Goal: Task Accomplishment & Management: Use online tool/utility

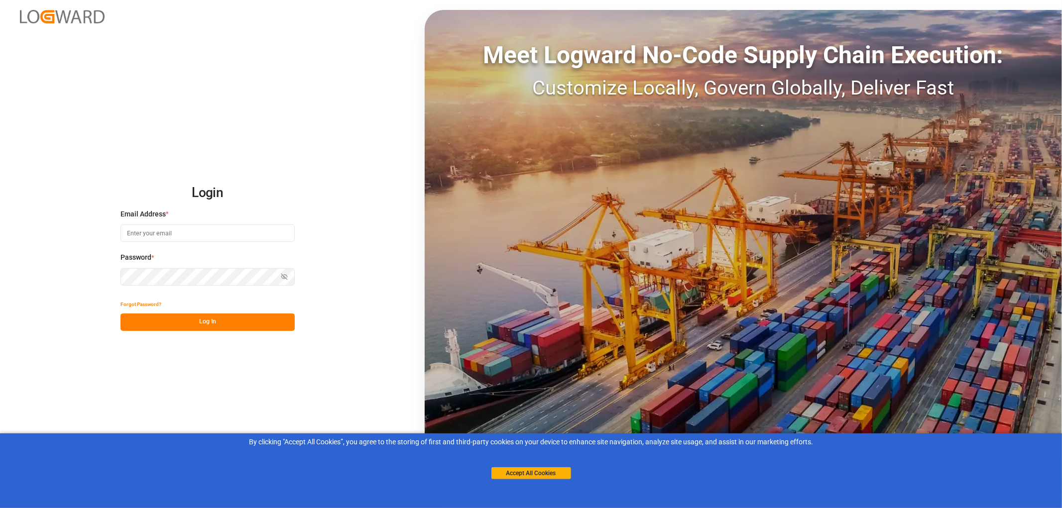
click at [146, 236] on input at bounding box center [208, 233] width 174 height 17
type input "monika.brinkmann-oetting@rhenus.com"
click at [206, 320] on button "Log In" at bounding box center [208, 322] width 174 height 17
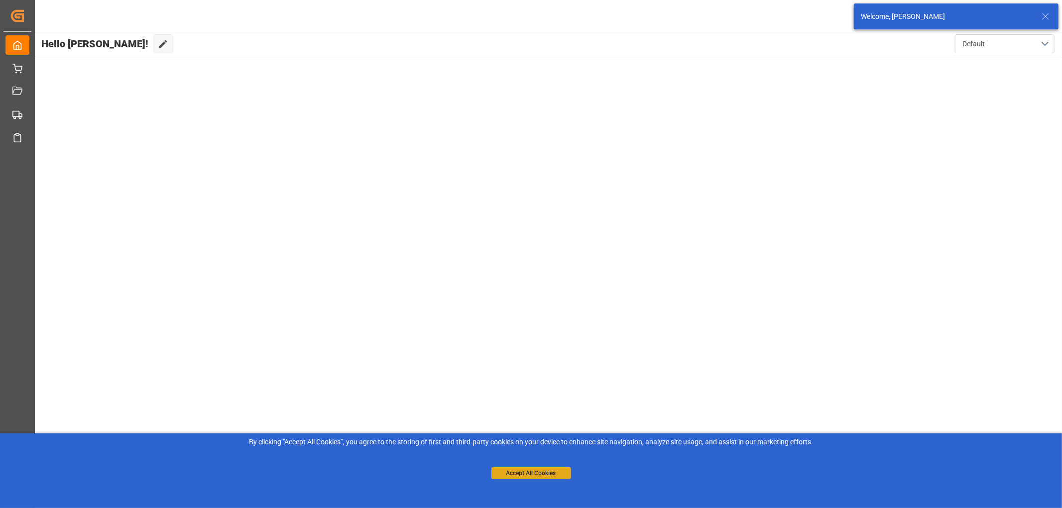
click at [515, 474] on button "Accept All Cookies" at bounding box center [532, 474] width 80 height 12
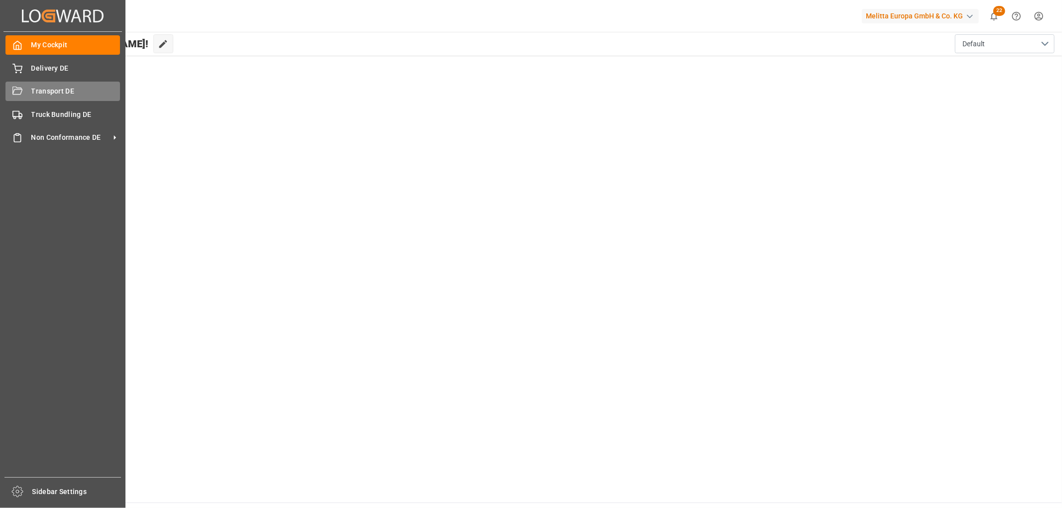
click at [24, 92] on div "Transport DE Transport DE" at bounding box center [62, 91] width 115 height 19
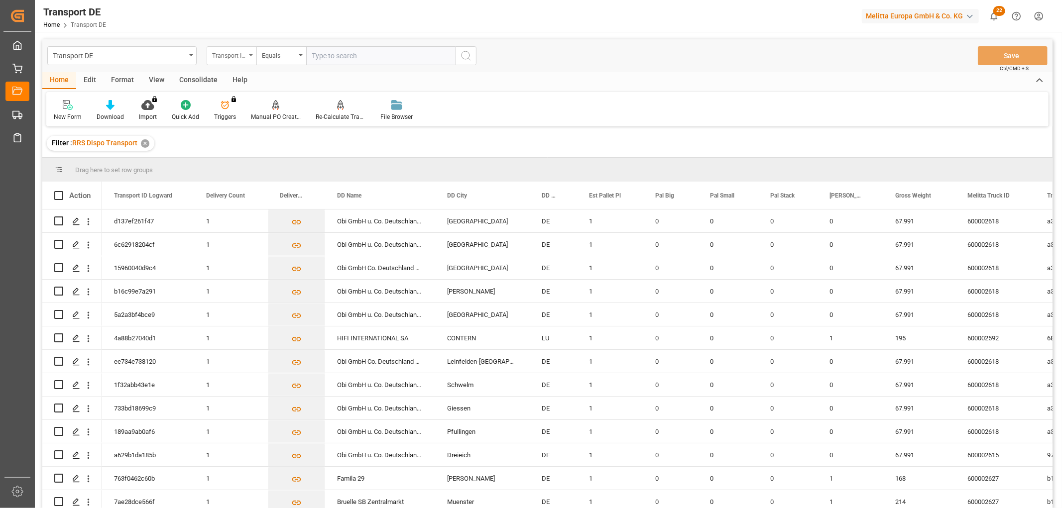
click at [230, 49] on div "Transport ID Logward" at bounding box center [229, 54] width 34 height 11
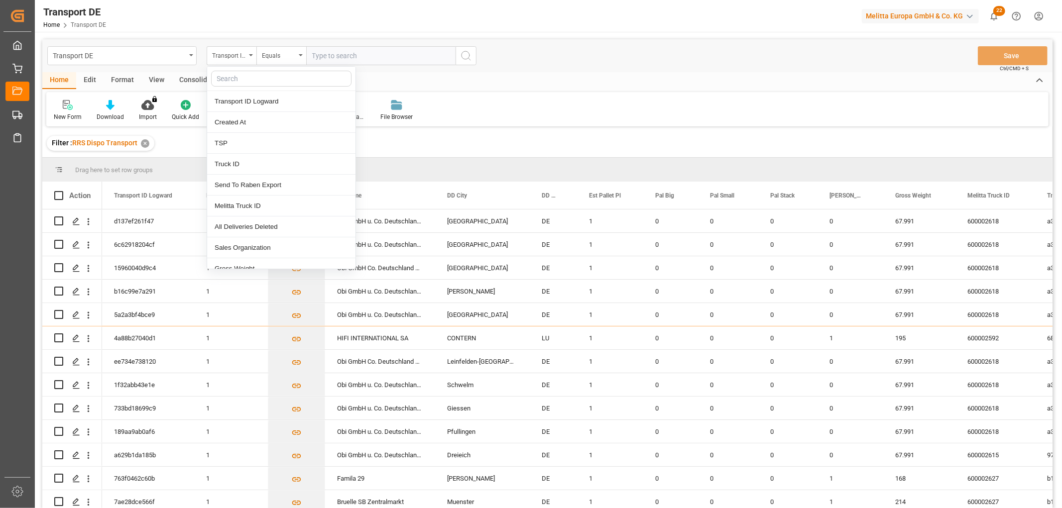
click at [233, 77] on input "text" at bounding box center [281, 79] width 140 height 16
type input "pl"
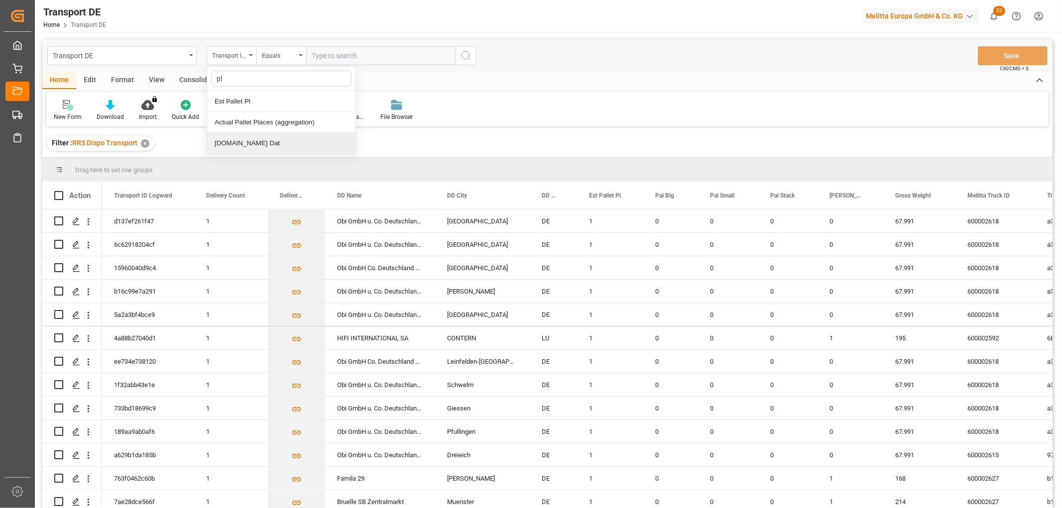
click at [245, 141] on div "[DOMAIN_NAME] Dat" at bounding box center [281, 143] width 148 height 21
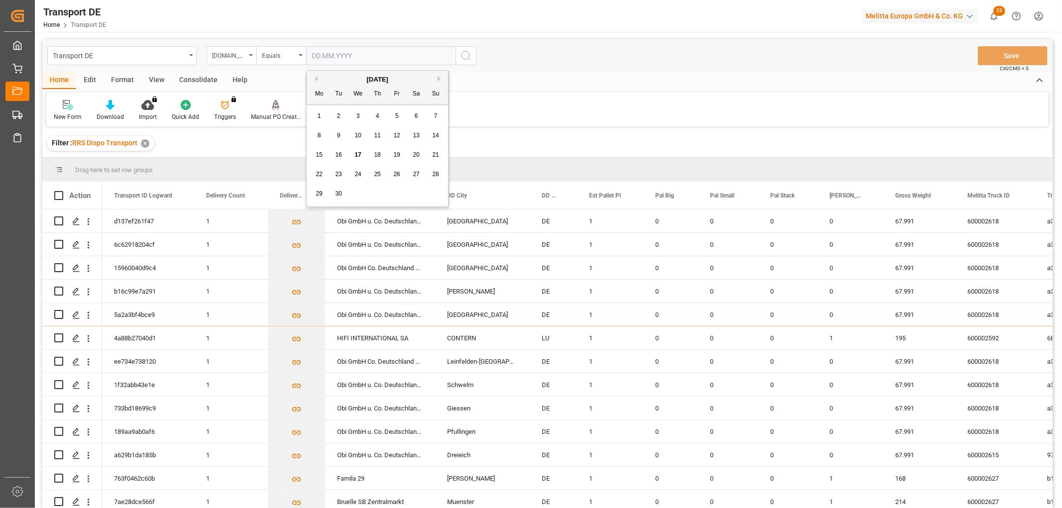
click at [335, 54] on input "text" at bounding box center [380, 55] width 149 height 19
click at [385, 201] on div "29 30 1 2 3 4 5" at bounding box center [378, 193] width 136 height 19
click at [378, 157] on span "18" at bounding box center [377, 154] width 6 height 7
type input "18.09.2025"
click at [468, 55] on icon "search button" at bounding box center [466, 56] width 12 height 12
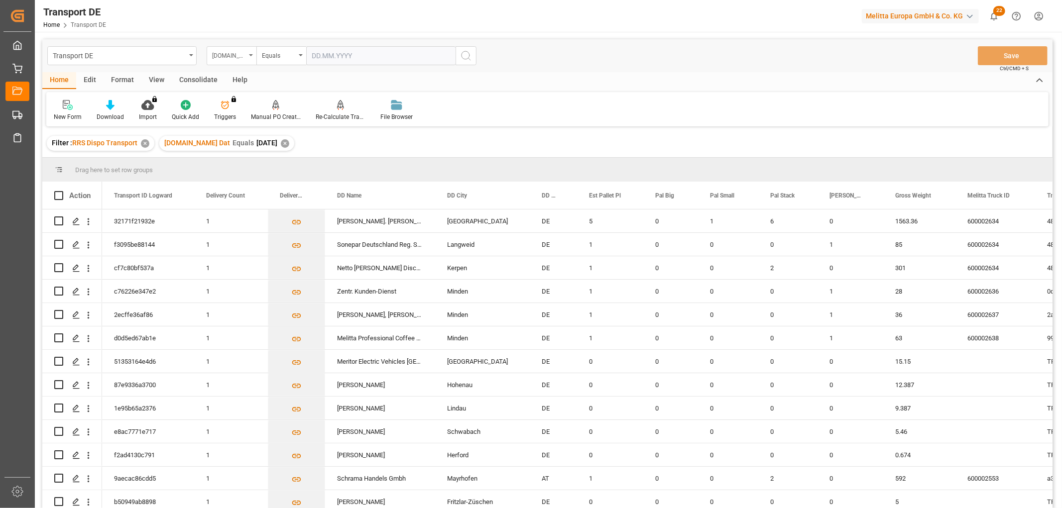
click at [228, 52] on div "[DOMAIN_NAME] Dat" at bounding box center [229, 54] width 34 height 11
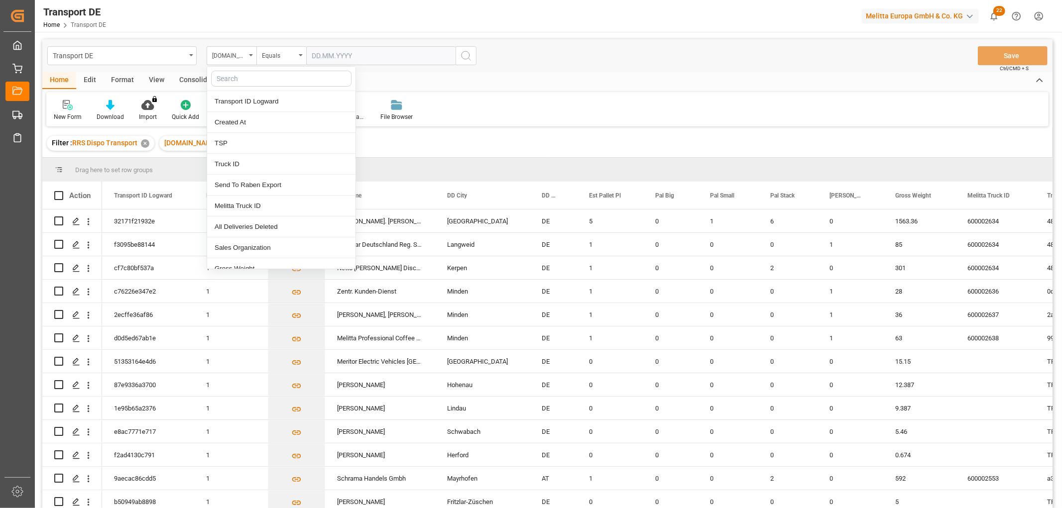
click at [230, 77] on input "text" at bounding box center [281, 79] width 140 height 16
type input "req"
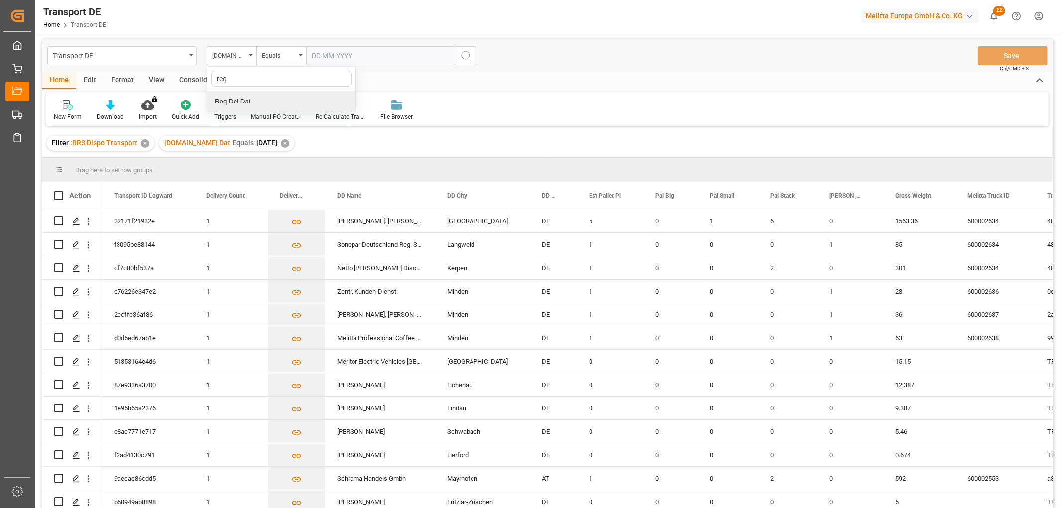
click at [240, 102] on div "Req Del Dat" at bounding box center [281, 101] width 148 height 21
click at [276, 58] on div "Equals" at bounding box center [279, 54] width 34 height 11
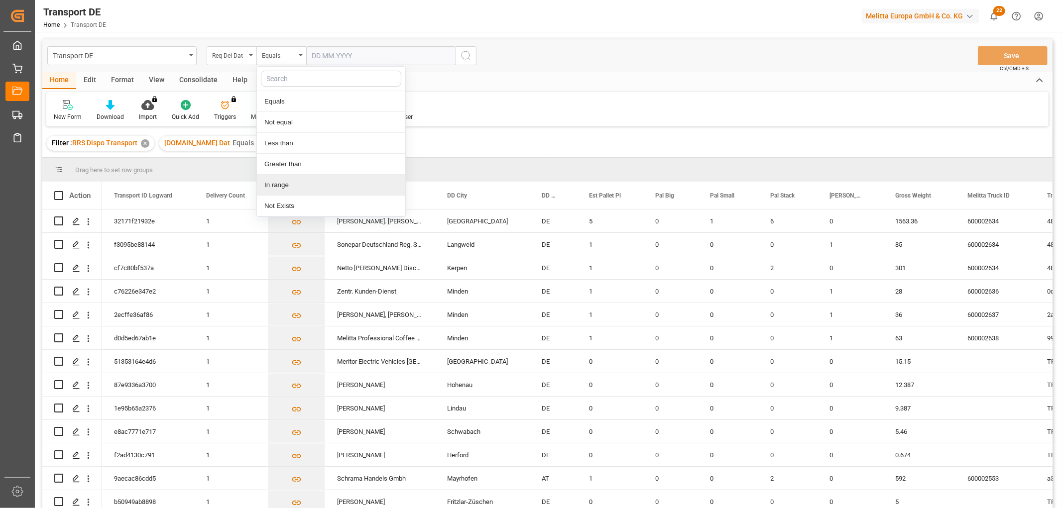
click at [280, 183] on div "In range" at bounding box center [331, 185] width 148 height 21
click at [319, 55] on input "text" at bounding box center [343, 55] width 75 height 19
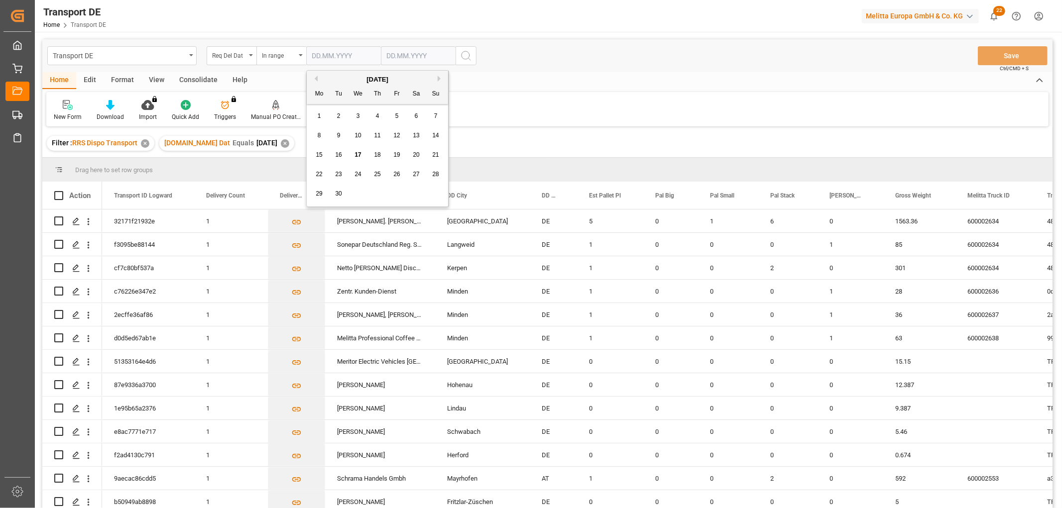
click at [426, 193] on div "29 30 1 2 3 4 5" at bounding box center [378, 193] width 136 height 19
click at [399, 155] on span "19" at bounding box center [396, 154] width 6 height 7
type input "19.09.2025"
click at [390, 55] on input "text" at bounding box center [418, 55] width 75 height 19
click at [500, 192] on div "29 30 1 2 3 4 5" at bounding box center [452, 193] width 136 height 19
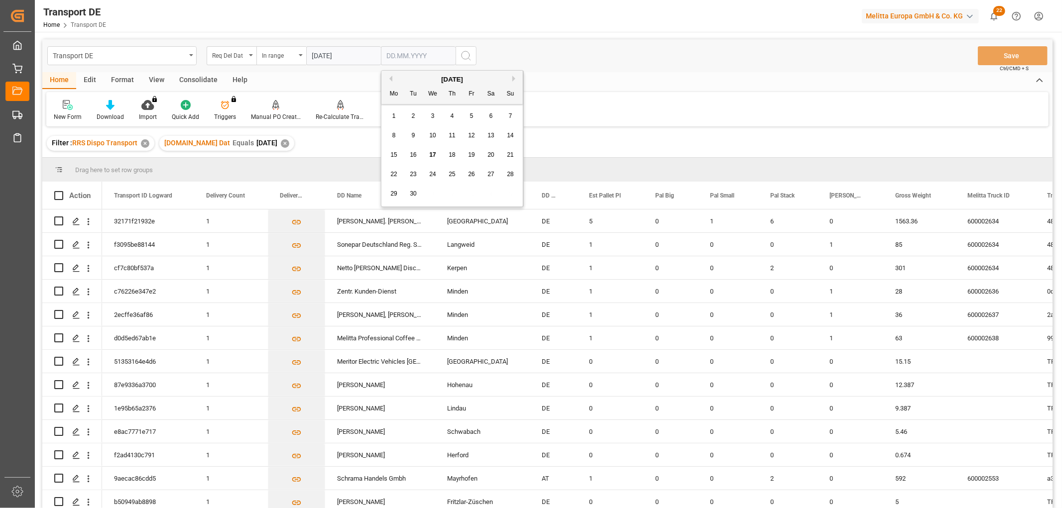
click at [413, 175] on span "23" at bounding box center [413, 174] width 6 height 7
type input "23.09.2025"
click at [462, 55] on icon "search button" at bounding box center [466, 56] width 12 height 12
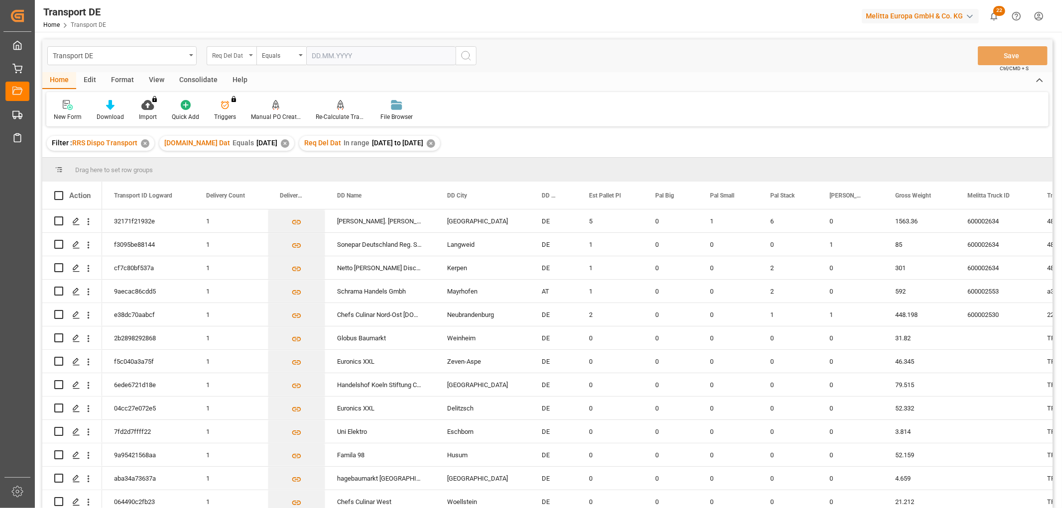
click at [229, 58] on div "Req Del Dat" at bounding box center [229, 54] width 34 height 11
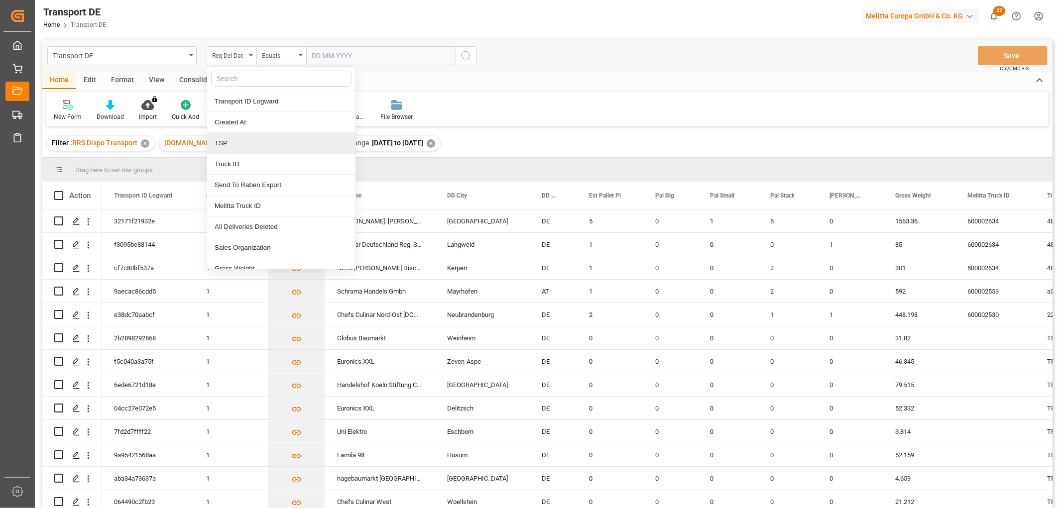
click at [231, 141] on div "TSP" at bounding box center [281, 143] width 148 height 21
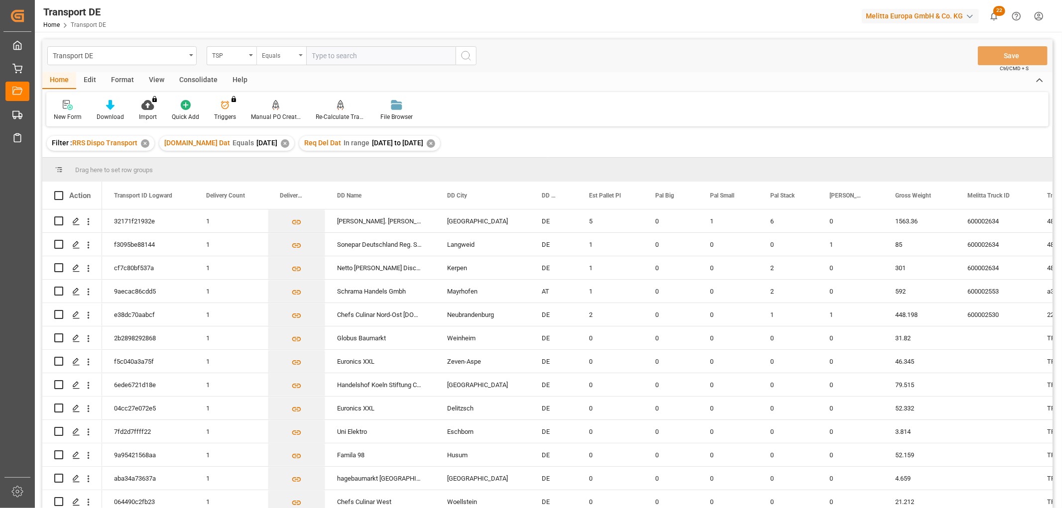
click at [270, 56] on div "Equals" at bounding box center [279, 54] width 34 height 11
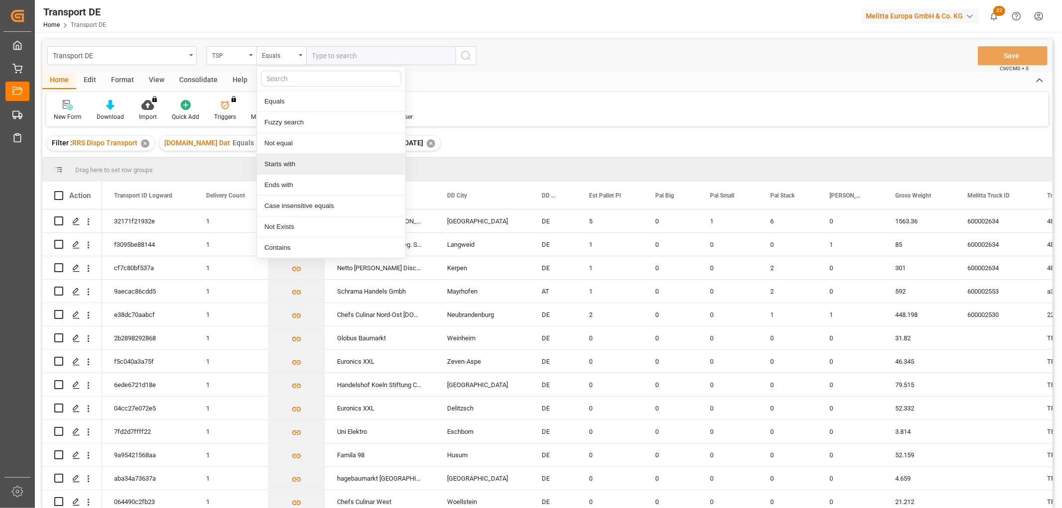
drag, startPoint x: 276, startPoint y: 165, endPoint x: 280, endPoint y: 156, distance: 9.6
click at [276, 165] on div "Starts with" at bounding box center [331, 164] width 148 height 21
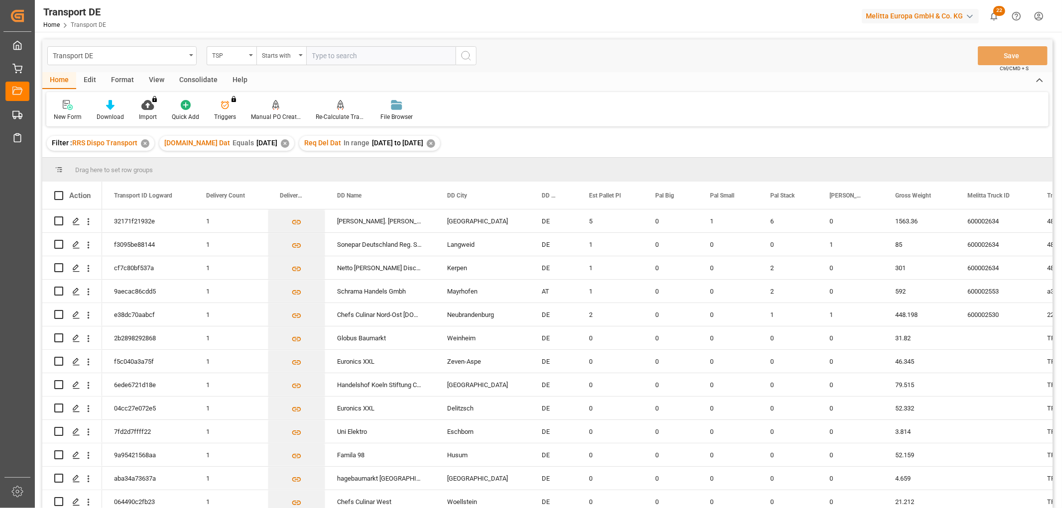
click at [319, 55] on input "text" at bounding box center [380, 55] width 149 height 19
type input "Dachser DE"
click at [465, 55] on icon "search button" at bounding box center [466, 56] width 12 height 12
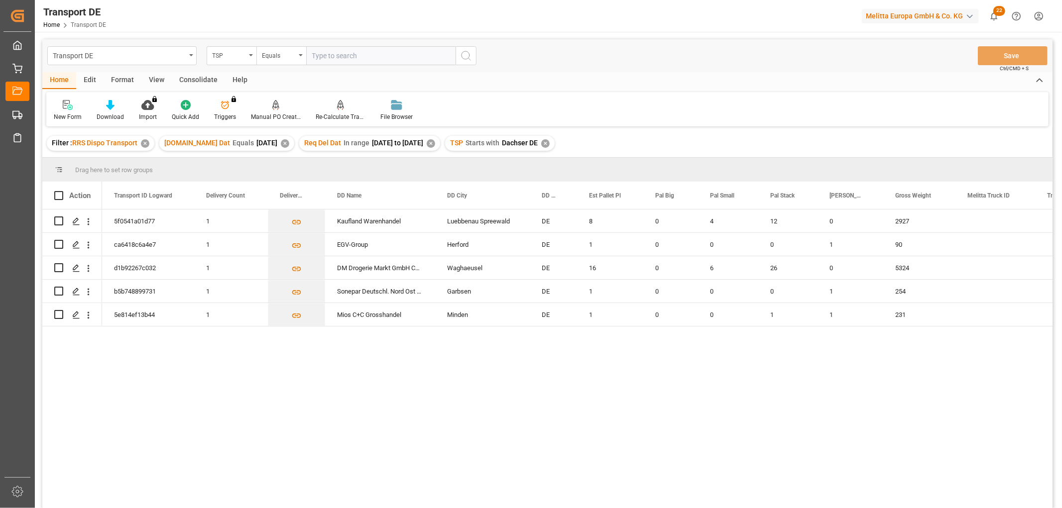
click at [187, 74] on div "Consolidate" at bounding box center [198, 80] width 53 height 17
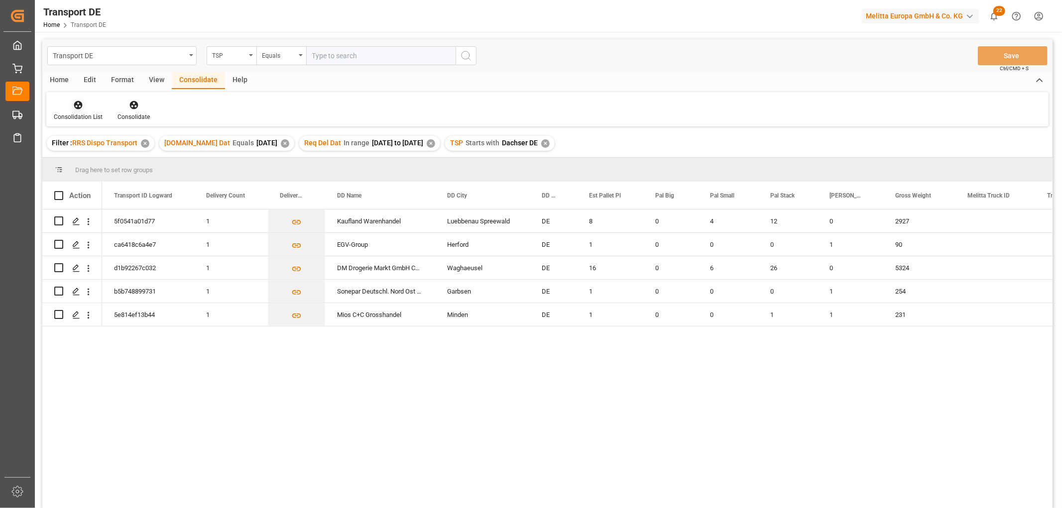
click at [75, 103] on icon at bounding box center [78, 105] width 8 height 8
click at [81, 162] on div "Transport DE TSP Equals Save Ctrl/CMD + S Home Edit Format View Consolidate Hel…" at bounding box center [547, 286] width 1010 height 495
click at [78, 106] on icon at bounding box center [78, 105] width 8 height 8
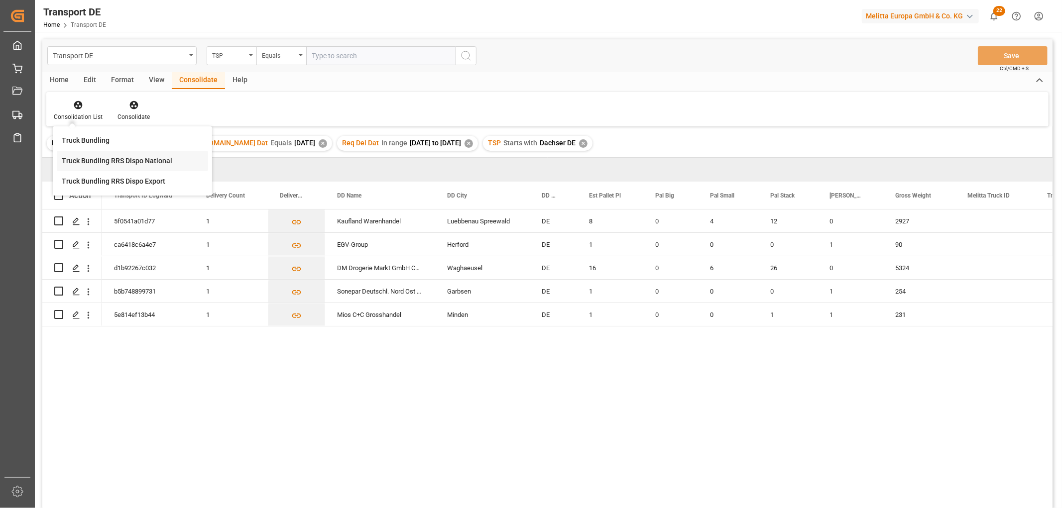
click at [82, 162] on div "Transport DE TSP Equals Save Ctrl/CMD + S Home Edit Format View Consolidate Hel…" at bounding box center [547, 286] width 1010 height 495
click at [57, 221] on input "Press Space to toggle row selection (unchecked)" at bounding box center [58, 221] width 9 height 9
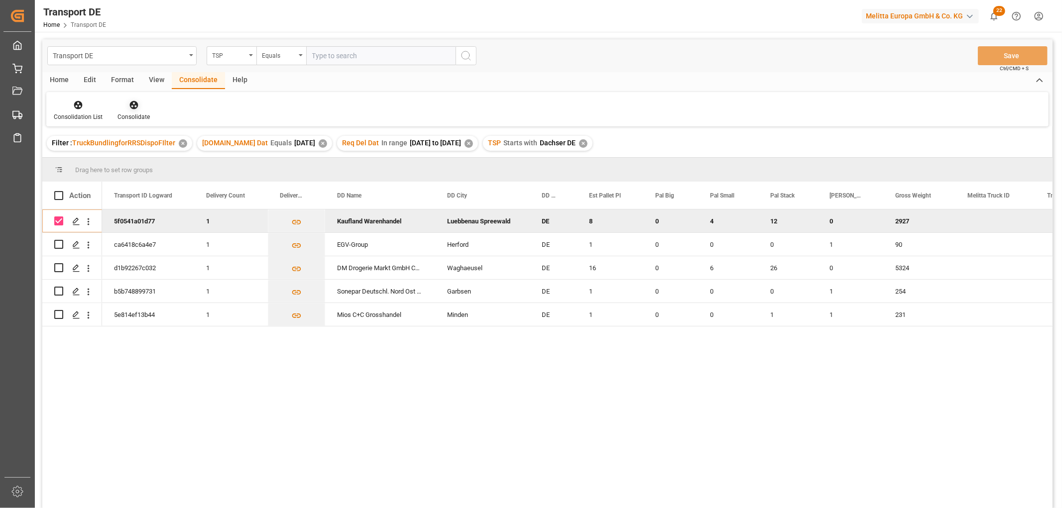
click at [133, 107] on icon at bounding box center [133, 105] width 8 height 8
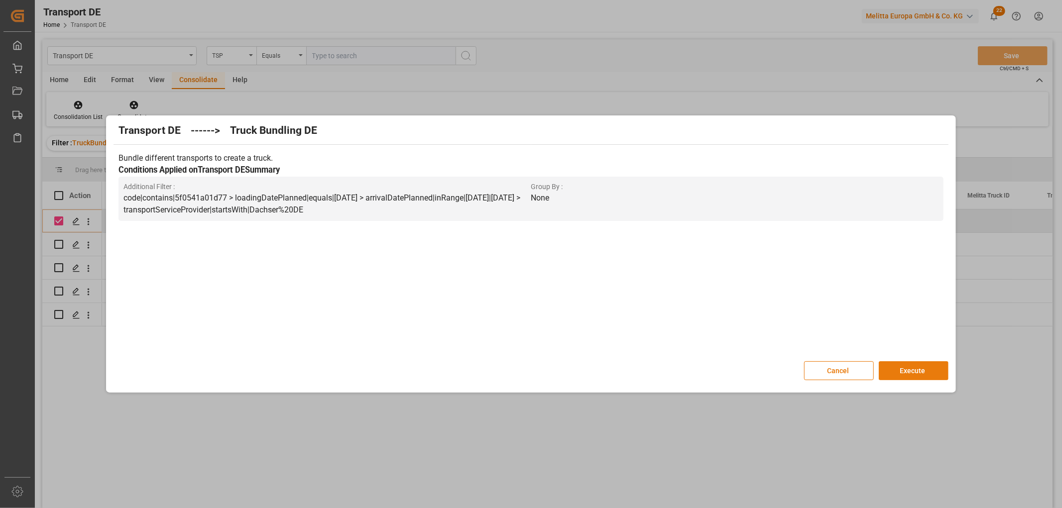
click at [905, 366] on button "Execute" at bounding box center [914, 371] width 70 height 19
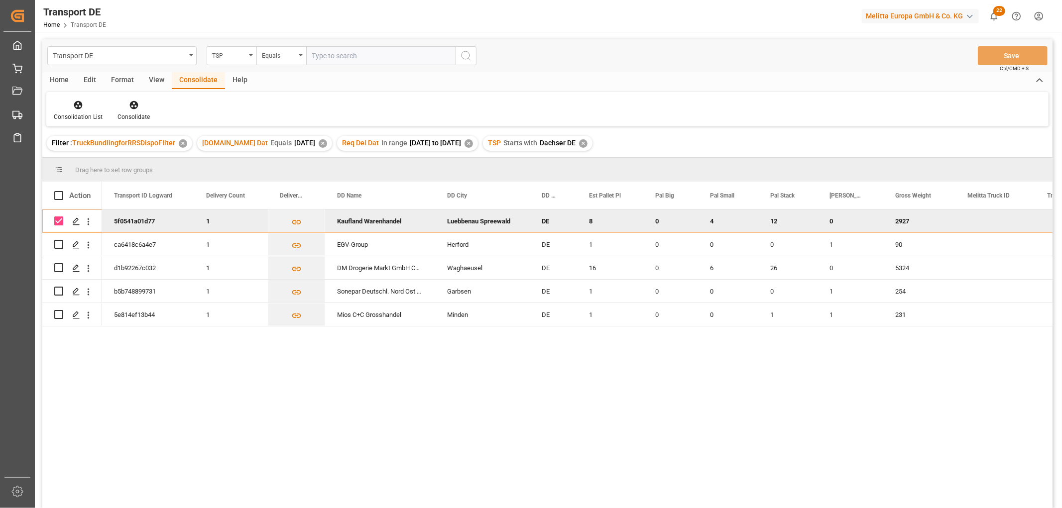
click at [59, 220] on input "Press Space to toggle row selection (checked)" at bounding box center [58, 221] width 9 height 9
checkbox input "false"
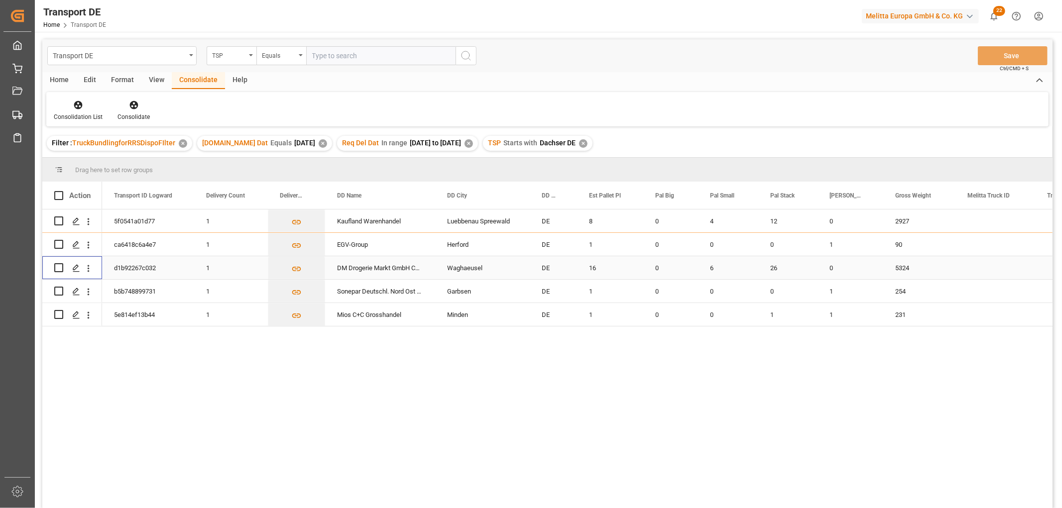
click at [58, 267] on input "Press Space to toggle row selection (unchecked)" at bounding box center [58, 267] width 9 height 9
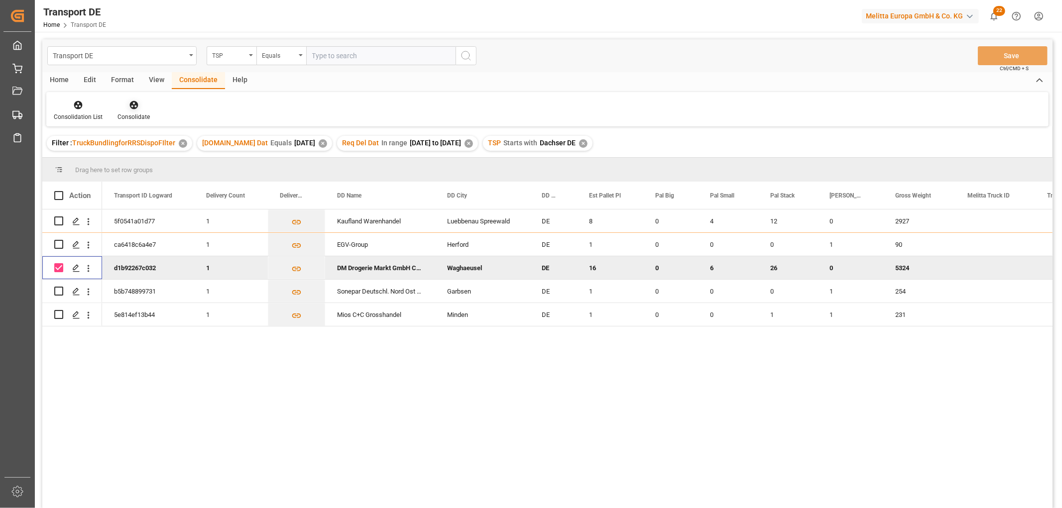
click at [131, 106] on icon at bounding box center [134, 105] width 10 height 10
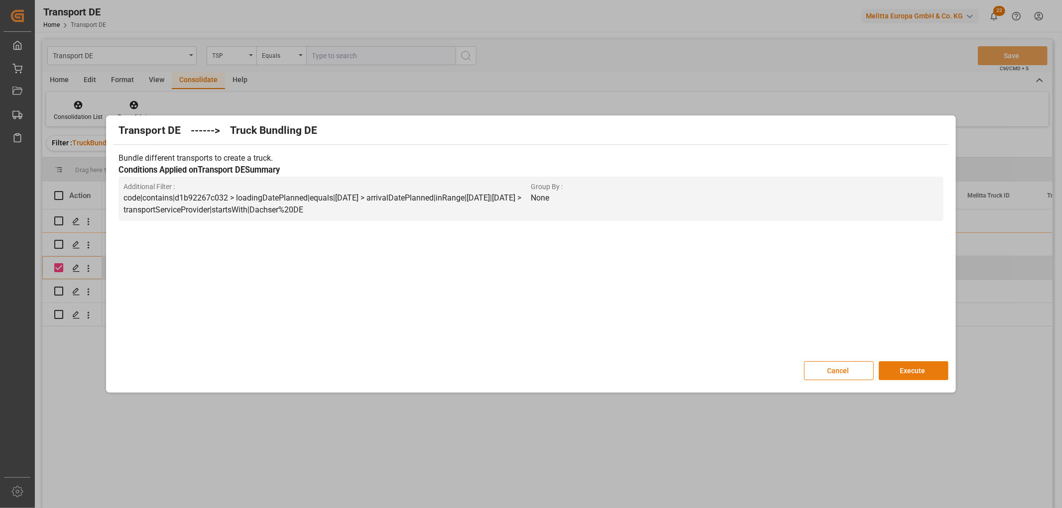
click at [928, 372] on button "Execute" at bounding box center [914, 371] width 70 height 19
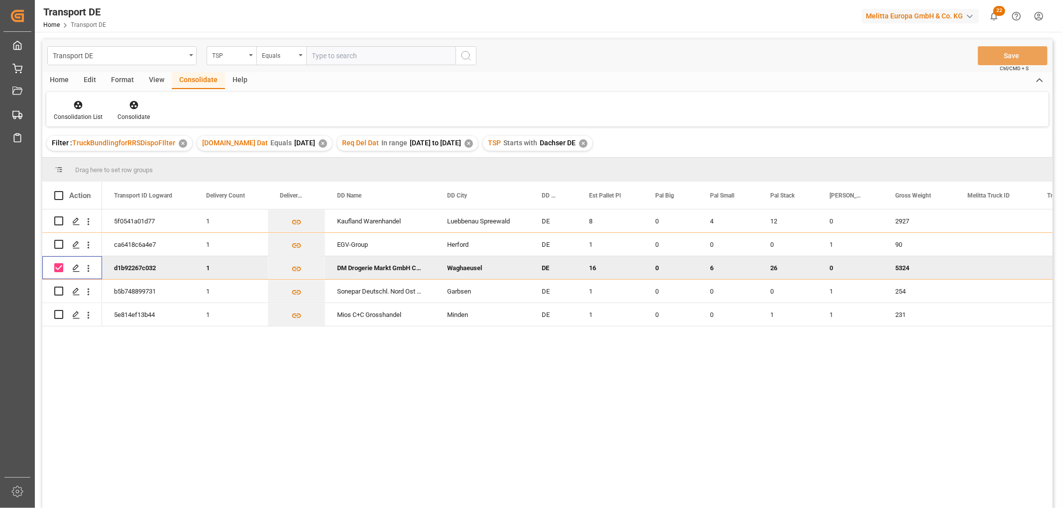
click at [58, 269] on input "Press Space to toggle row selection (checked)" at bounding box center [58, 267] width 9 height 9
checkbox input "false"
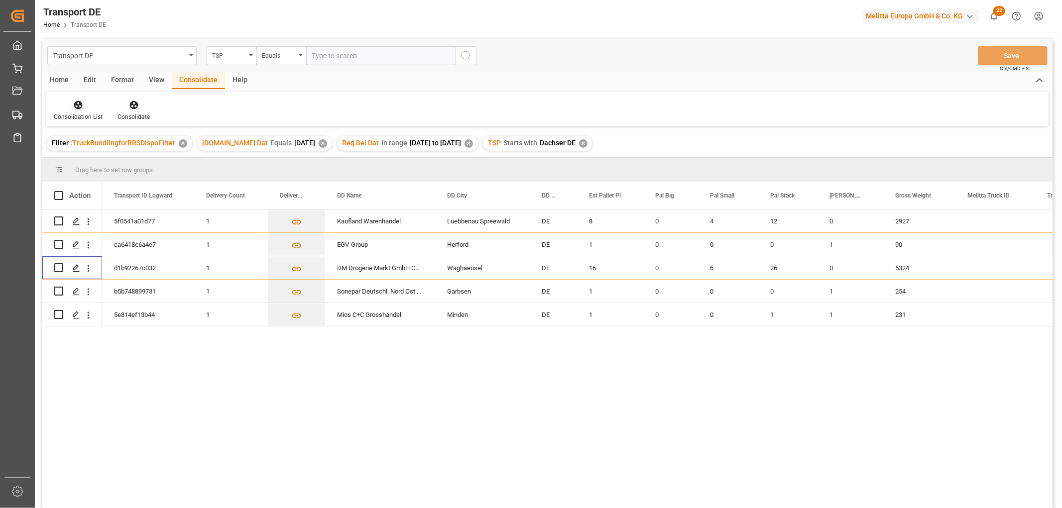
click at [75, 106] on icon at bounding box center [78, 105] width 10 height 10
click at [81, 160] on div "Transport DE TSP Equals Save Ctrl/CMD + S Home Edit Format View Consolidate Hel…" at bounding box center [547, 286] width 1010 height 495
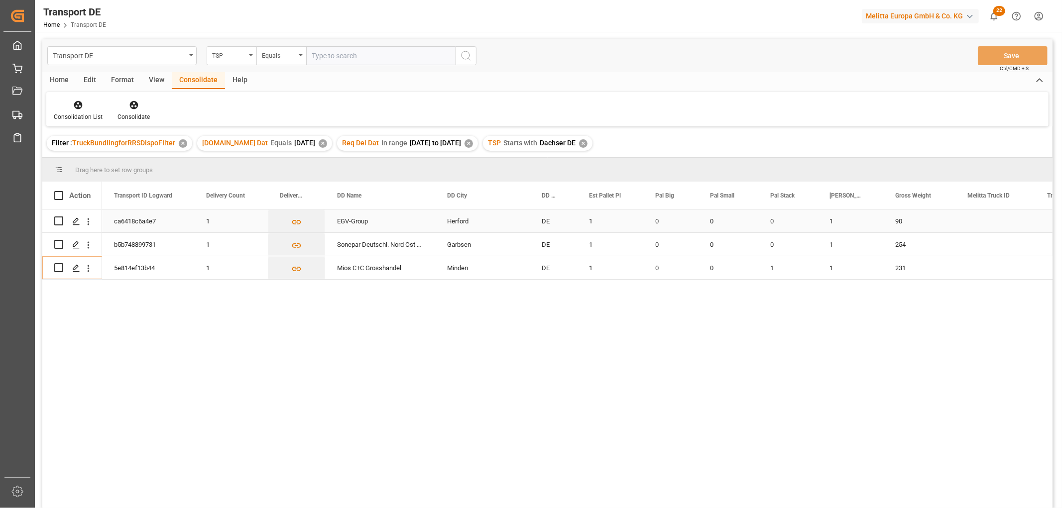
click at [60, 221] on input "Press Space to toggle row selection (unchecked)" at bounding box center [58, 221] width 9 height 9
checkbox input "true"
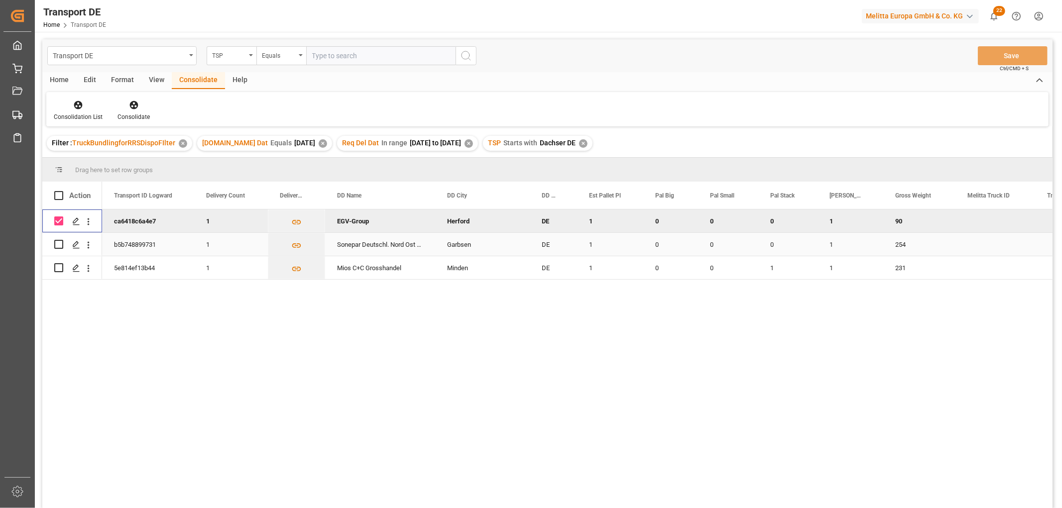
click at [56, 242] on input "Press Space to toggle row selection (unchecked)" at bounding box center [58, 244] width 9 height 9
checkbox input "true"
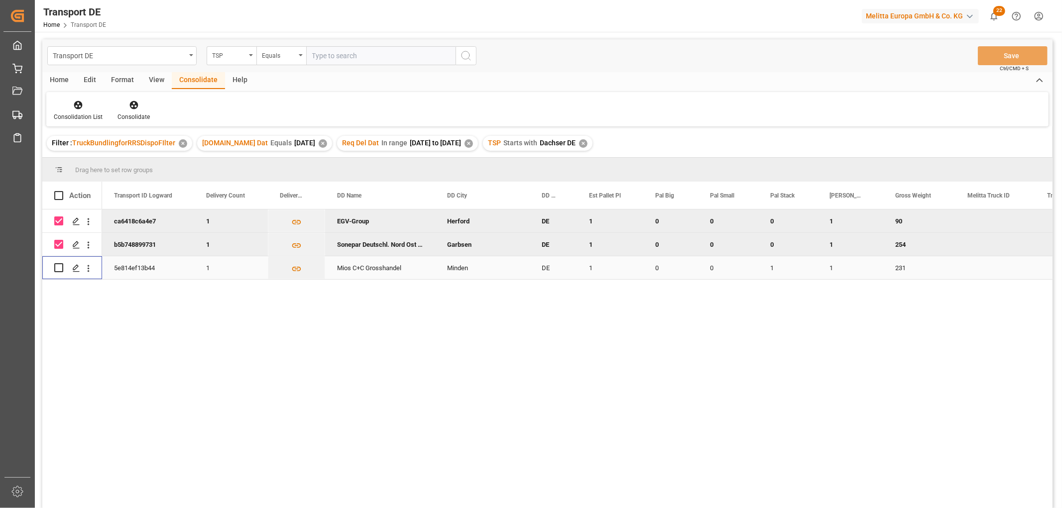
click at [57, 266] on input "Press Space to toggle row selection (unchecked)" at bounding box center [58, 267] width 9 height 9
checkbox input "true"
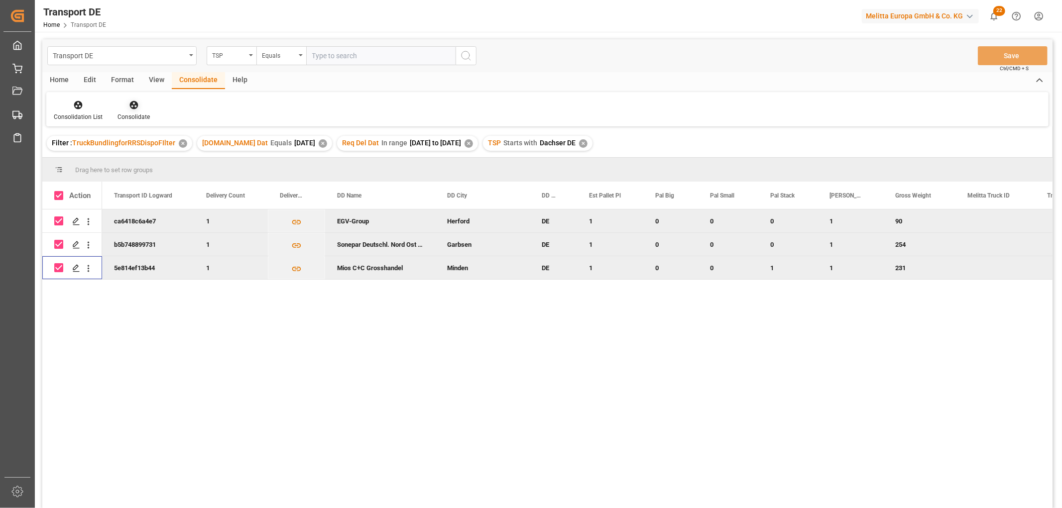
click at [134, 107] on icon at bounding box center [134, 105] width 10 height 10
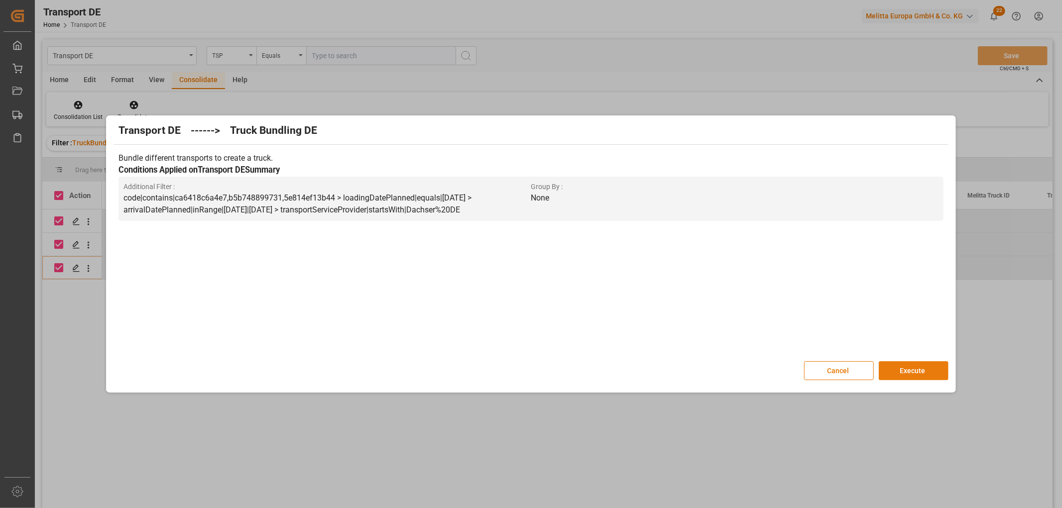
click at [919, 370] on button "Execute" at bounding box center [914, 371] width 70 height 19
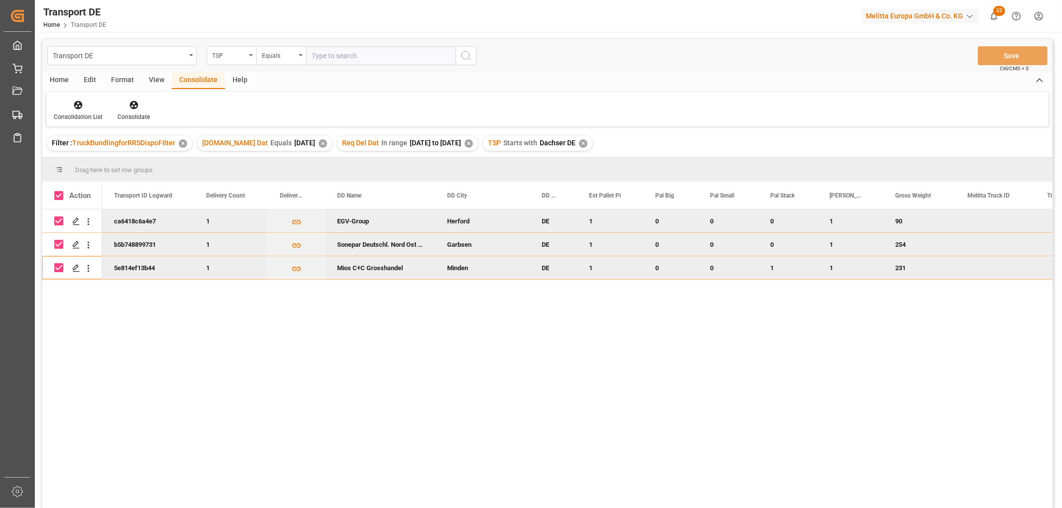
click at [57, 222] on input "Press Space to toggle row selection (checked)" at bounding box center [58, 221] width 9 height 9
checkbox input "false"
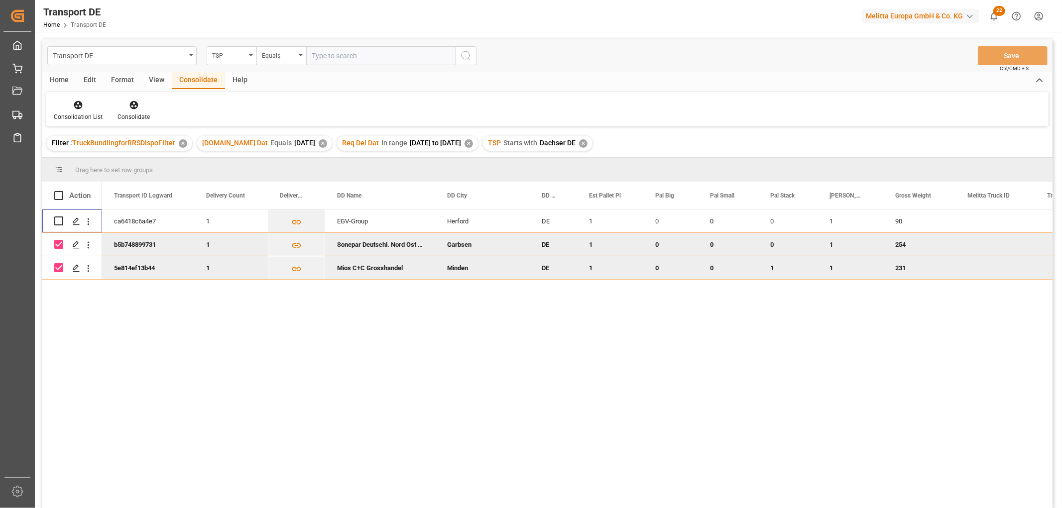
click at [60, 244] on input "Press Space to toggle row selection (checked)" at bounding box center [58, 244] width 9 height 9
checkbox input "false"
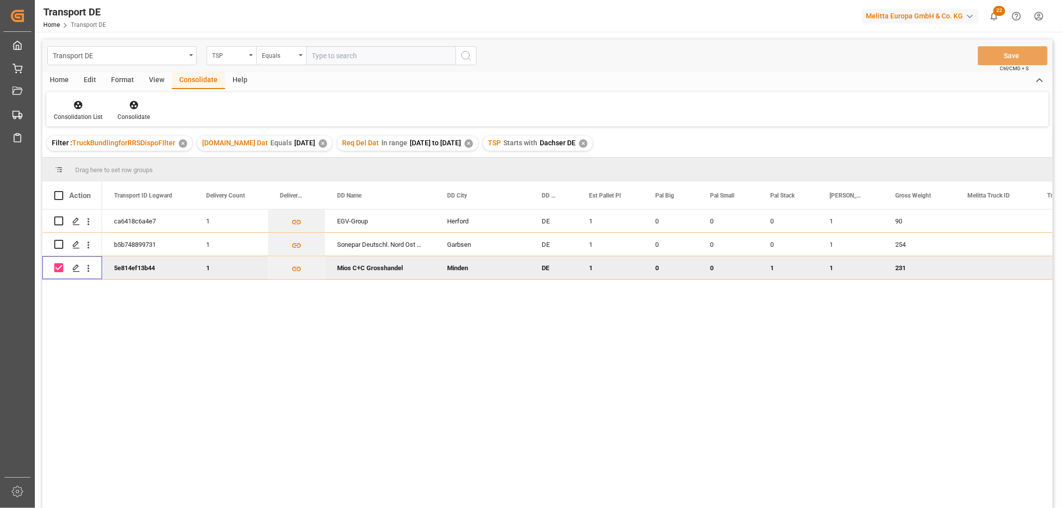
click at [61, 268] on input "Press Space to toggle row selection (checked)" at bounding box center [58, 267] width 9 height 9
checkbox input "false"
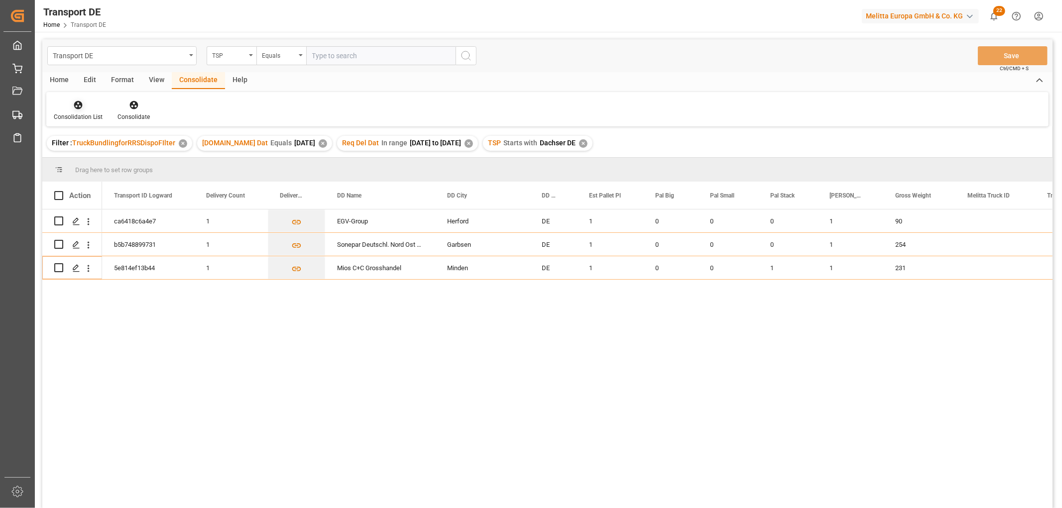
click at [81, 110] on icon at bounding box center [78, 105] width 10 height 10
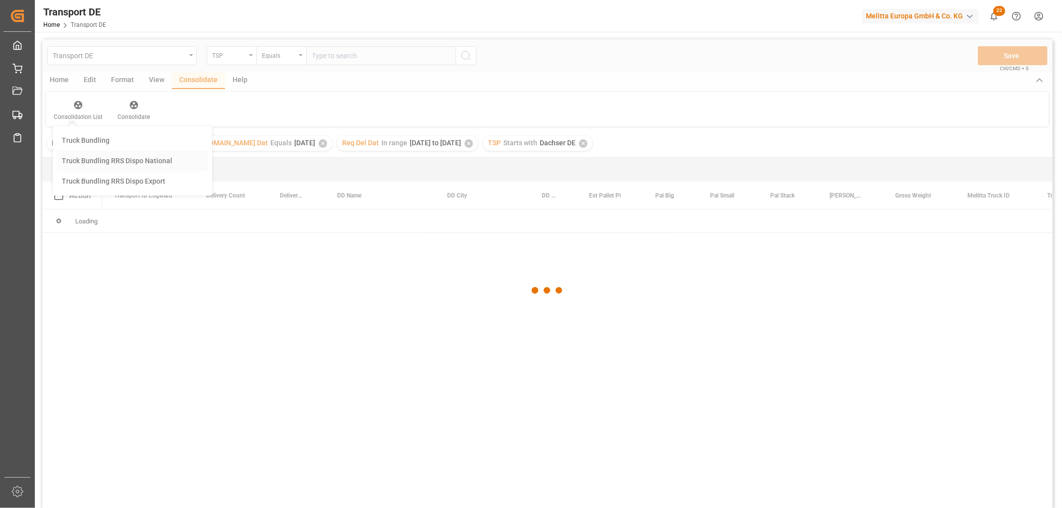
click at [85, 157] on div "Transport DE TSP Equals Save Ctrl/CMD + S Home Edit Format View Consolidate Hel…" at bounding box center [547, 286] width 1010 height 495
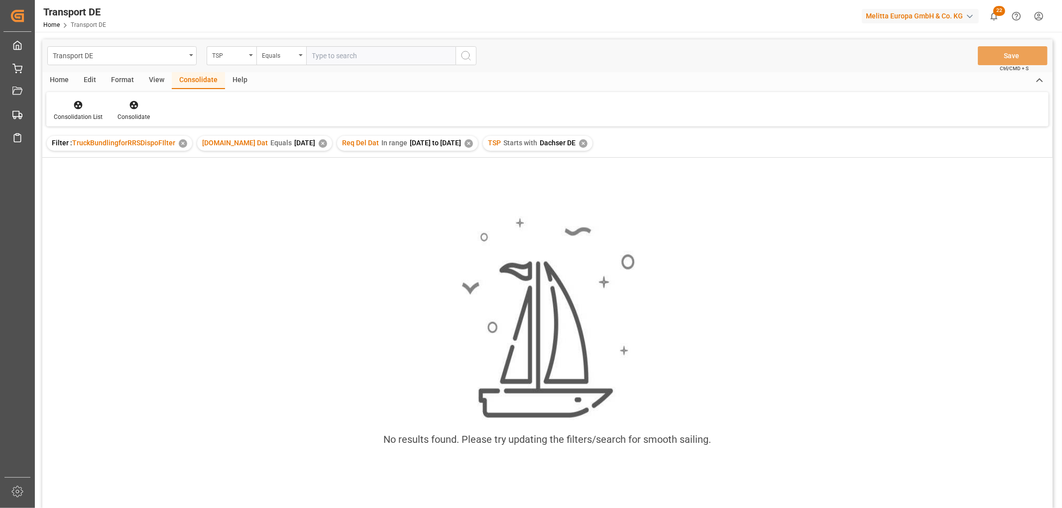
click at [588, 142] on div "✕" at bounding box center [583, 143] width 8 height 8
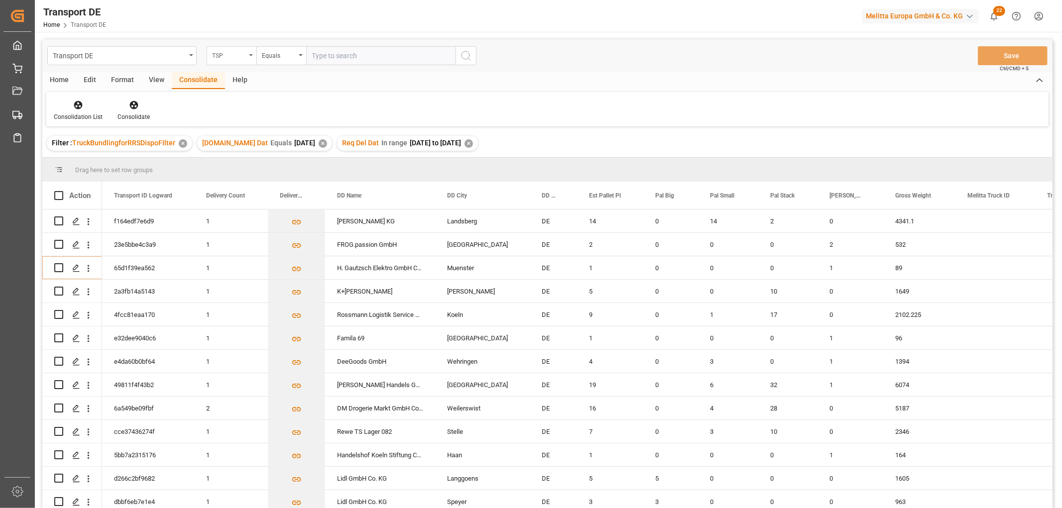
click at [230, 55] on div "TSP" at bounding box center [229, 54] width 34 height 11
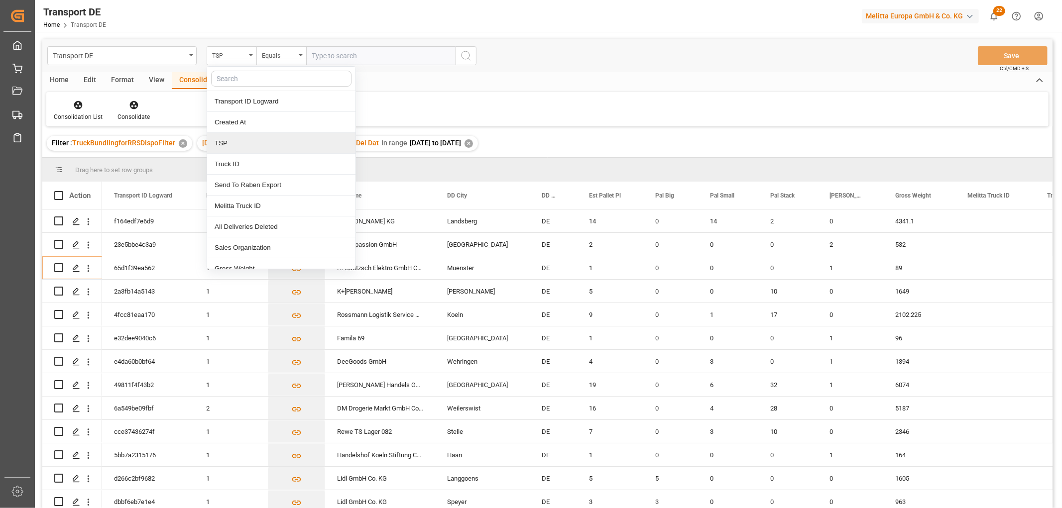
click at [225, 142] on div "TSP" at bounding box center [281, 143] width 148 height 21
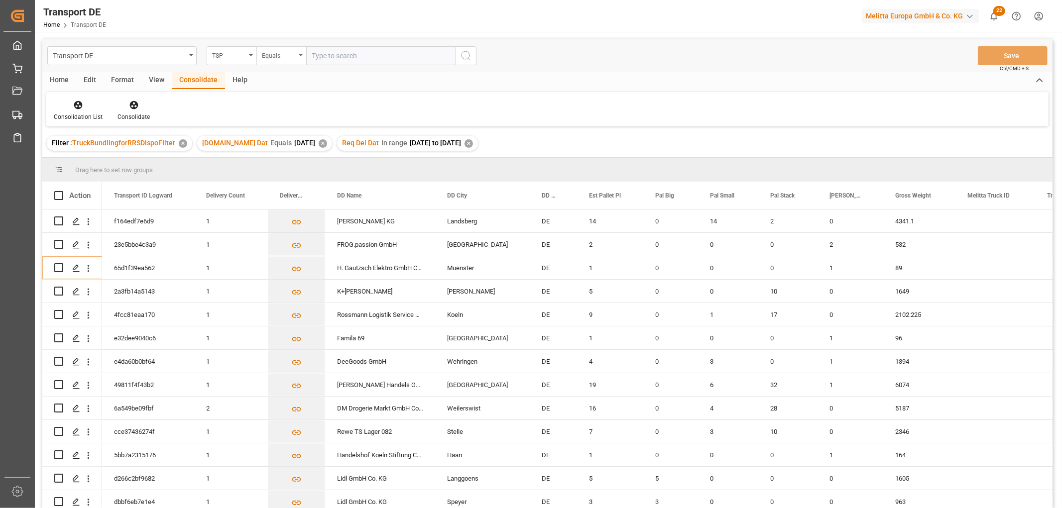
click at [265, 52] on div "Equals" at bounding box center [279, 54] width 34 height 11
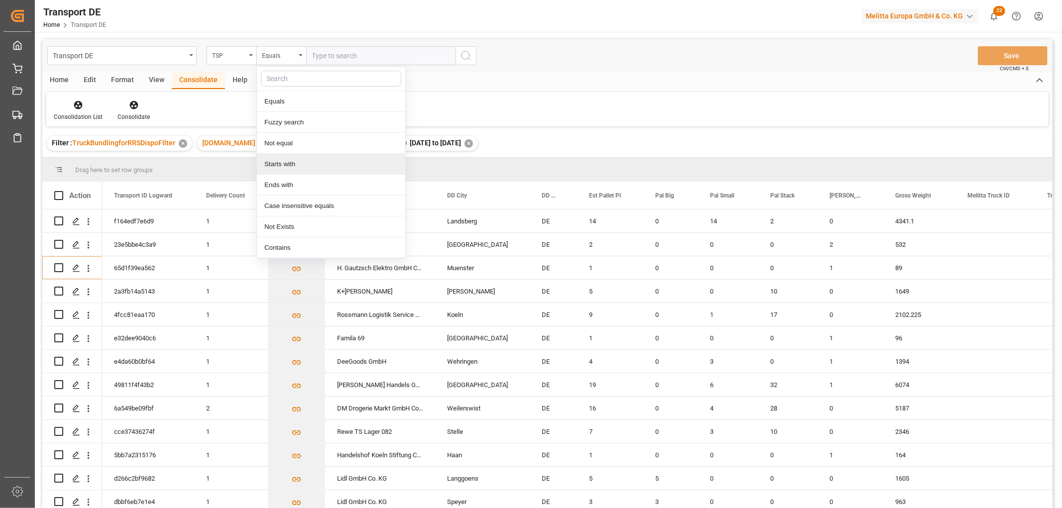
click at [282, 162] on div "Starts with" at bounding box center [331, 164] width 148 height 21
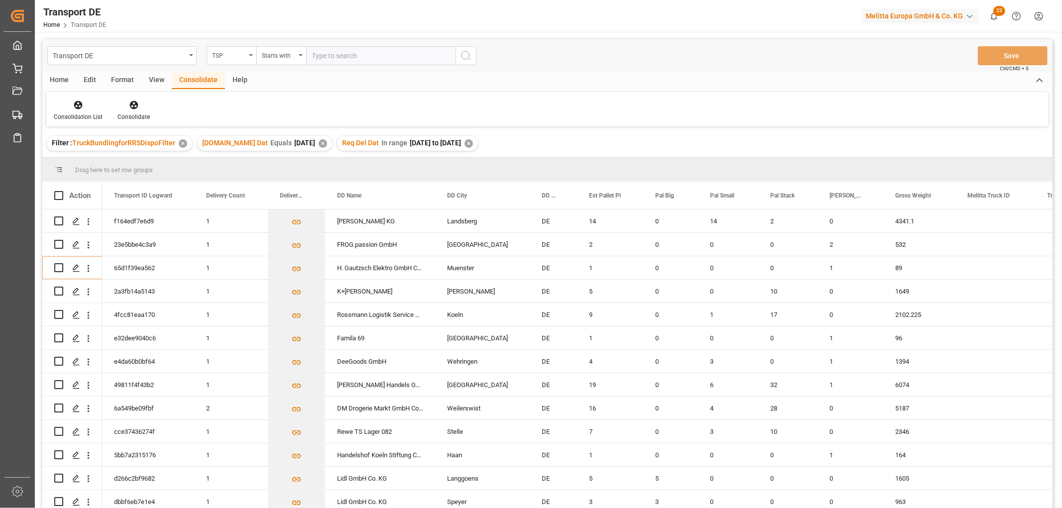
click at [334, 53] on input "text" at bounding box center [380, 55] width 149 height 19
type input "LIT DE"
click at [466, 55] on icon "search button" at bounding box center [466, 56] width 12 height 12
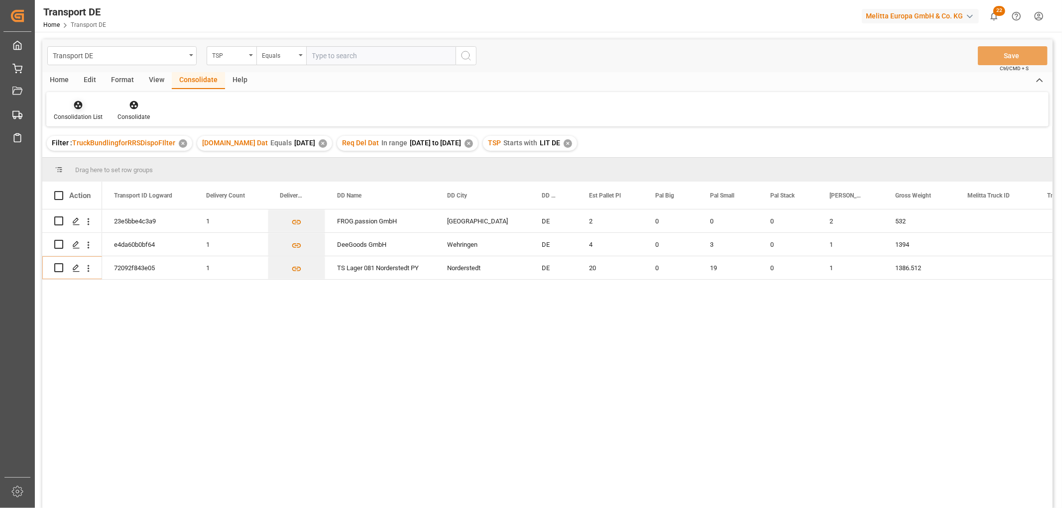
click at [81, 105] on icon at bounding box center [78, 105] width 8 height 8
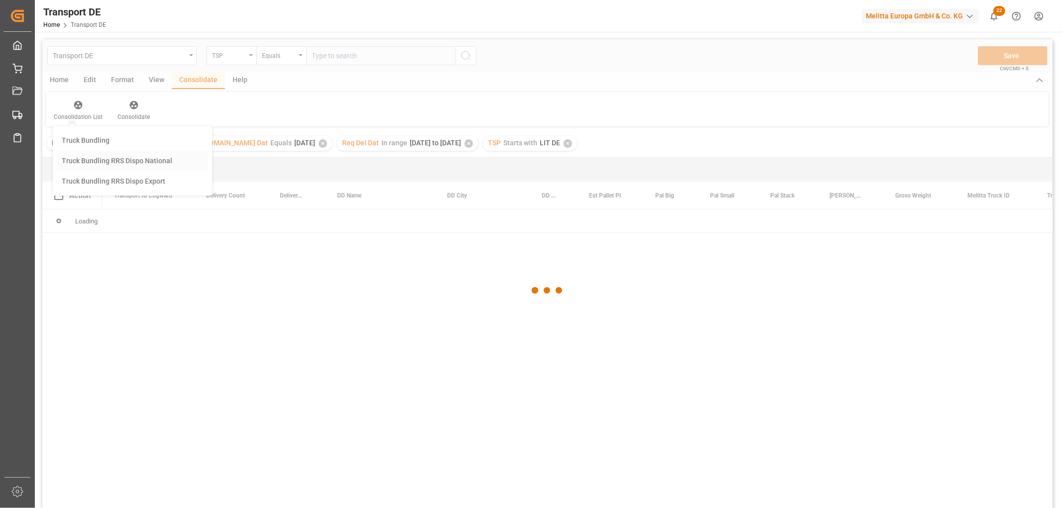
click at [81, 157] on div "Transport DE TSP Equals Save Ctrl/CMD + S Home Edit Format View Consolidate Hel…" at bounding box center [547, 286] width 1010 height 495
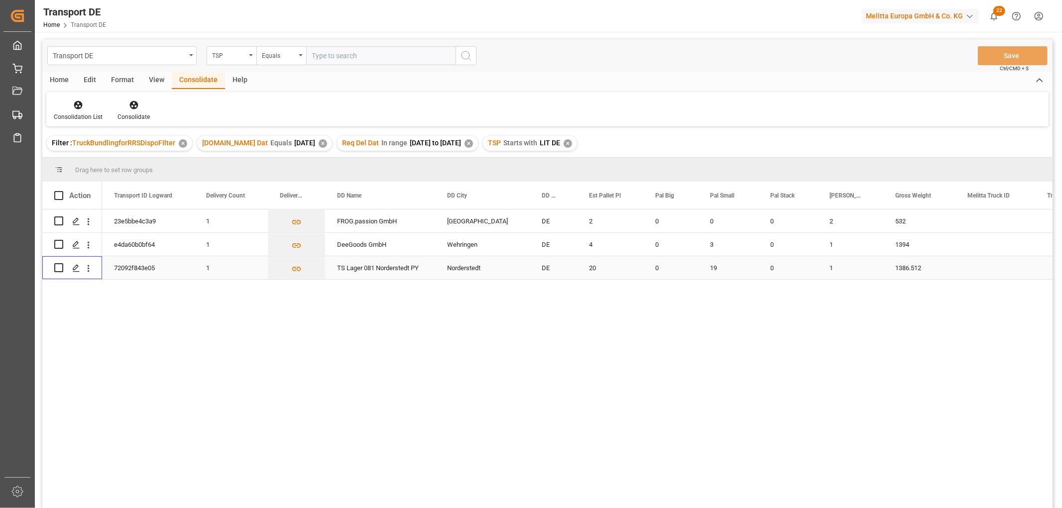
click at [59, 269] on input "Press Space to toggle row selection (unchecked)" at bounding box center [58, 267] width 9 height 9
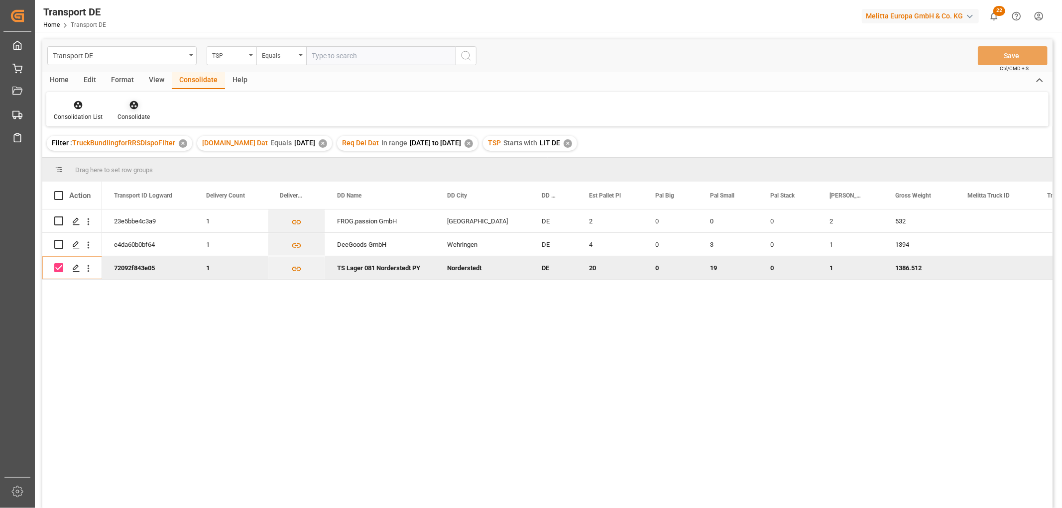
click at [133, 103] on icon at bounding box center [134, 105] width 10 height 10
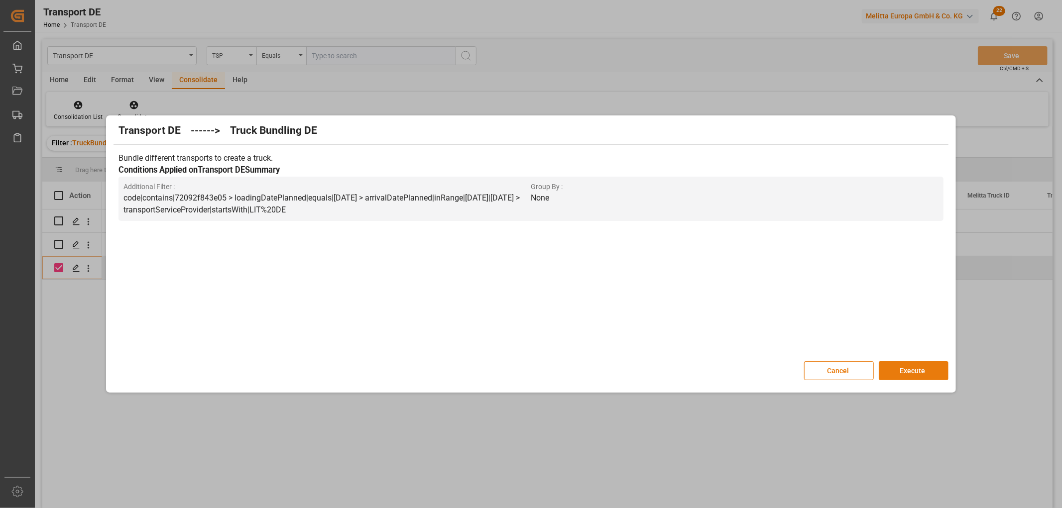
click at [912, 368] on button "Execute" at bounding box center [914, 371] width 70 height 19
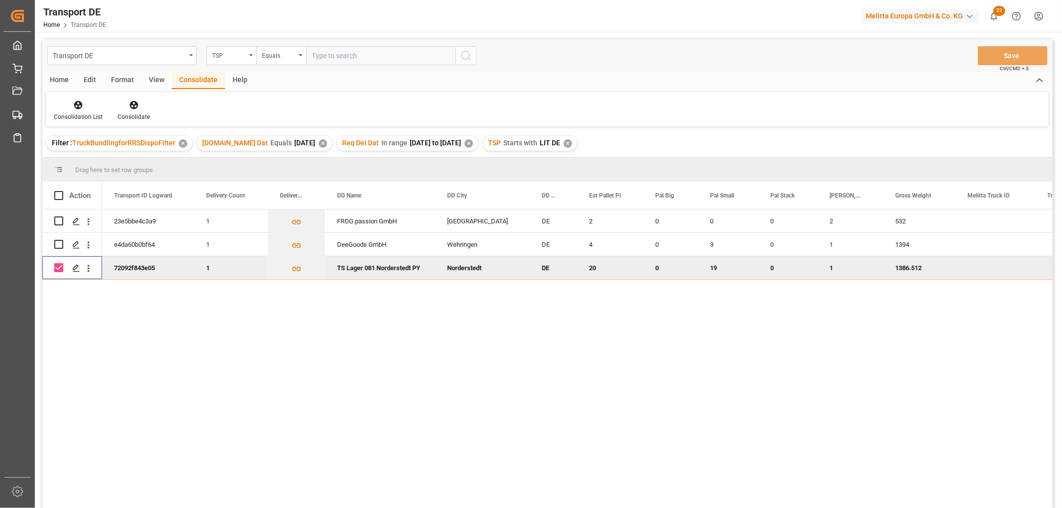
click at [57, 265] on input "Press Space to toggle row selection (checked)" at bounding box center [58, 267] width 9 height 9
checkbox input "false"
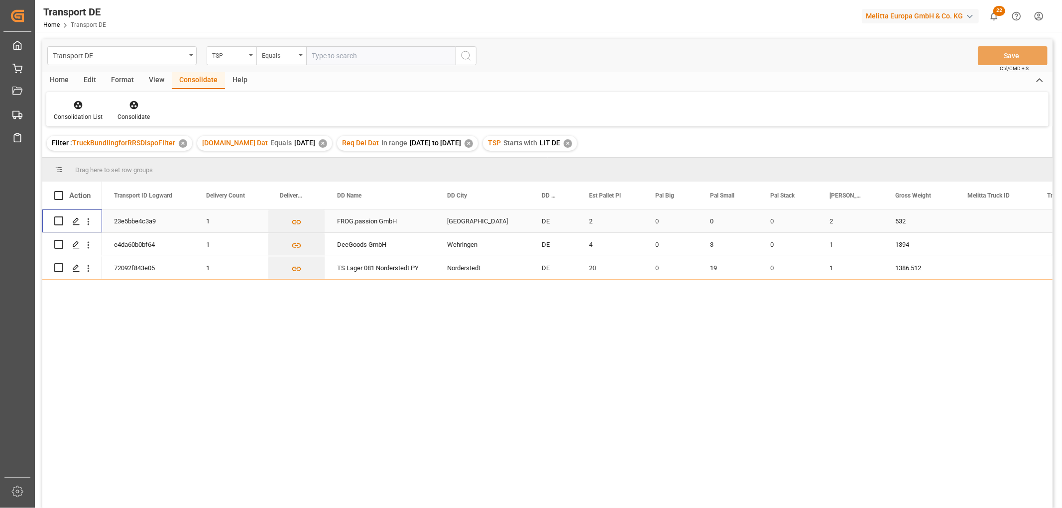
click at [59, 220] on input "Press Space to toggle row selection (unchecked)" at bounding box center [58, 221] width 9 height 9
checkbox input "true"
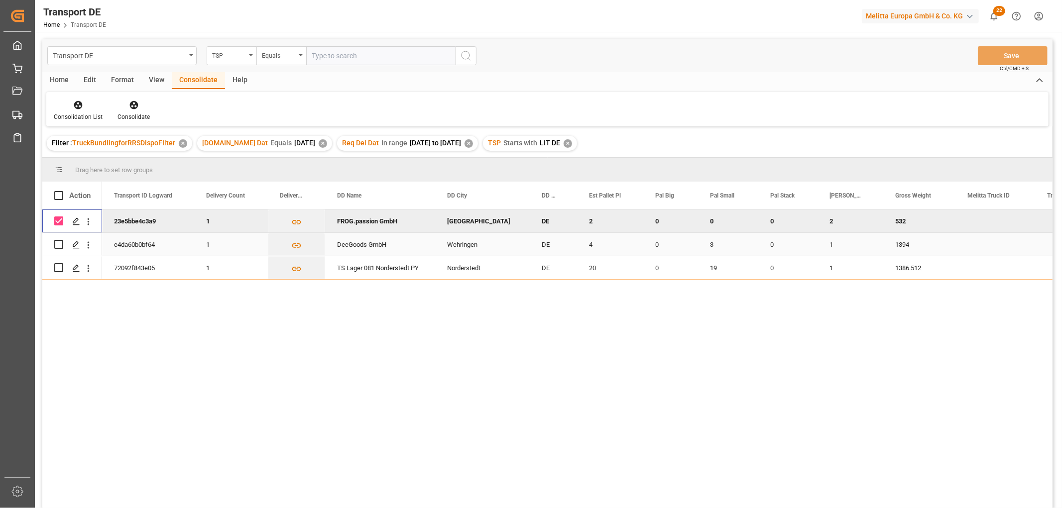
click at [61, 243] on input "Press Space to toggle row selection (unchecked)" at bounding box center [58, 244] width 9 height 9
checkbox input "true"
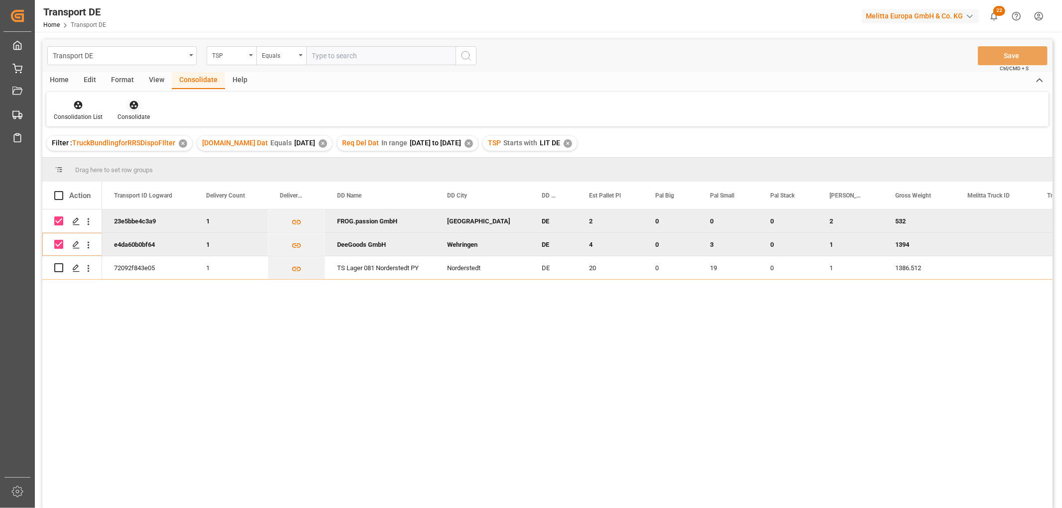
click at [133, 106] on icon at bounding box center [134, 105] width 10 height 10
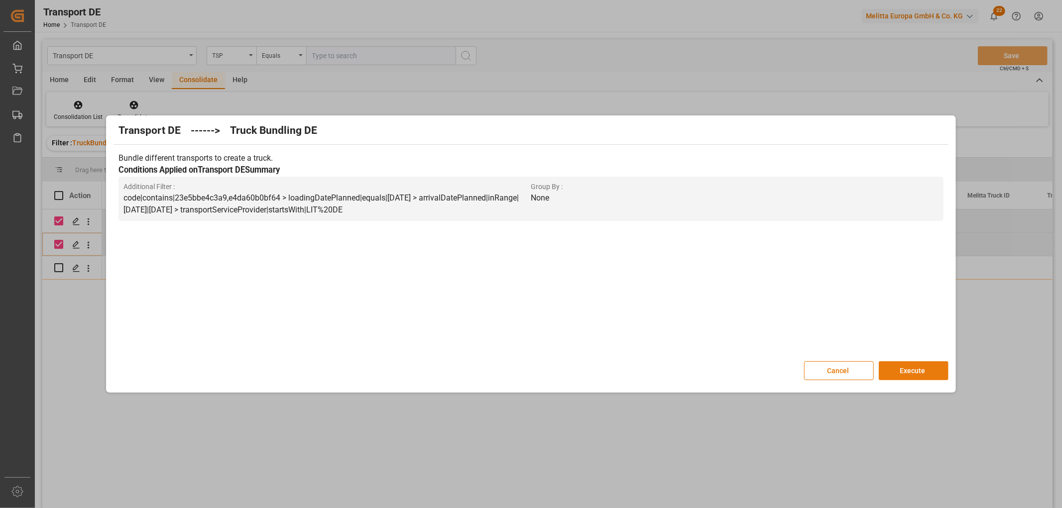
click at [907, 369] on button "Execute" at bounding box center [914, 371] width 70 height 19
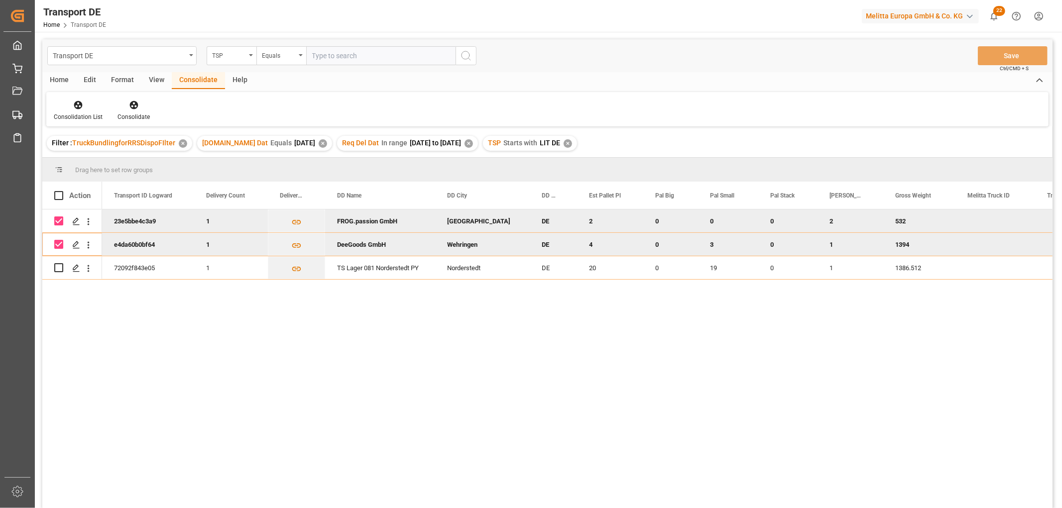
click at [62, 221] on input "Press Space to toggle row selection (checked)" at bounding box center [58, 221] width 9 height 9
checkbox input "false"
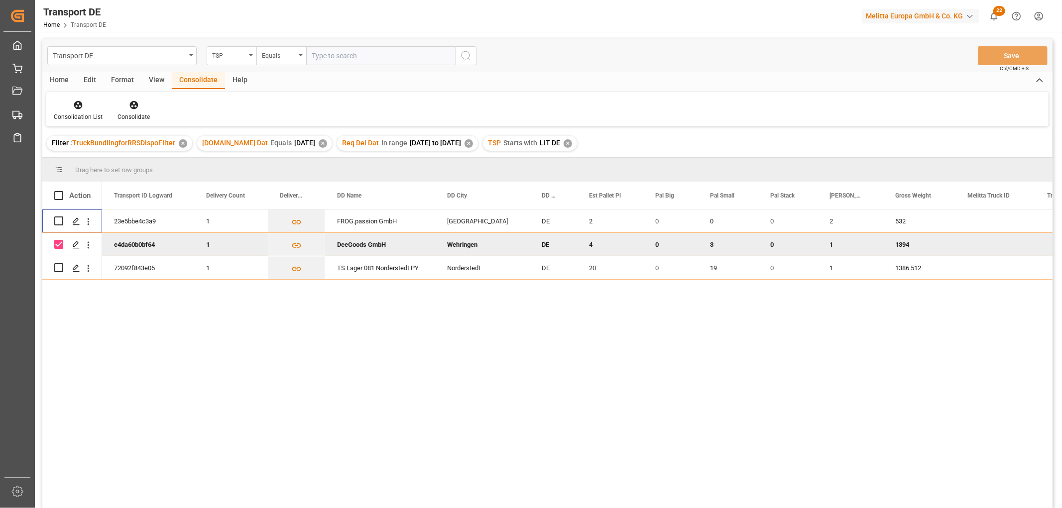
click at [58, 242] on input "Press Space to toggle row selection (checked)" at bounding box center [58, 244] width 9 height 9
checkbox input "false"
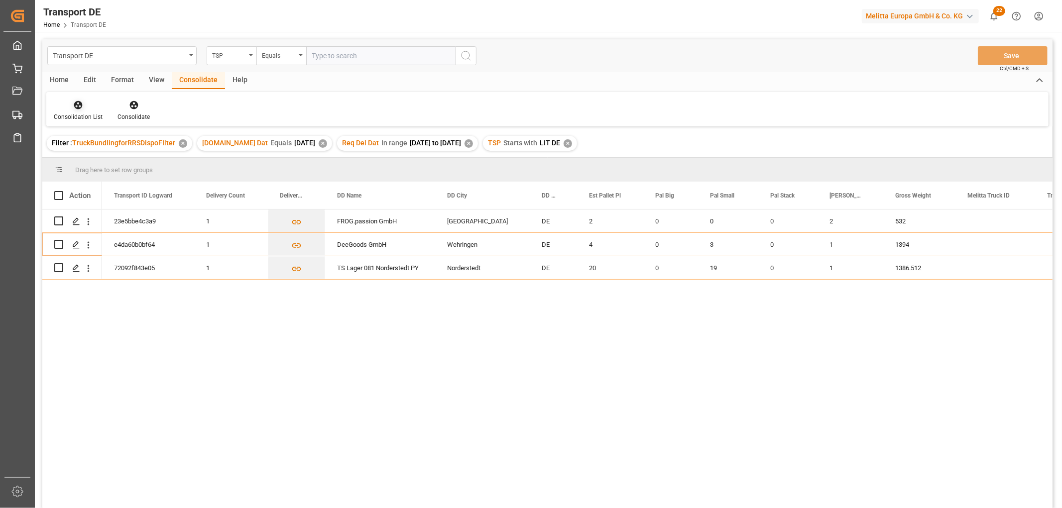
click at [76, 101] on icon at bounding box center [78, 105] width 8 height 8
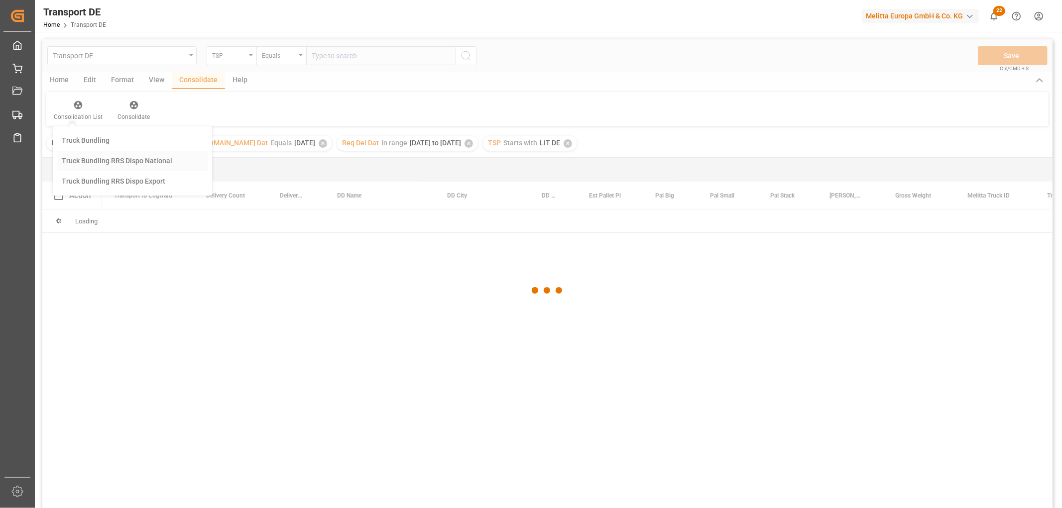
click at [76, 161] on div "Transport DE TSP Equals Save Ctrl/CMD + S Home Edit Format View Consolidate Hel…" at bounding box center [547, 286] width 1010 height 495
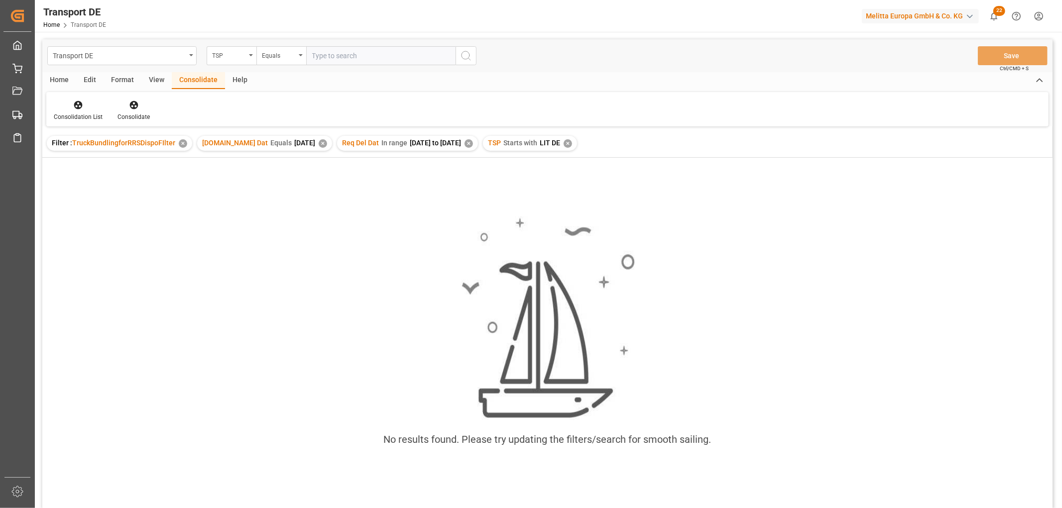
click at [571, 141] on div "✕" at bounding box center [568, 143] width 8 height 8
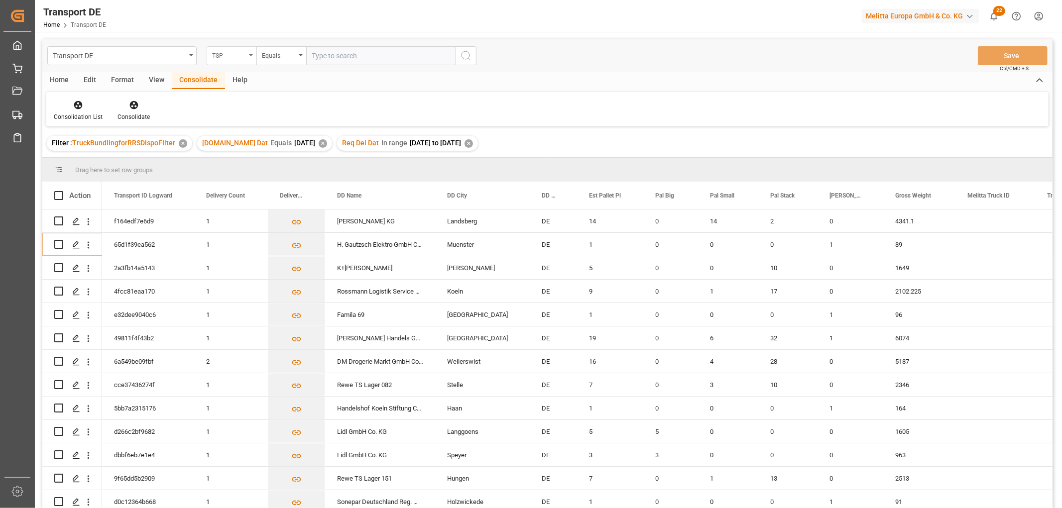
click at [222, 55] on div "TSP" at bounding box center [229, 54] width 34 height 11
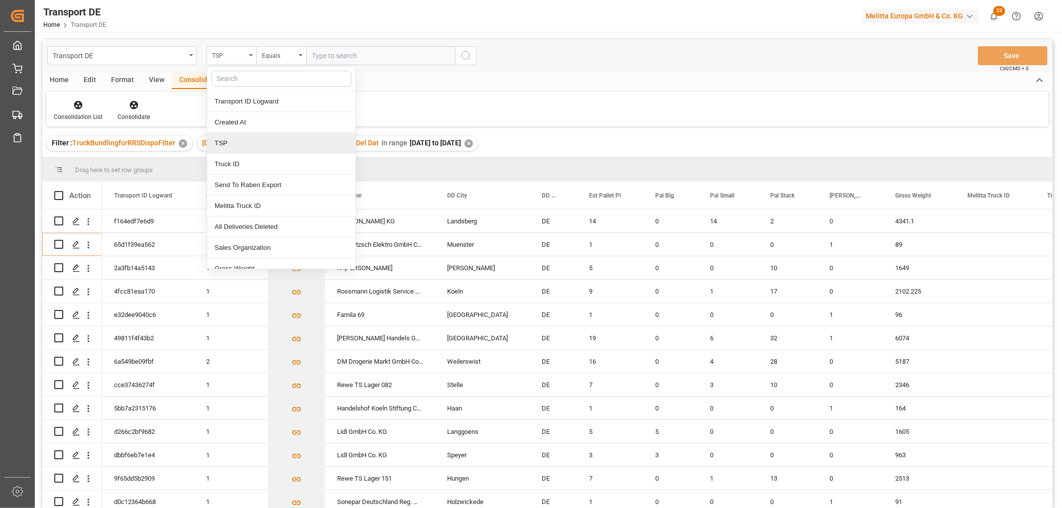
click at [225, 140] on div "TSP" at bounding box center [281, 143] width 148 height 21
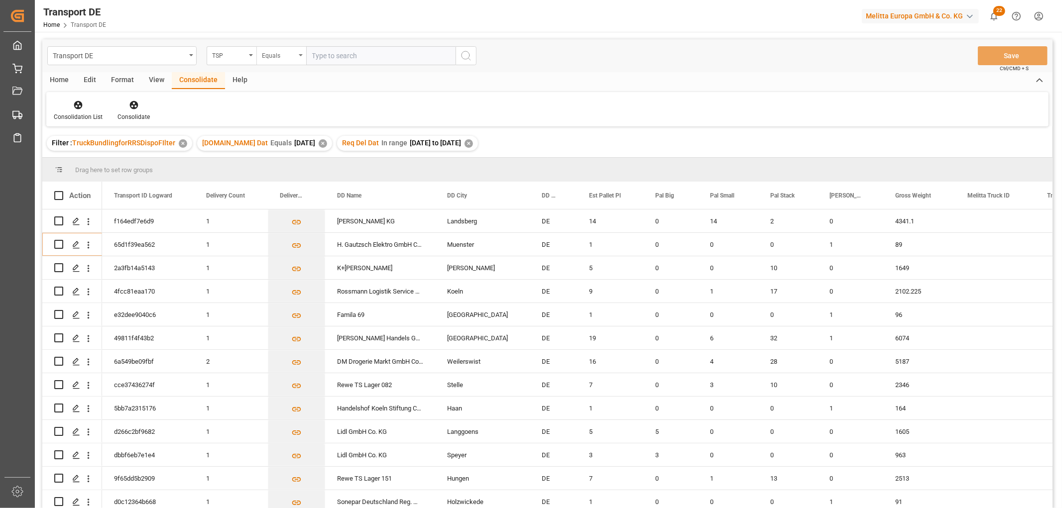
click at [275, 53] on div "Equals" at bounding box center [279, 54] width 34 height 11
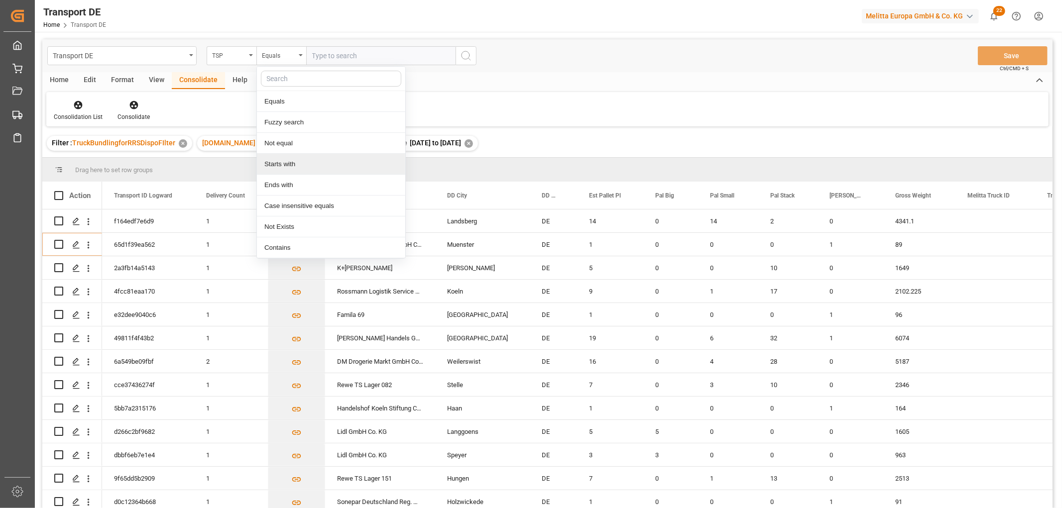
click at [287, 166] on div "Starts with" at bounding box center [331, 164] width 148 height 21
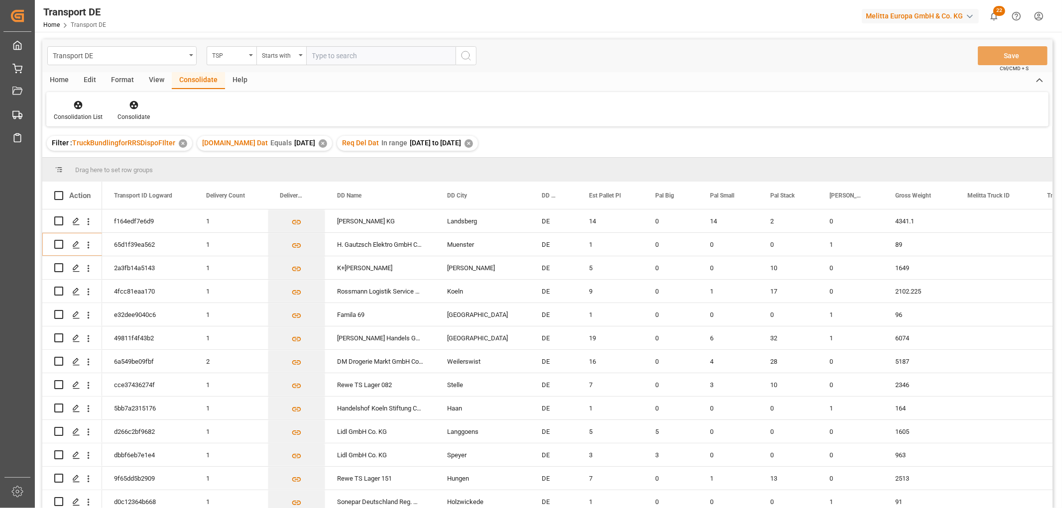
click at [322, 54] on input "text" at bounding box center [380, 55] width 149 height 19
type input "Moeller"
click at [465, 60] on icon "search button" at bounding box center [466, 56] width 12 height 12
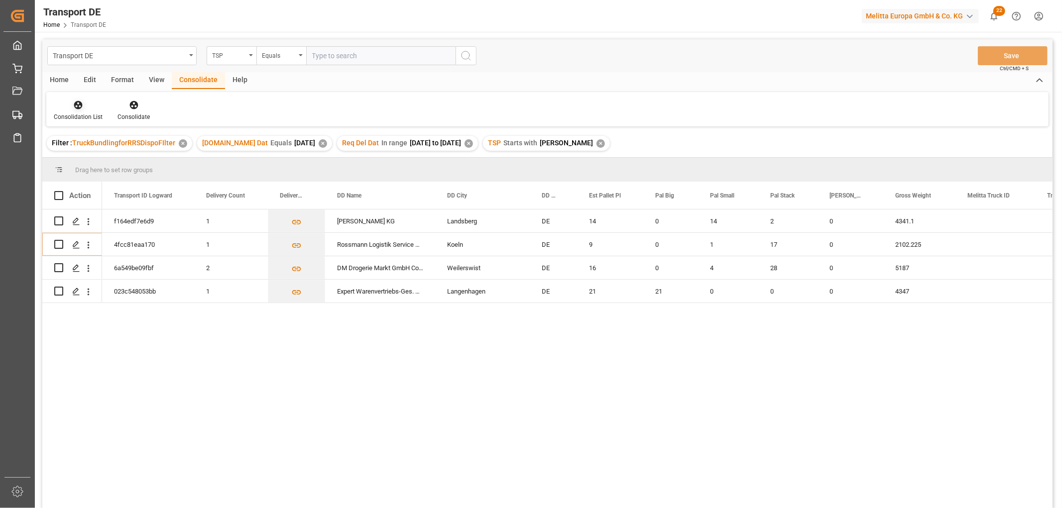
click at [79, 104] on icon at bounding box center [78, 105] width 8 height 8
click at [86, 158] on div "Transport DE TSP Equals Save Ctrl/CMD + S Home Edit Format View Consolidate Hel…" at bounding box center [547, 286] width 1010 height 495
click at [58, 221] on input "Press Space to toggle row selection (unchecked)" at bounding box center [58, 221] width 9 height 9
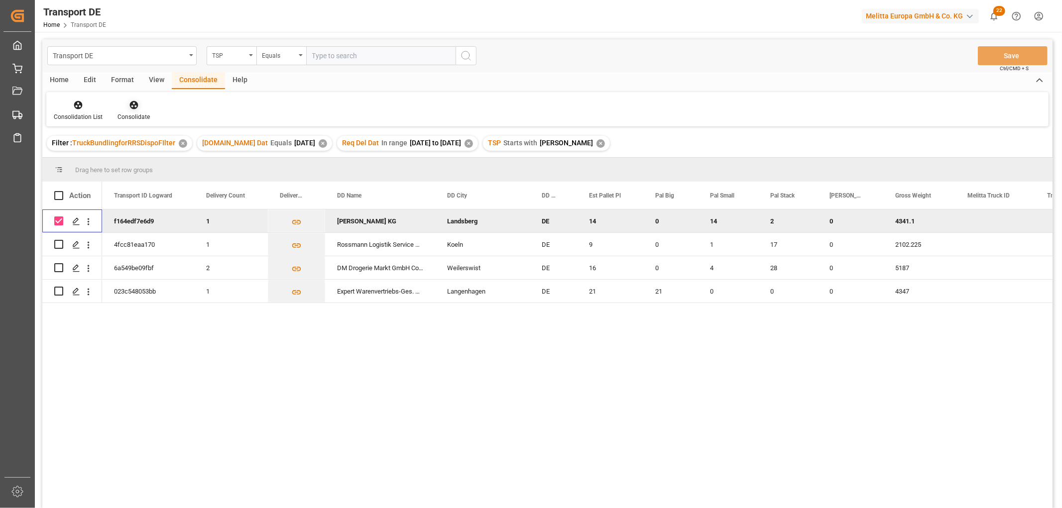
click at [135, 105] on icon at bounding box center [133, 105] width 8 height 8
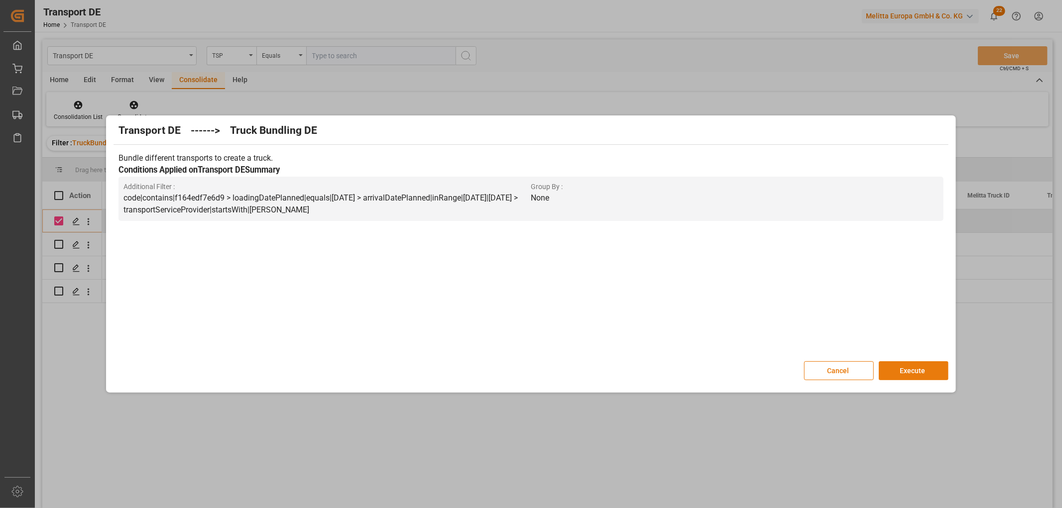
click at [914, 371] on button "Execute" at bounding box center [914, 371] width 70 height 19
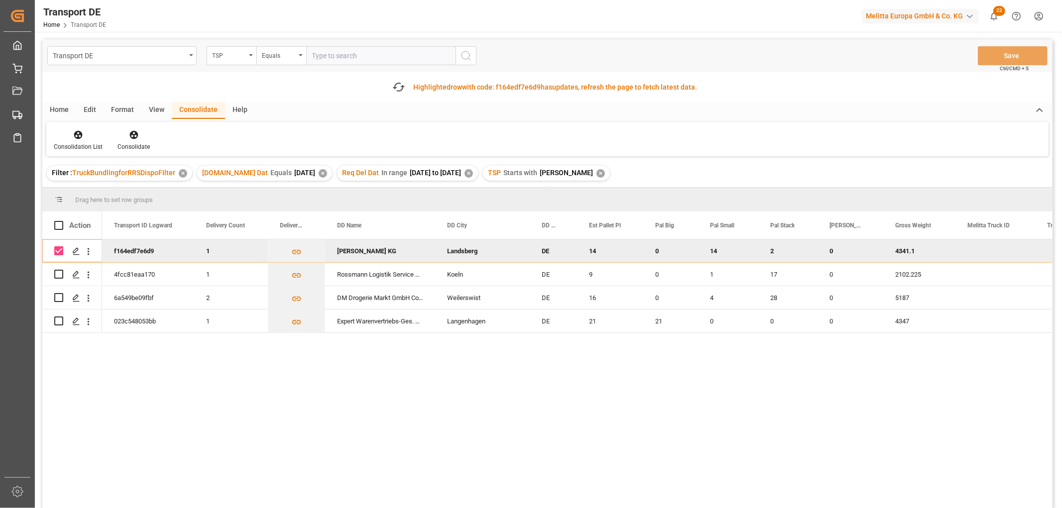
click at [58, 248] on input "Press Space to toggle row selection (checked)" at bounding box center [58, 251] width 9 height 9
checkbox input "false"
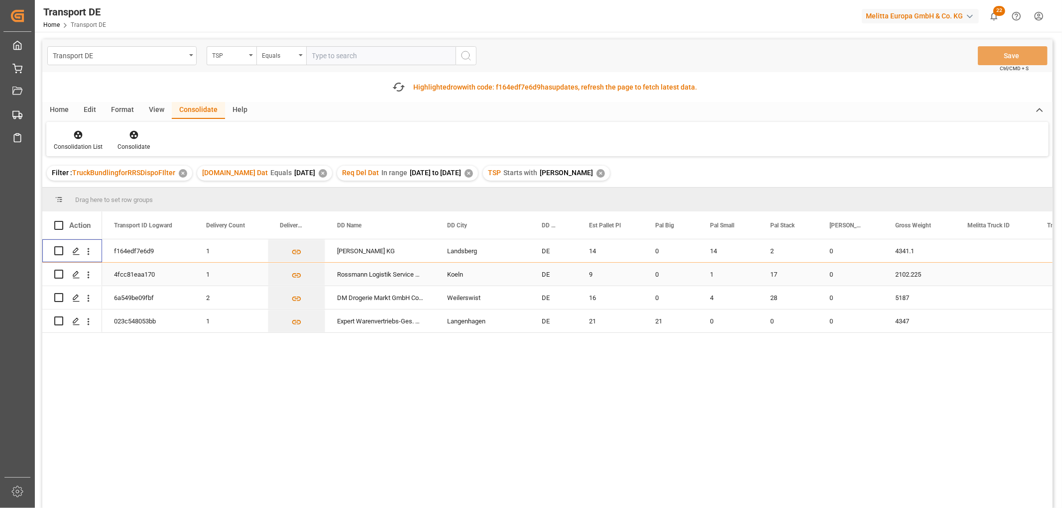
click at [54, 274] on input "Press Space to toggle row selection (unchecked)" at bounding box center [58, 274] width 9 height 9
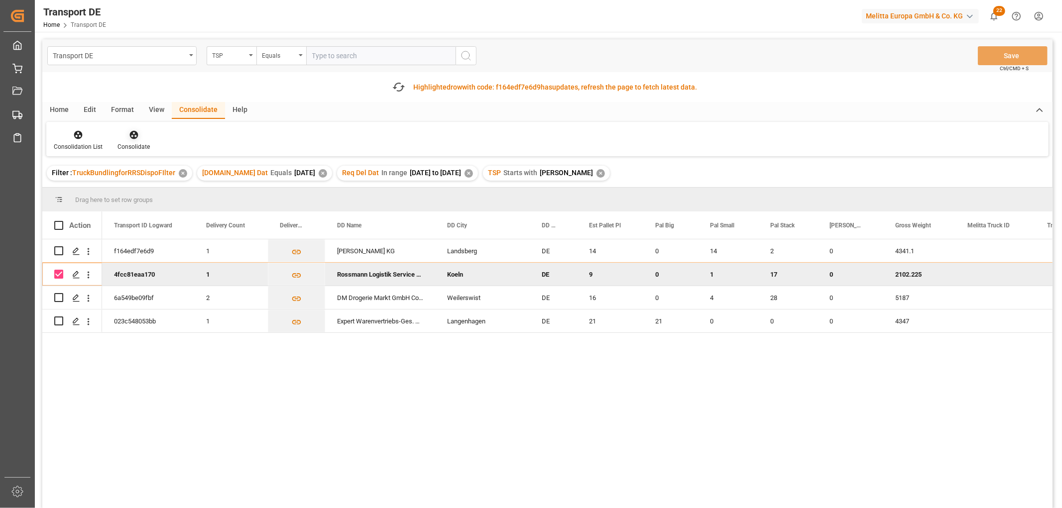
click at [129, 137] on icon at bounding box center [134, 135] width 10 height 10
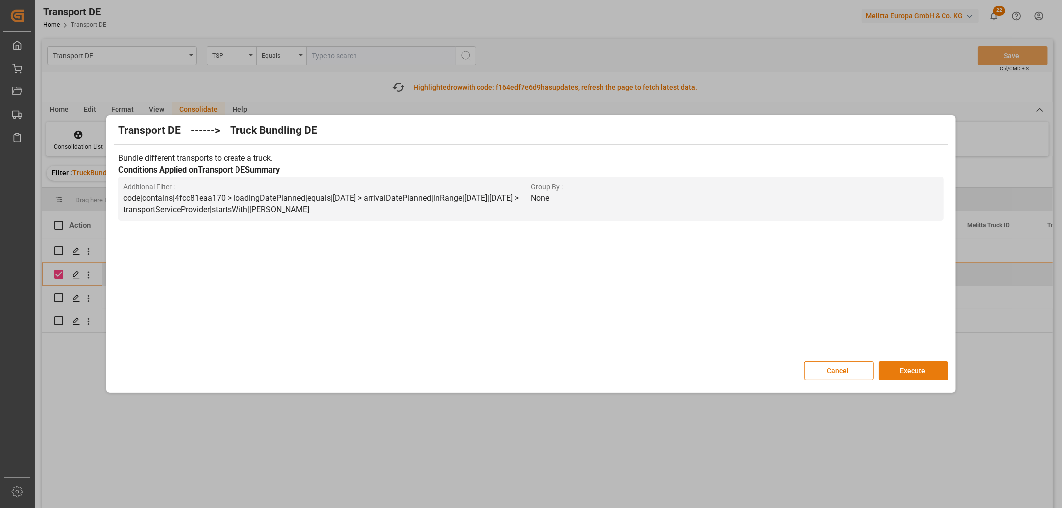
click at [914, 370] on button "Execute" at bounding box center [914, 371] width 70 height 19
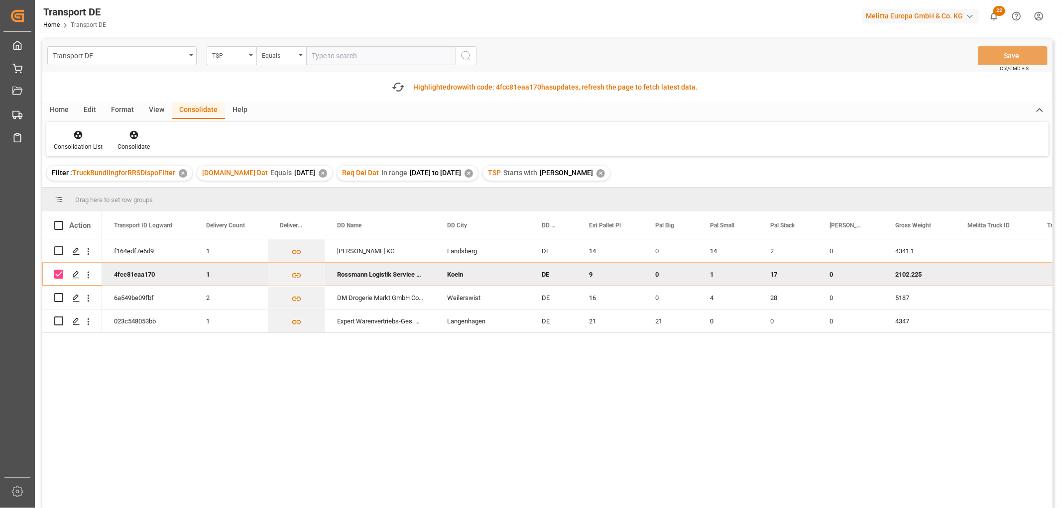
click at [58, 270] on input "Press Space to toggle row selection (checked)" at bounding box center [58, 274] width 9 height 9
checkbox input "false"
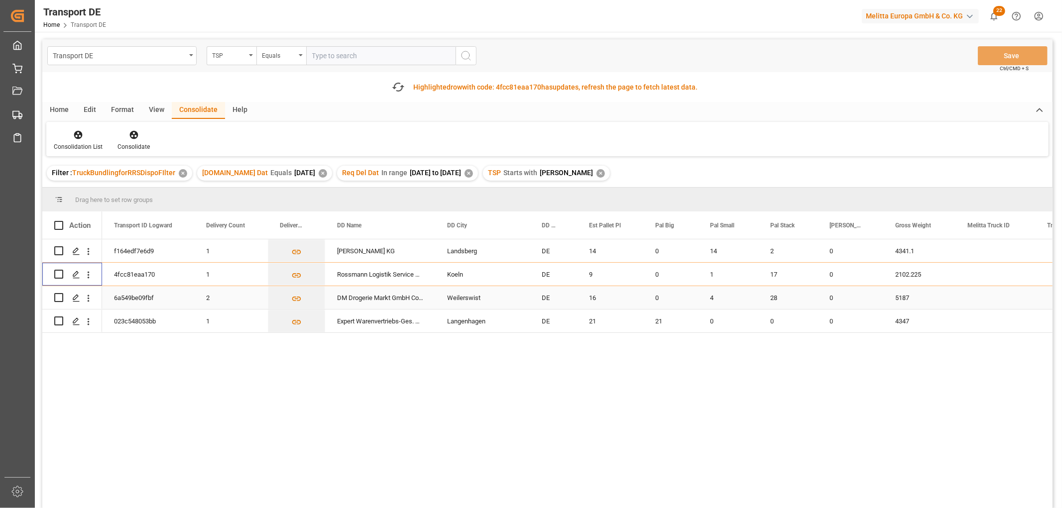
click at [58, 297] on input "Press Space to toggle row selection (unchecked)" at bounding box center [58, 297] width 9 height 9
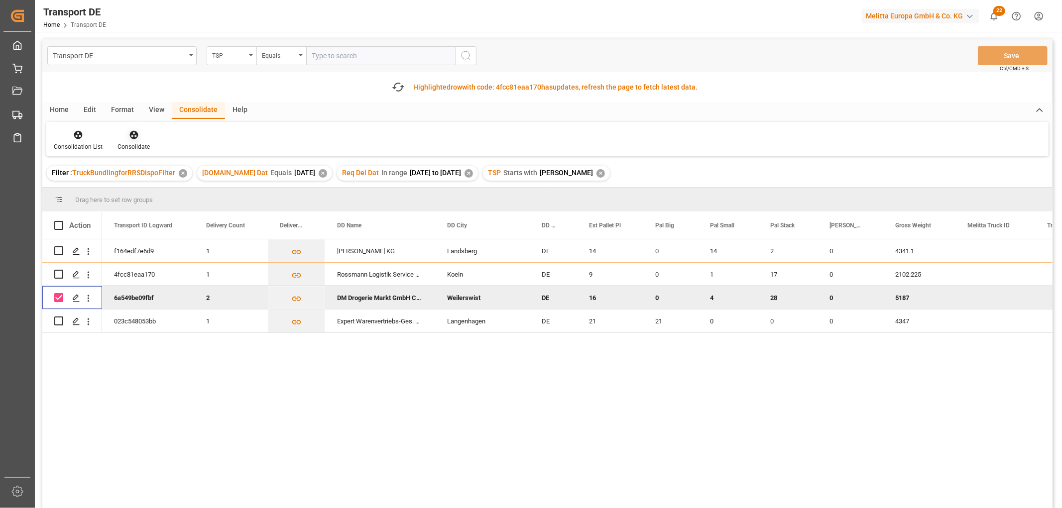
click at [132, 135] on icon at bounding box center [133, 135] width 8 height 8
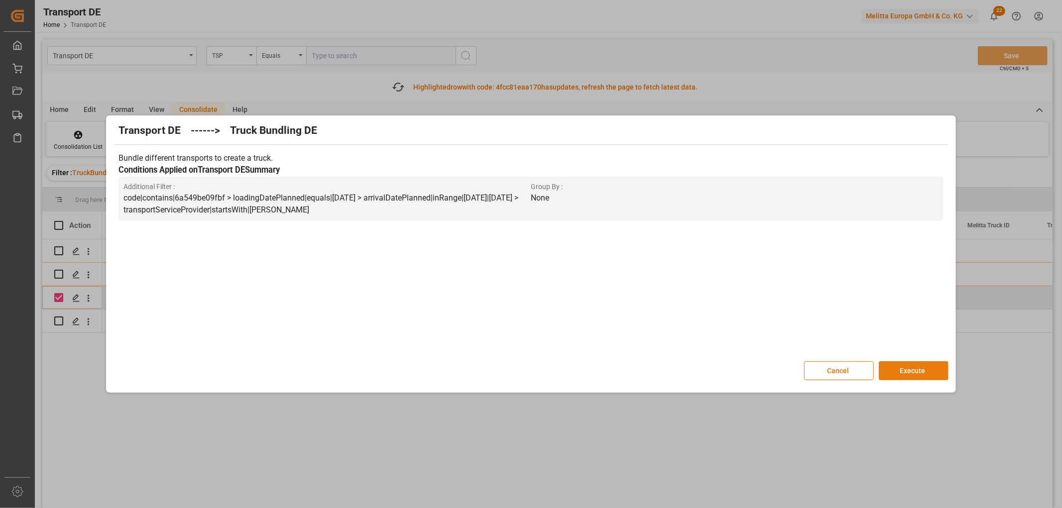
click at [926, 370] on button "Execute" at bounding box center [914, 371] width 70 height 19
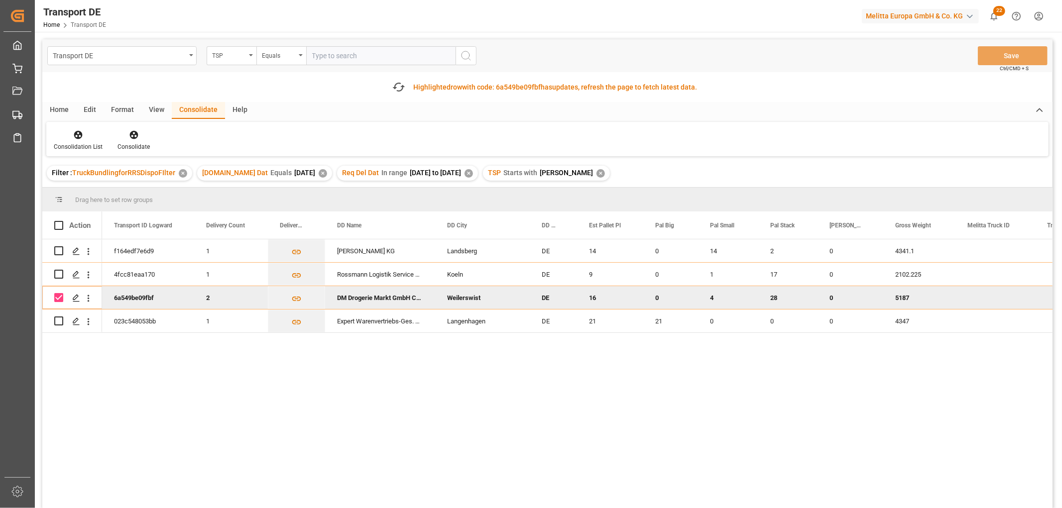
click at [60, 297] on input "Press Space to toggle row selection (checked)" at bounding box center [58, 297] width 9 height 9
checkbox input "false"
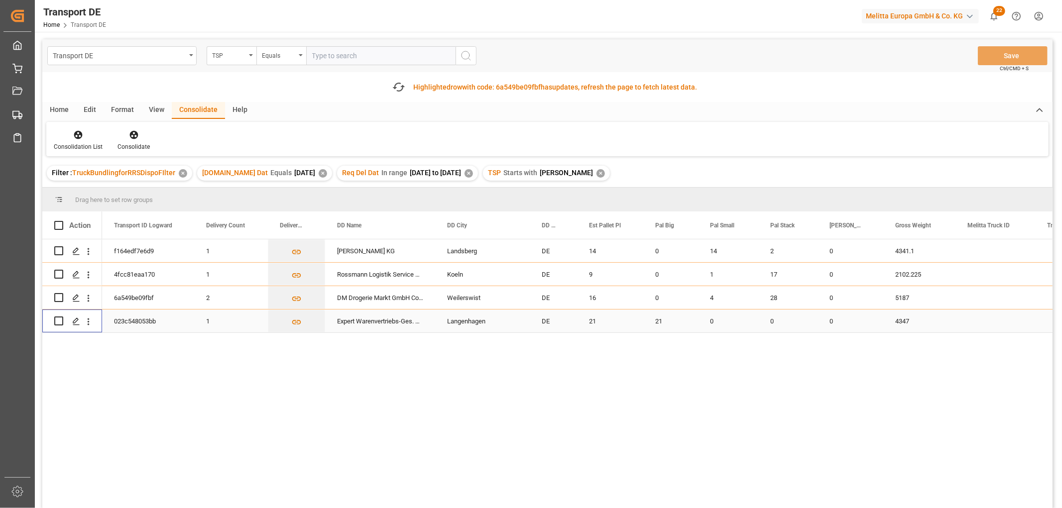
click at [58, 322] on input "Press Space to toggle row selection (unchecked)" at bounding box center [58, 321] width 9 height 9
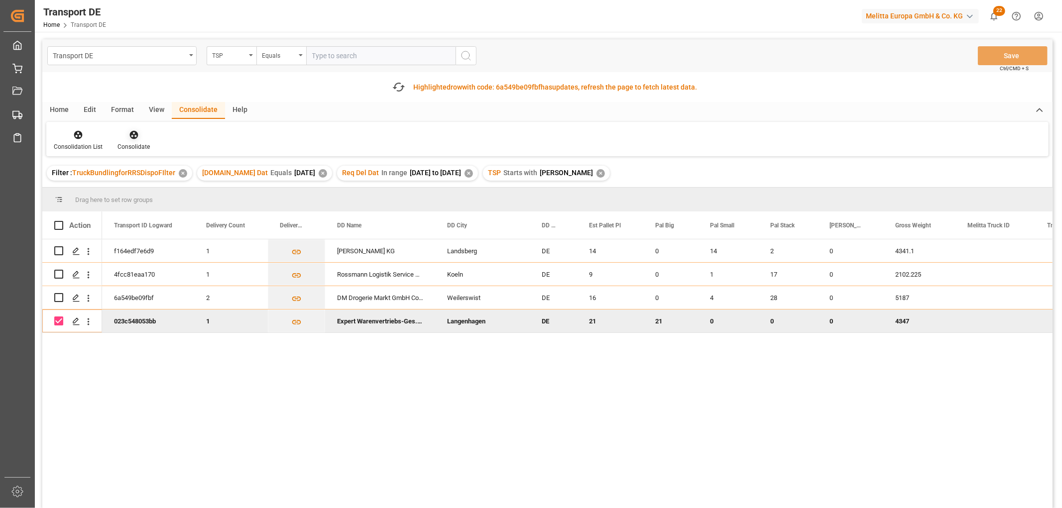
click at [129, 136] on icon at bounding box center [133, 135] width 8 height 8
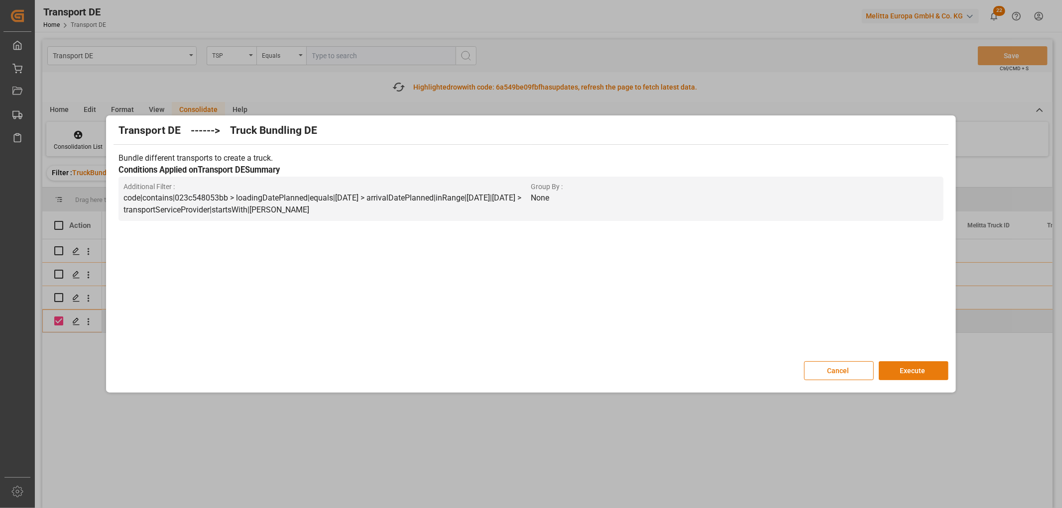
click at [913, 370] on button "Execute" at bounding box center [914, 371] width 70 height 19
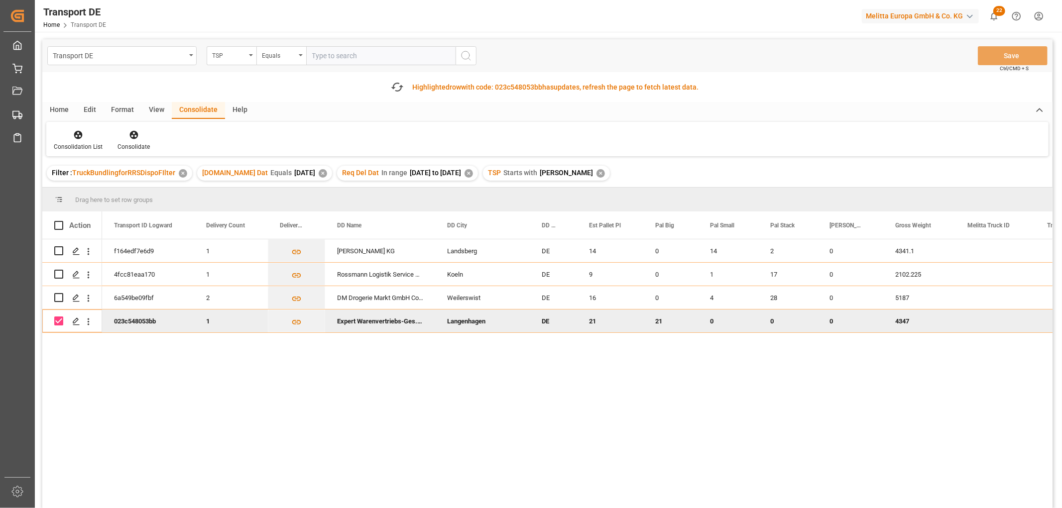
click at [57, 324] on input "Press Space to toggle row selection (checked)" at bounding box center [58, 321] width 9 height 9
checkbox input "false"
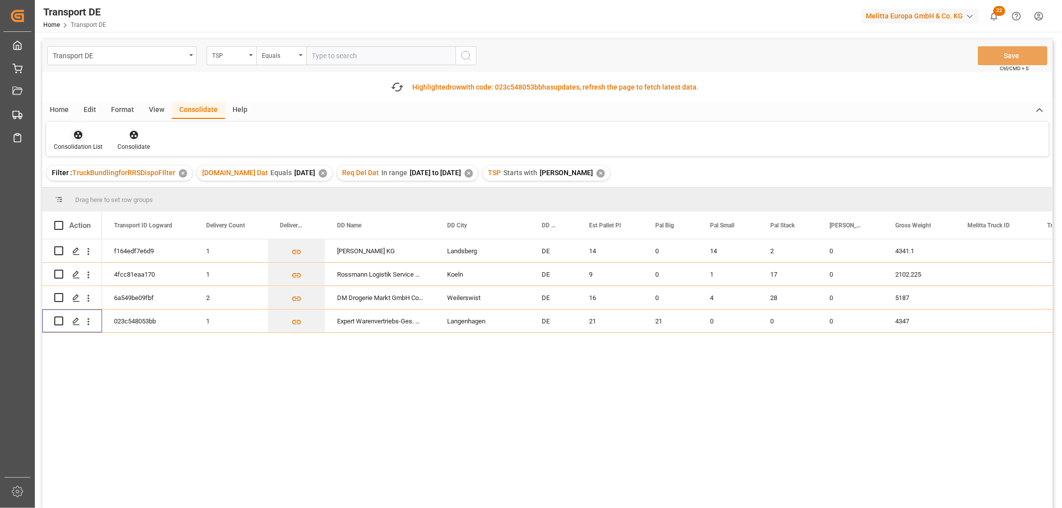
click at [66, 132] on div at bounding box center [78, 134] width 49 height 10
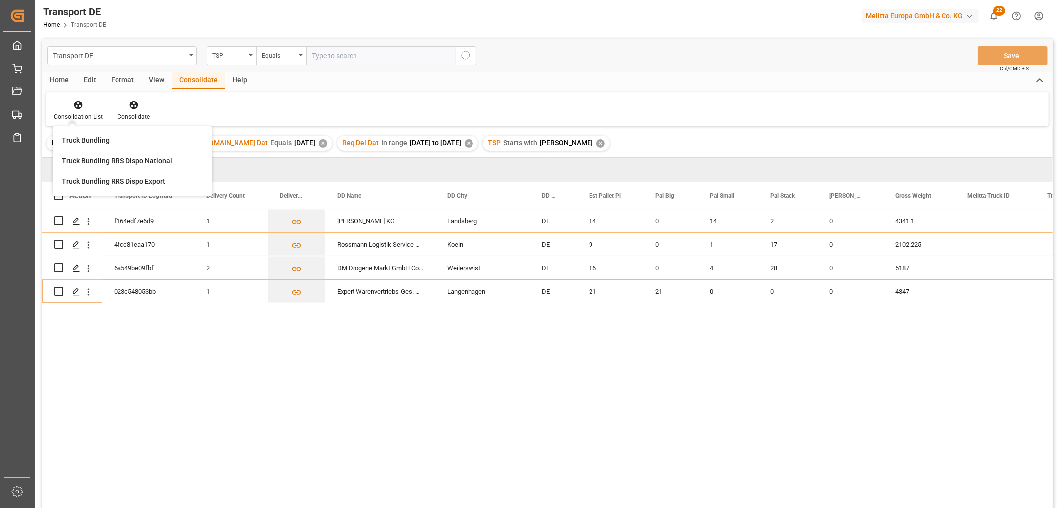
click at [96, 192] on div "Truck Bundling Truck Bundling RRS Dispo National Truck Bundling RRS Dispo Export" at bounding box center [132, 160] width 159 height 69
click at [77, 103] on icon at bounding box center [78, 105] width 10 height 10
click at [95, 158] on div "Transport DE TSP Equals Save Ctrl/CMD + S Home Edit Format View Consolidate Hel…" at bounding box center [547, 286] width 1010 height 495
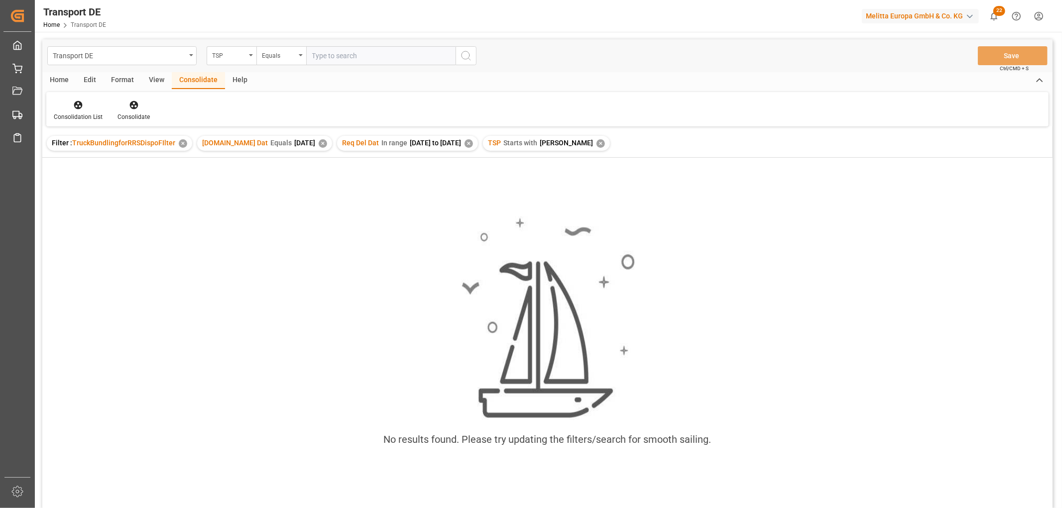
click at [597, 142] on div "✕" at bounding box center [601, 143] width 8 height 8
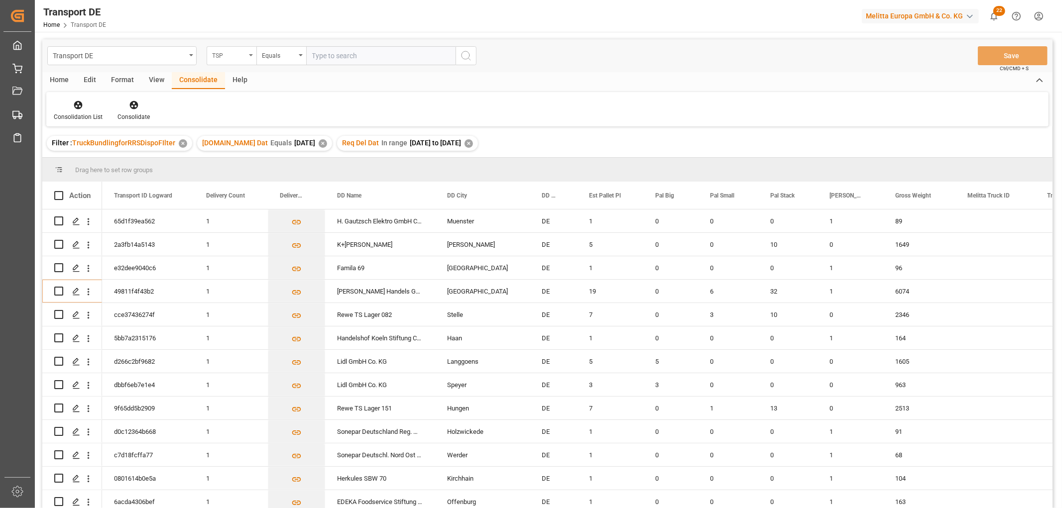
click at [232, 50] on div "TSP" at bounding box center [229, 54] width 34 height 11
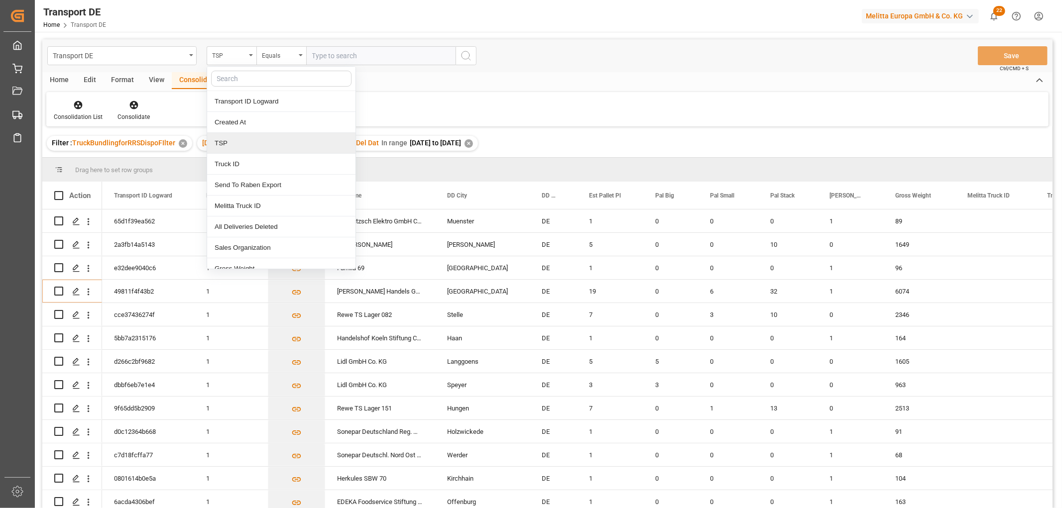
click at [226, 145] on div "TSP" at bounding box center [281, 143] width 148 height 21
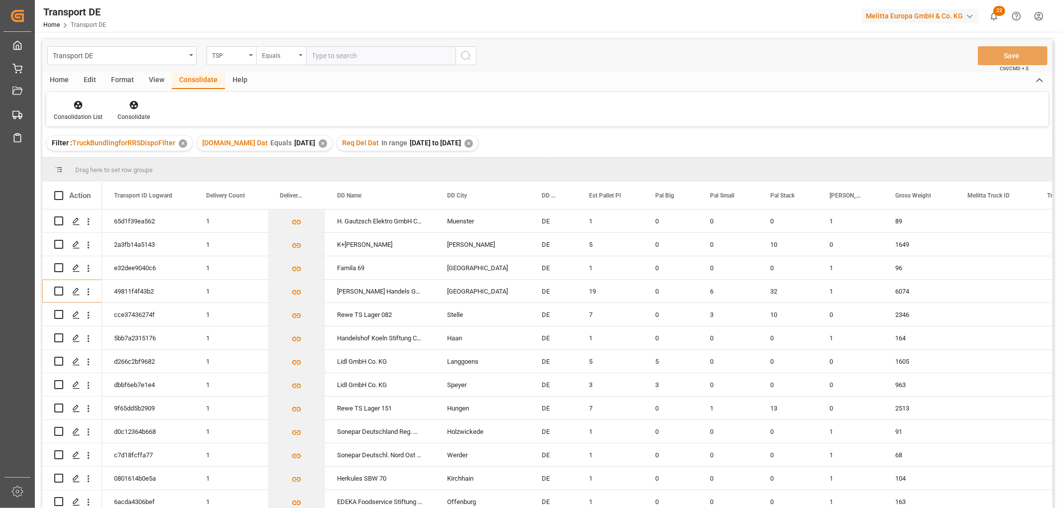
click at [276, 52] on div "Equals" at bounding box center [279, 54] width 34 height 11
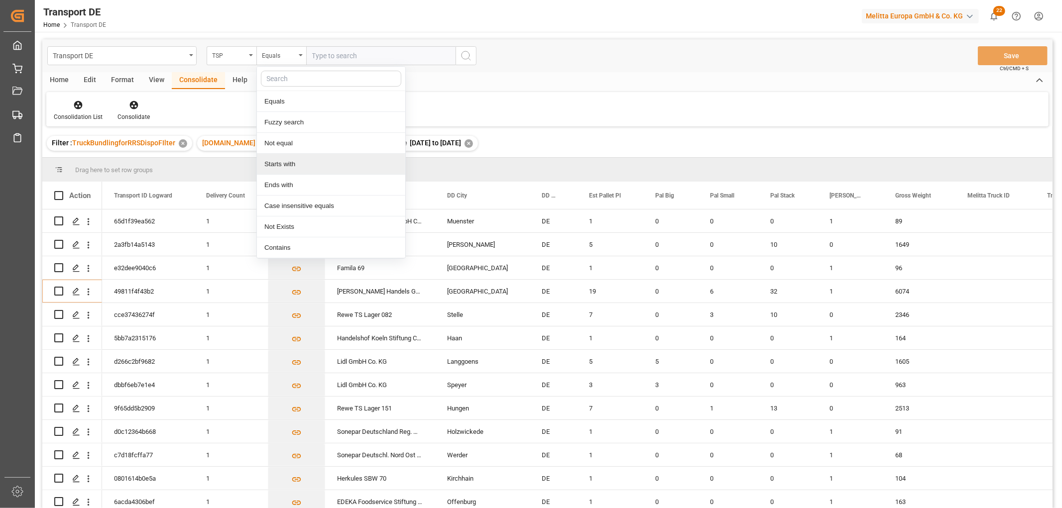
click at [294, 165] on div "Starts with" at bounding box center [331, 164] width 148 height 21
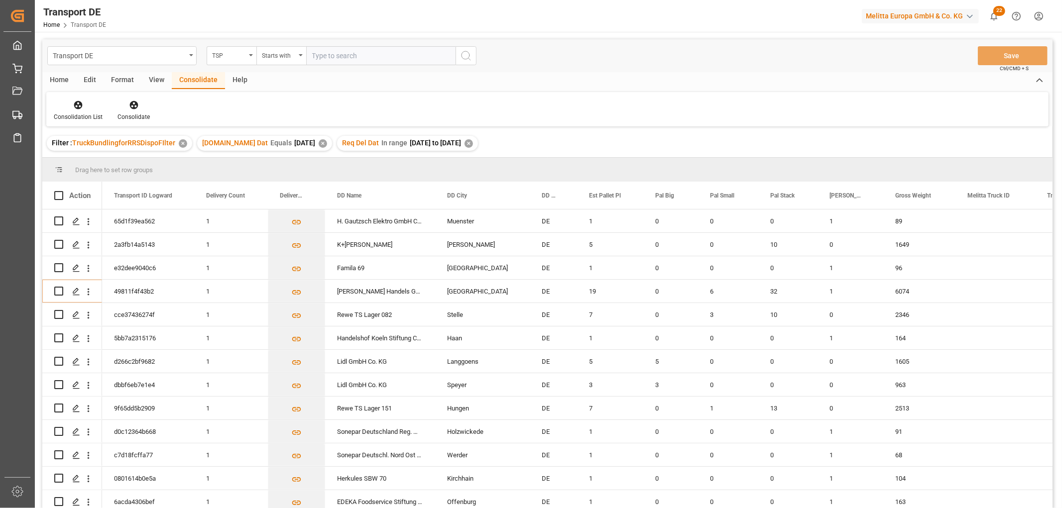
click at [318, 54] on input "text" at bounding box center [380, 55] width 149 height 19
type input "Hartmann"
click at [466, 53] on icon "search button" at bounding box center [466, 56] width 12 height 12
click at [71, 101] on div at bounding box center [78, 105] width 49 height 10
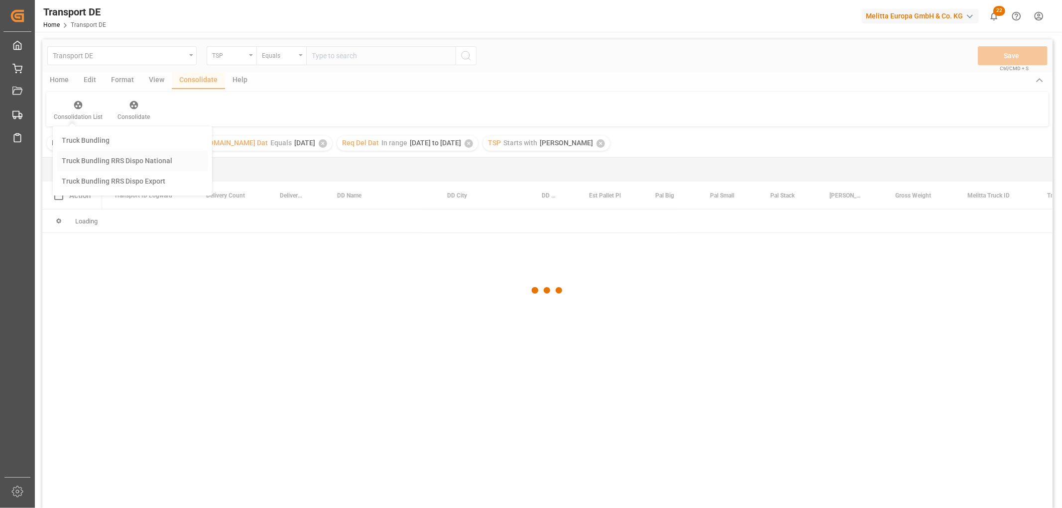
click at [83, 159] on div "Transport DE TSP Equals Save Ctrl/CMD + S Home Edit Format View Consolidate Hel…" at bounding box center [547, 286] width 1010 height 495
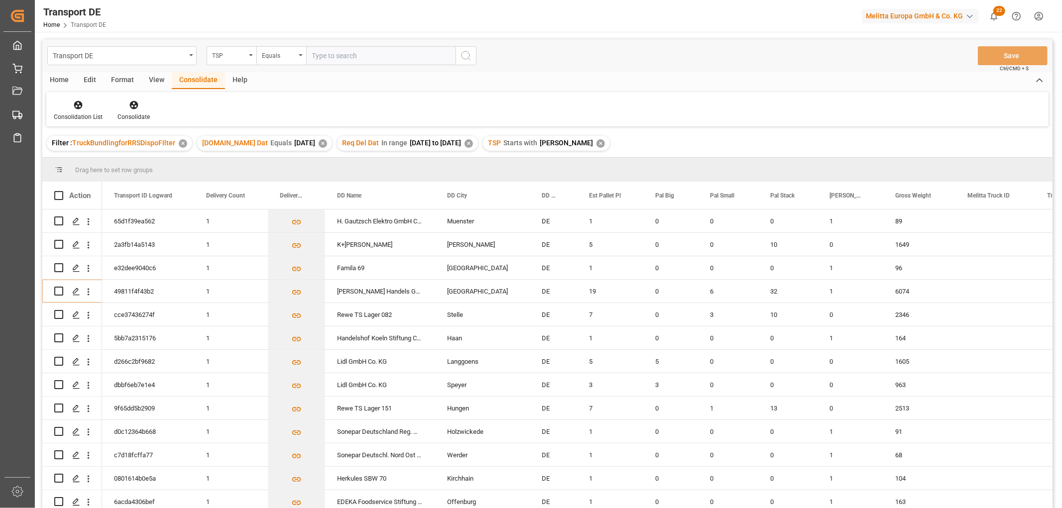
click at [59, 77] on div "Home" at bounding box center [59, 80] width 34 height 17
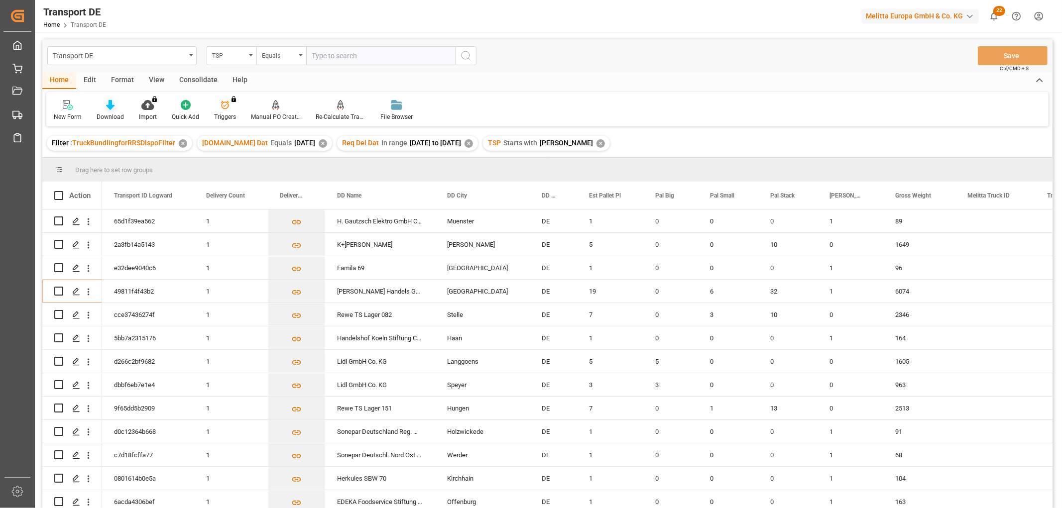
click at [110, 108] on icon at bounding box center [110, 105] width 8 height 10
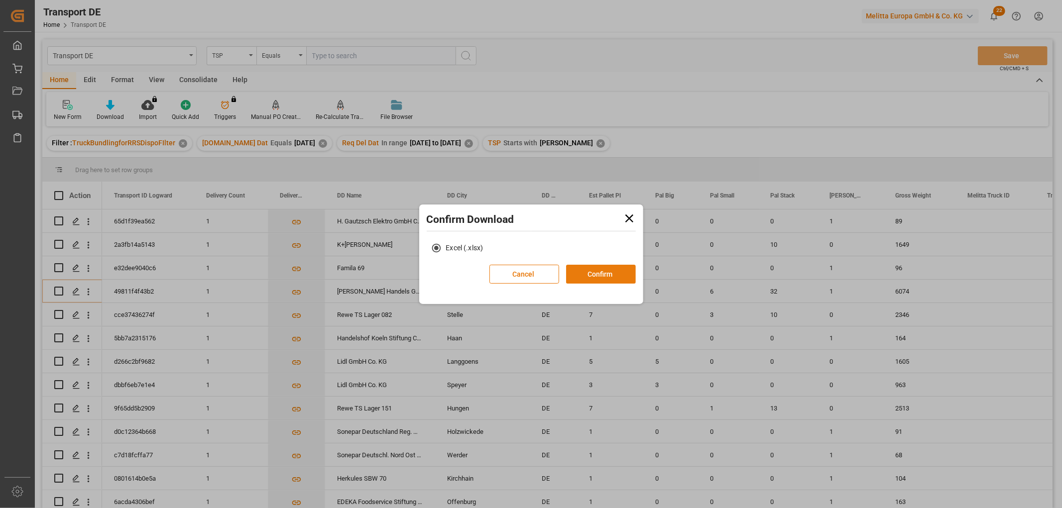
click at [610, 269] on button "Confirm" at bounding box center [601, 274] width 70 height 19
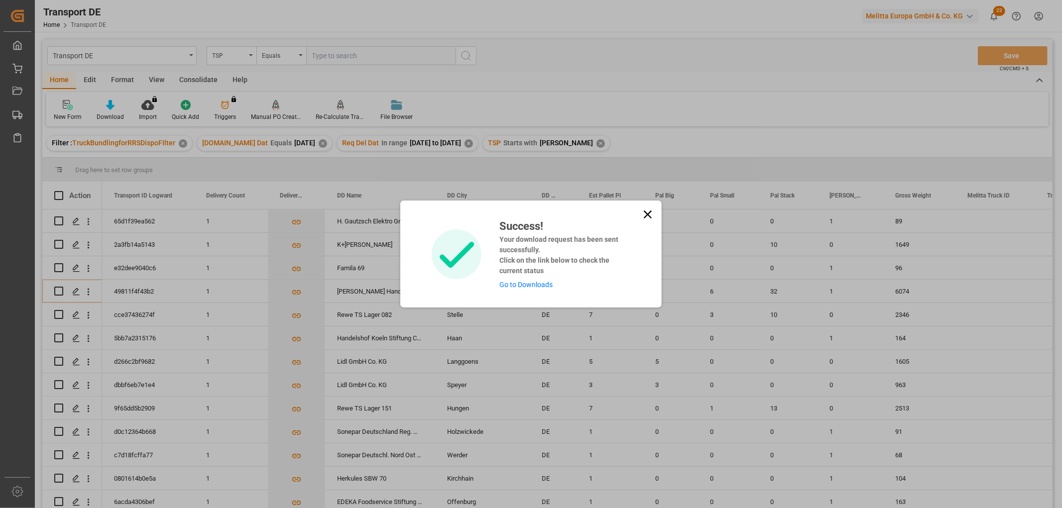
click at [518, 283] on link "Go to Downloads" at bounding box center [525, 285] width 53 height 8
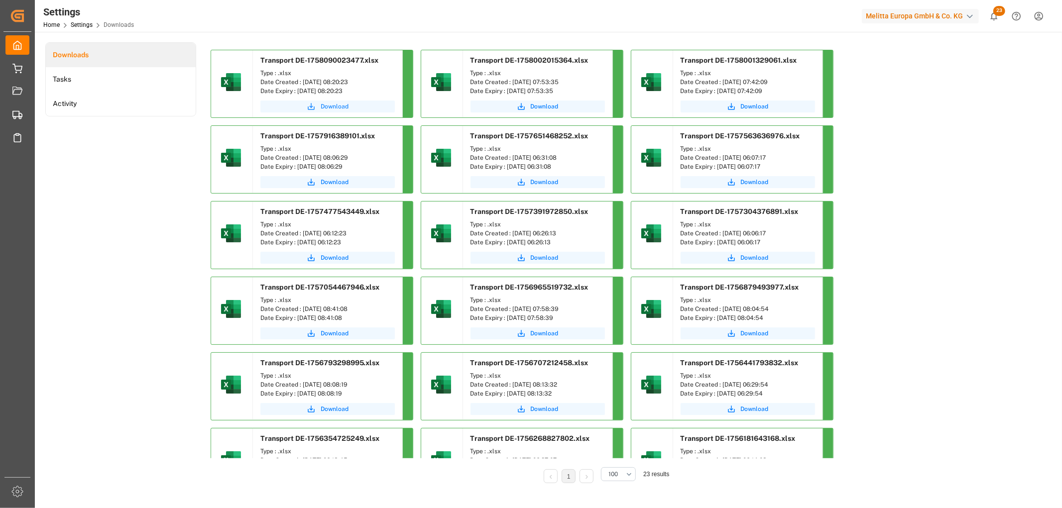
click at [334, 109] on span "Download" at bounding box center [335, 106] width 28 height 9
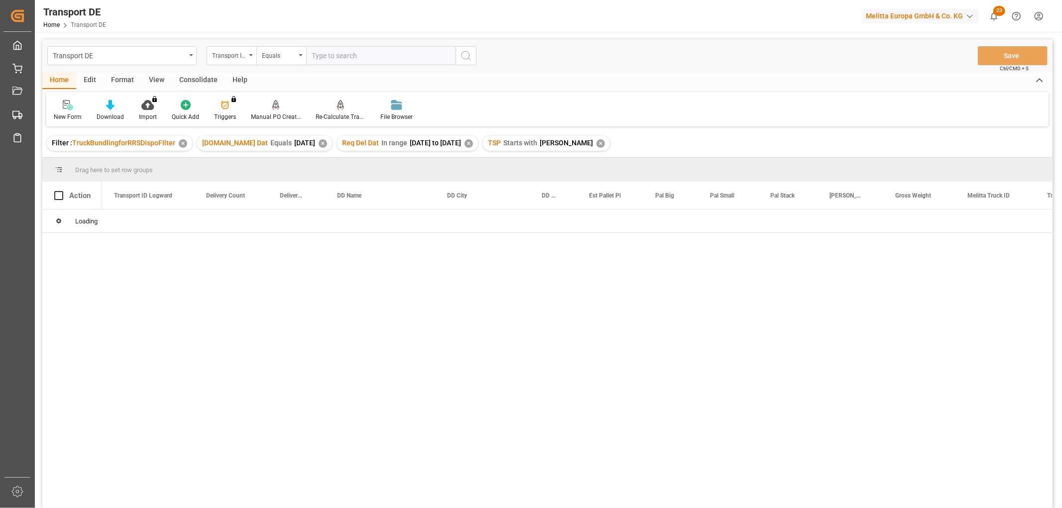
click at [195, 78] on div "Consolidate" at bounding box center [198, 80] width 53 height 17
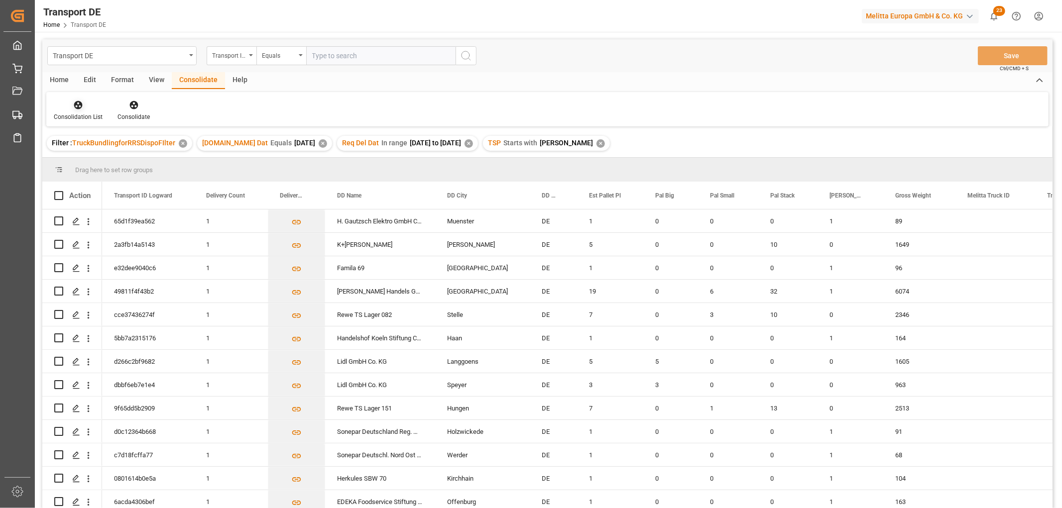
click at [77, 105] on icon at bounding box center [78, 105] width 8 height 8
click at [87, 156] on div "Transport DE Transport ID Logward Equals Save Ctrl/CMD + S Home Edit Format Vie…" at bounding box center [547, 286] width 1010 height 495
click at [58, 291] on input "Press Space to toggle row selection (unchecked)" at bounding box center [58, 291] width 9 height 9
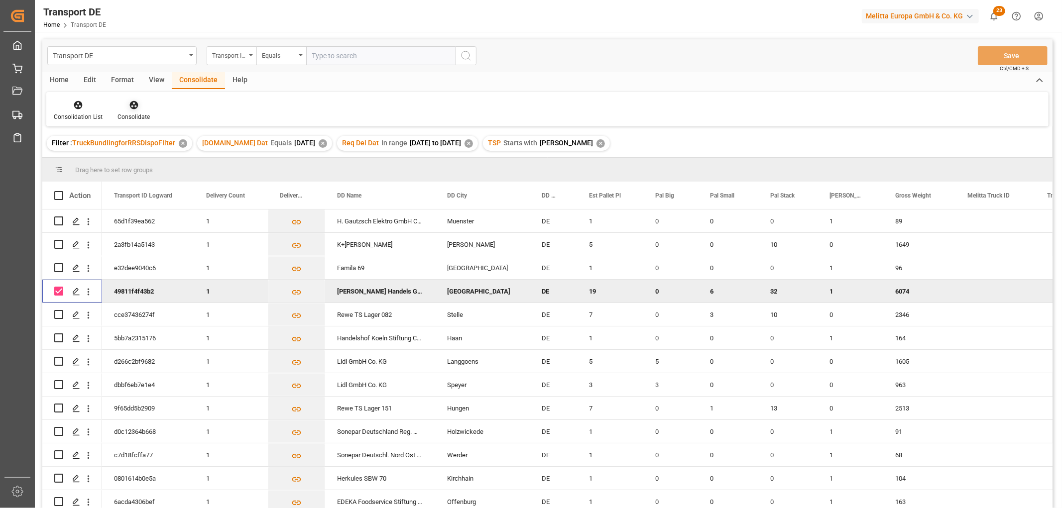
click at [133, 107] on icon at bounding box center [134, 105] width 10 height 10
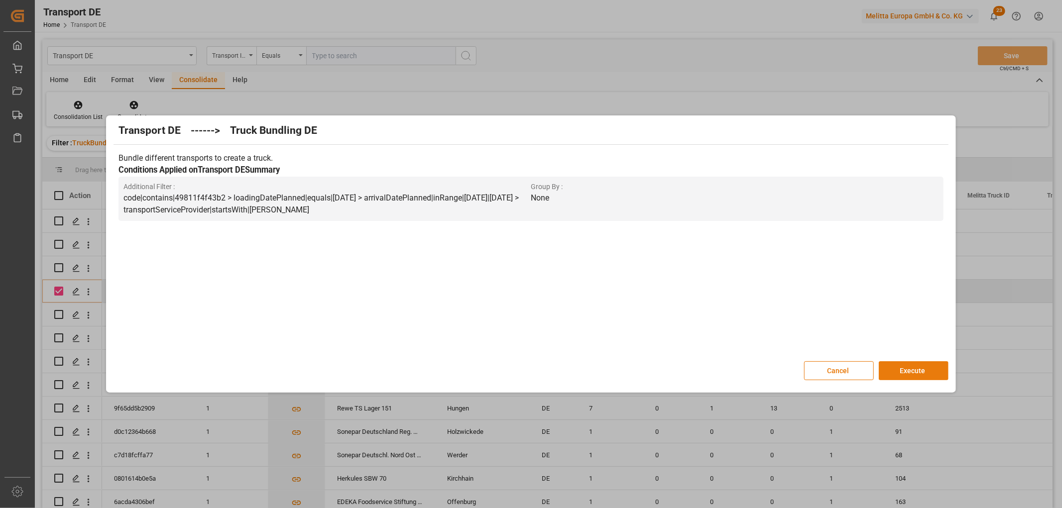
click at [925, 369] on button "Execute" at bounding box center [914, 371] width 70 height 19
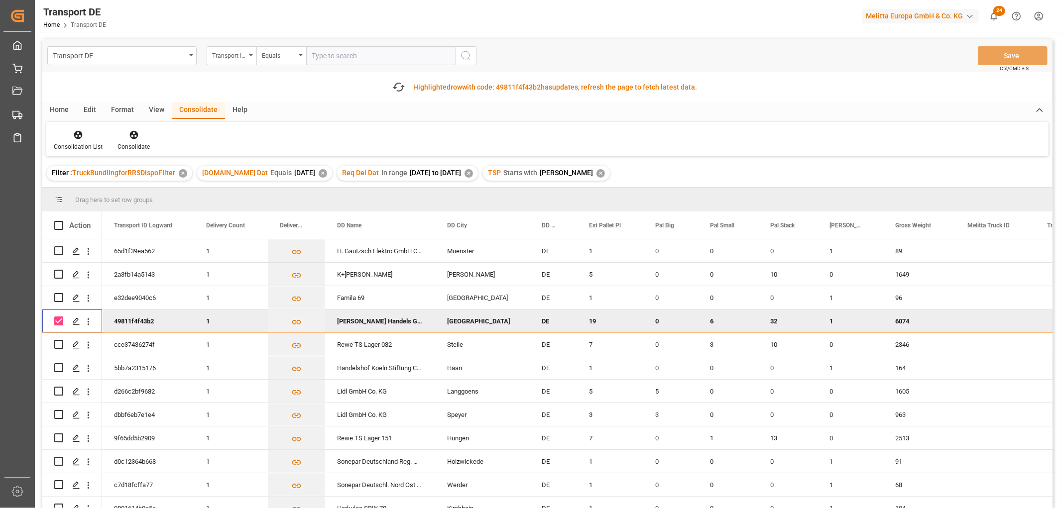
click at [55, 317] on input "Press Space to toggle row selection (checked)" at bounding box center [58, 321] width 9 height 9
checkbox input "false"
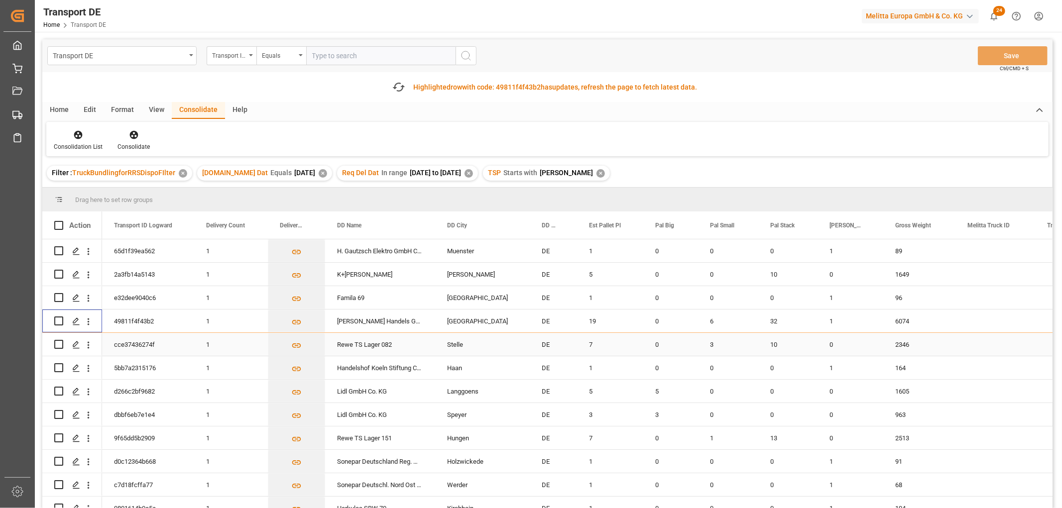
click at [58, 346] on input "Press Space to toggle row selection (unchecked)" at bounding box center [58, 344] width 9 height 9
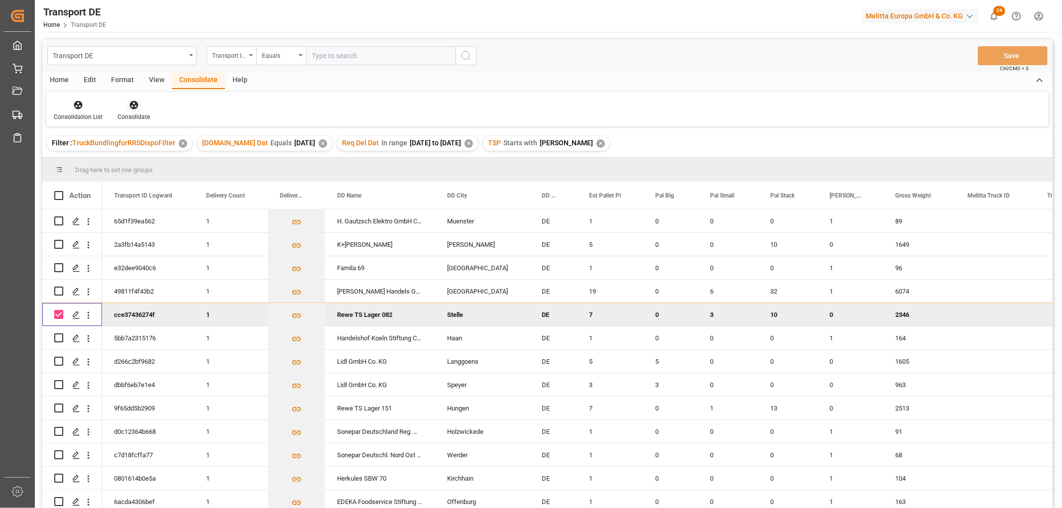
click at [133, 103] on icon at bounding box center [134, 105] width 10 height 10
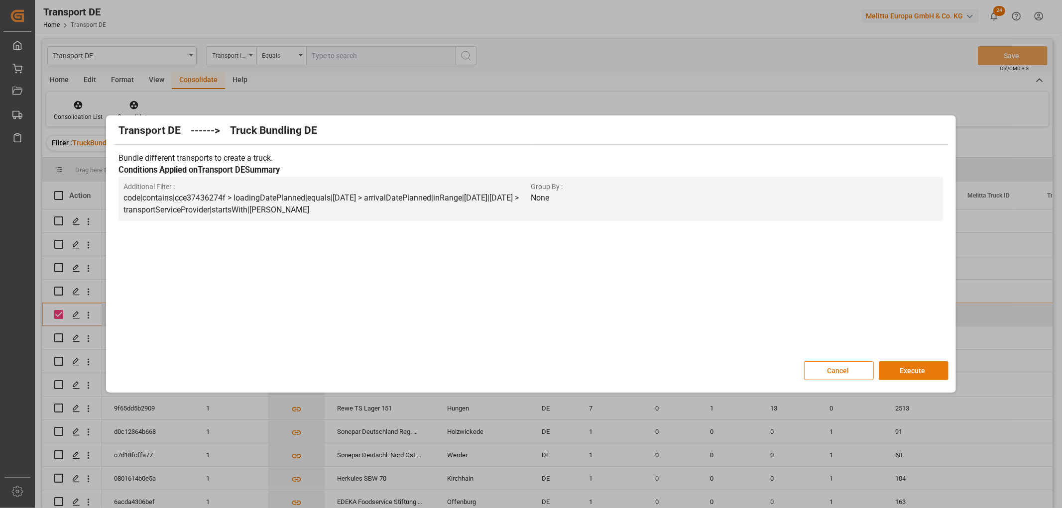
click at [912, 370] on button "Execute" at bounding box center [914, 371] width 70 height 19
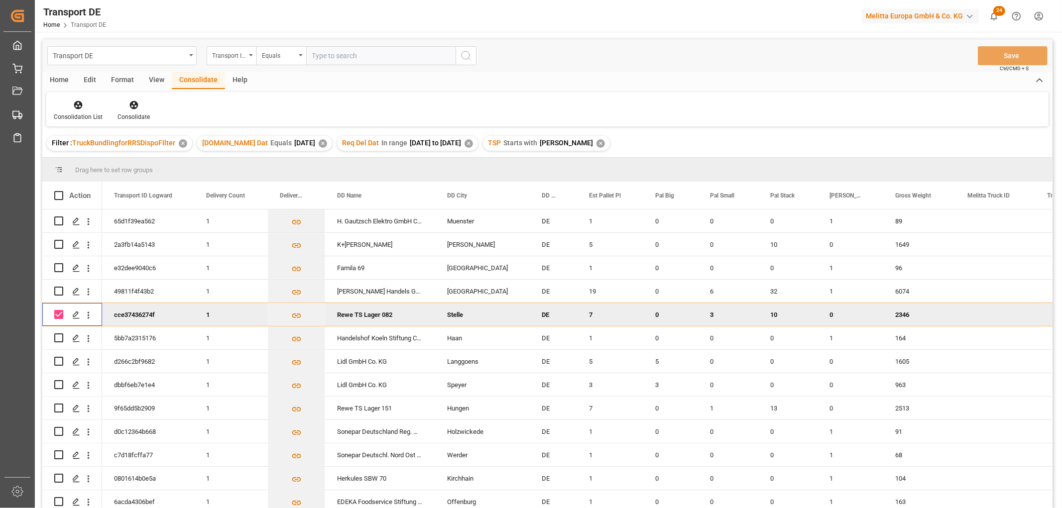
click at [60, 315] on input "Press Space to toggle row selection (checked)" at bounding box center [58, 314] width 9 height 9
checkbox input "false"
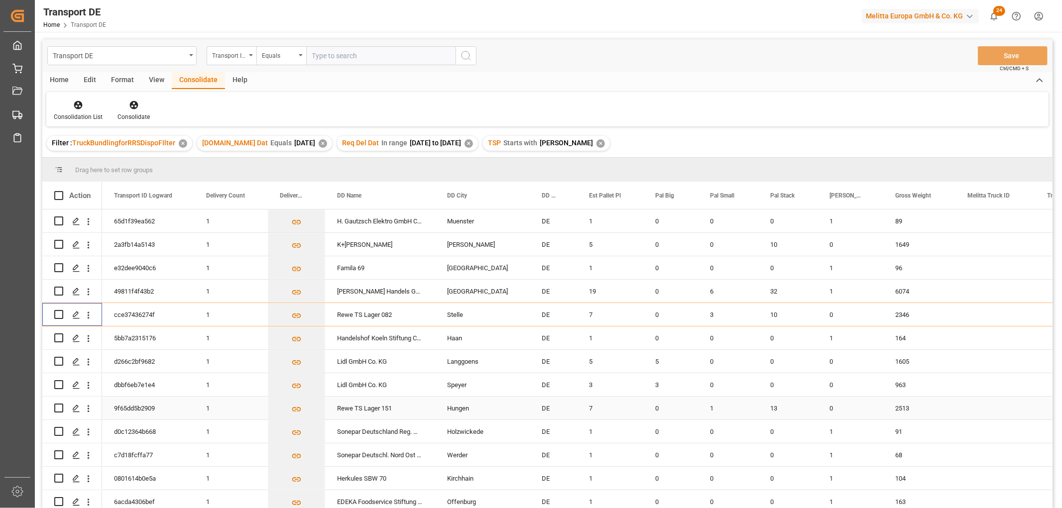
click at [57, 410] on input "Press Space to toggle row selection (unchecked)" at bounding box center [58, 408] width 9 height 9
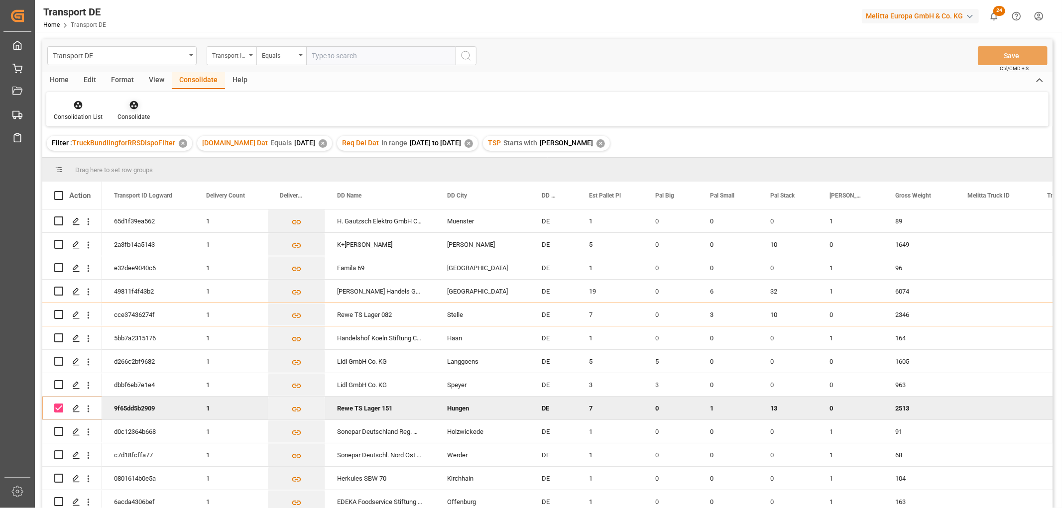
click at [132, 107] on icon at bounding box center [133, 105] width 8 height 8
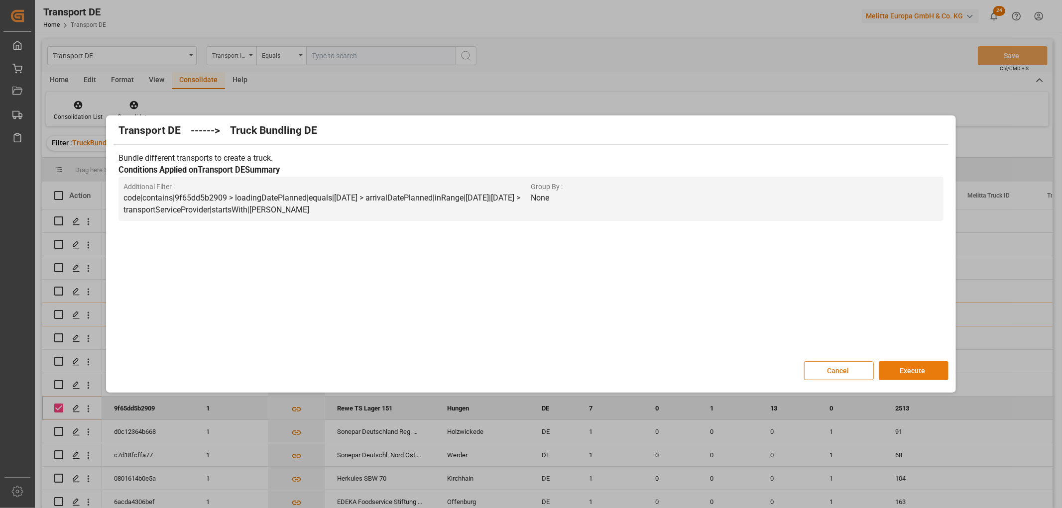
click at [909, 367] on button "Execute" at bounding box center [914, 371] width 70 height 19
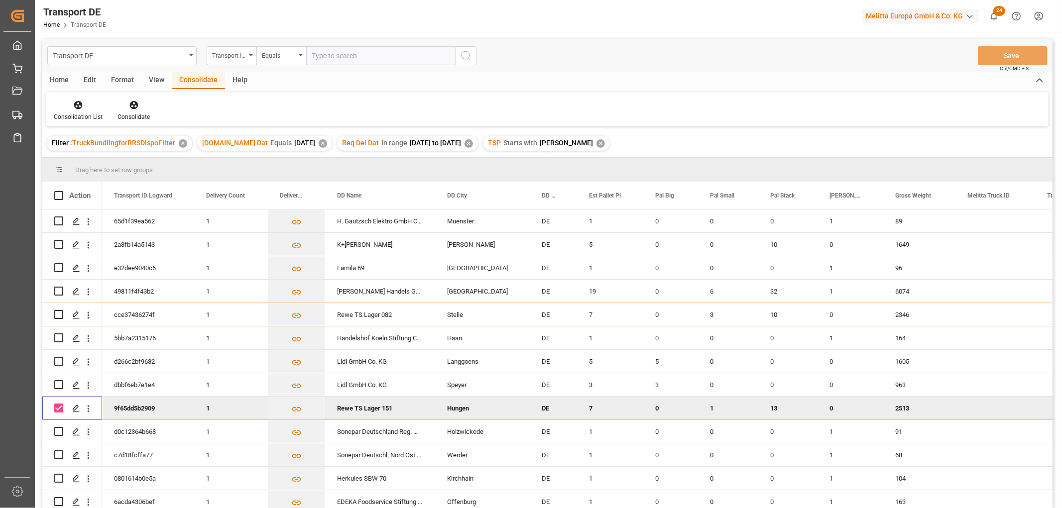
click at [57, 406] on input "Press Space to toggle row selection (checked)" at bounding box center [58, 408] width 9 height 9
checkbox input "false"
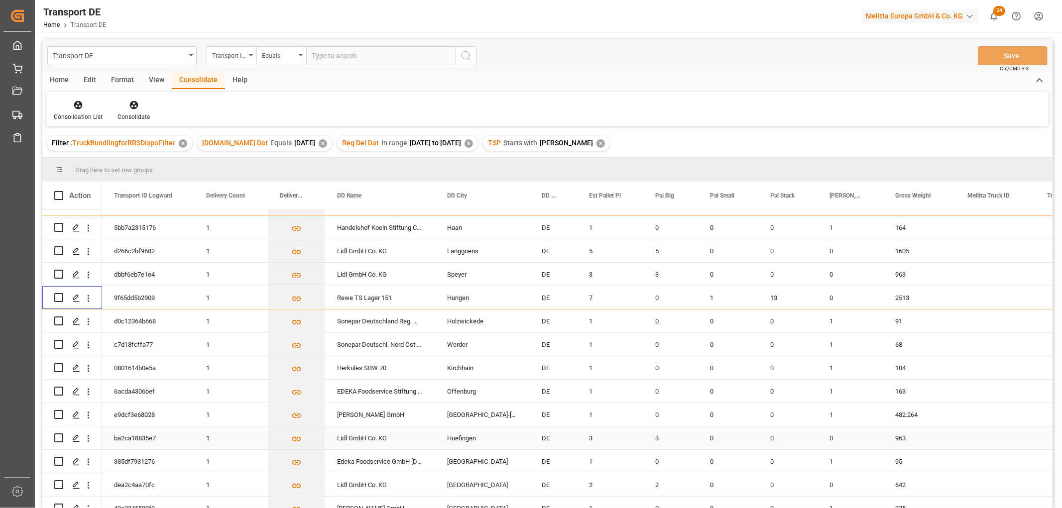
scroll to position [216, 0]
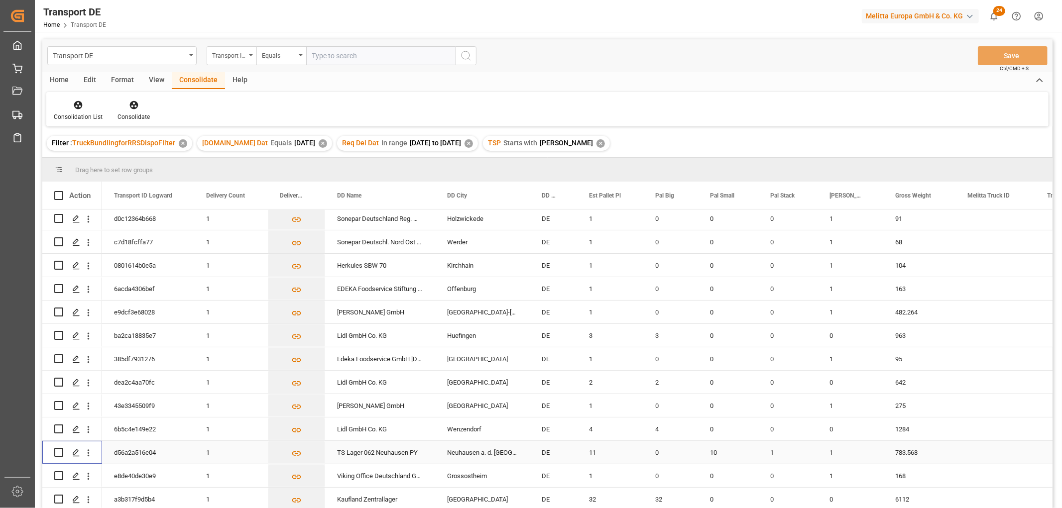
click at [59, 451] on input "Press Space to toggle row selection (unchecked)" at bounding box center [58, 452] width 9 height 9
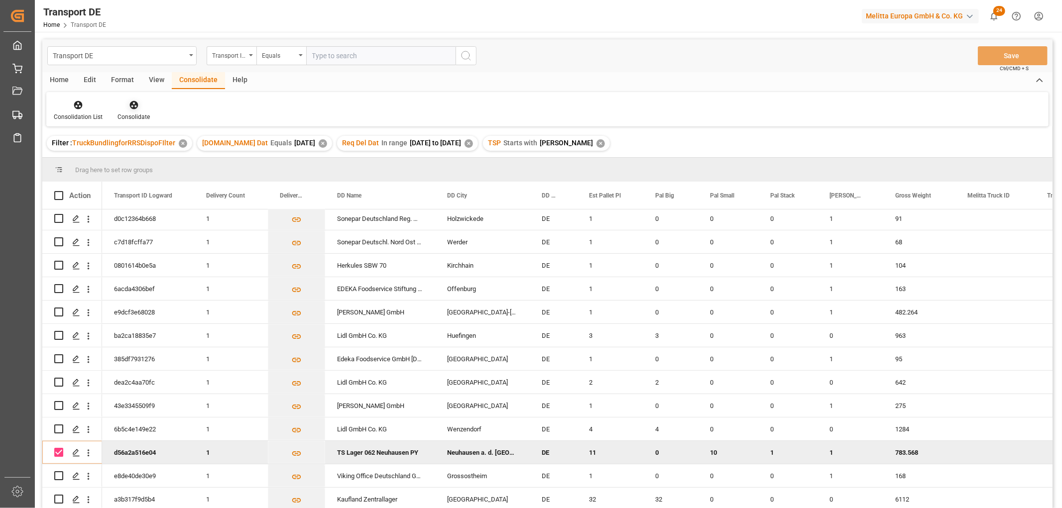
click at [132, 103] on icon at bounding box center [134, 105] width 10 height 10
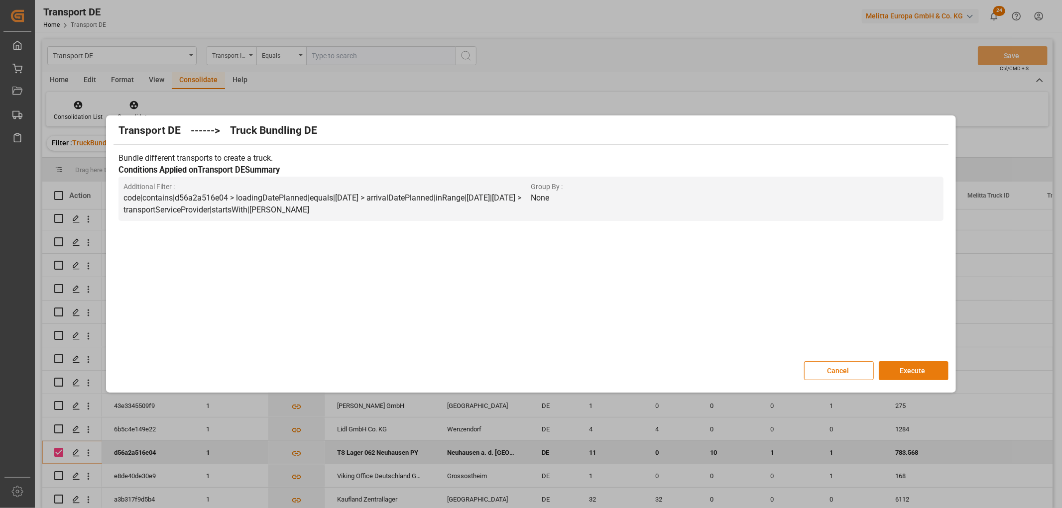
click at [910, 367] on button "Execute" at bounding box center [914, 371] width 70 height 19
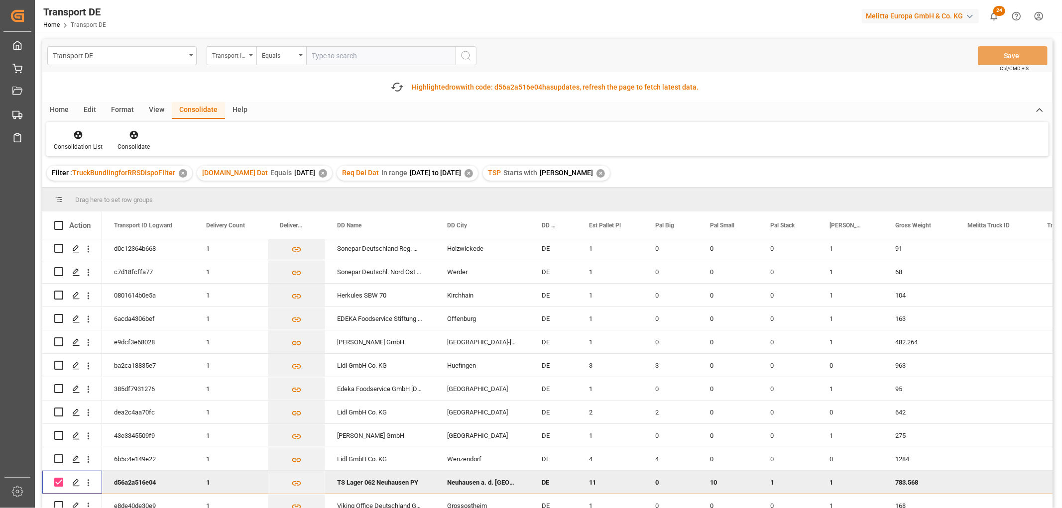
click at [58, 480] on input "Press Space to toggle row selection (checked)" at bounding box center [58, 482] width 9 height 9
checkbox input "false"
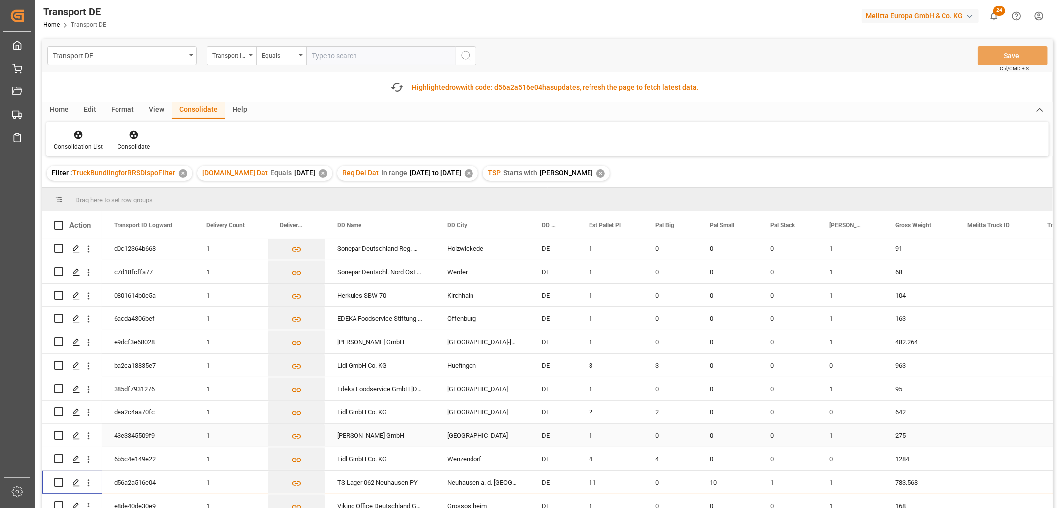
scroll to position [111, 0]
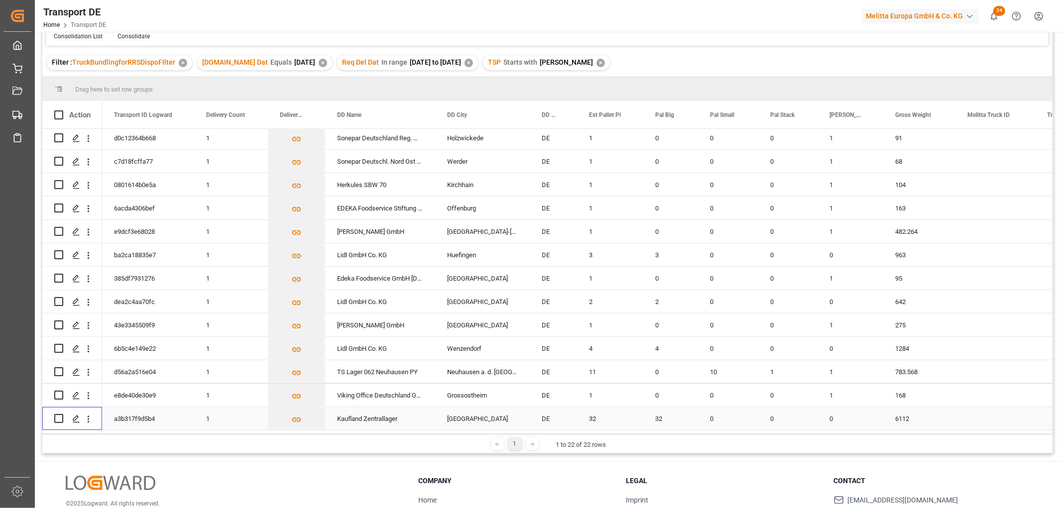
click at [61, 416] on input "Press Space to toggle row selection (unchecked)" at bounding box center [58, 418] width 9 height 9
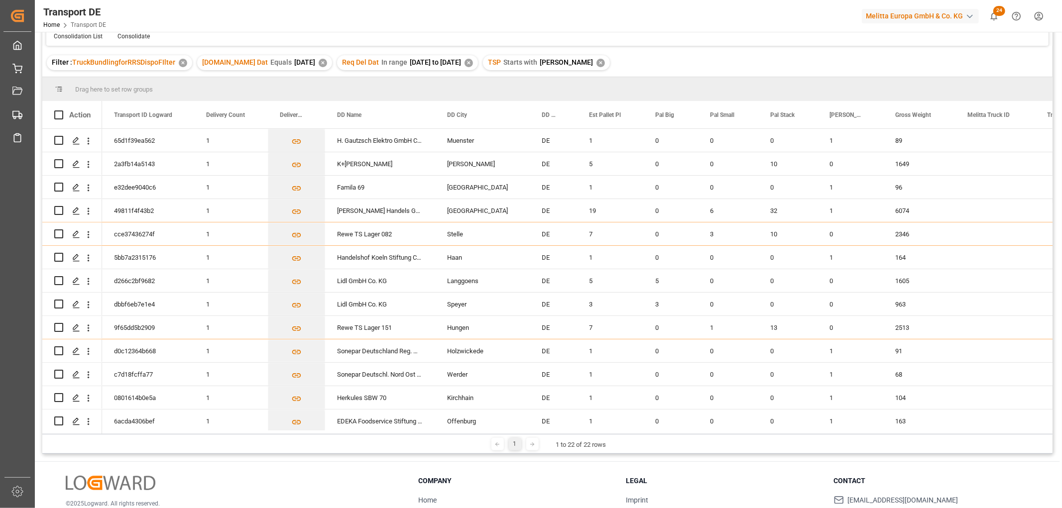
scroll to position [0, 0]
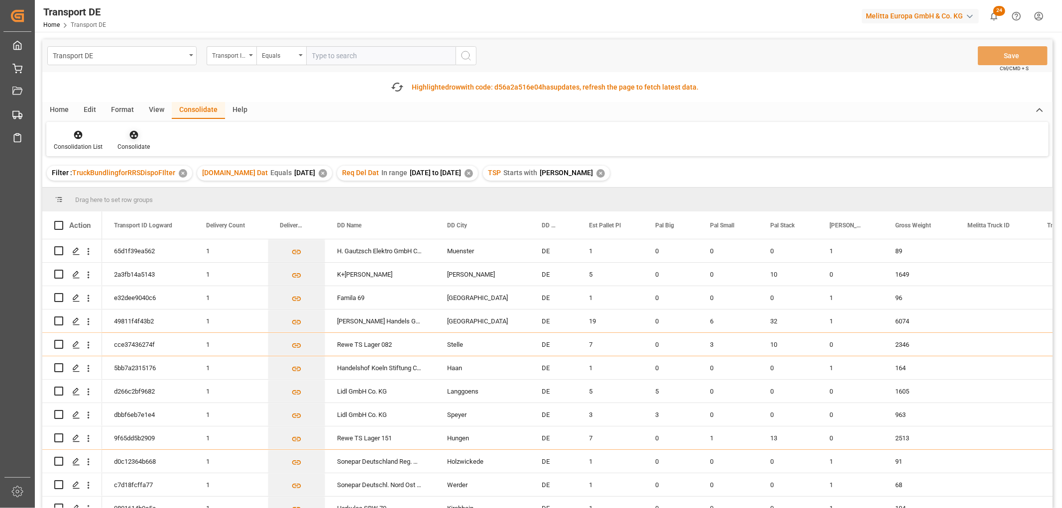
click at [130, 134] on icon at bounding box center [133, 135] width 8 height 8
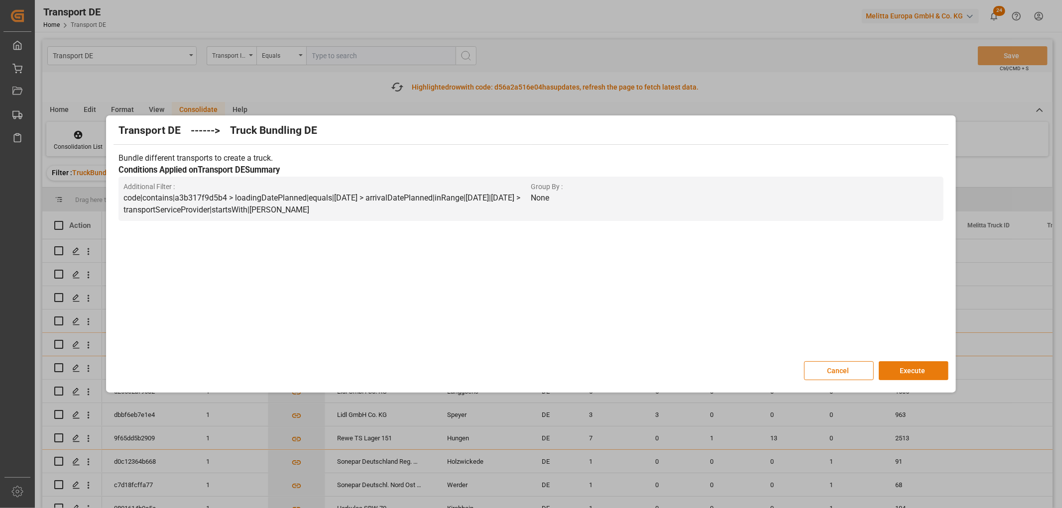
click at [914, 370] on button "Execute" at bounding box center [914, 371] width 70 height 19
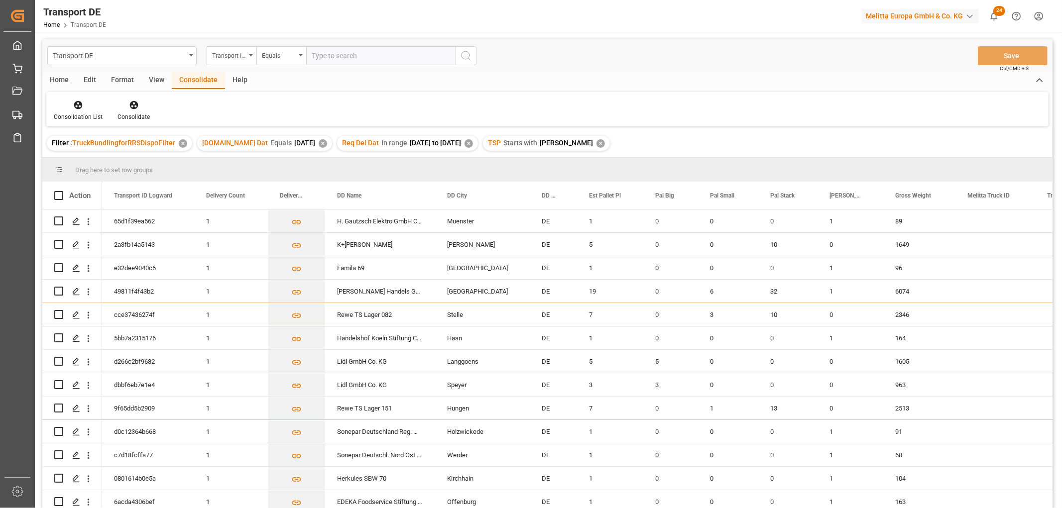
scroll to position [216, 0]
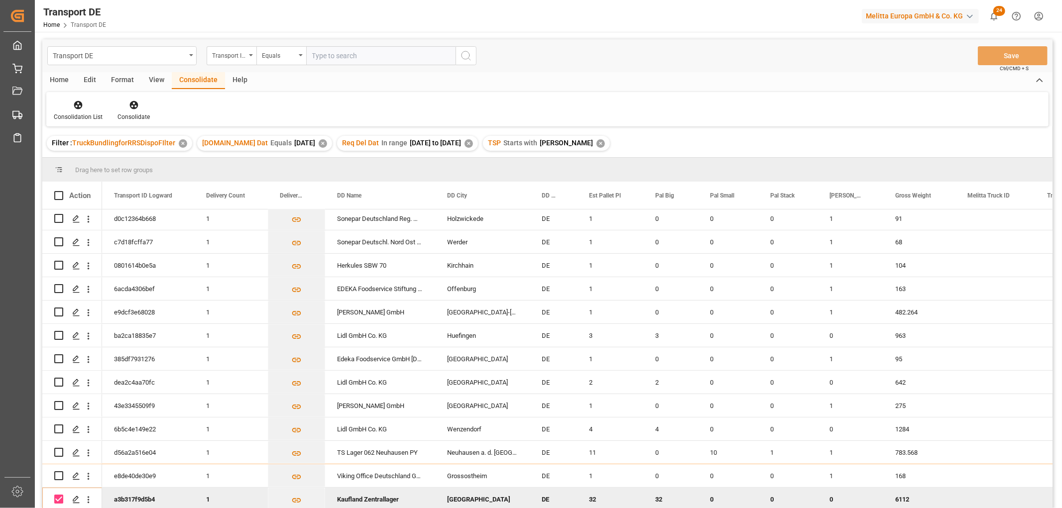
click at [61, 495] on input "Press Space to toggle row selection (checked)" at bounding box center [58, 499] width 9 height 9
checkbox input "false"
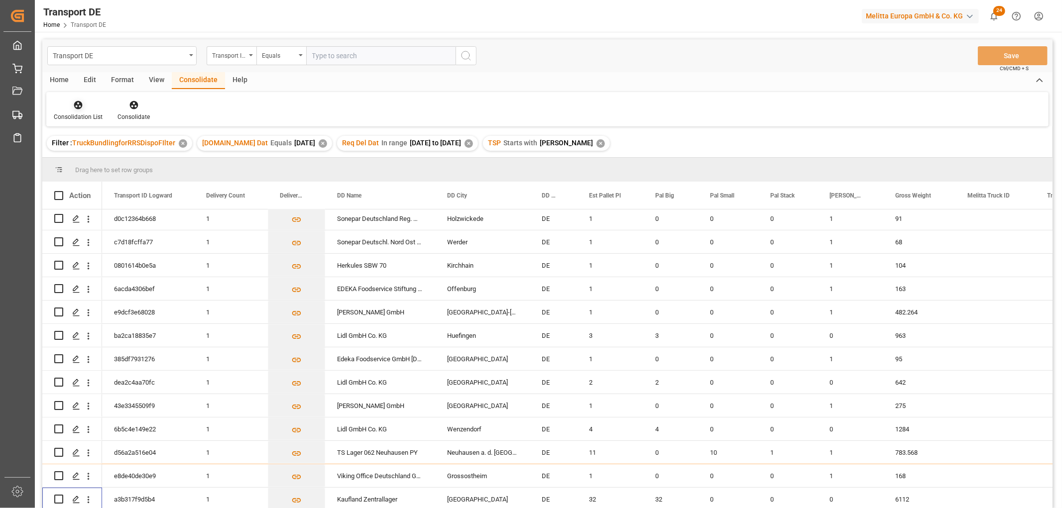
click at [76, 103] on icon at bounding box center [78, 105] width 8 height 8
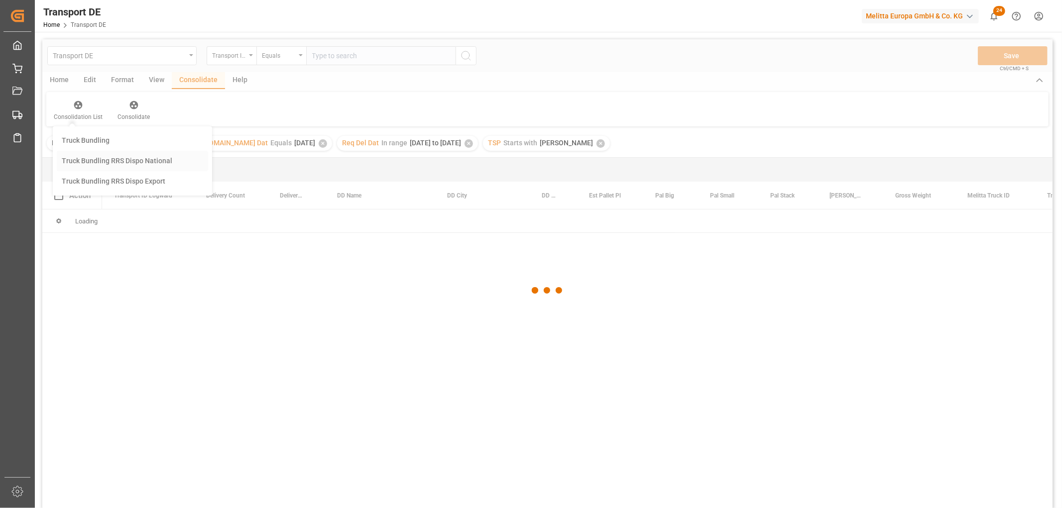
scroll to position [0, 0]
click at [107, 157] on div "Transport DE Transport ID Logward Equals Save Ctrl/CMD + S Home Edit Format Vie…" at bounding box center [547, 286] width 1010 height 495
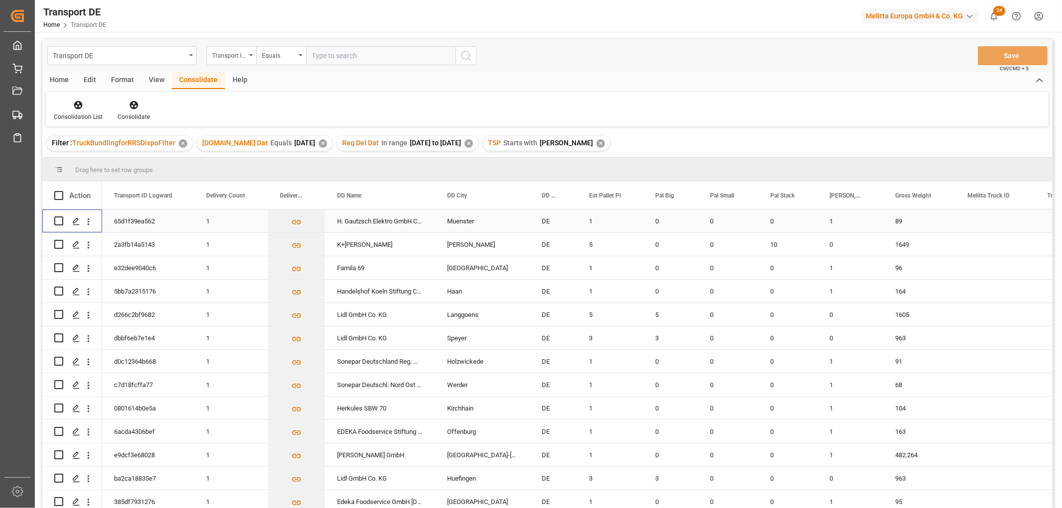
click at [61, 221] on input "Press Space to toggle row selection (unchecked)" at bounding box center [58, 221] width 9 height 9
checkbox input "true"
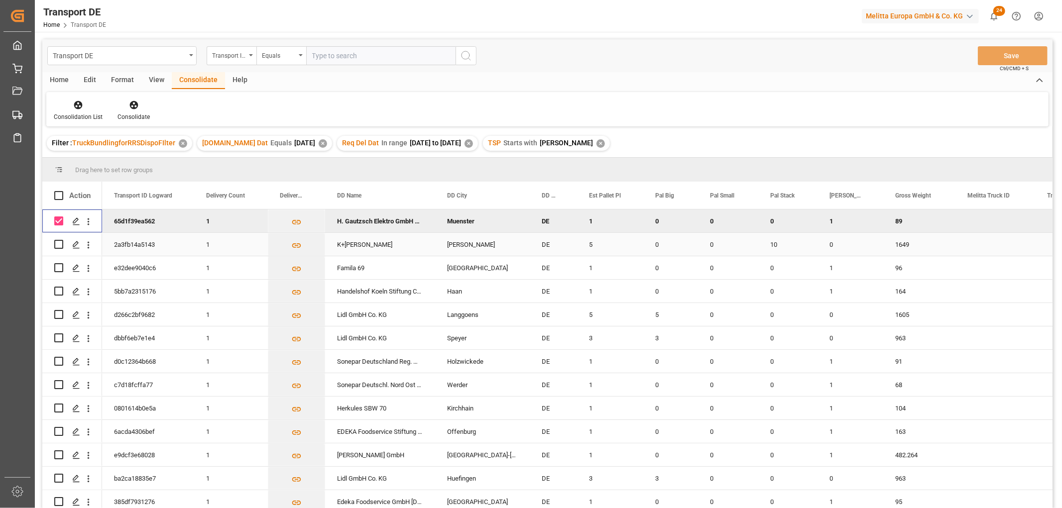
click at [58, 245] on input "Press Space to toggle row selection (unchecked)" at bounding box center [58, 244] width 9 height 9
checkbox input "true"
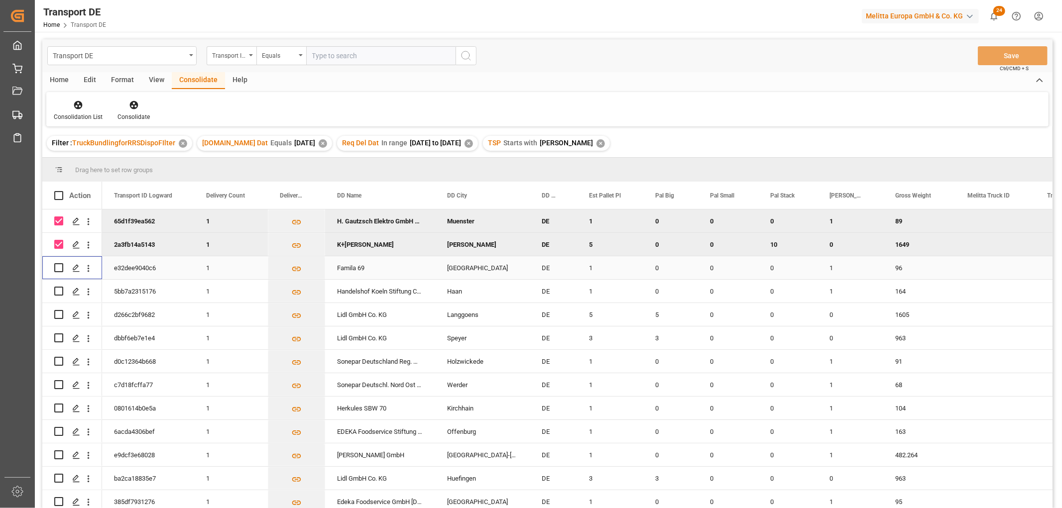
click at [58, 266] on input "Press Space to toggle row selection (unchecked)" at bounding box center [58, 267] width 9 height 9
checkbox input "true"
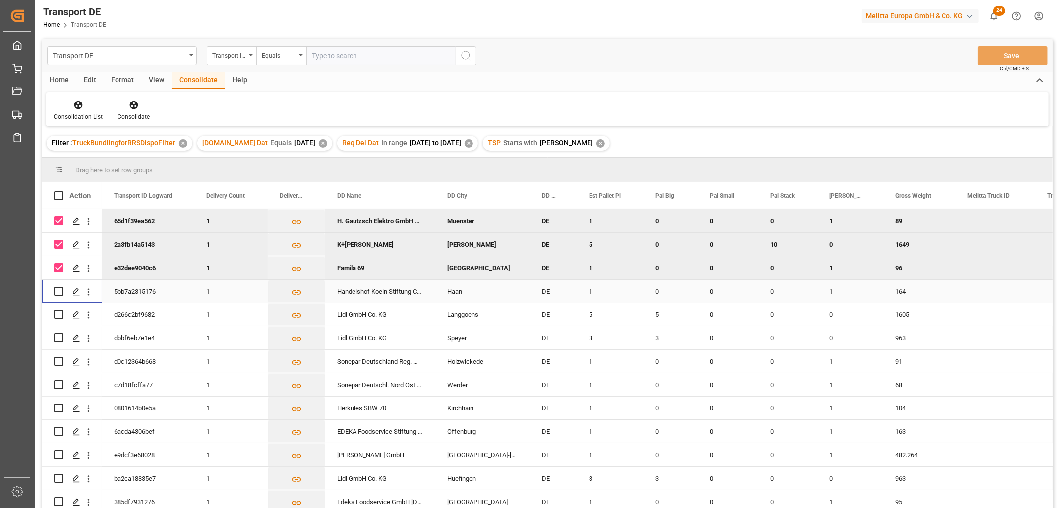
click at [60, 288] on input "Press Space to toggle row selection (unchecked)" at bounding box center [58, 291] width 9 height 9
checkbox input "true"
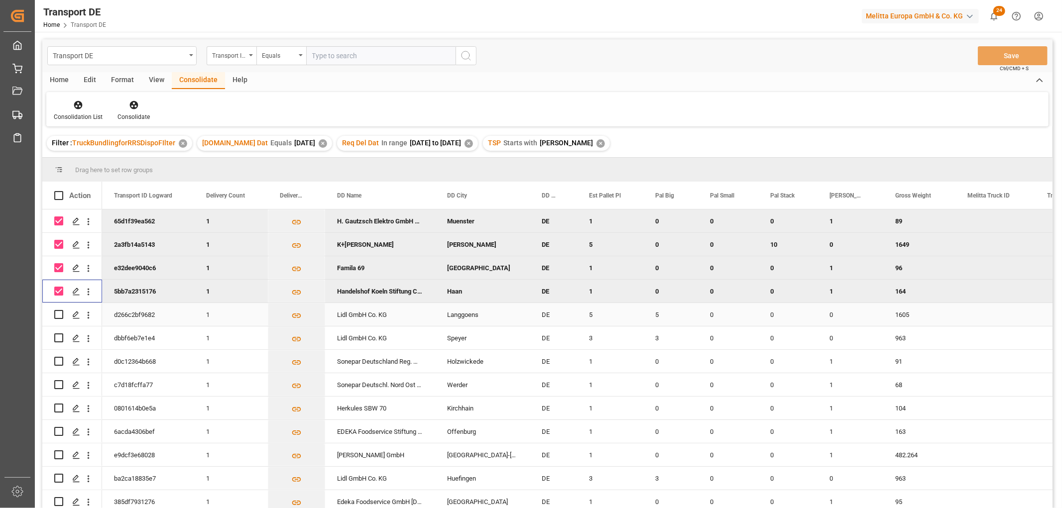
click at [56, 314] on input "Press Space to toggle row selection (unchecked)" at bounding box center [58, 314] width 9 height 9
checkbox input "true"
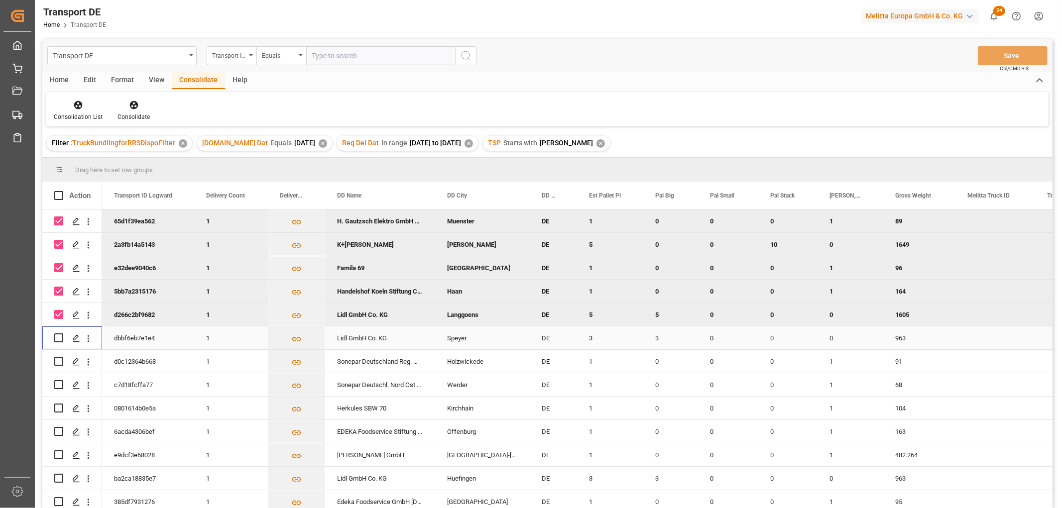
click at [58, 341] on input "Press Space to toggle row selection (unchecked)" at bounding box center [58, 338] width 9 height 9
checkbox input "true"
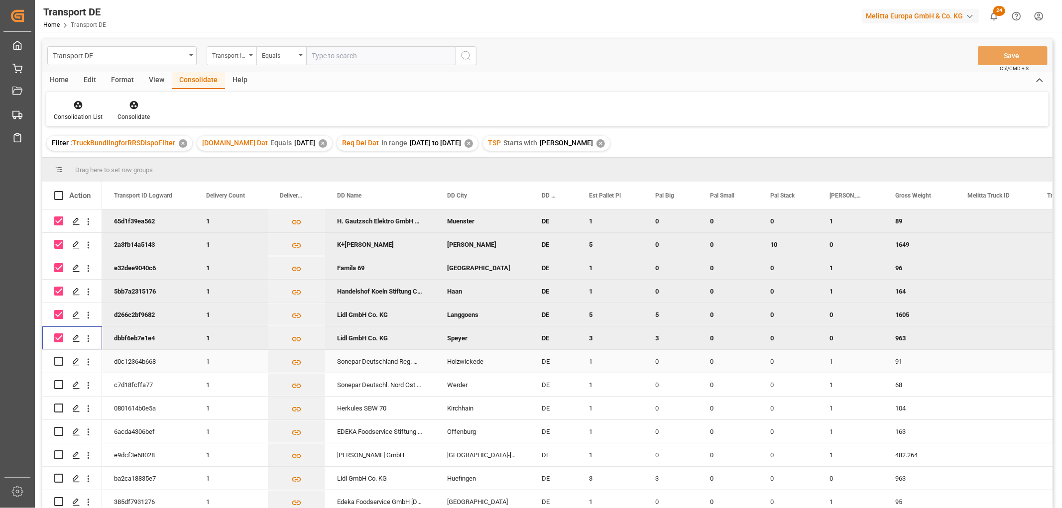
click at [60, 362] on input "Press Space to toggle row selection (unchecked)" at bounding box center [58, 361] width 9 height 9
checkbox input "true"
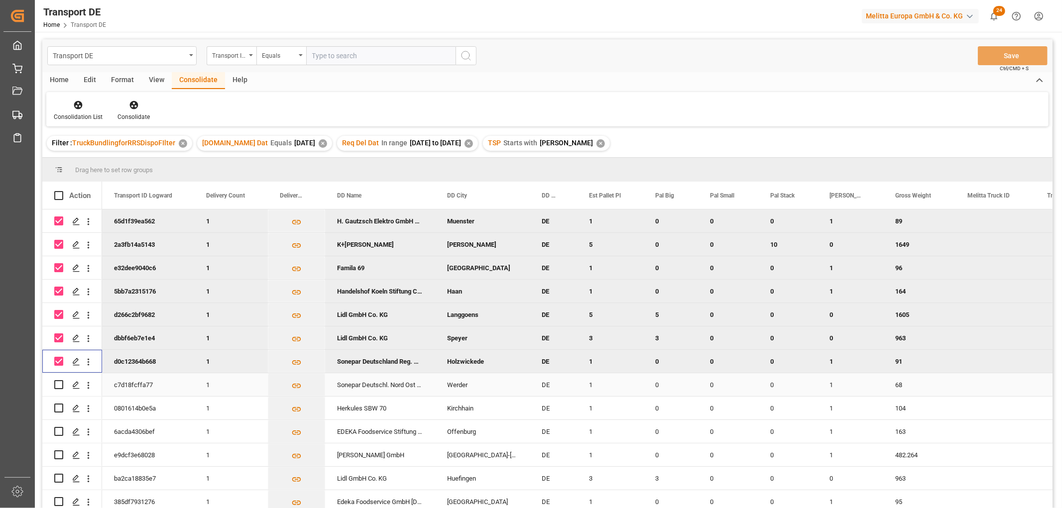
click at [59, 384] on input "Press Space to toggle row selection (unchecked)" at bounding box center [58, 384] width 9 height 9
checkbox input "true"
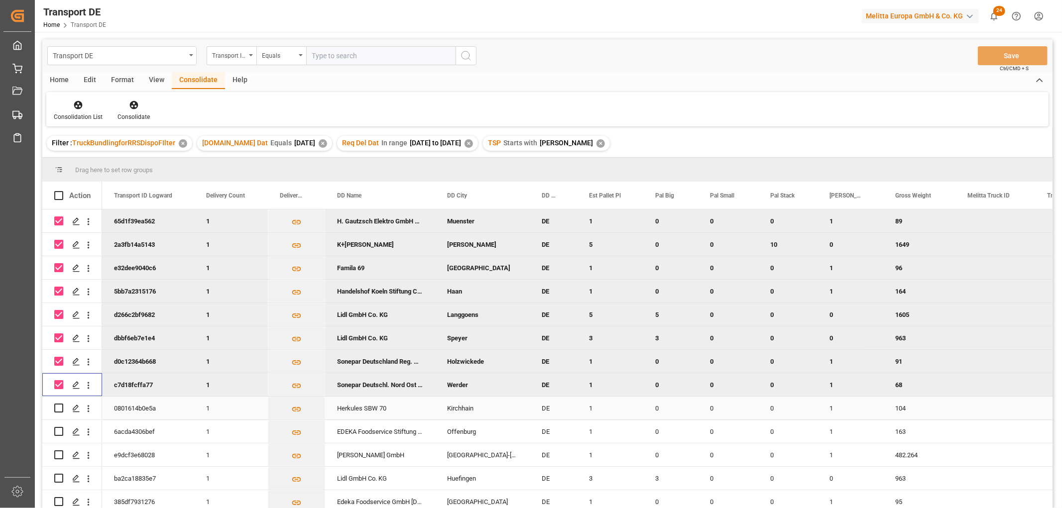
click at [56, 407] on input "Press Space to toggle row selection (unchecked)" at bounding box center [58, 408] width 9 height 9
checkbox input "true"
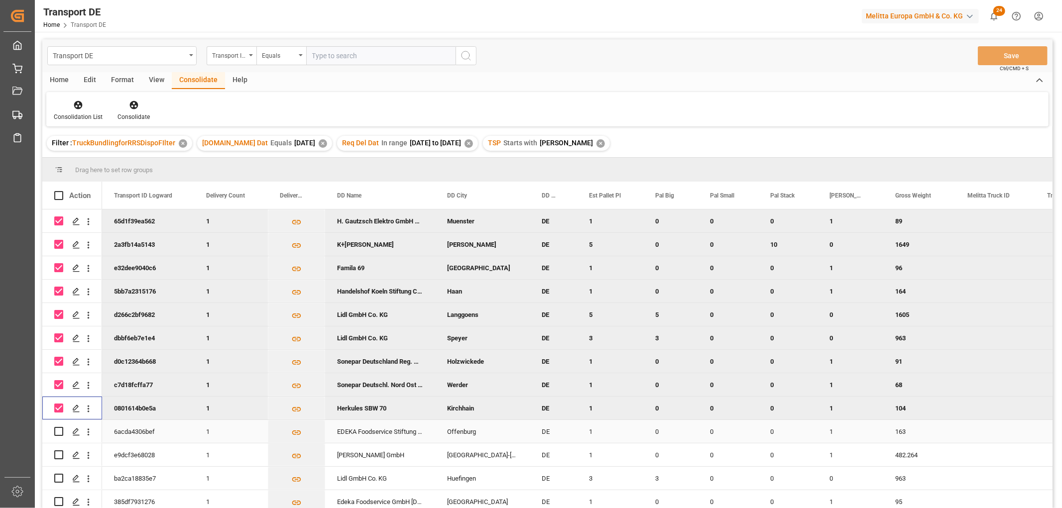
click at [58, 430] on input "Press Space to toggle row selection (unchecked)" at bounding box center [58, 431] width 9 height 9
checkbox input "true"
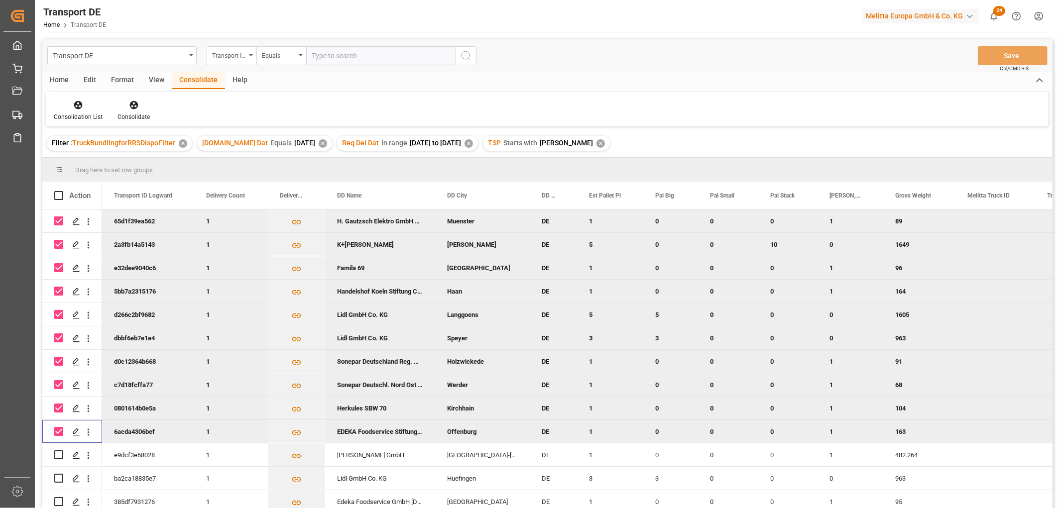
scroll to position [99, 0]
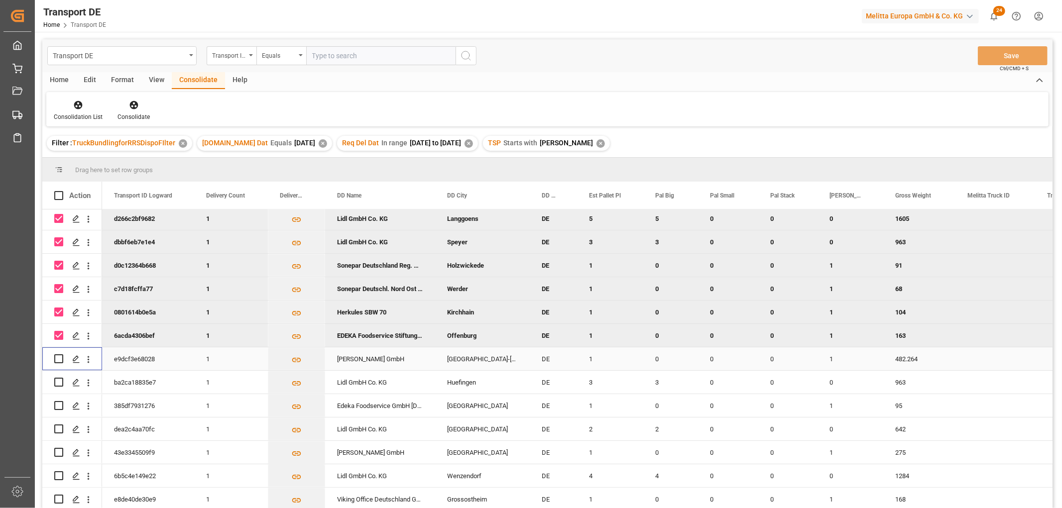
click at [59, 357] on input "Press Space to toggle row selection (unchecked)" at bounding box center [58, 359] width 9 height 9
checkbox input "true"
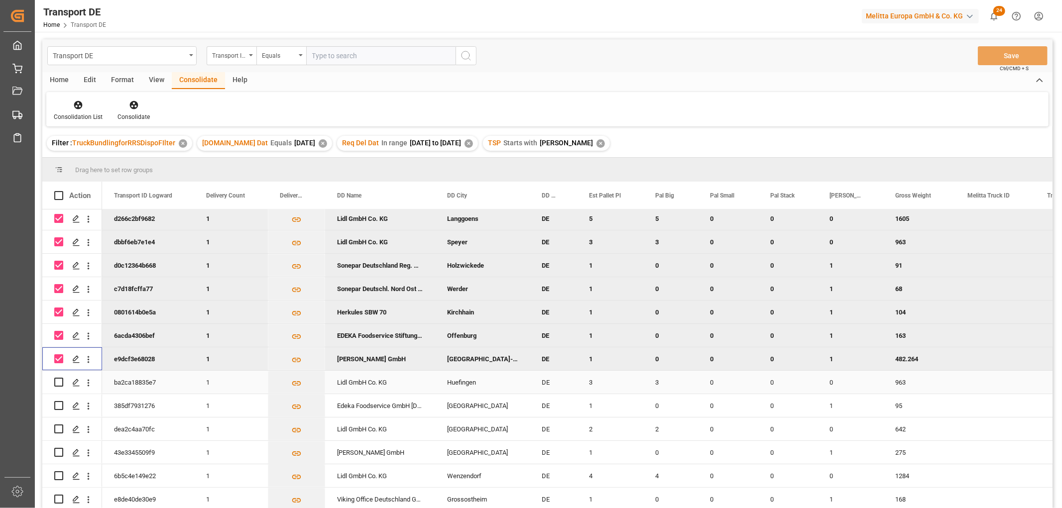
click at [57, 381] on input "Press Space to toggle row selection (unchecked)" at bounding box center [58, 382] width 9 height 9
checkbox input "true"
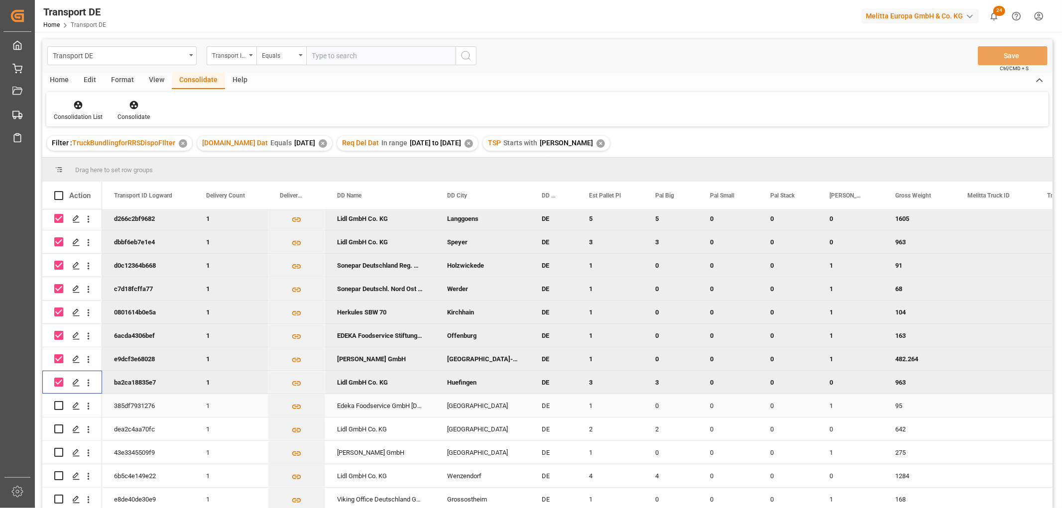
click at [58, 401] on input "Press Space to toggle row selection (unchecked)" at bounding box center [58, 405] width 9 height 9
checkbox input "true"
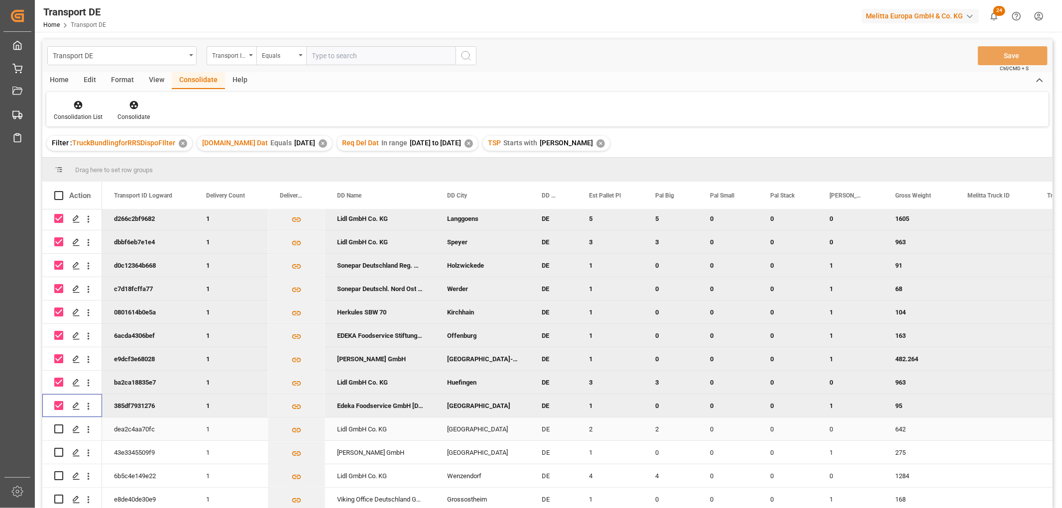
click at [56, 425] on input "Press Space to toggle row selection (unchecked)" at bounding box center [58, 429] width 9 height 9
checkbox input "true"
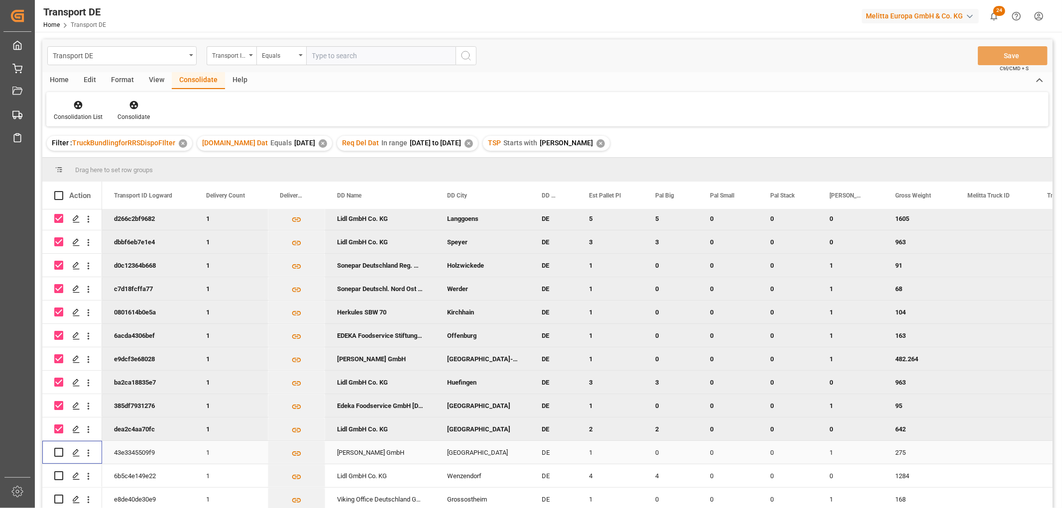
click at [57, 448] on input "Press Space to toggle row selection (unchecked)" at bounding box center [58, 452] width 9 height 9
checkbox input "true"
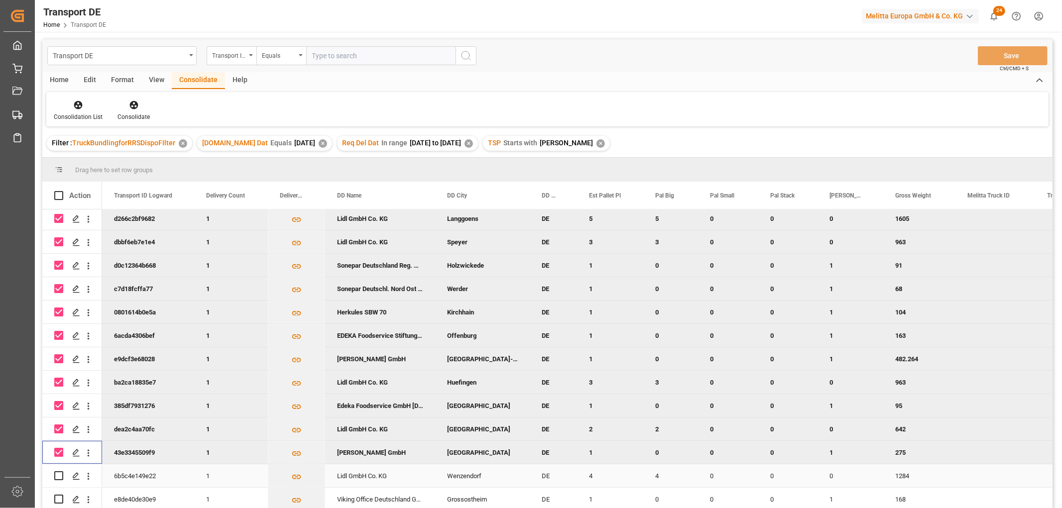
click at [60, 472] on input "Press Space to toggle row selection (unchecked)" at bounding box center [58, 476] width 9 height 9
checkbox input "true"
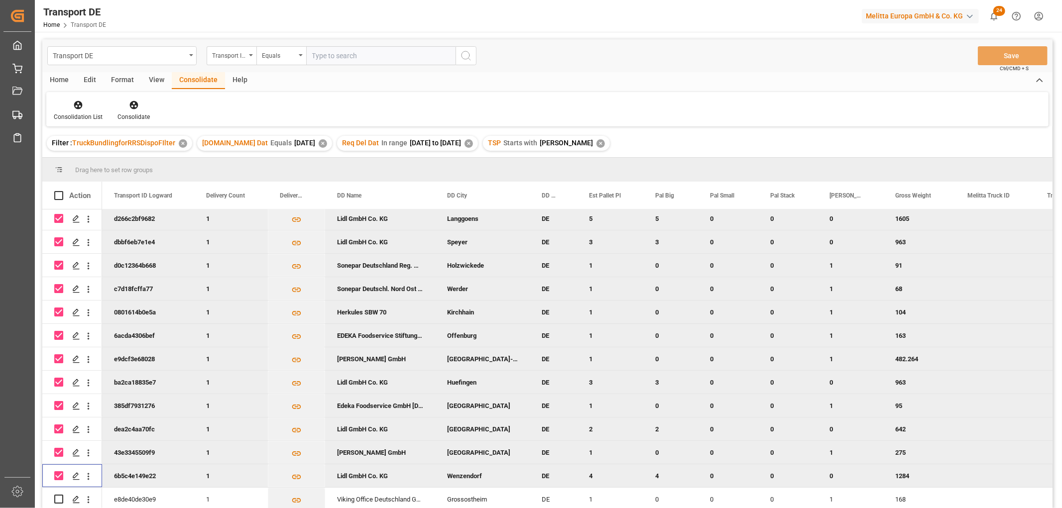
scroll to position [147, 0]
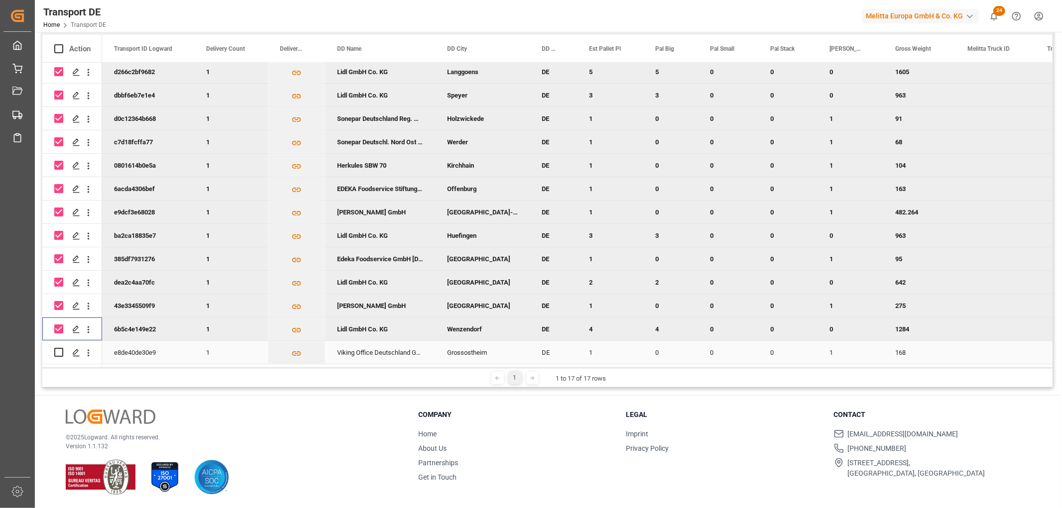
click at [59, 350] on input "Press Space to toggle row selection (unchecked)" at bounding box center [58, 352] width 9 height 9
checkbox input "true"
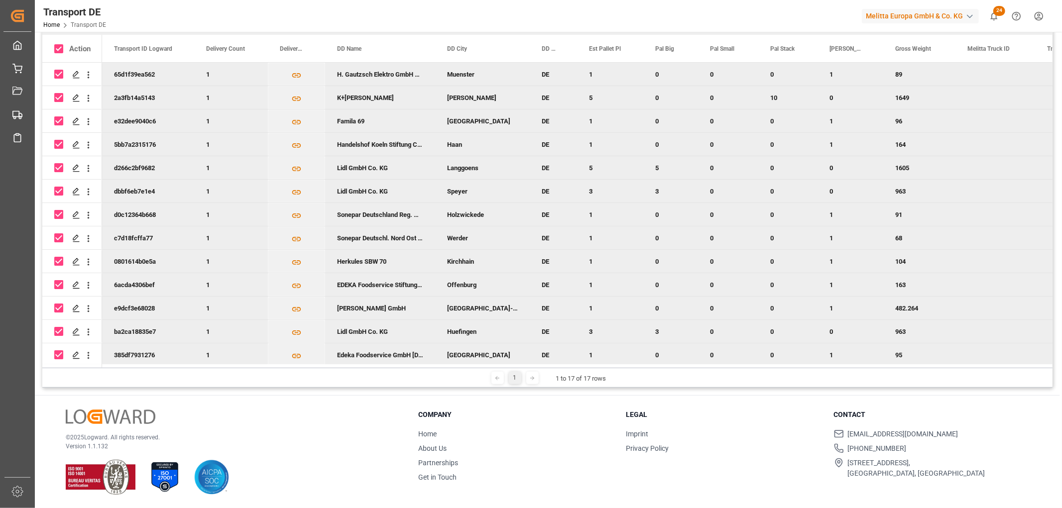
scroll to position [0, 0]
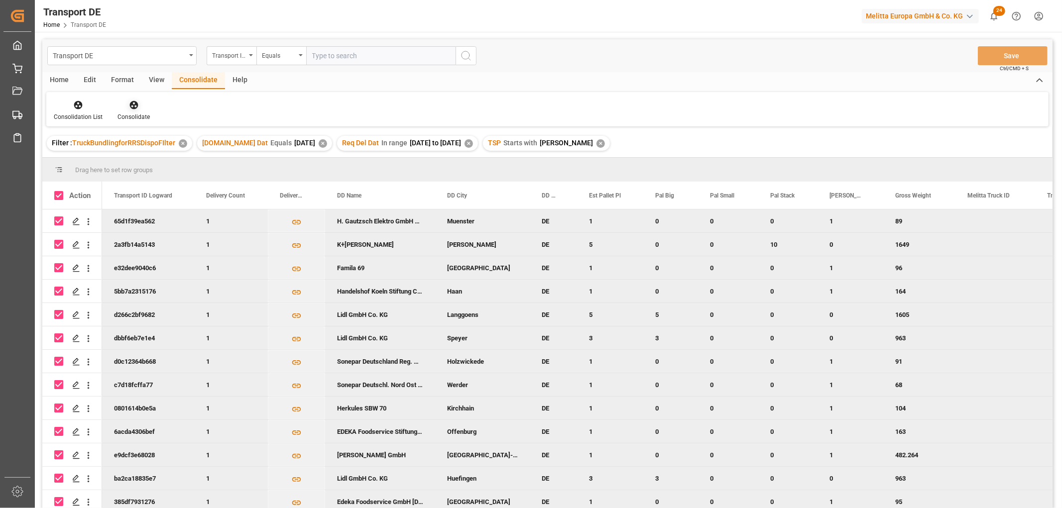
click at [130, 101] on icon at bounding box center [134, 105] width 10 height 10
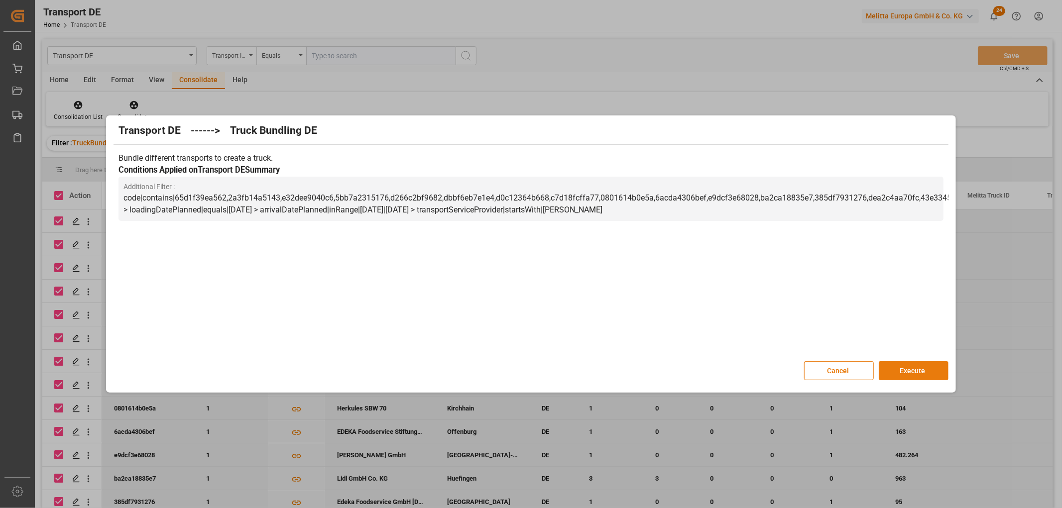
click at [927, 369] on button "Execute" at bounding box center [914, 371] width 70 height 19
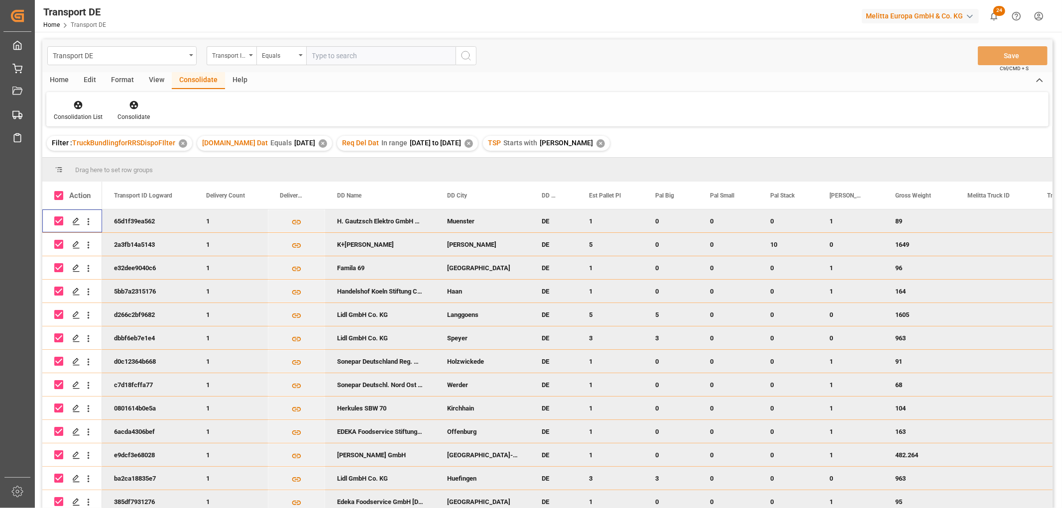
click at [60, 223] on input "Press Space to toggle row selection (checked)" at bounding box center [58, 221] width 9 height 9
checkbox input "false"
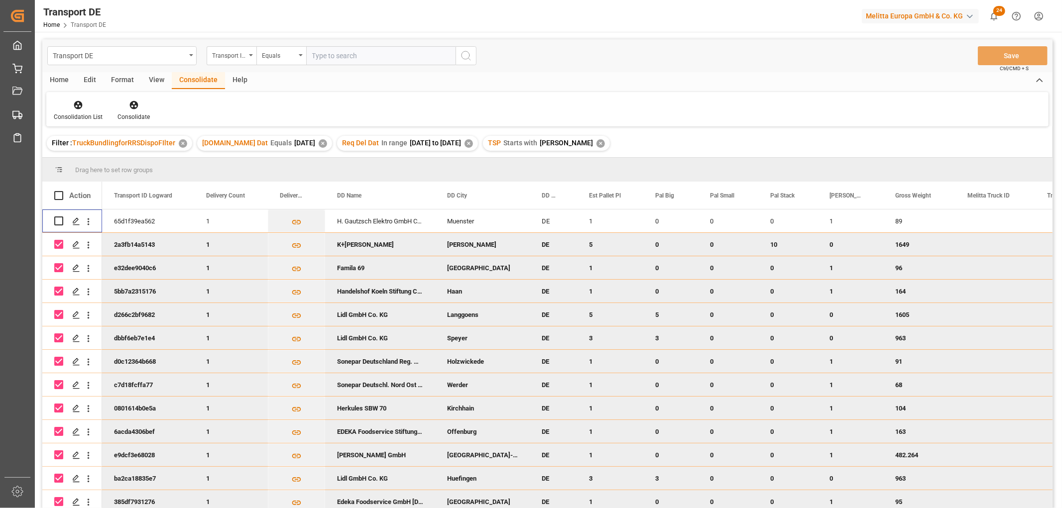
click at [62, 246] on input "Press Space to toggle row selection (checked)" at bounding box center [58, 244] width 9 height 9
checkbox input "false"
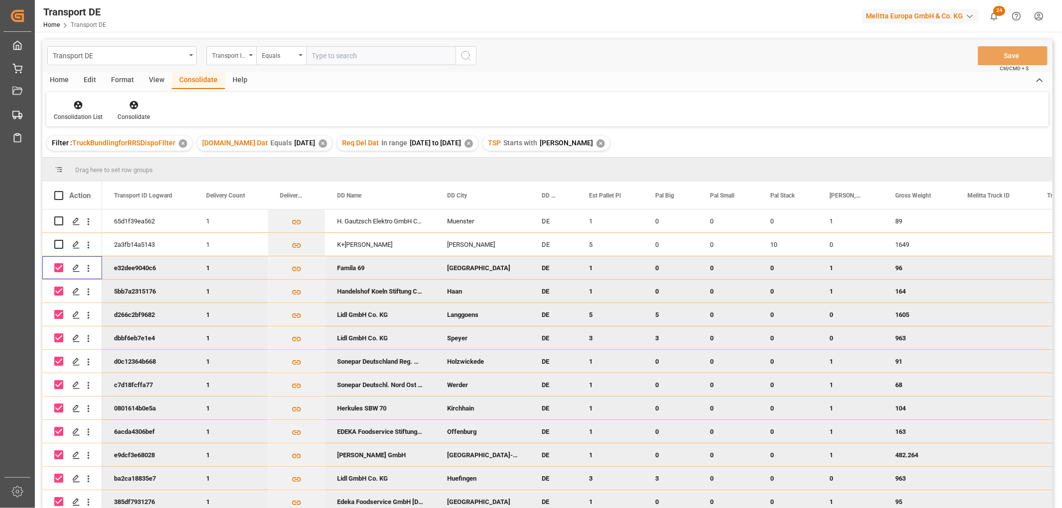
click at [58, 265] on input "Press Space to toggle row selection (checked)" at bounding box center [58, 267] width 9 height 9
checkbox input "false"
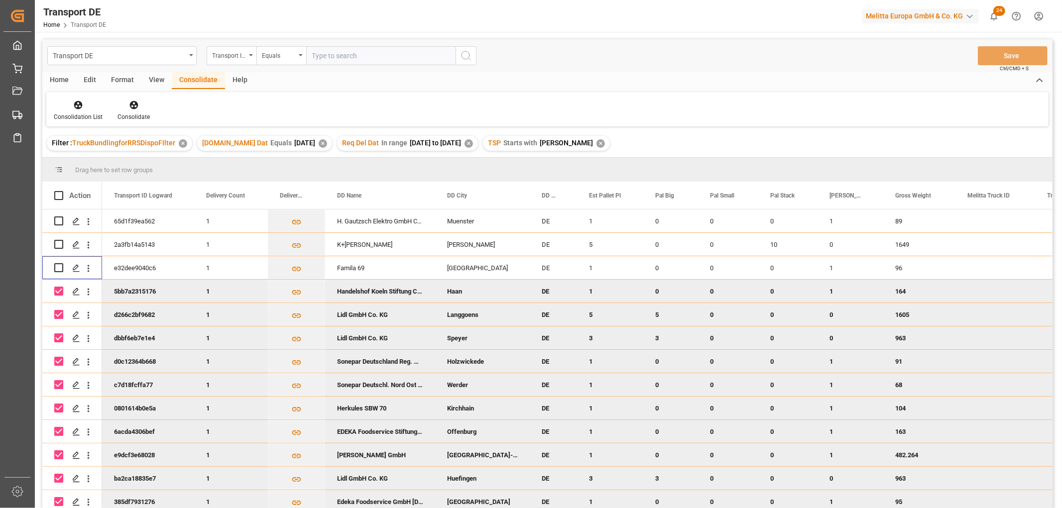
click at [58, 288] on input "Press Space to toggle row selection (checked)" at bounding box center [58, 291] width 9 height 9
checkbox input "false"
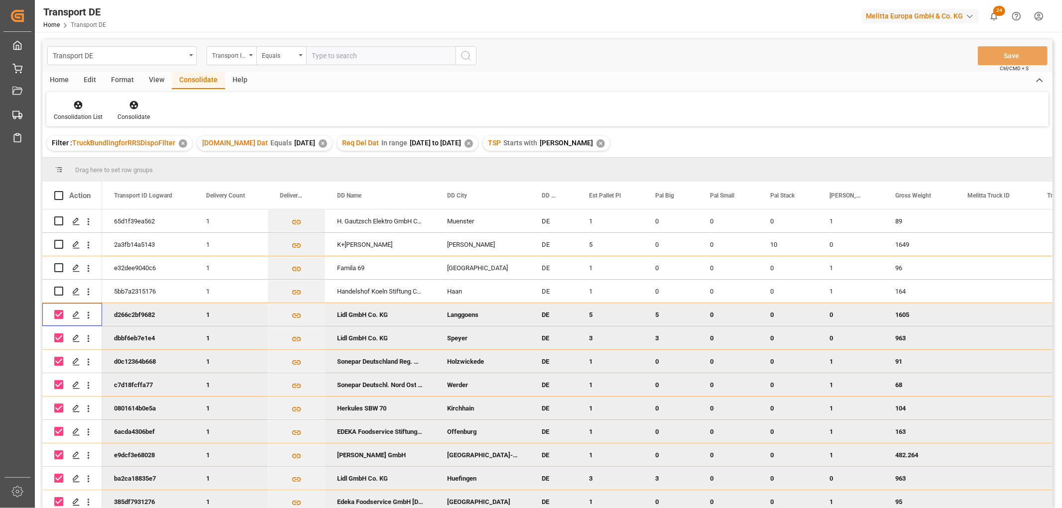
drag, startPoint x: 58, startPoint y: 314, endPoint x: 57, endPoint y: 330, distance: 16.0
click at [58, 315] on input "Press Space to toggle row selection (checked)" at bounding box center [58, 314] width 9 height 9
checkbox input "false"
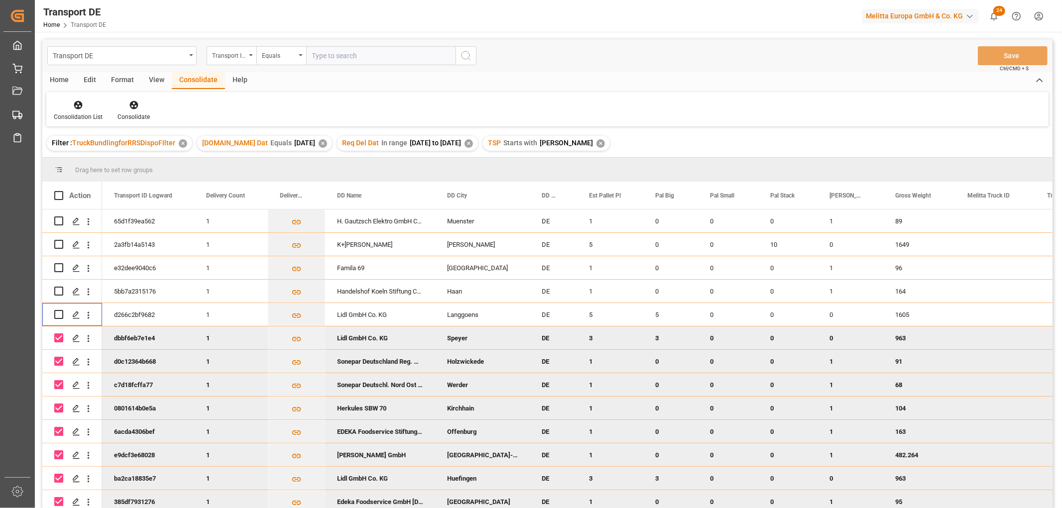
click at [58, 337] on input "Press Space to toggle row selection (checked)" at bounding box center [58, 338] width 9 height 9
checkbox input "false"
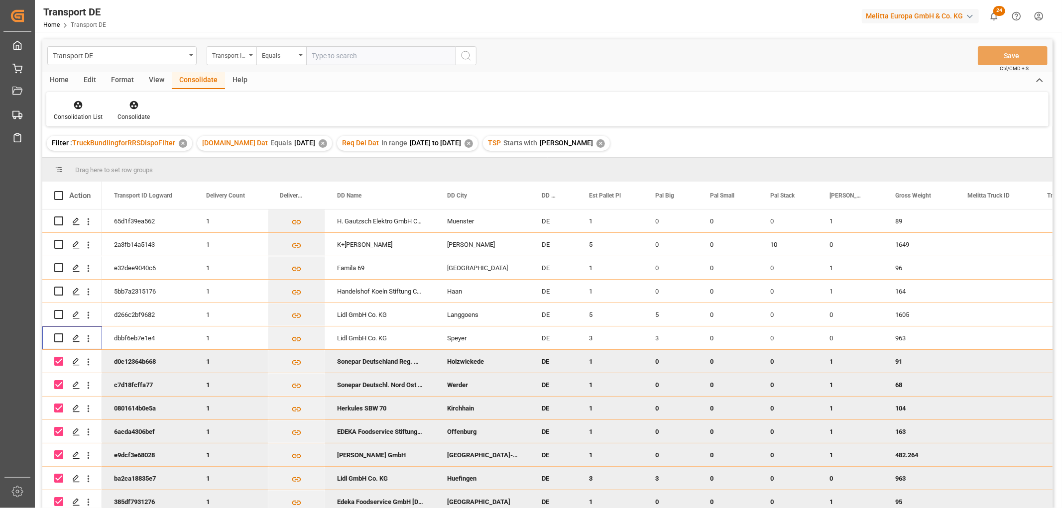
click at [58, 362] on input "Press Space to toggle row selection (checked)" at bounding box center [58, 361] width 9 height 9
checkbox input "false"
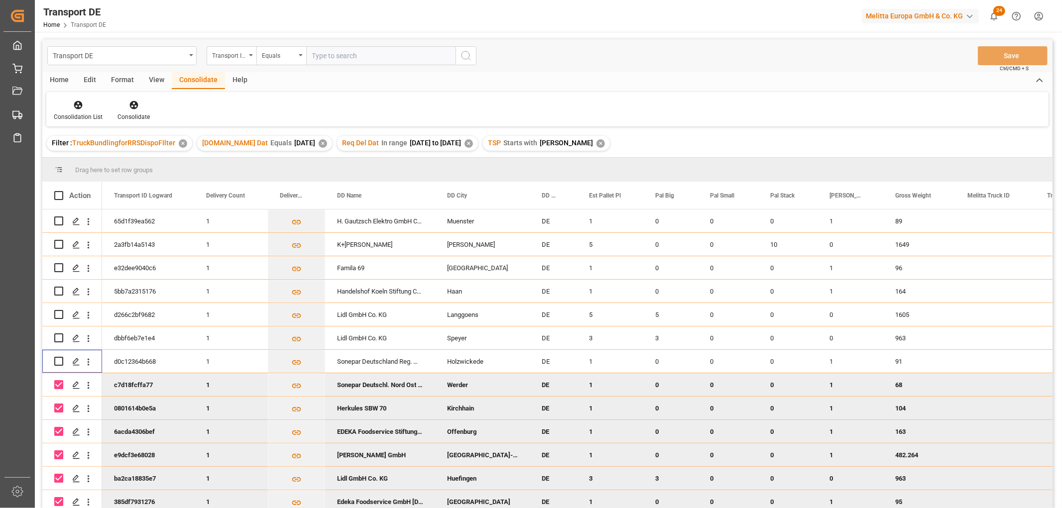
click at [57, 383] on input "Press Space to toggle row selection (checked)" at bounding box center [58, 384] width 9 height 9
checkbox input "false"
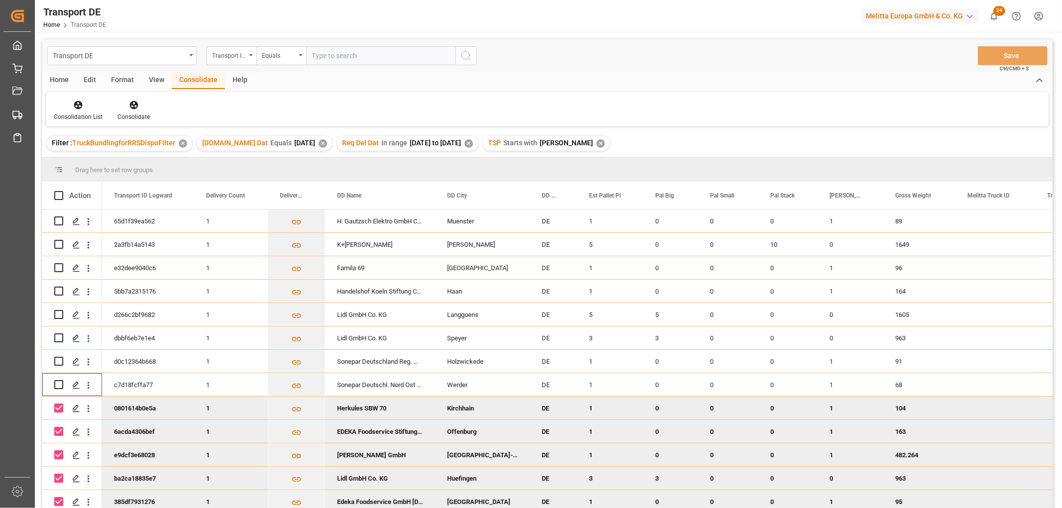
drag, startPoint x: 58, startPoint y: 408, endPoint x: 60, endPoint y: 416, distance: 7.7
click at [58, 412] on input "Press Space to toggle row selection (checked)" at bounding box center [58, 408] width 9 height 9
checkbox input "false"
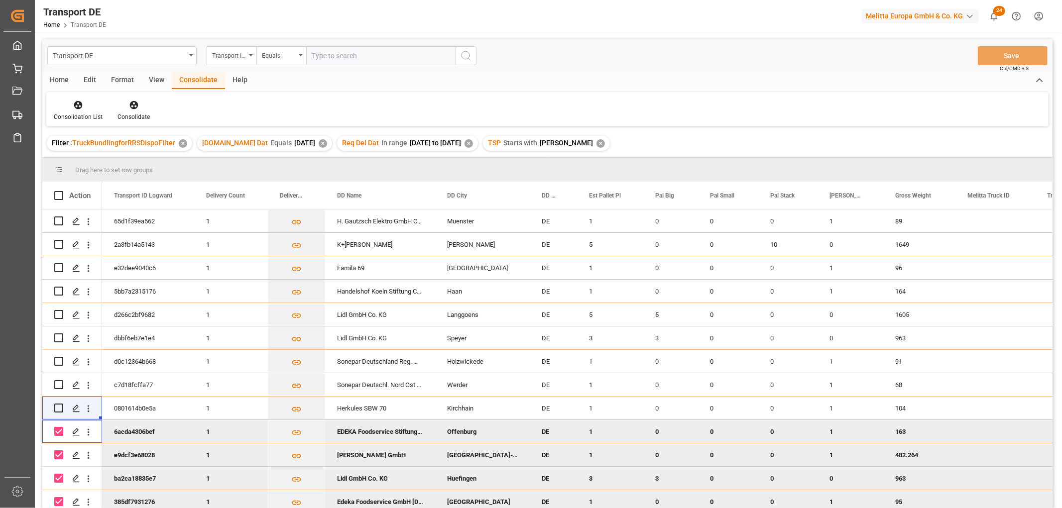
drag, startPoint x: 61, startPoint y: 430, endPoint x: 61, endPoint y: 443, distance: 12.9
click at [62, 431] on input "Press Space to toggle row selection (checked)" at bounding box center [58, 431] width 9 height 9
checkbox input "false"
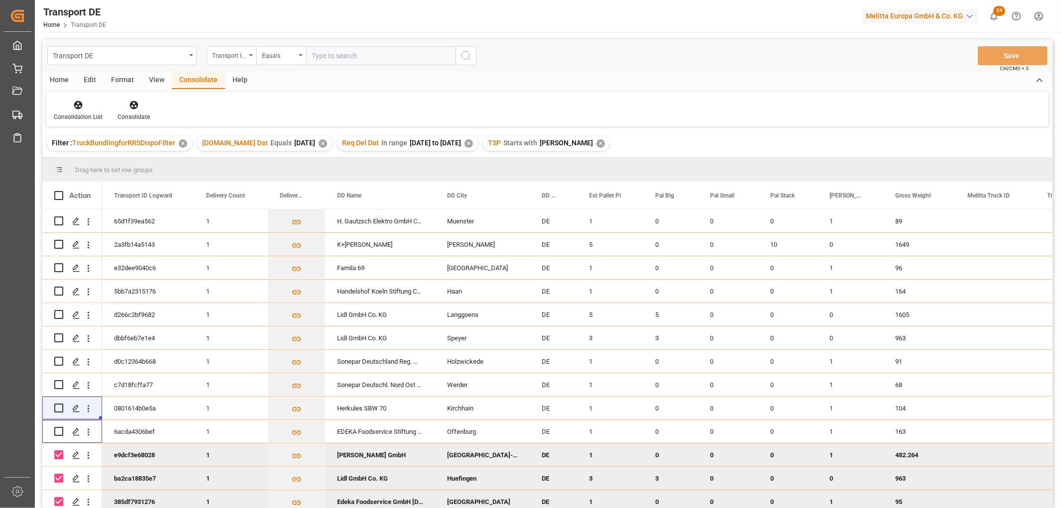
click at [58, 455] on input "Press Space to toggle row selection (checked)" at bounding box center [58, 455] width 9 height 9
checkbox input "false"
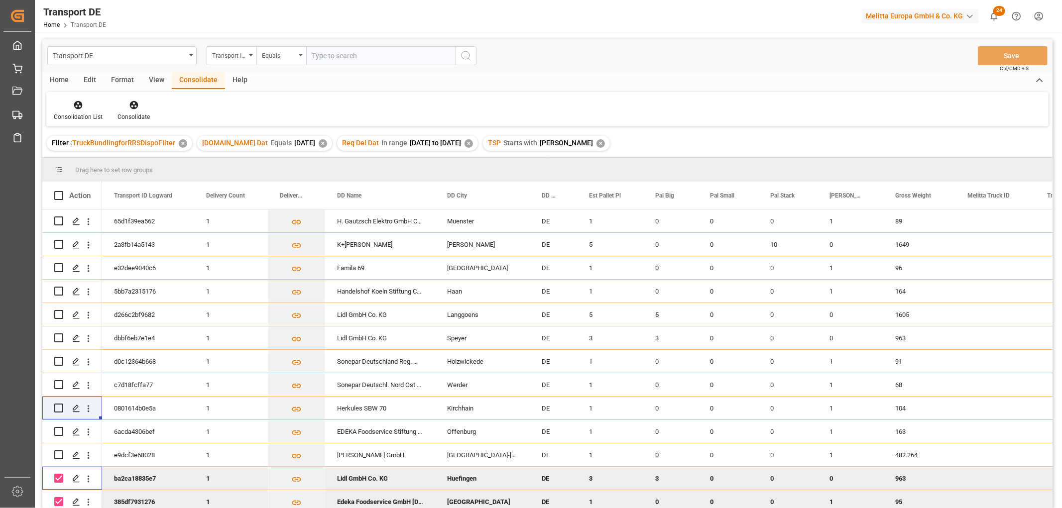
click at [60, 480] on input "Press Space to toggle row selection (checked)" at bounding box center [58, 478] width 9 height 9
checkbox input "false"
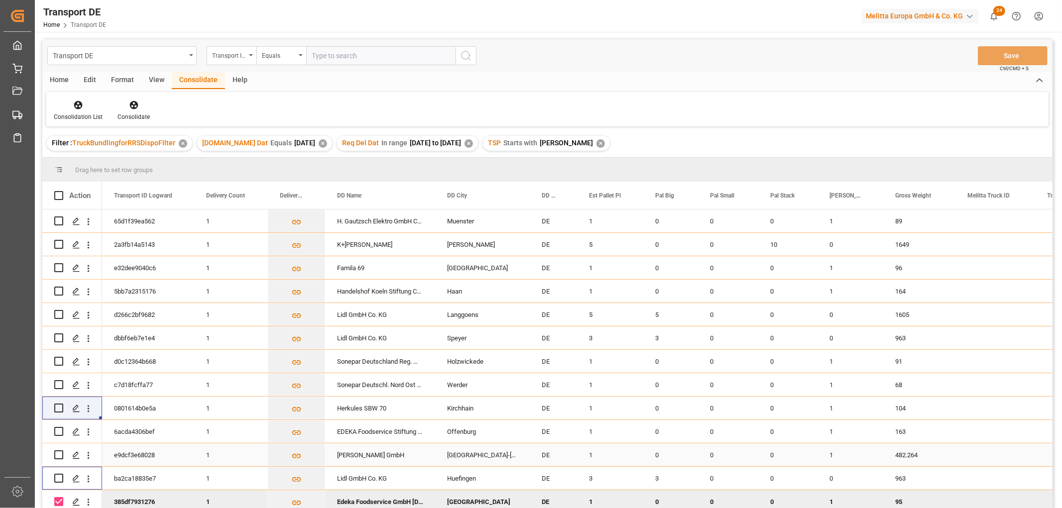
scroll to position [99, 0]
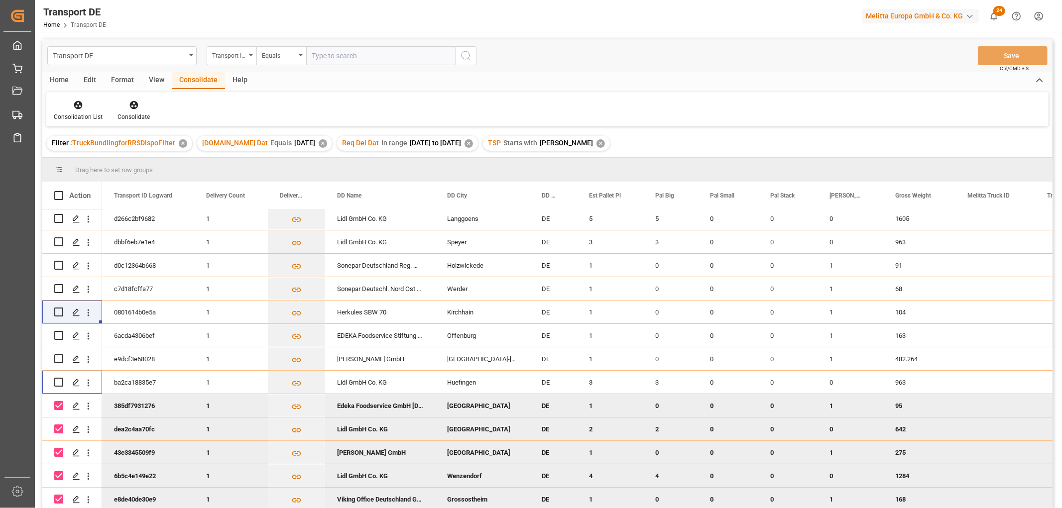
click at [61, 405] on input "Press Space to toggle row selection (checked)" at bounding box center [58, 405] width 9 height 9
checkbox input "false"
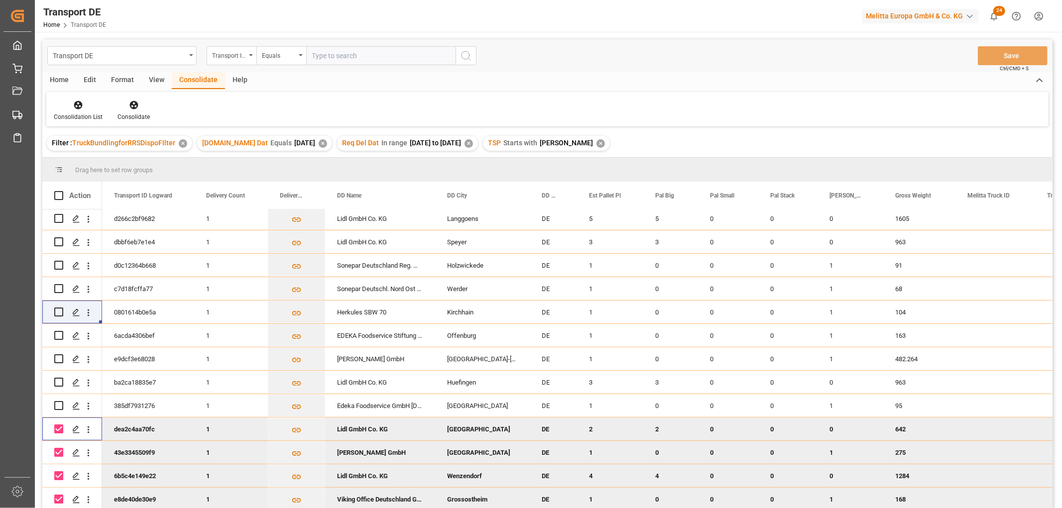
drag, startPoint x: 60, startPoint y: 427, endPoint x: 54, endPoint y: 436, distance: 10.7
click at [60, 428] on input "Press Space to toggle row selection (checked)" at bounding box center [58, 429] width 9 height 9
checkbox input "false"
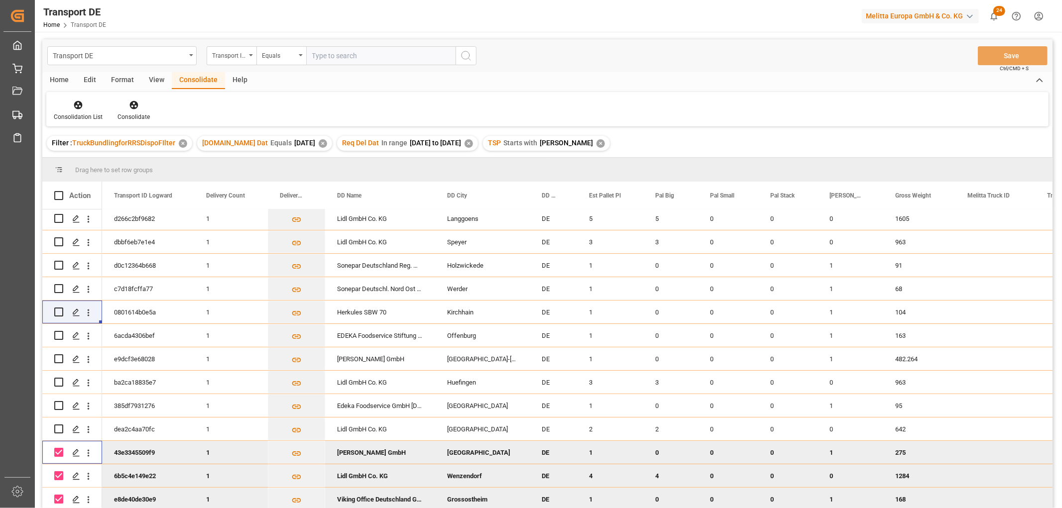
click at [56, 449] on input "Press Space to toggle row selection (checked)" at bounding box center [58, 452] width 9 height 9
checkbox input "false"
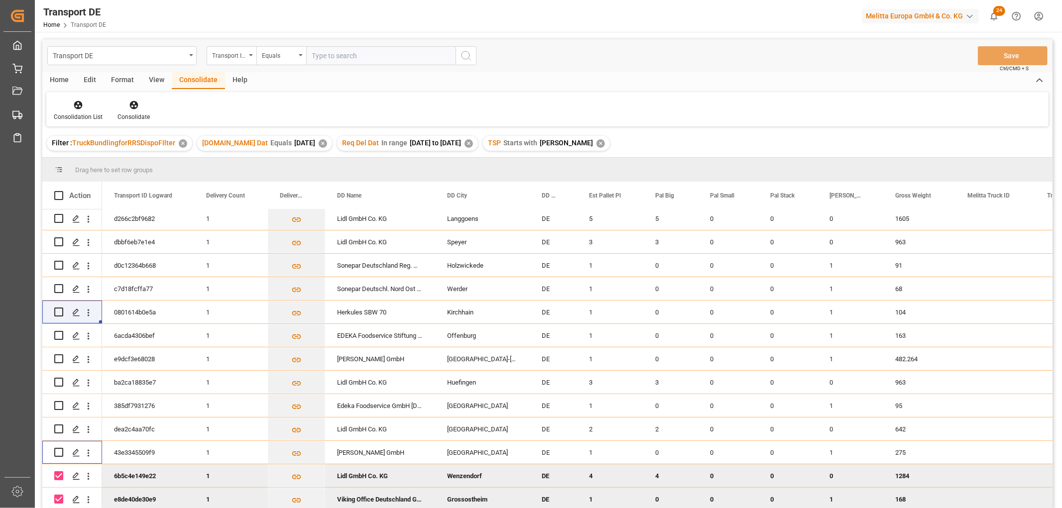
click at [58, 472] on input "Press Space to toggle row selection (checked)" at bounding box center [58, 476] width 9 height 9
checkbox input "false"
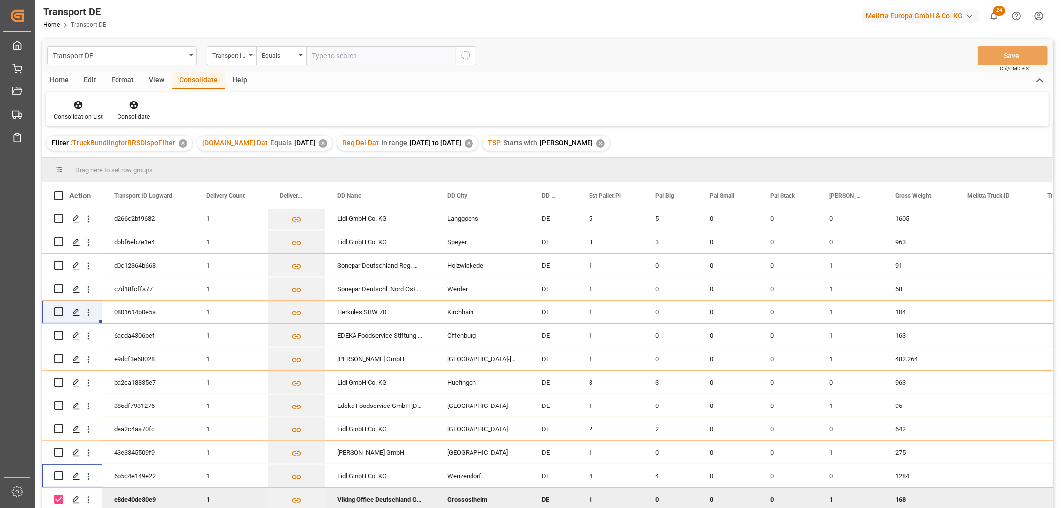
click at [60, 495] on input "Press Space to toggle row selection (checked)" at bounding box center [58, 499] width 9 height 9
checkbox input "false"
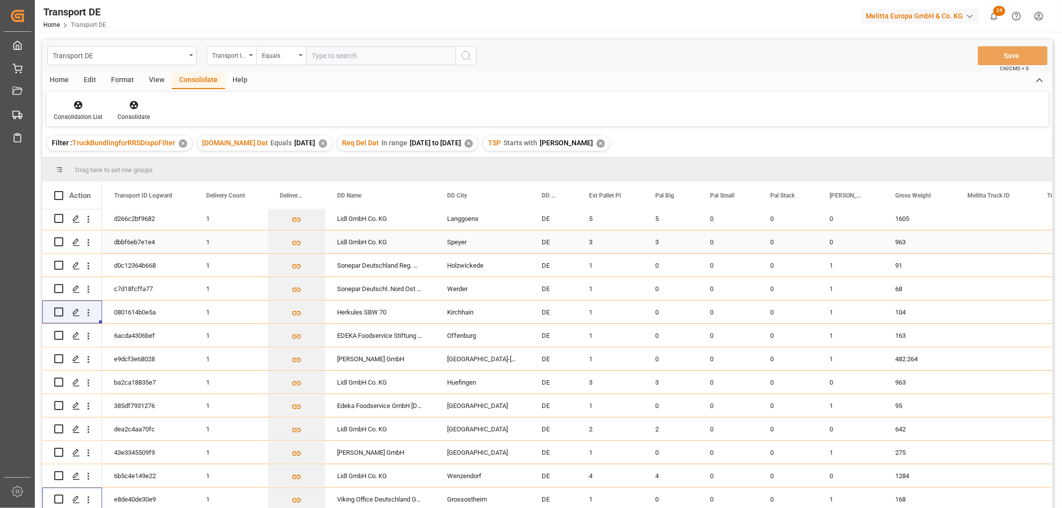
scroll to position [0, 0]
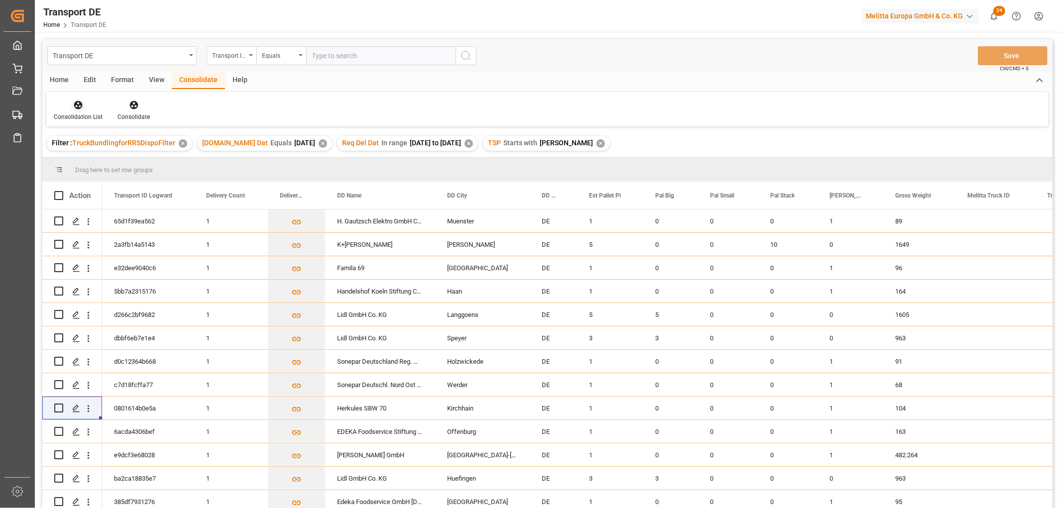
click at [80, 106] on icon at bounding box center [78, 105] width 10 height 10
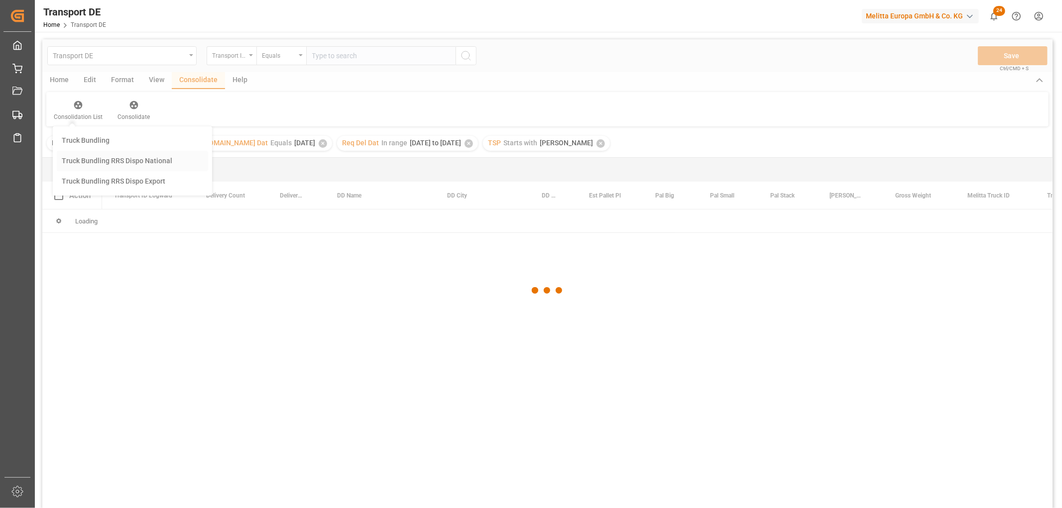
click at [84, 160] on div "Transport DE Transport ID Logward Equals Save Ctrl/CMD + S Home Edit Format Vie…" at bounding box center [547, 286] width 1010 height 495
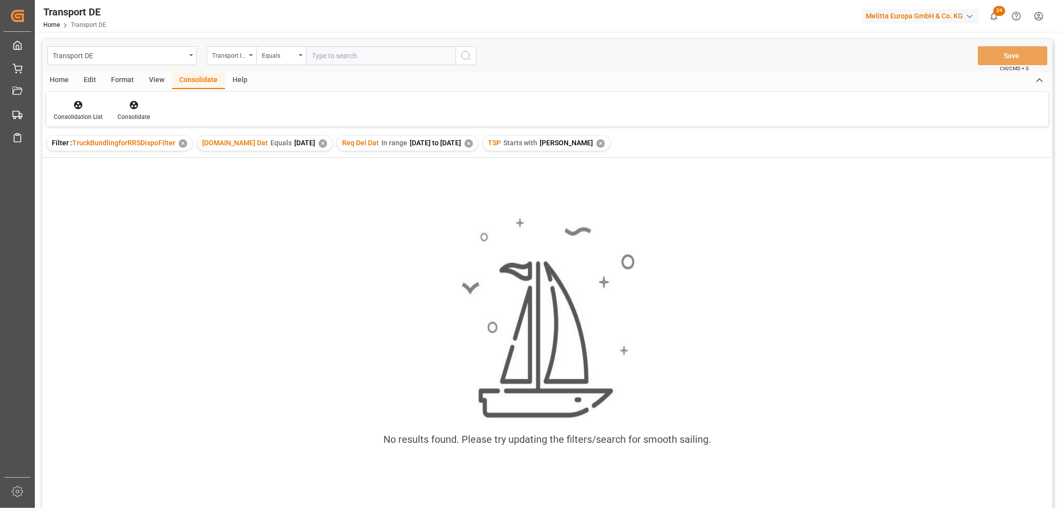
click at [597, 141] on div "✕" at bounding box center [601, 143] width 8 height 8
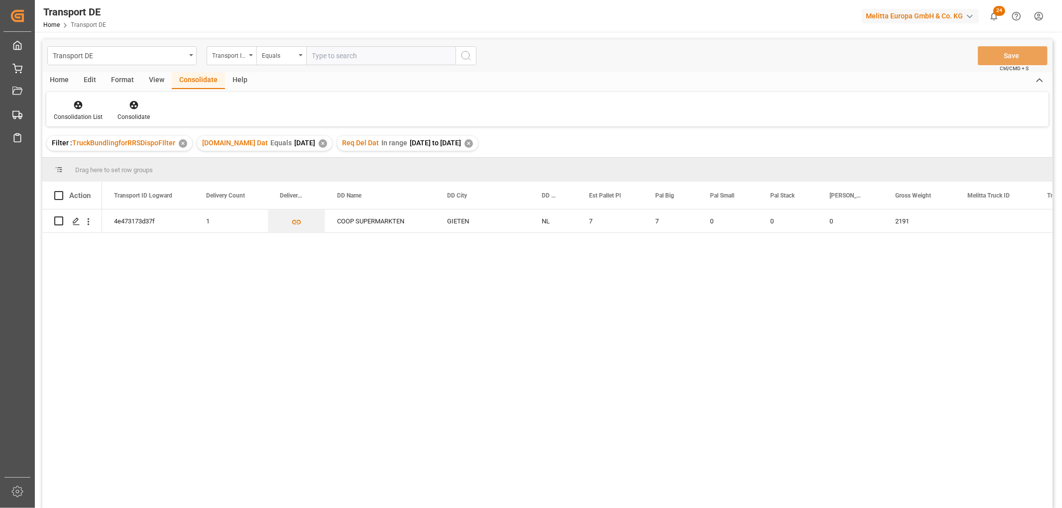
click at [469, 139] on div "Req Del Dat In range 2025-09-19 to 2025-09-23 ✕" at bounding box center [407, 143] width 141 height 15
click at [473, 141] on div "✕" at bounding box center [469, 143] width 8 height 8
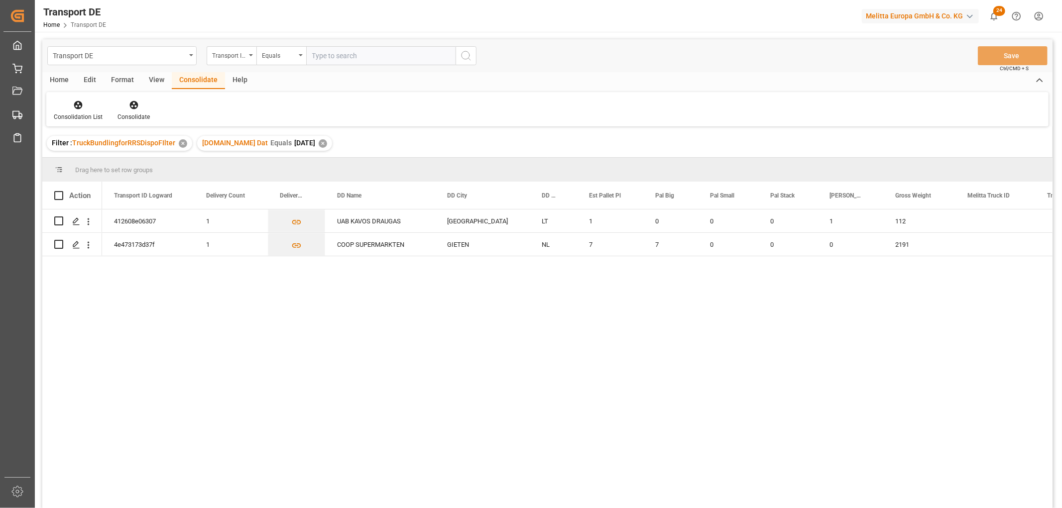
click at [319, 145] on div "✕" at bounding box center [323, 143] width 8 height 8
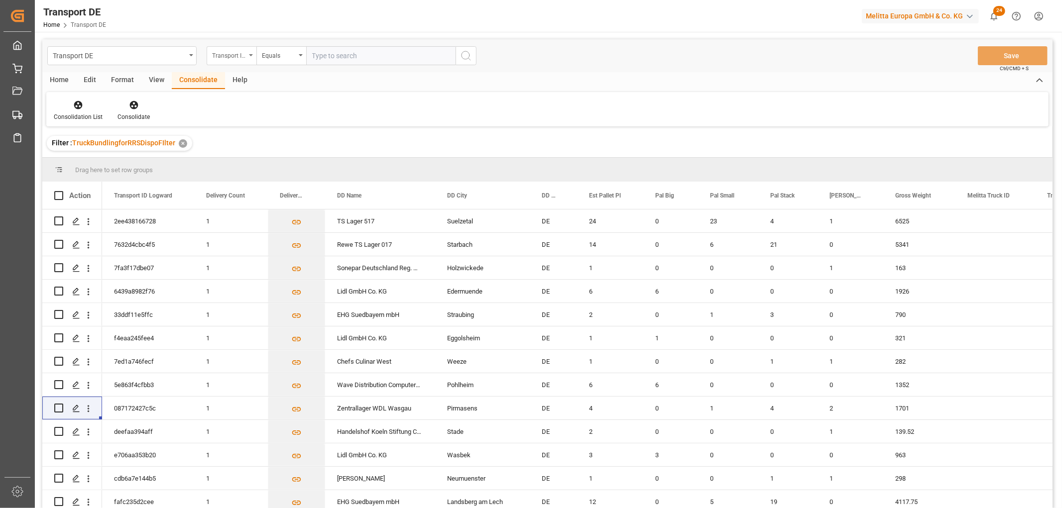
click at [236, 53] on div "Transport ID Logward" at bounding box center [229, 54] width 34 height 11
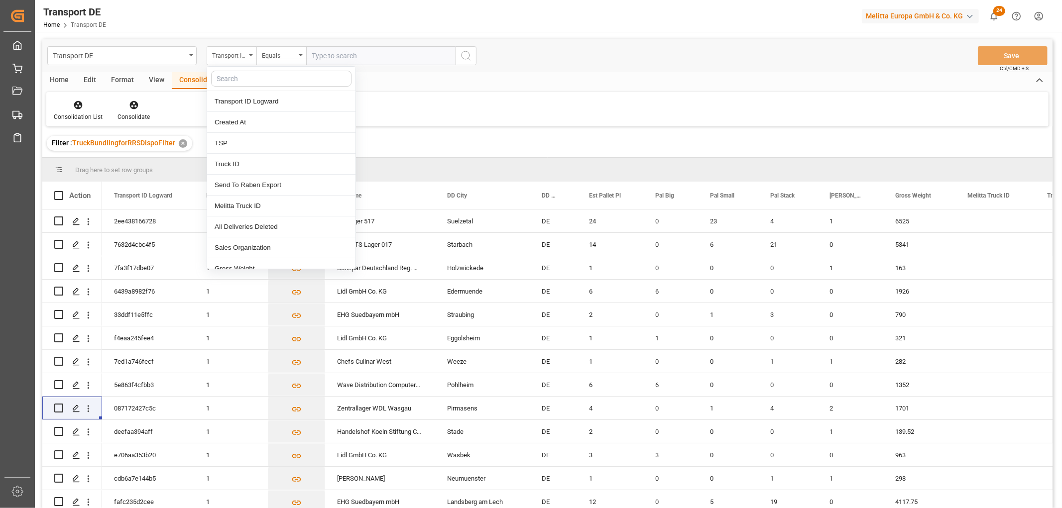
click at [235, 78] on input "text" at bounding box center [281, 79] width 140 height 16
type input "req"
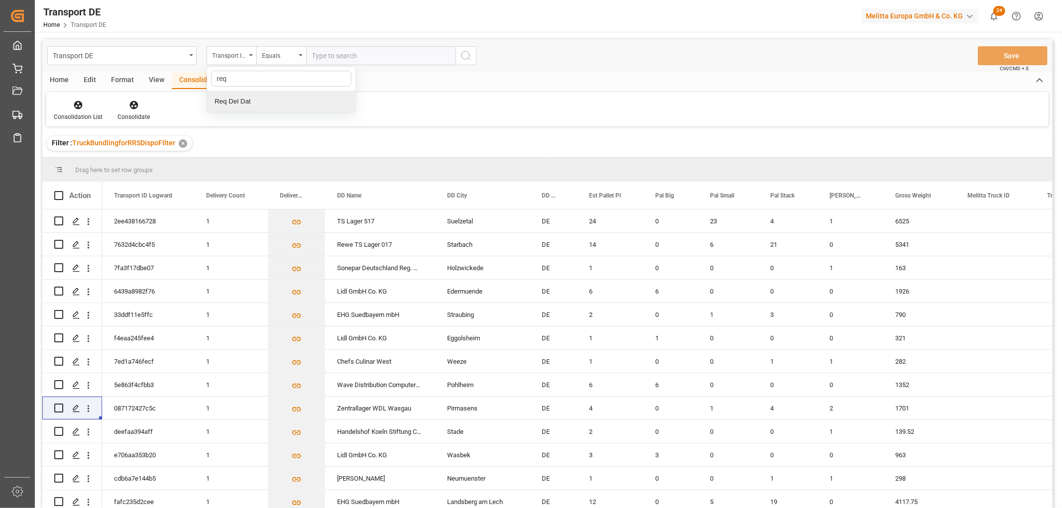
click at [249, 100] on div "Req Del Dat" at bounding box center [281, 101] width 148 height 21
click at [270, 53] on div "Equals" at bounding box center [279, 54] width 34 height 11
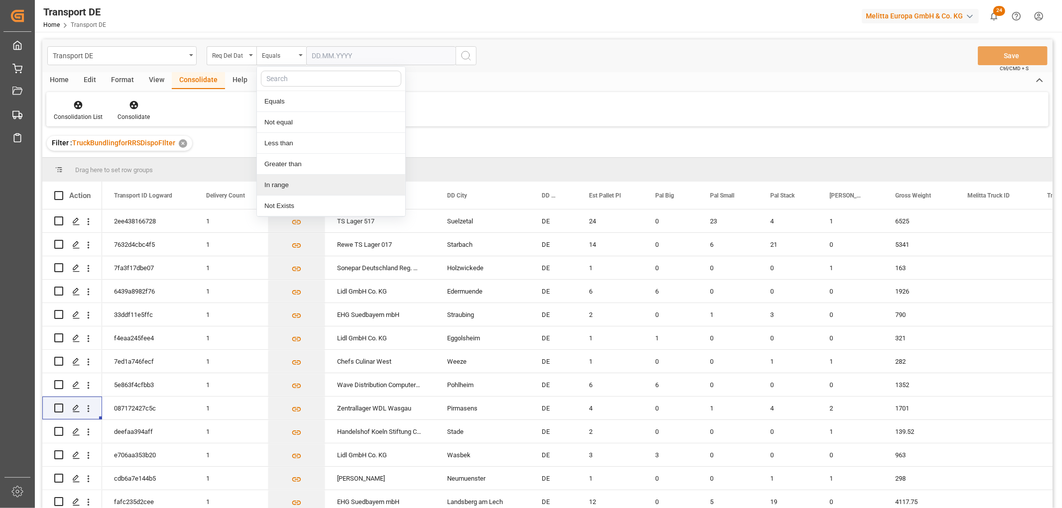
click at [288, 185] on div "In range" at bounding box center [331, 185] width 148 height 21
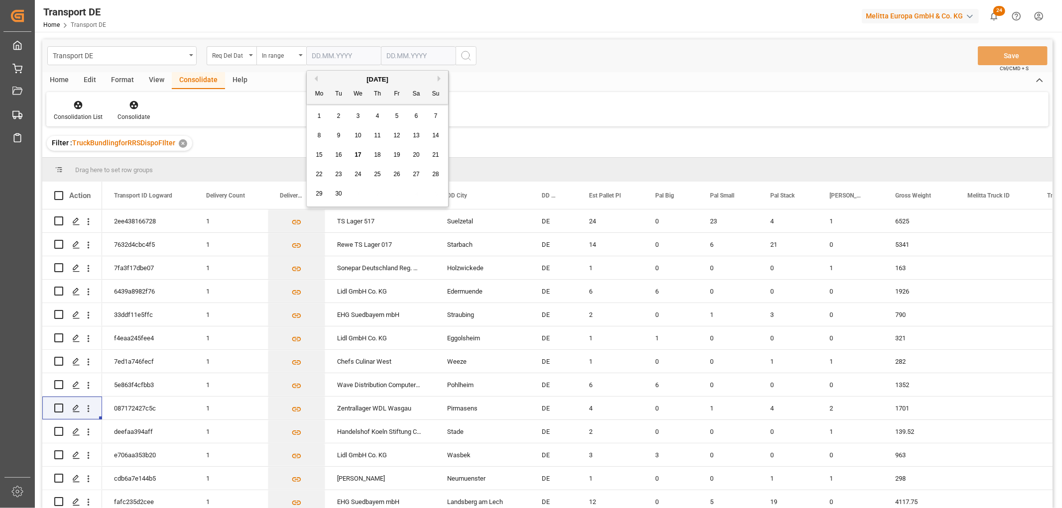
click at [323, 52] on input "text" at bounding box center [343, 55] width 75 height 19
click at [322, 115] on div "1" at bounding box center [319, 117] width 12 height 12
type input "01.09.2025"
click at [405, 54] on input "text" at bounding box center [418, 55] width 75 height 19
click at [500, 188] on div "29 30 1 2 3 4 5" at bounding box center [452, 193] width 136 height 19
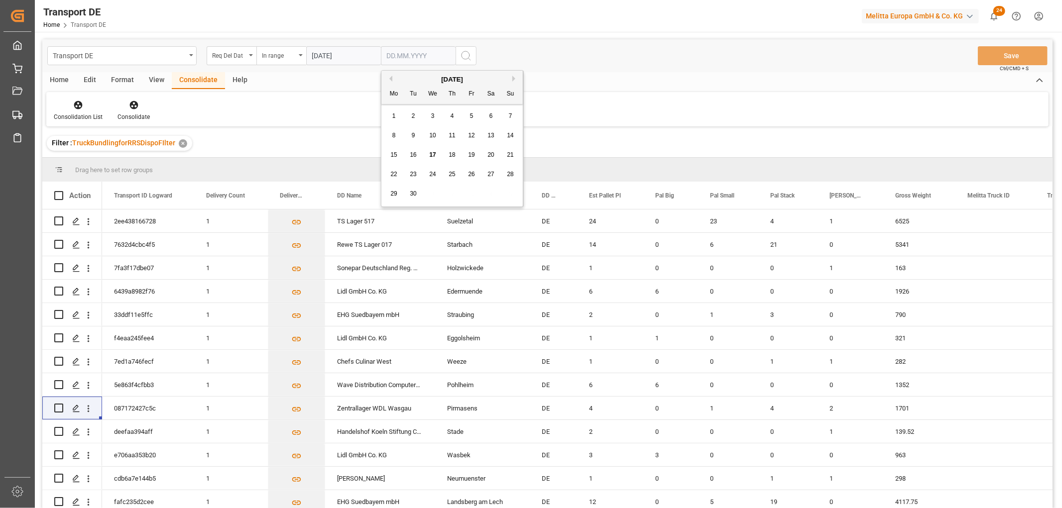
click at [472, 153] on span "19" at bounding box center [471, 154] width 6 height 7
type input "19.09.2025"
click at [462, 53] on icon "search button" at bounding box center [466, 56] width 12 height 12
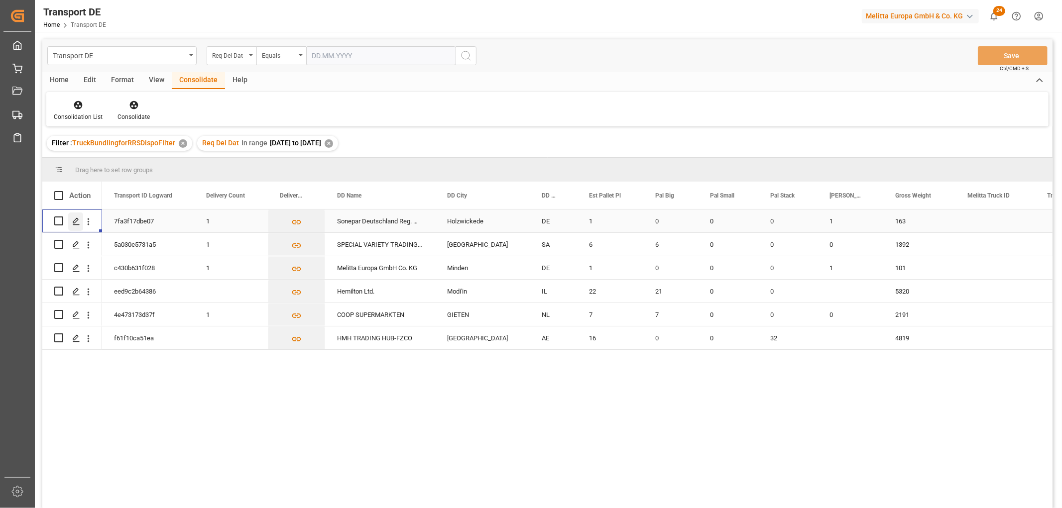
click at [75, 220] on icon "Press SPACE to select this row." at bounding box center [76, 222] width 8 height 8
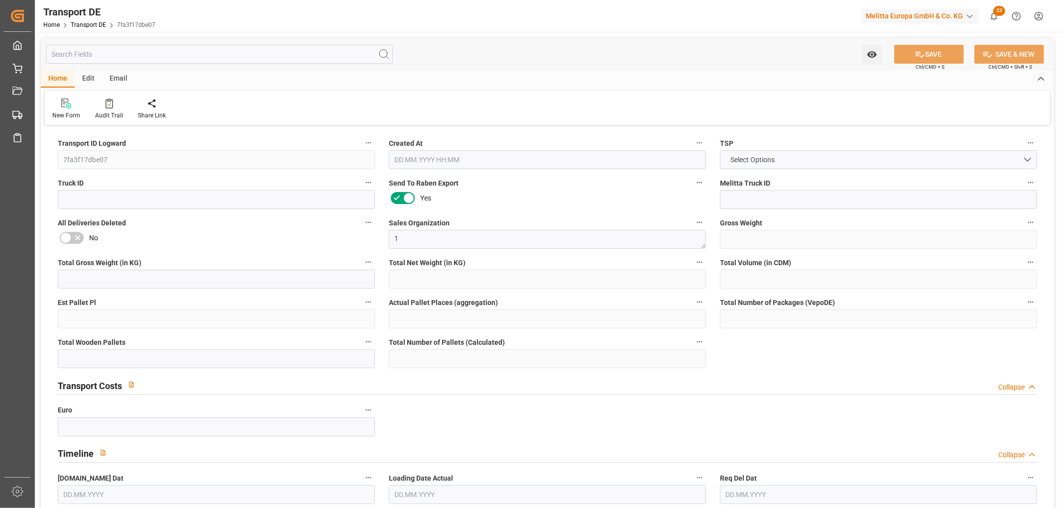
type input "163"
type input "132.32"
type input "127.04"
type input "698.75"
type input "1"
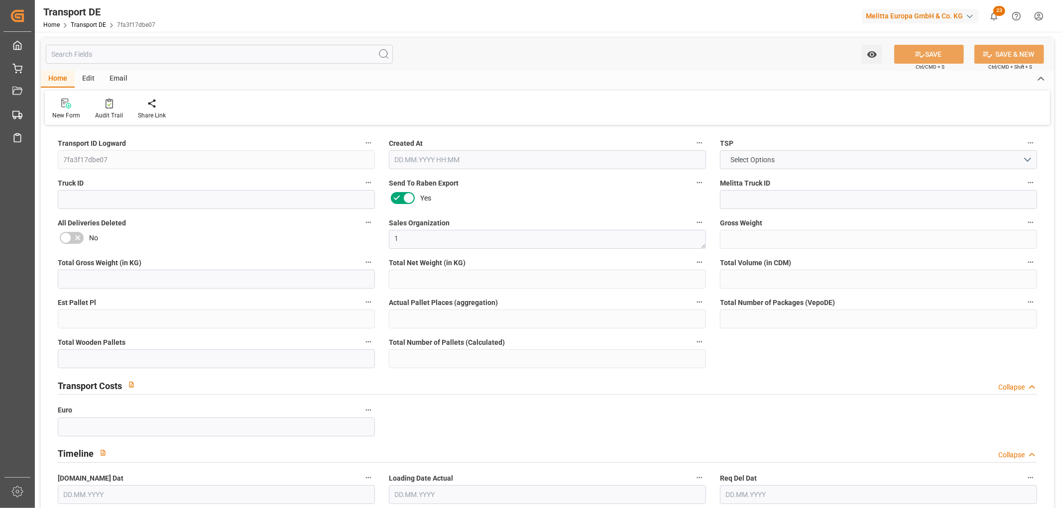
type input "0"
type input "1"
type input "0"
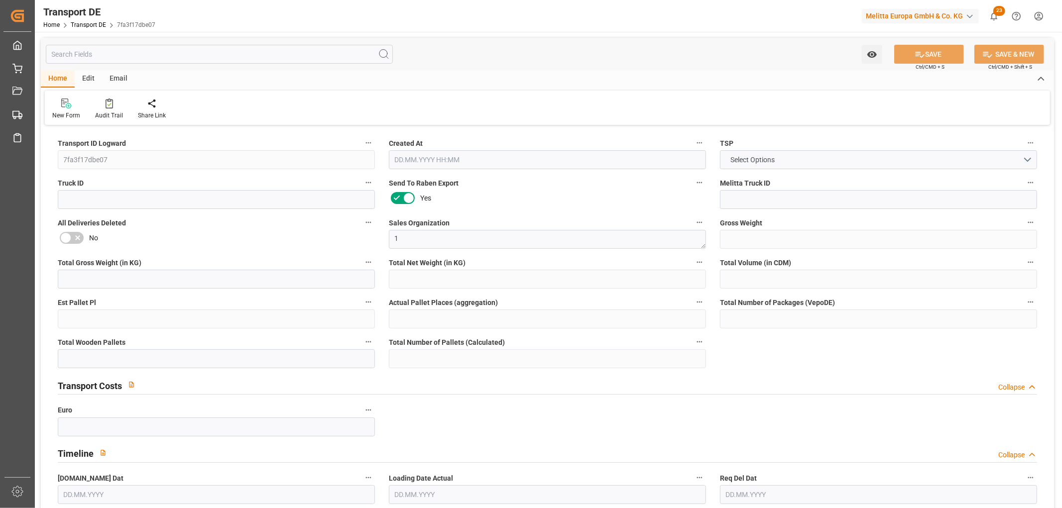
type input "59"
type input "0"
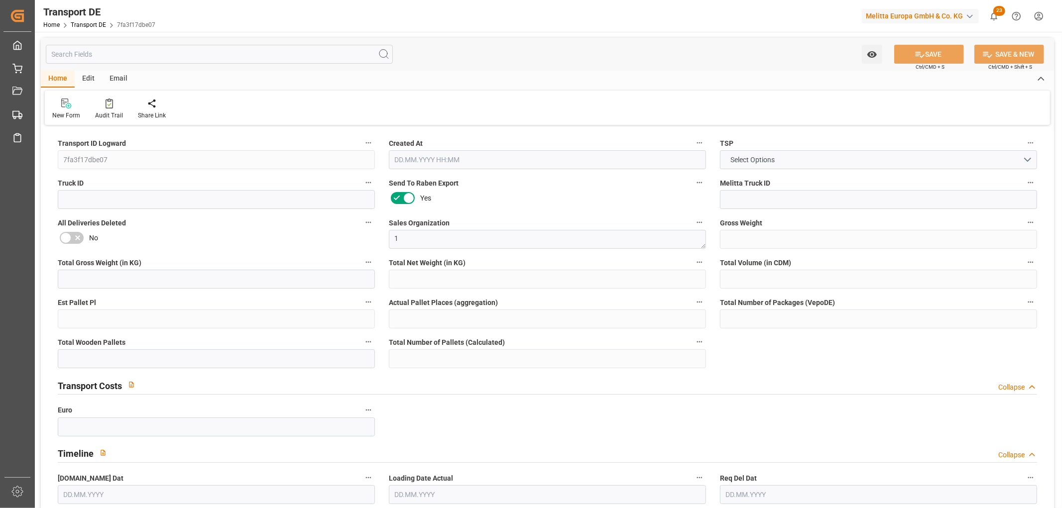
type input "0"
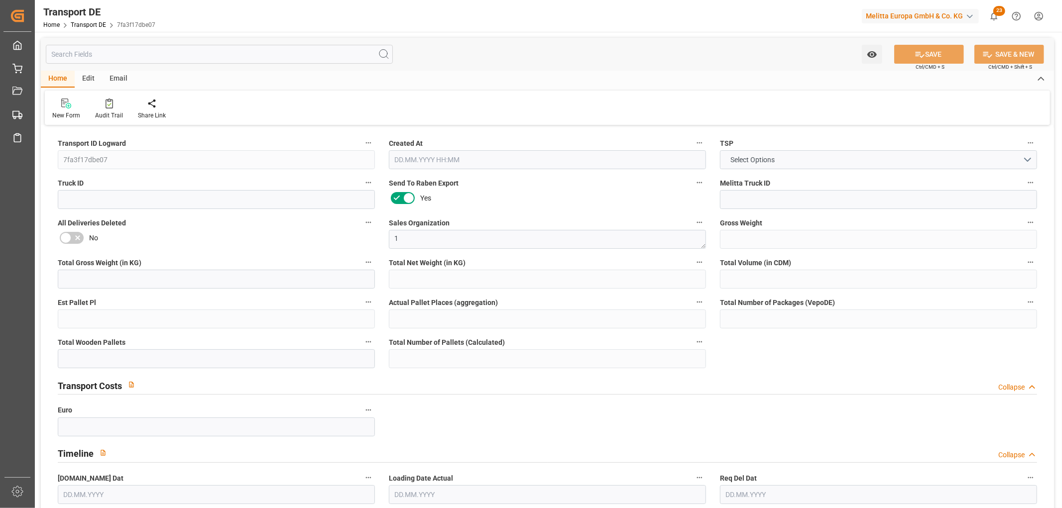
type input "0"
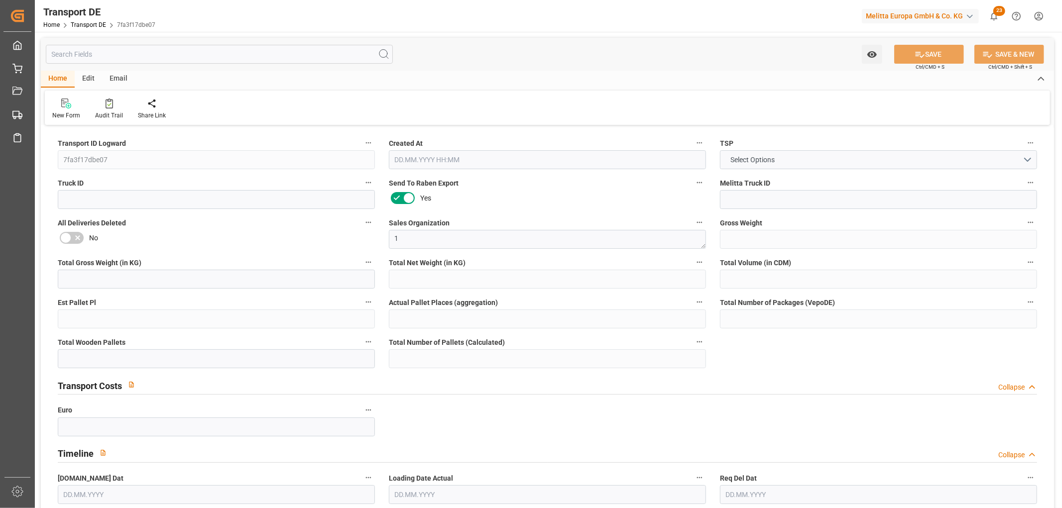
type input "0"
type input "1"
type input "0"
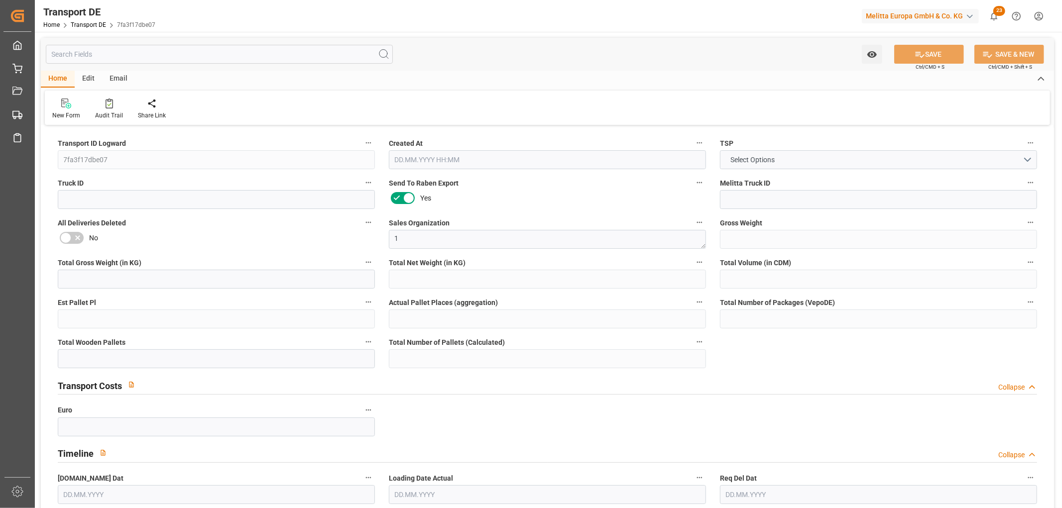
type input "27"
type input "60.571"
type input "39.74"
type input "16.09.2025 23:01"
type input "[DATE]"
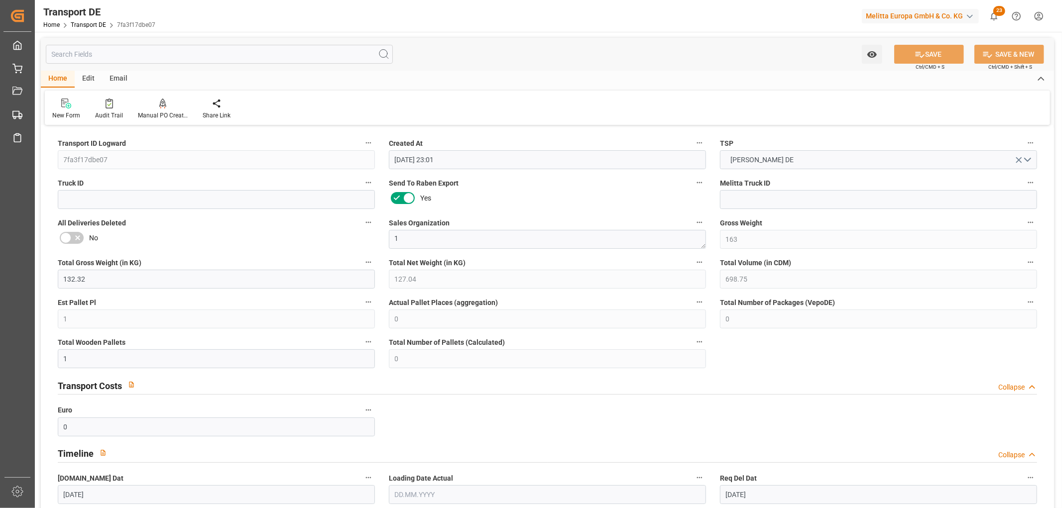
type input "[DATE]"
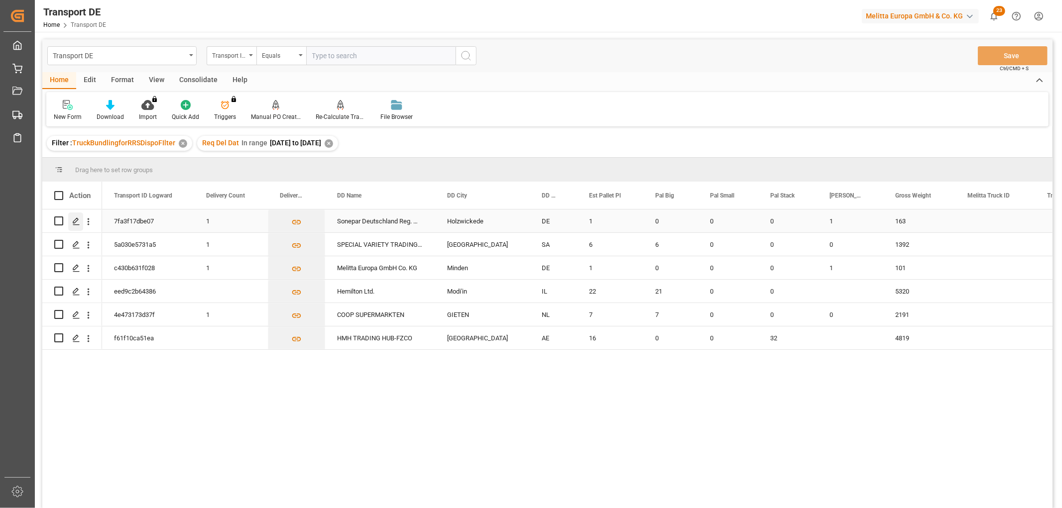
click at [75, 221] on icon "Press SPACE to select this row." at bounding box center [76, 222] width 8 height 8
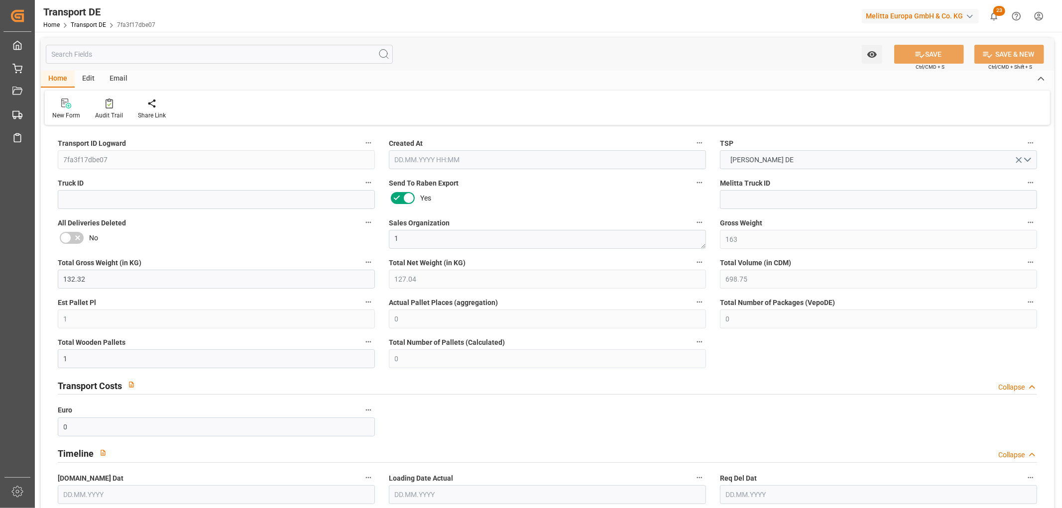
type input "163"
type input "132.32"
type input "127.04"
type input "698.75"
type input "1"
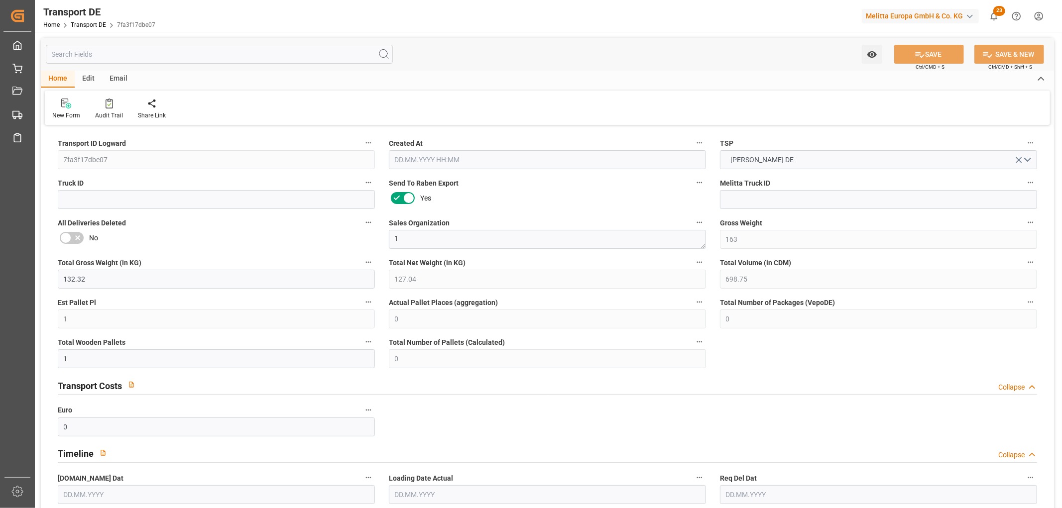
type input "0"
type input "1"
type input "0"
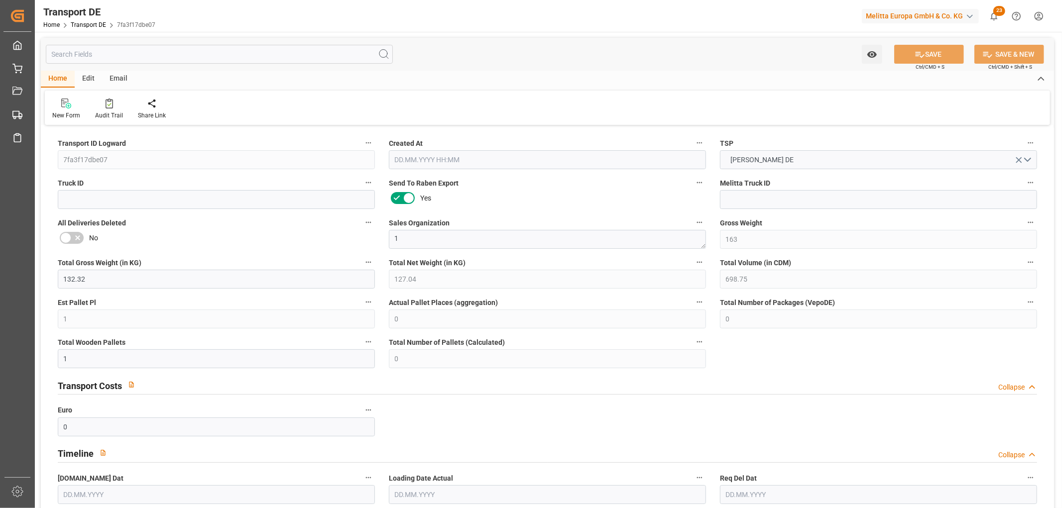
type input "59"
type input "0"
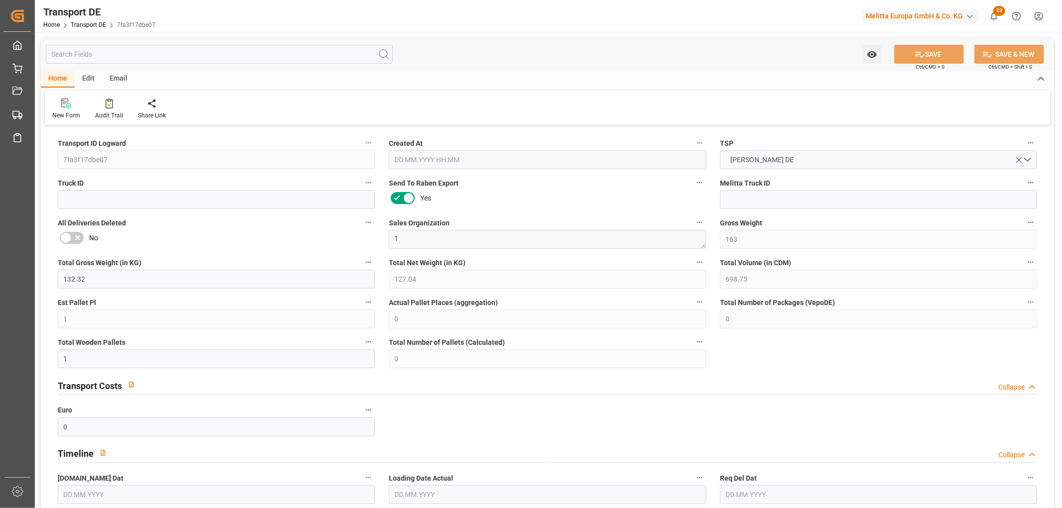
type input "0"
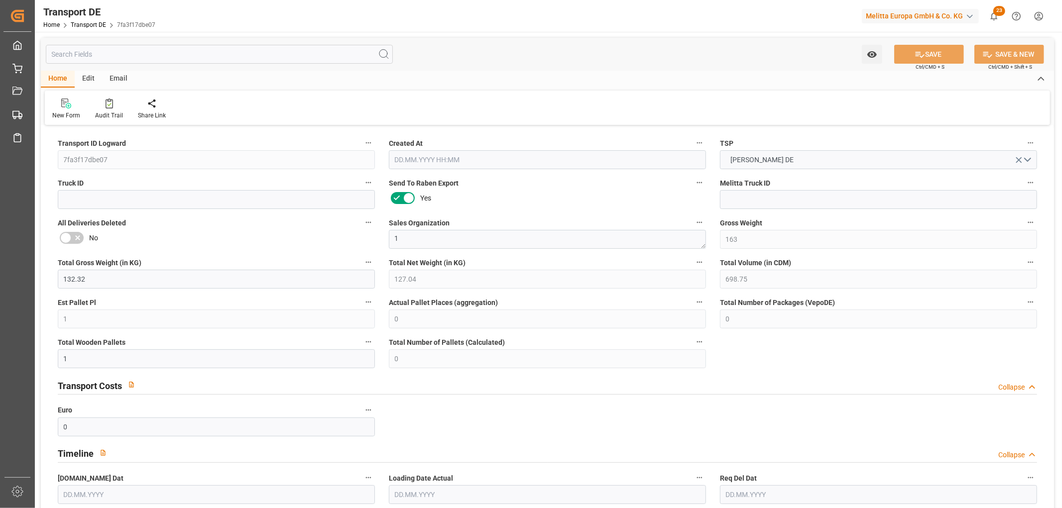
type input "0"
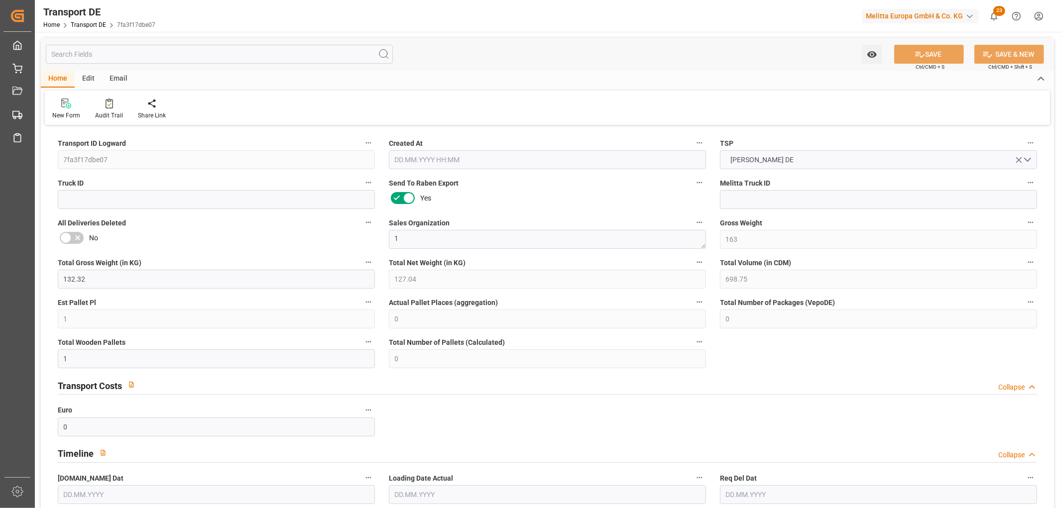
type input "0"
type input "1"
type input "0"
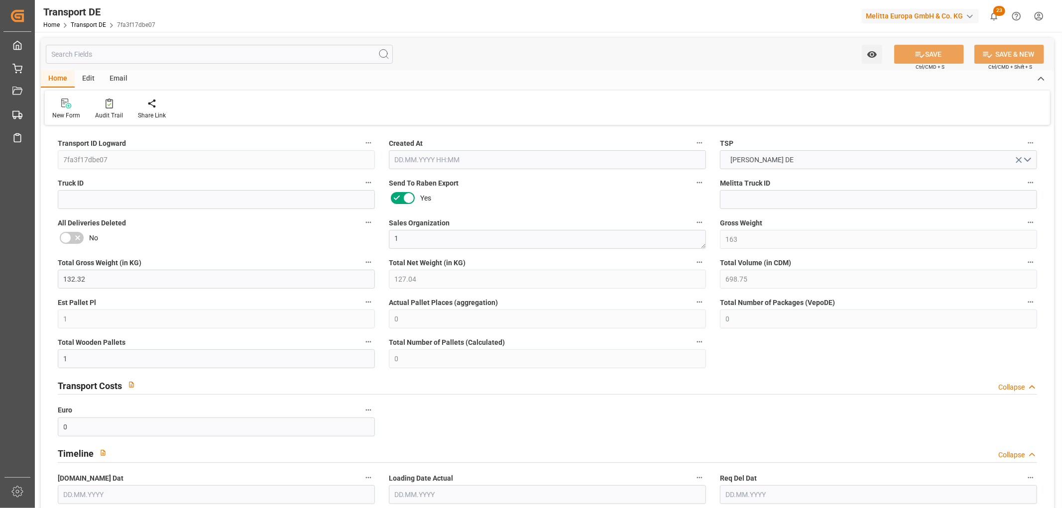
type input "27"
type input "60.571"
type input "39.74"
type input "16.09.2025 23:01"
type input "[DATE]"
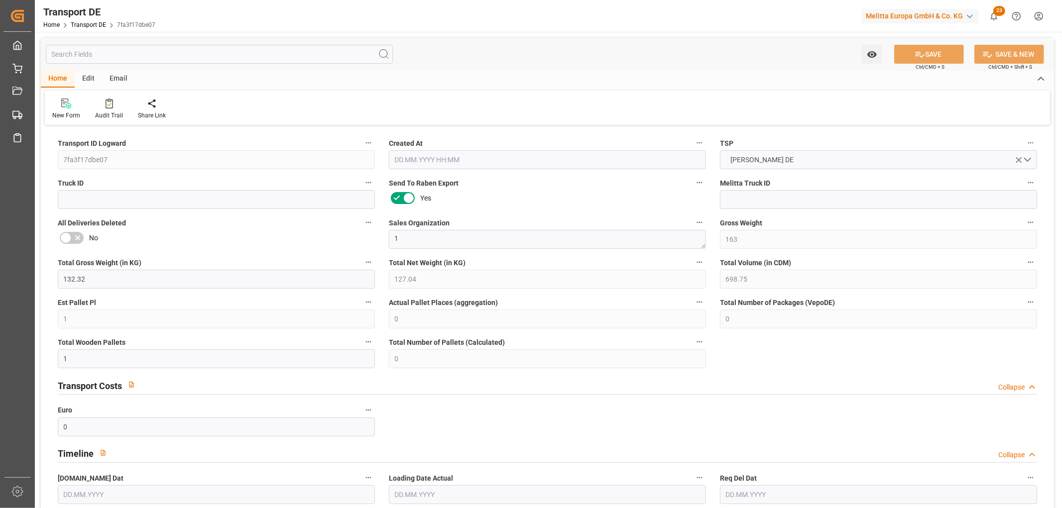
type input "[DATE]"
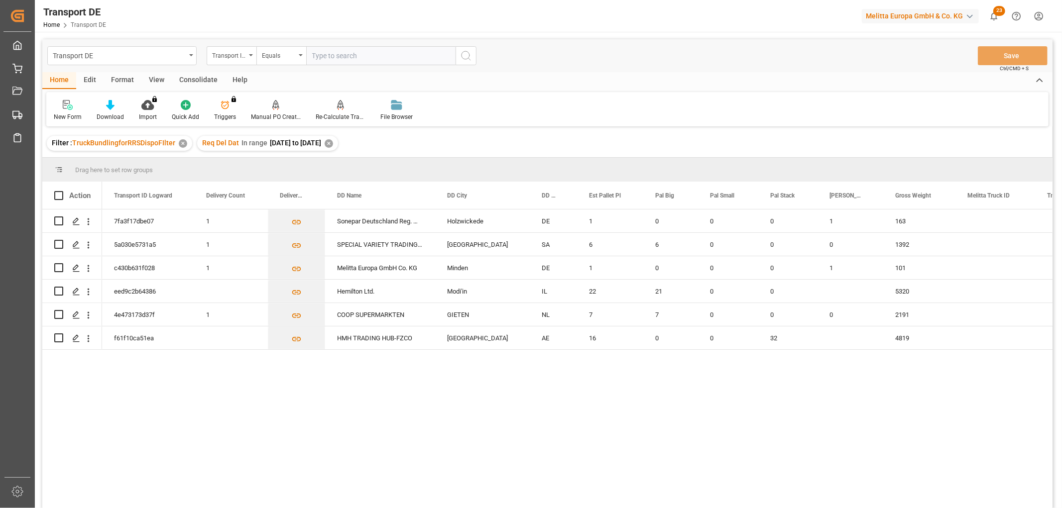
click at [333, 139] on div "✕" at bounding box center [329, 143] width 8 height 8
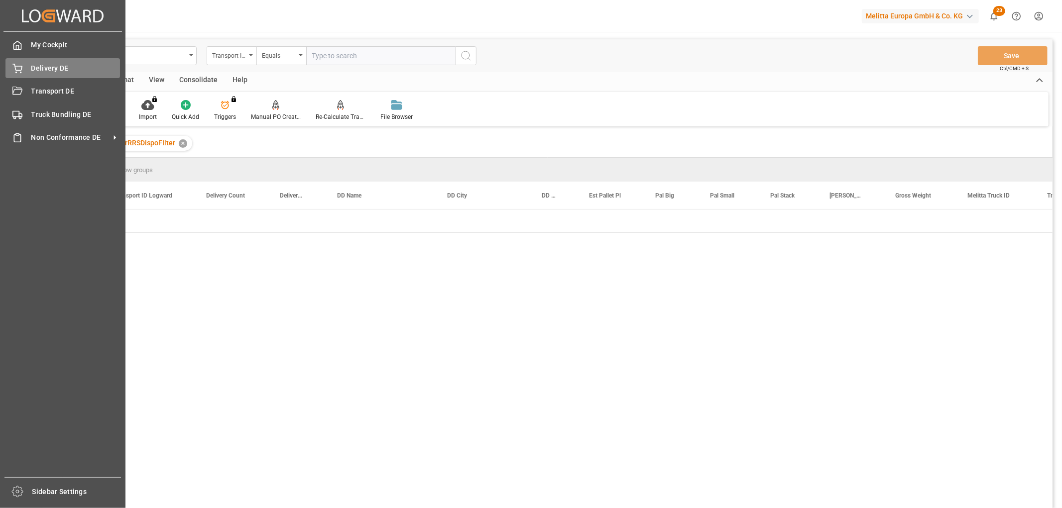
click at [43, 67] on span "Delivery DE" at bounding box center [75, 68] width 89 height 10
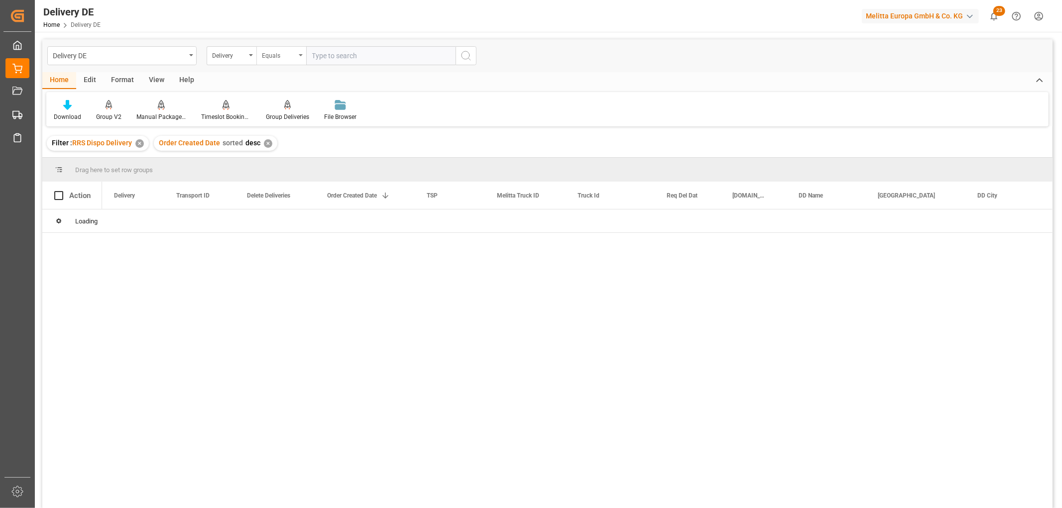
click at [272, 53] on div "Equals" at bounding box center [279, 54] width 34 height 11
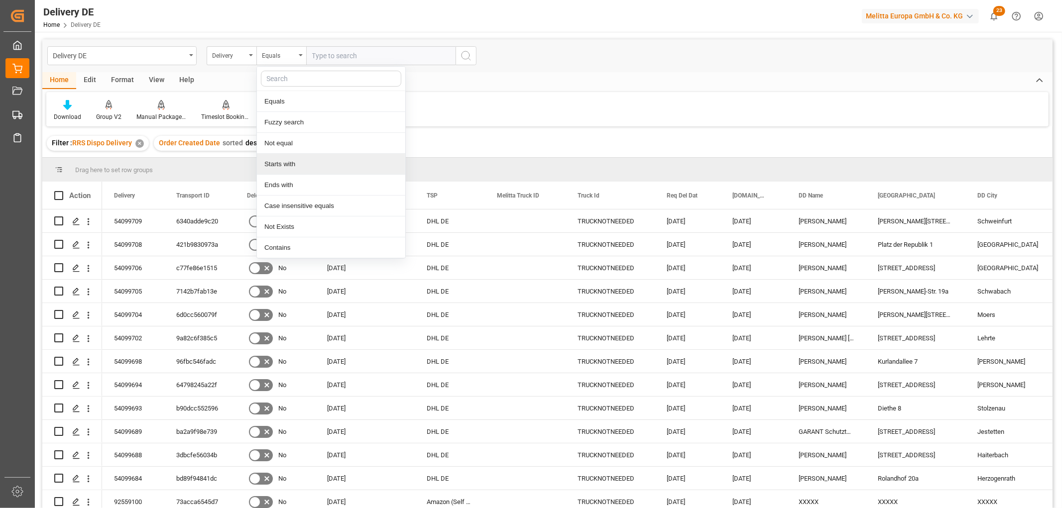
click at [281, 162] on div "Starts with" at bounding box center [331, 164] width 148 height 21
click at [321, 52] on input "text" at bounding box center [380, 55] width 149 height 19
type input "92557911"
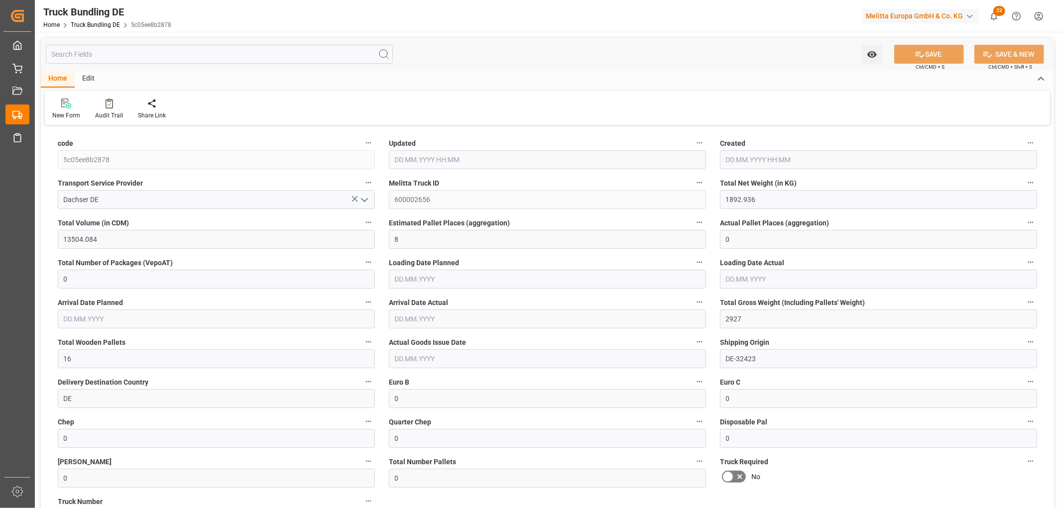
type input "[DATE] 08:07"
type input "[DATE]"
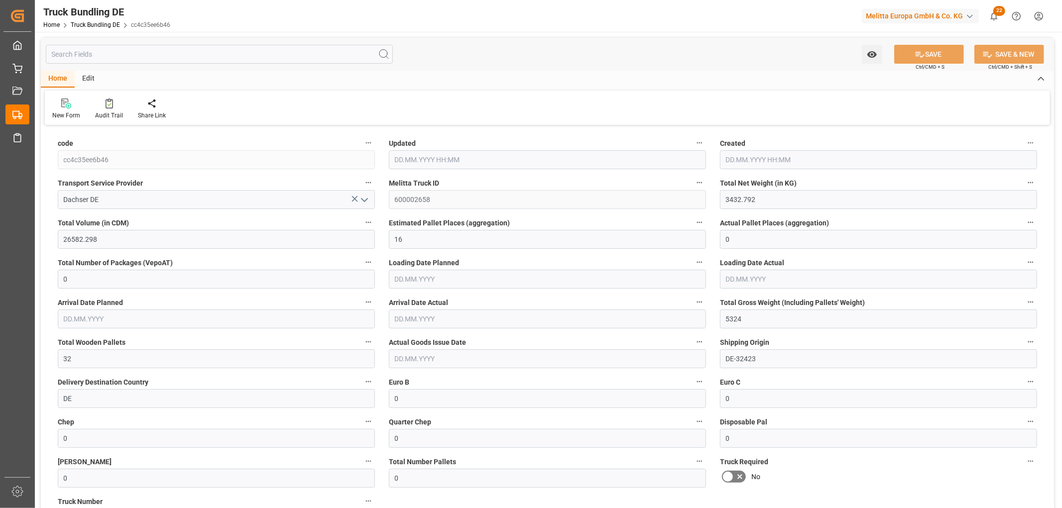
type input "[DATE] 08:07"
type input "[DATE]"
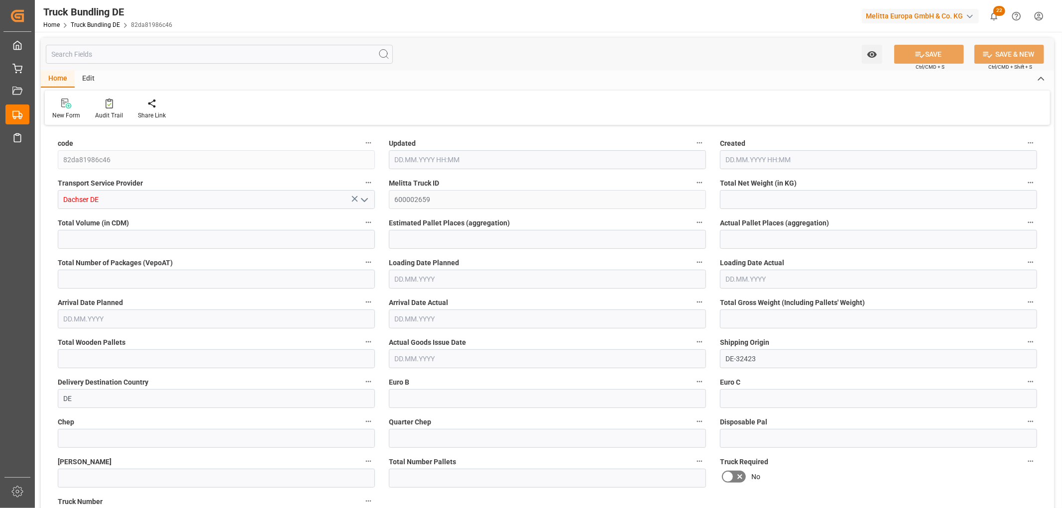
type input "403.819"
type input "3366.49"
type input "3"
type input "0"
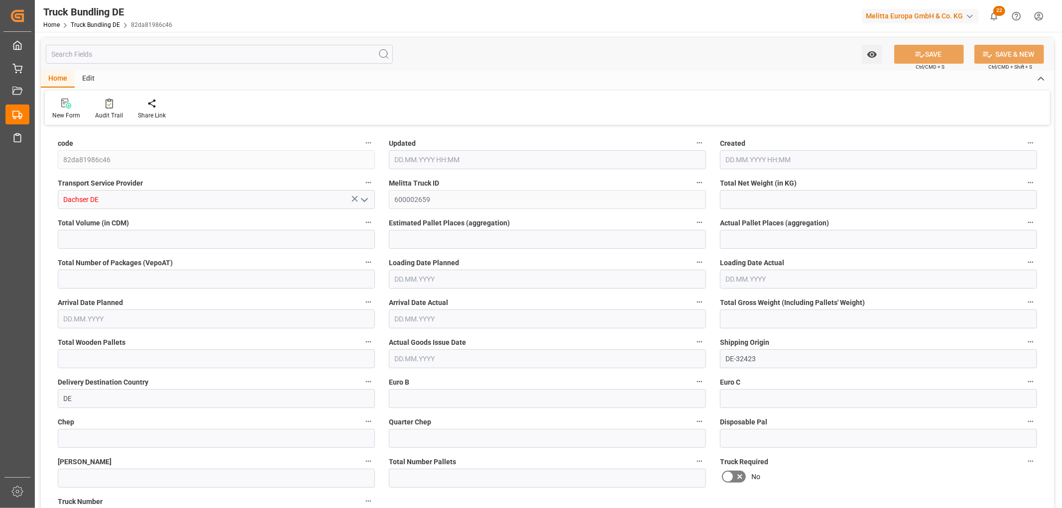
type input "575"
type input "4"
type input "0"
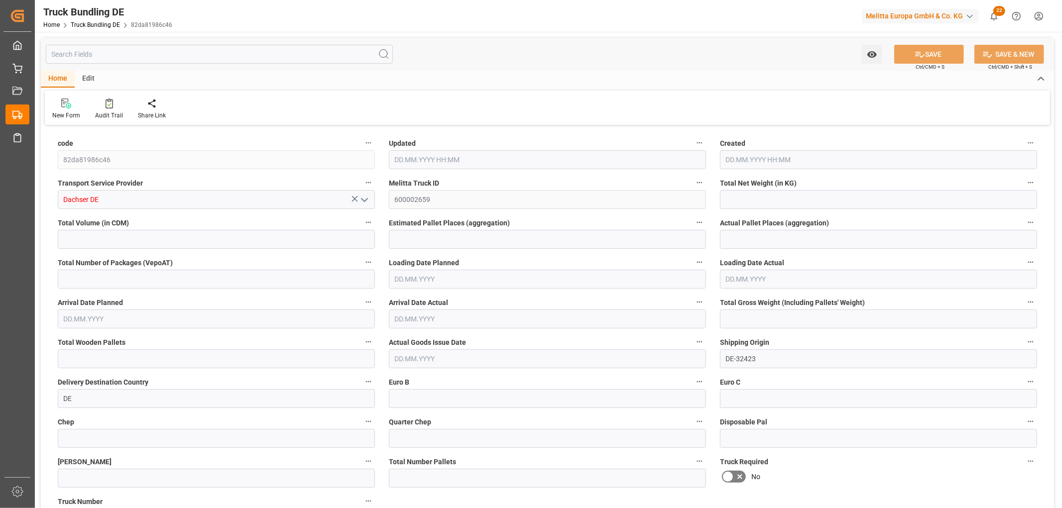
type input "0"
type input "17.09.2025 08:08"
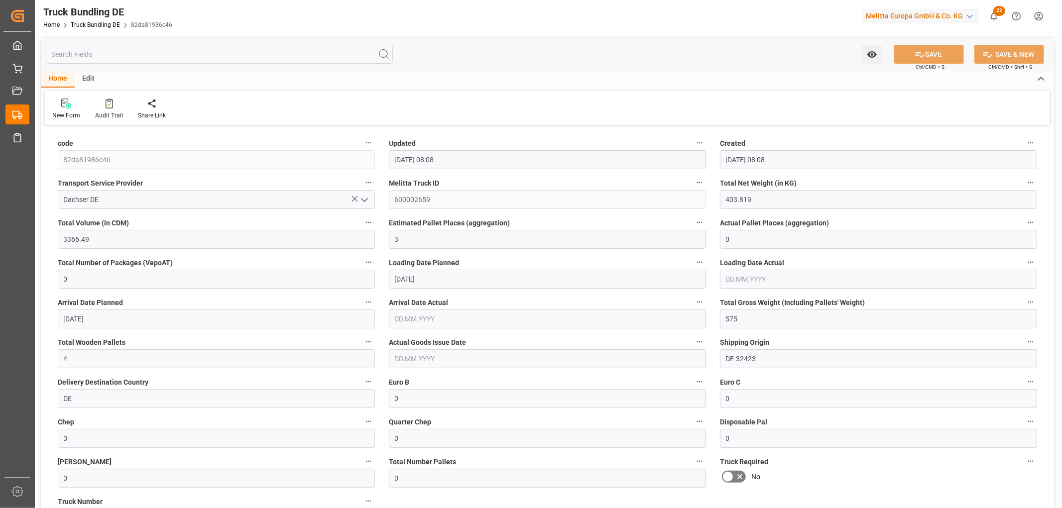
type input "17.09.2025 08:08"
type input "[DATE]"
type input "560.032"
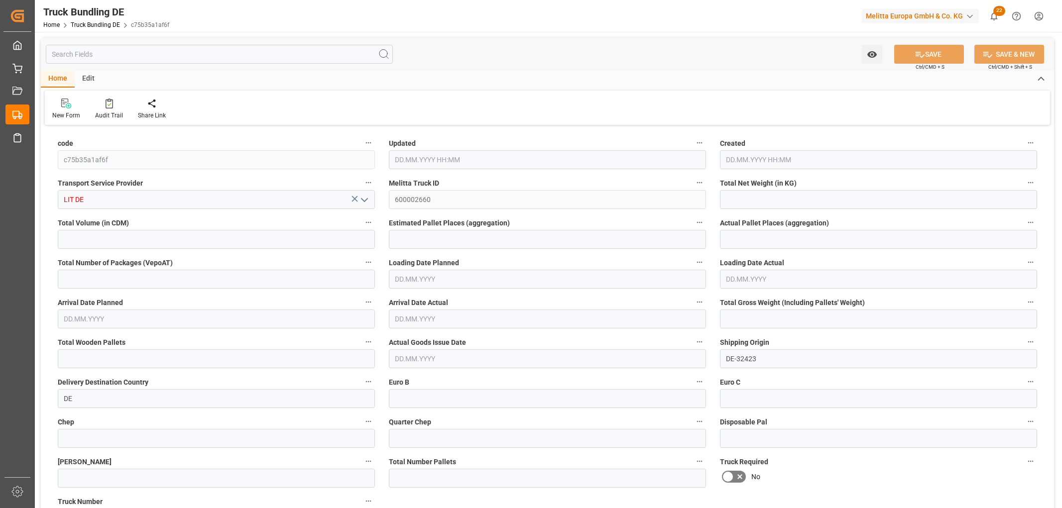
type input "20818.264"
type input "20"
type input "0"
type input "1386.512"
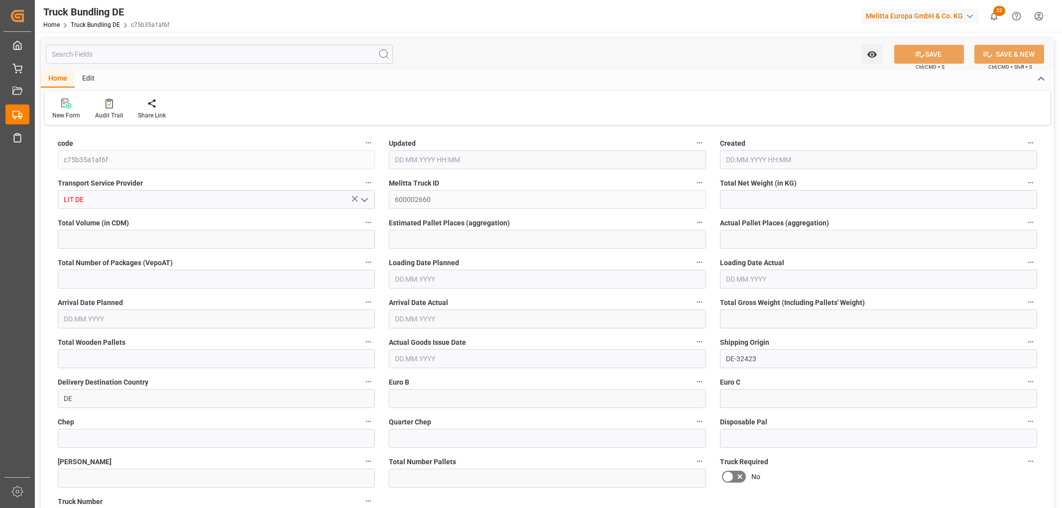
type input "20"
type input "0"
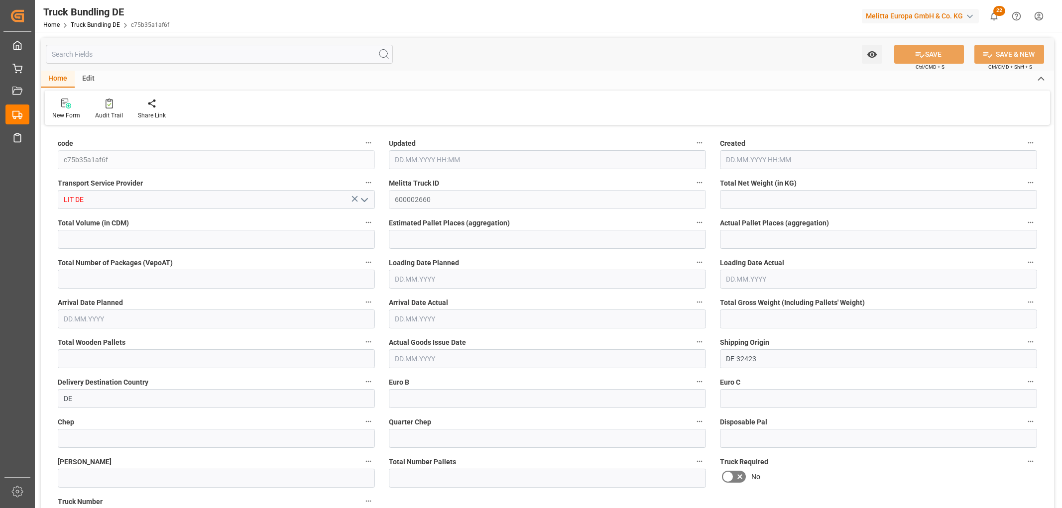
type input "0"
type input "17.09.2025 08:09"
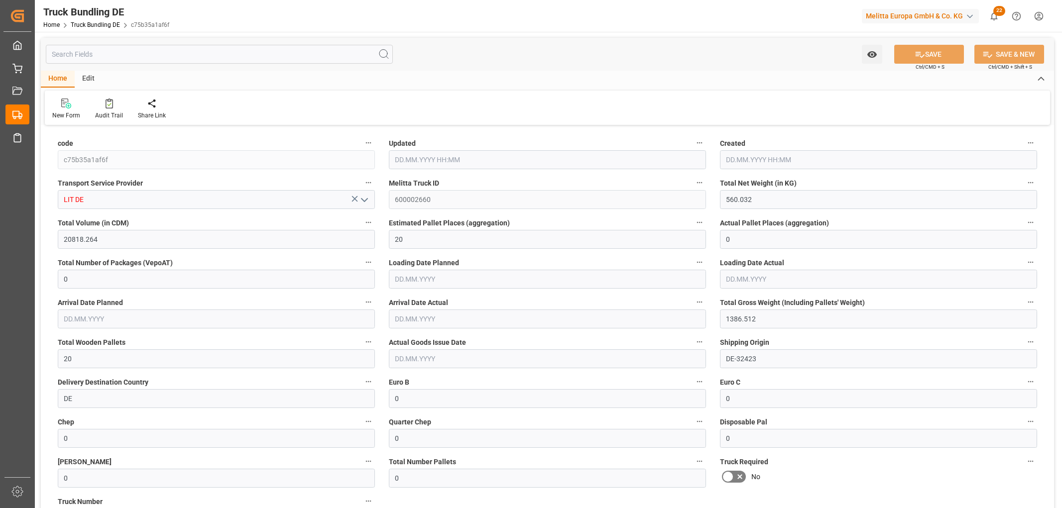
type input "[DATE]"
type input "17.09.2025 08:09"
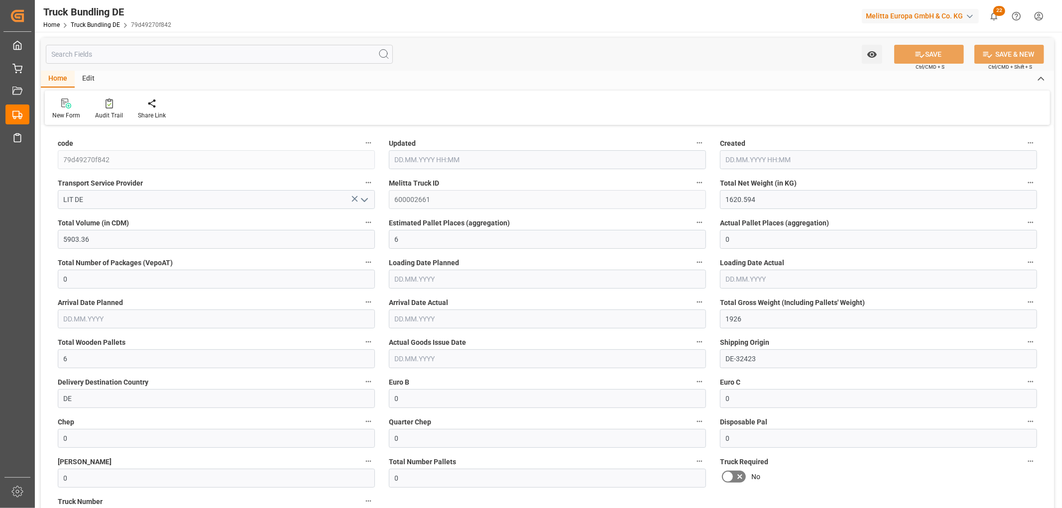
type input "[DATE]"
type input "3510.864"
type input "15179.64"
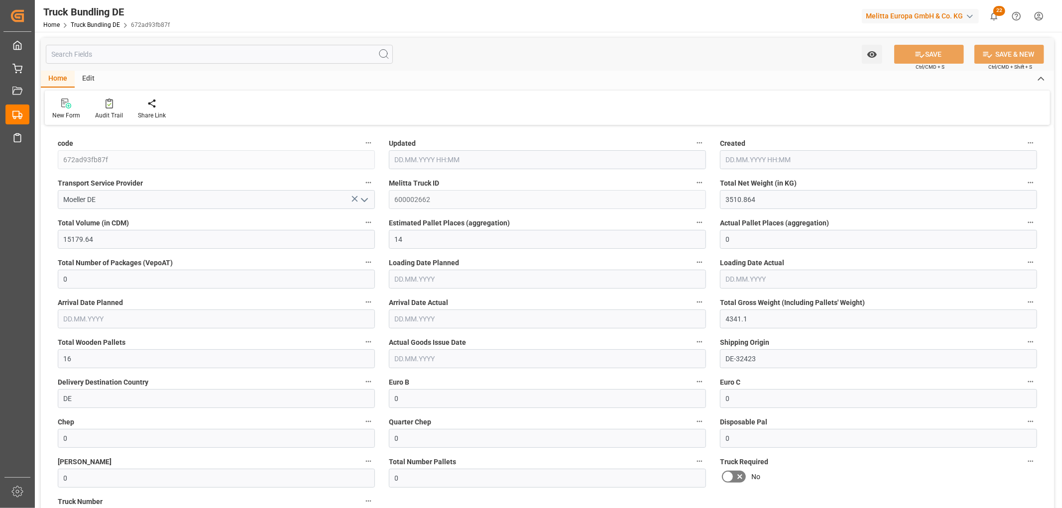
type input "14"
type input "0"
type input "4341.1"
type input "16"
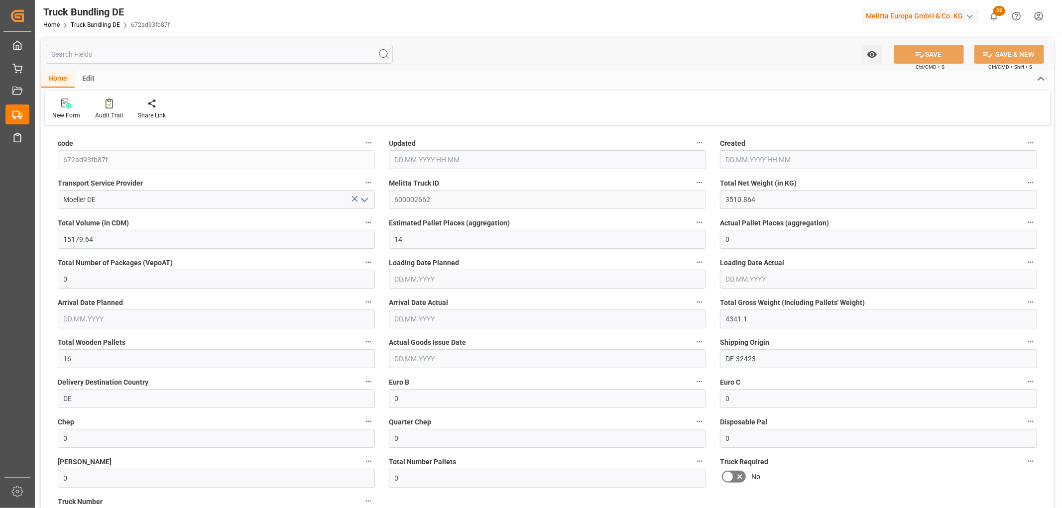
type input "0"
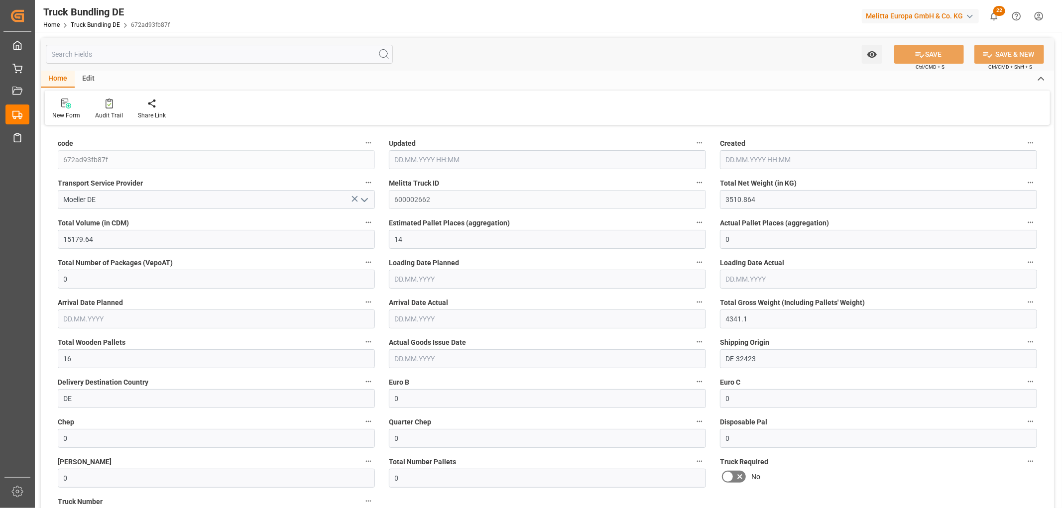
type input "0"
type input "[DATE] 08:19"
type input "[DATE]"
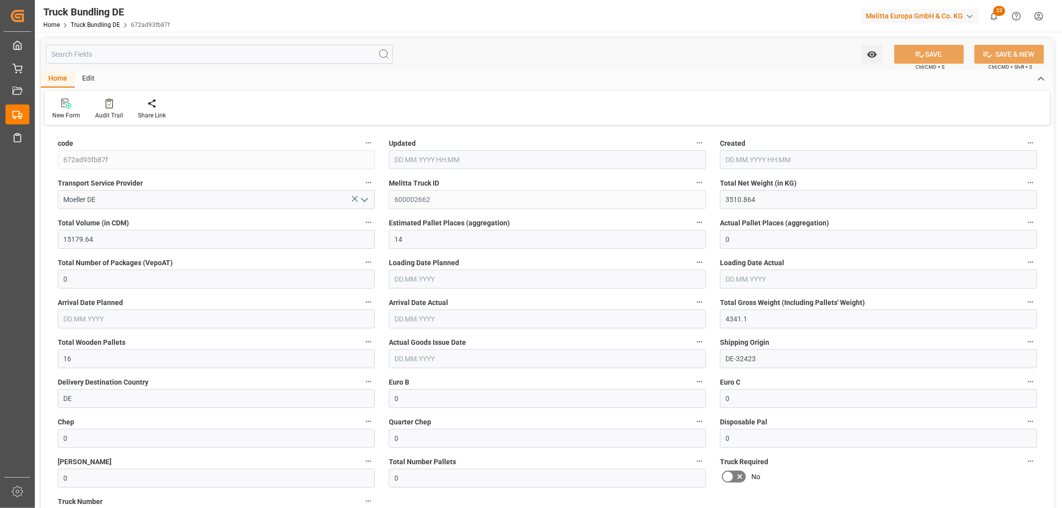
type input "19.09.2025"
type input "[DATE]"
type input "1075.634"
type input "14021.3"
type input "9"
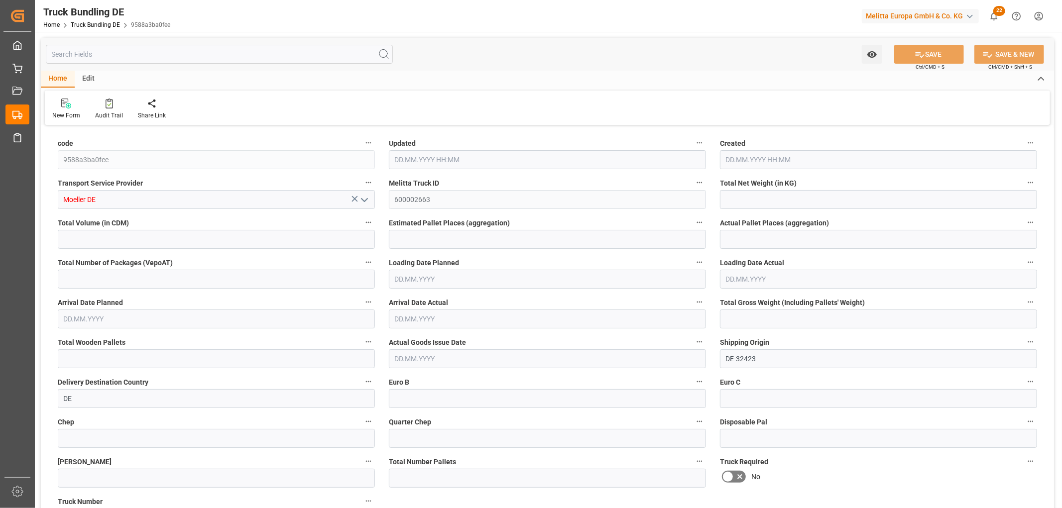
type input "0"
type input "2102.225"
type input "18"
type input "0"
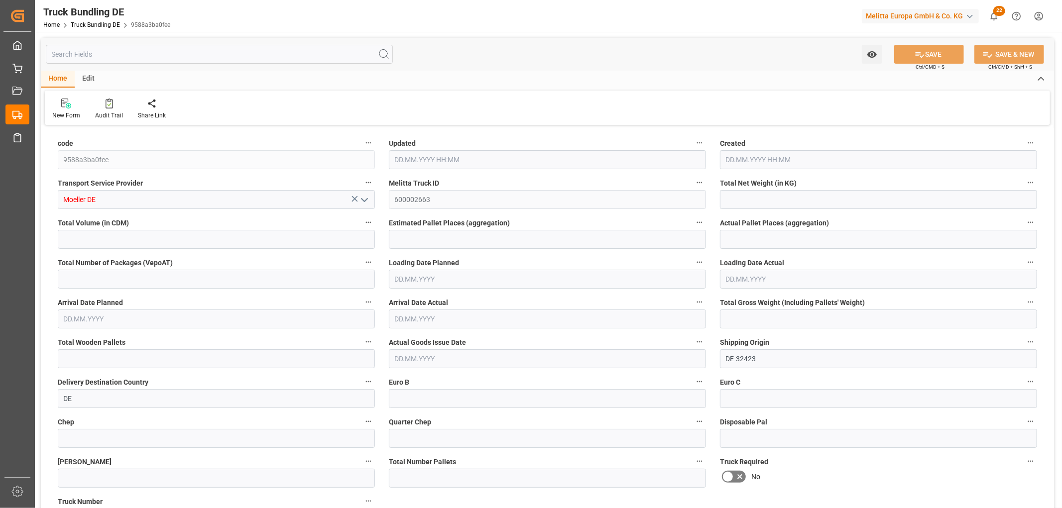
type input "0"
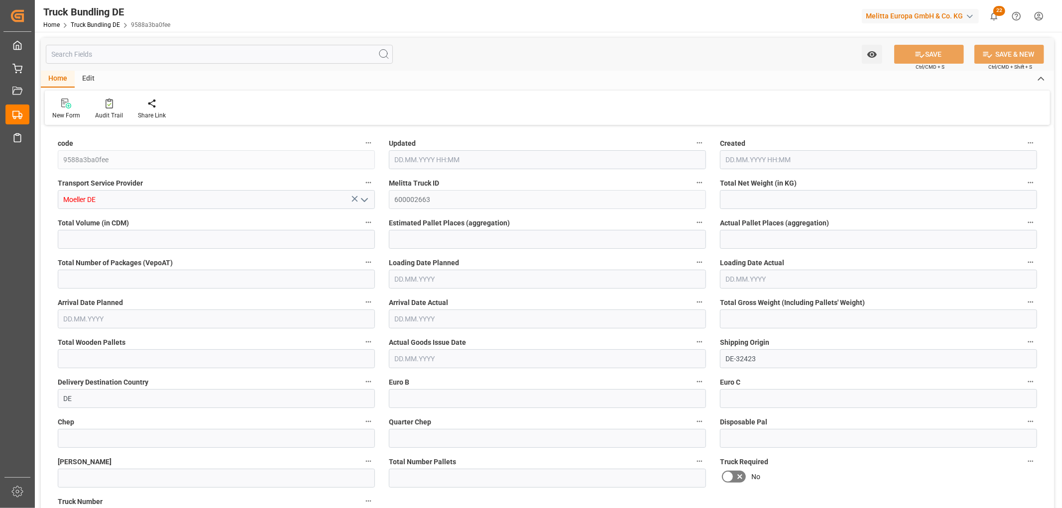
type input "0"
type input "17.09.2025 08:19"
type input "[DATE]"
type input "19.09.2025"
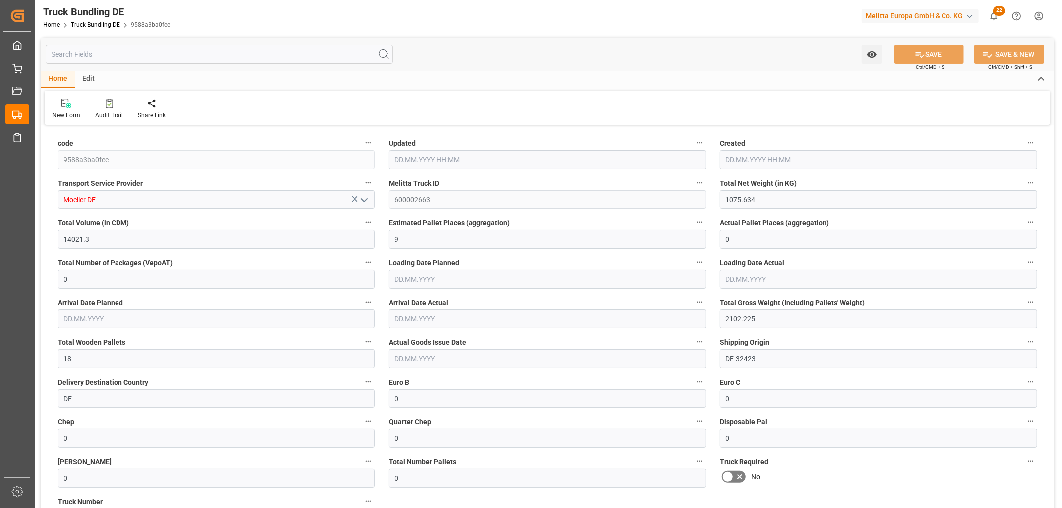
type input "[DATE]"
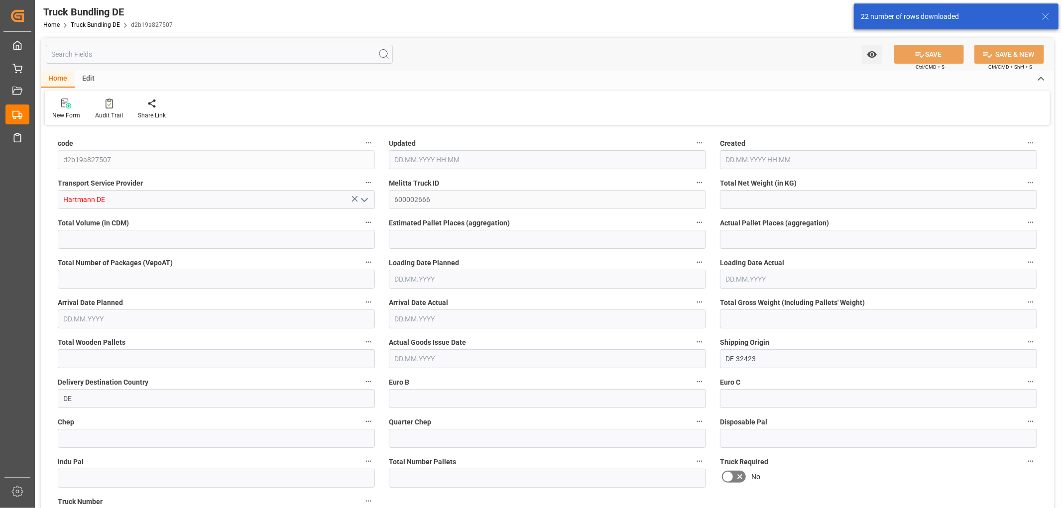
type input "3561.904"
type input "32549.236"
type input "19"
type input "0"
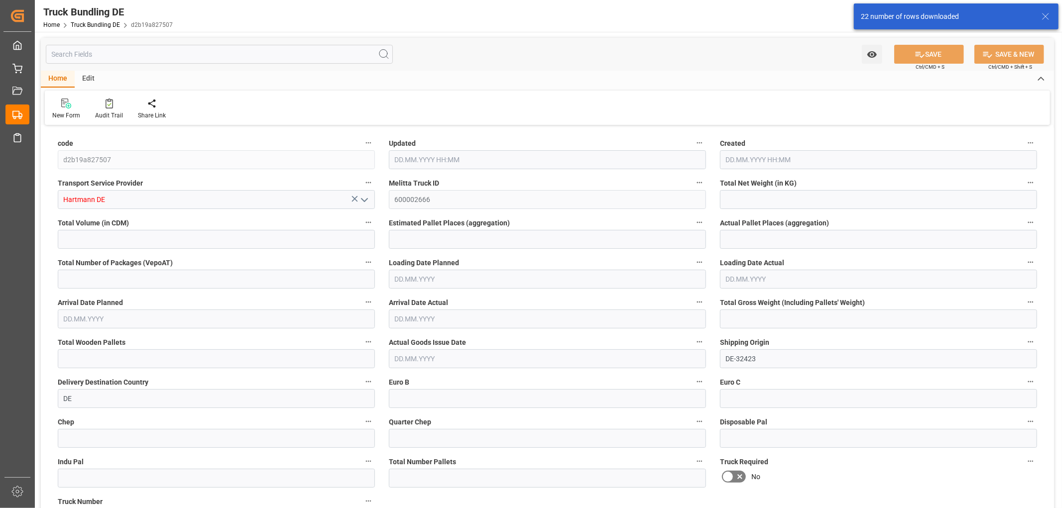
type input "6074"
type input "39"
type input "0"
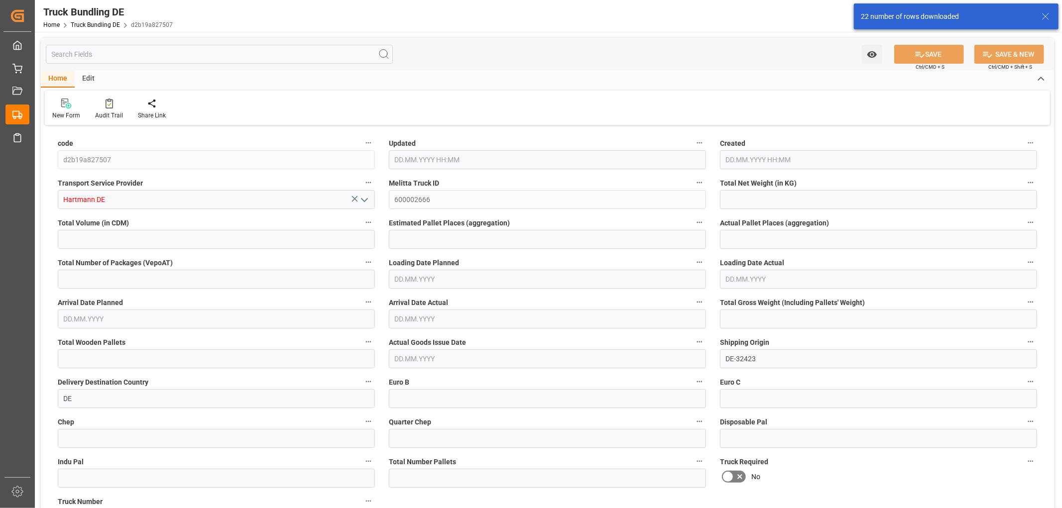
type input "0"
type input "[DATE] 08:22"
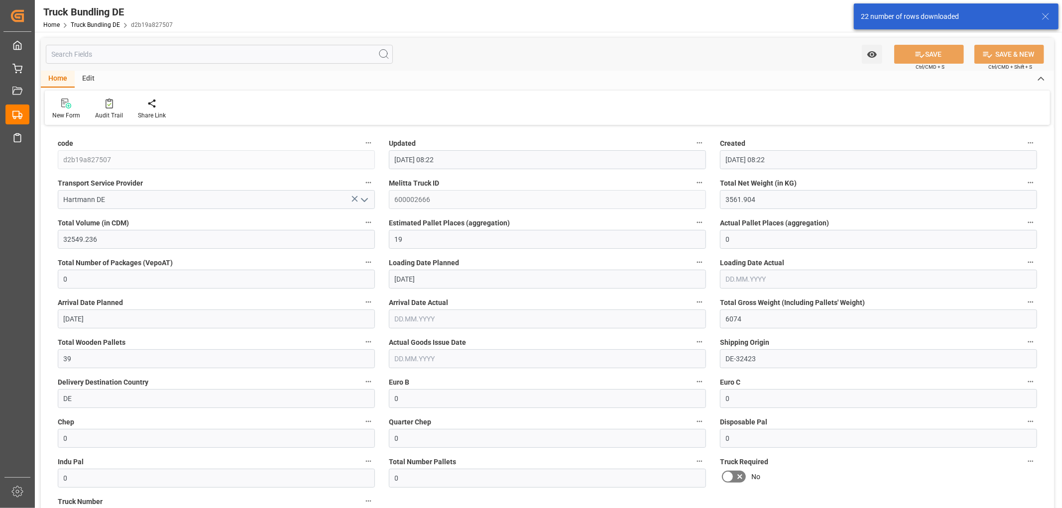
type input "[DATE] 08:22"
type input "[DATE]"
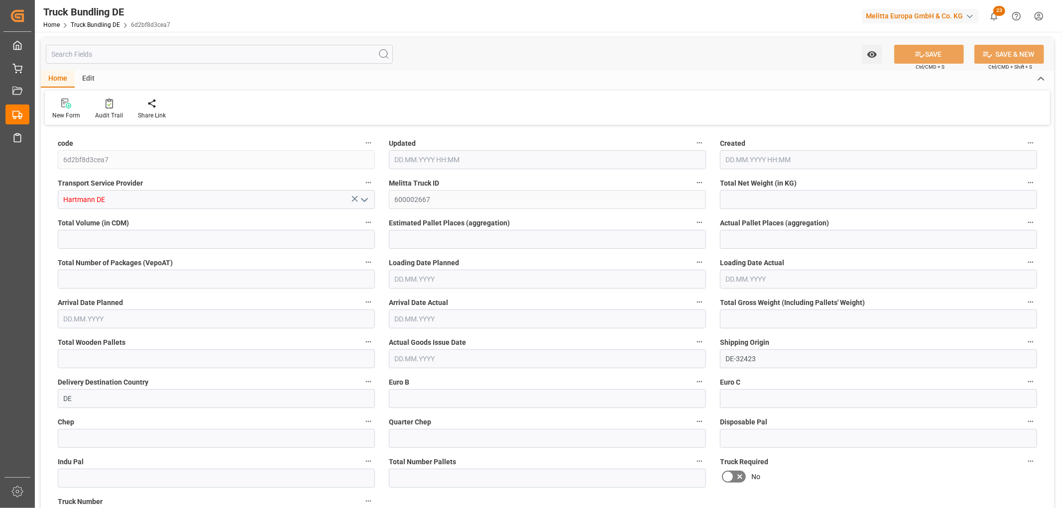
type input "1573.784"
type input "11031.492"
type input "7"
type input "0"
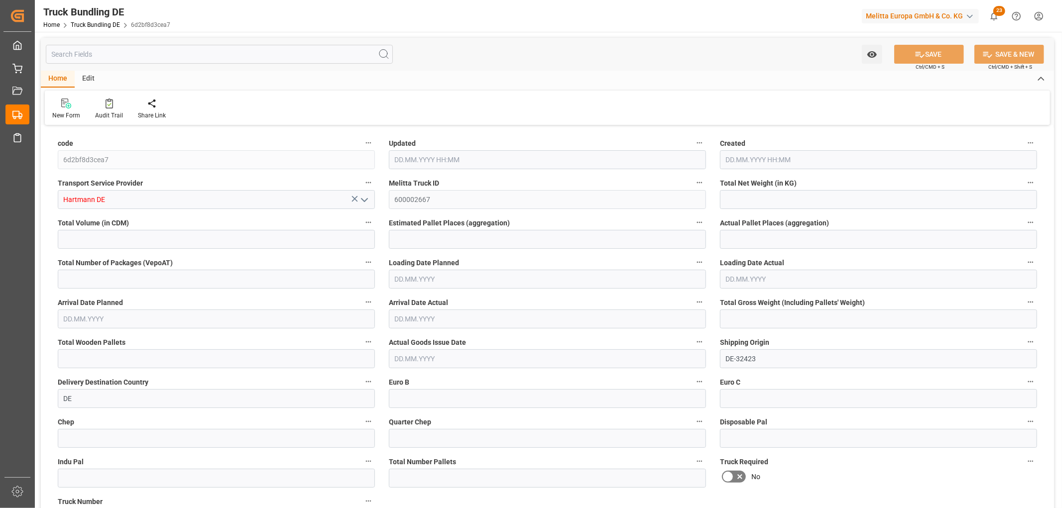
type input "2346"
type input "13"
type input "0"
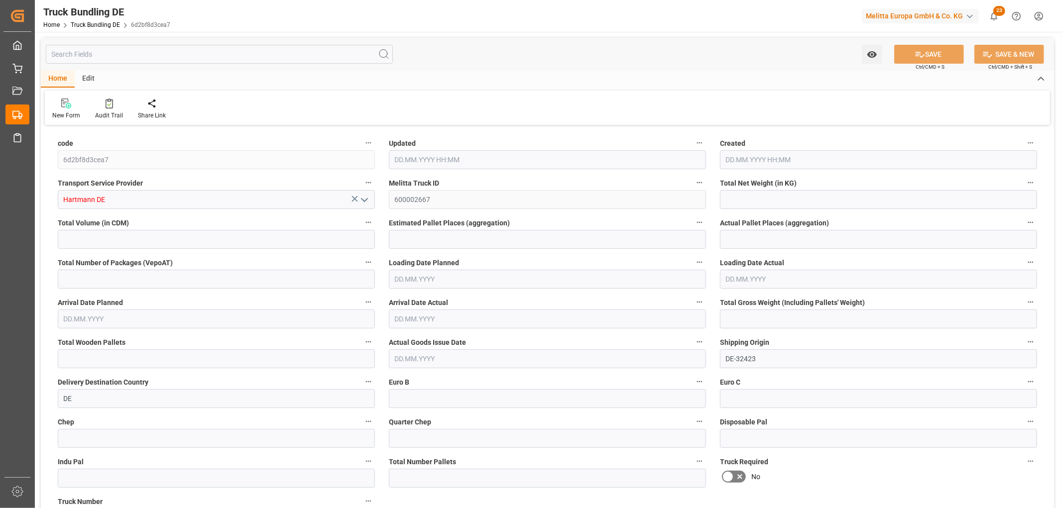
type input "0"
type input "[DATE] 08:22"
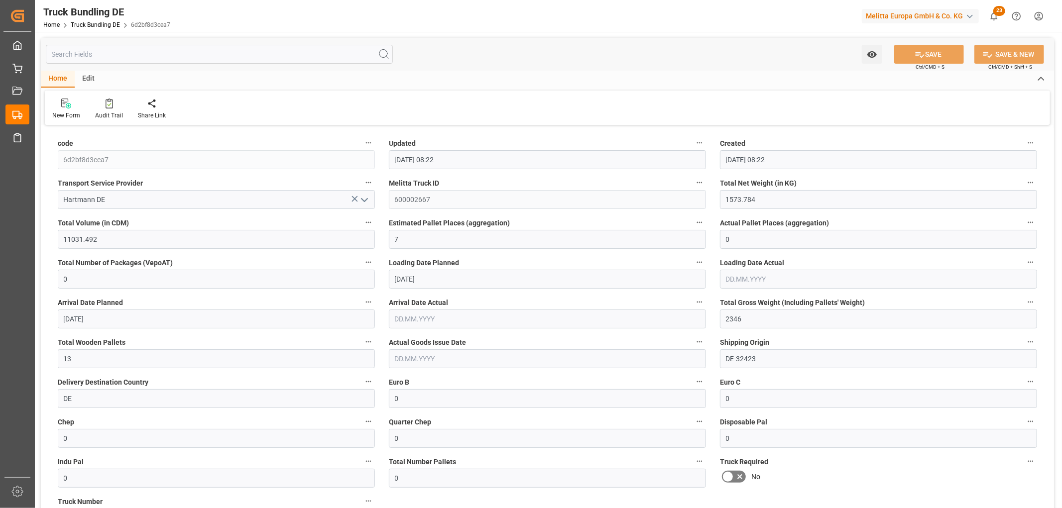
type input "[DATE] 08:22"
type input "[DATE]"
type input "[DATE] 08:22"
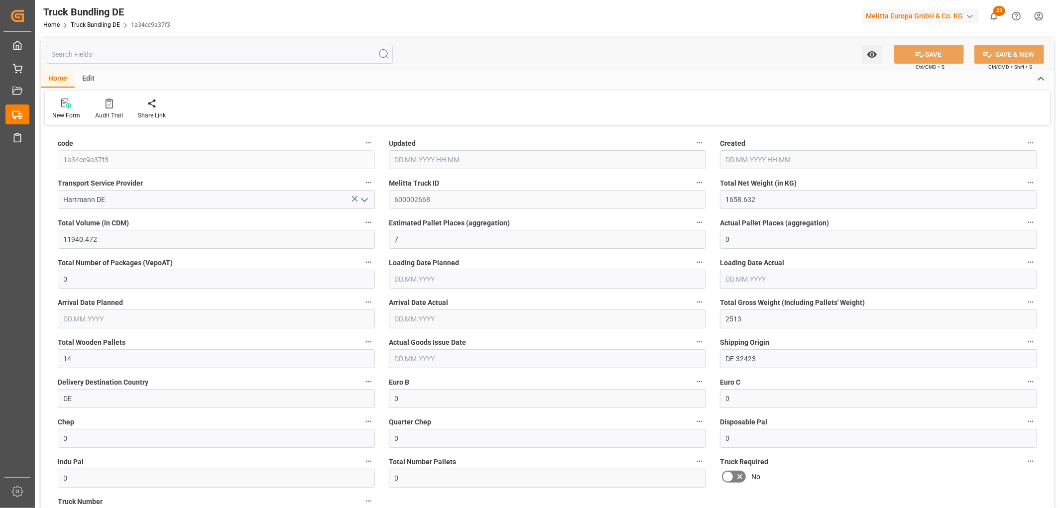
type input "[DATE] 08:22"
type input "[DATE]"
type input "306.064"
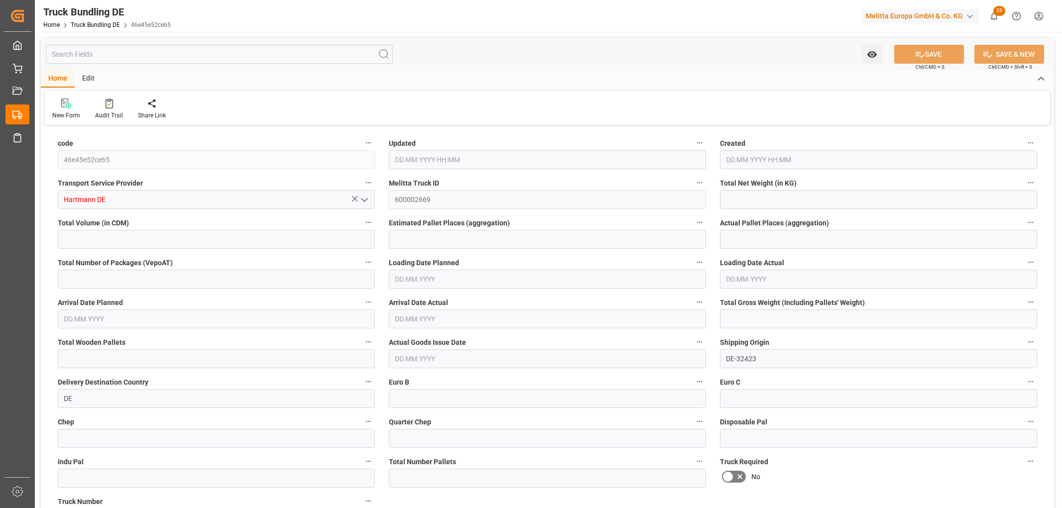
type input "11525.308"
type input "11"
type input "0"
type input "783.568"
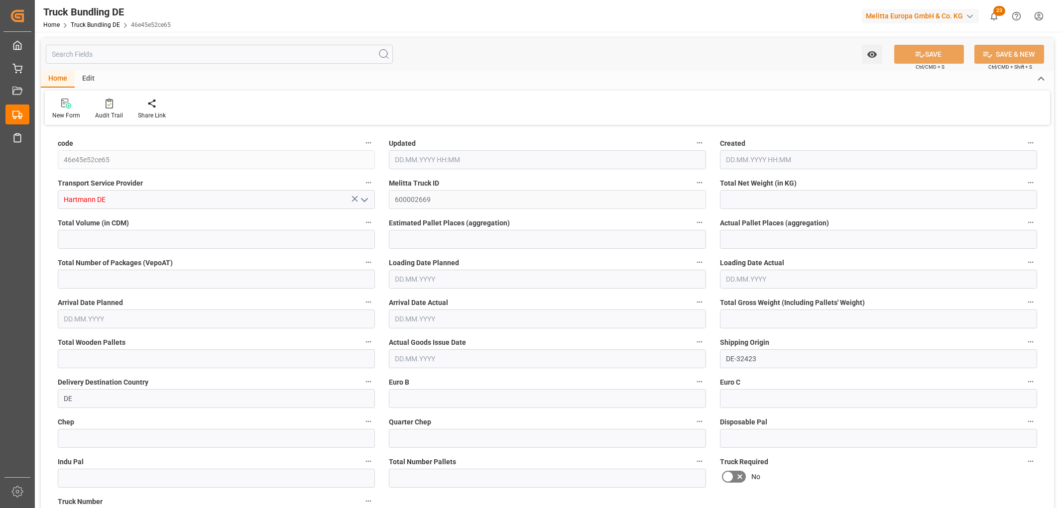
type input "12"
type input "0"
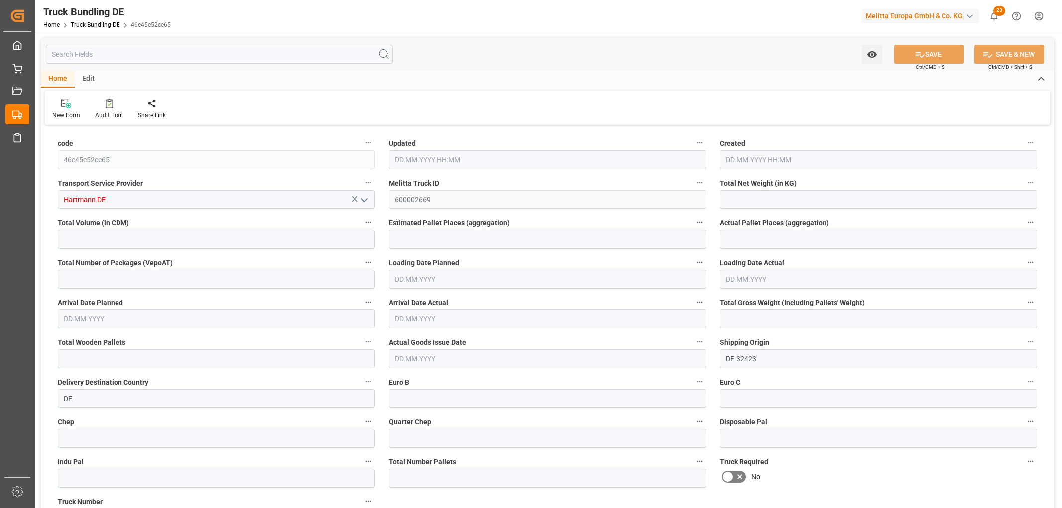
type input "0"
type input "17.09.2025 08:22"
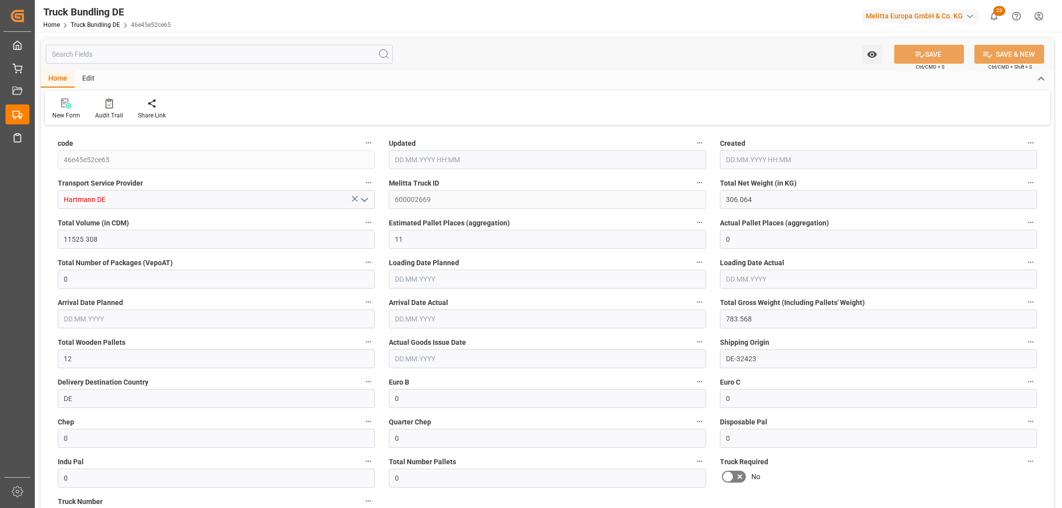
type input "18.09.2025"
type input "22.09.2025"
type input "[DATE]"
type input "[DATE] 08:23"
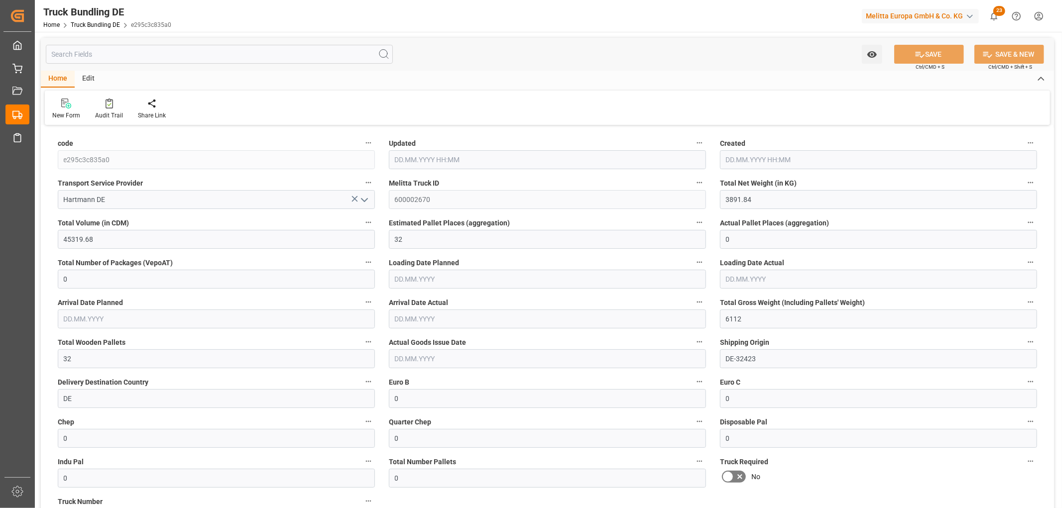
type input "[DATE]"
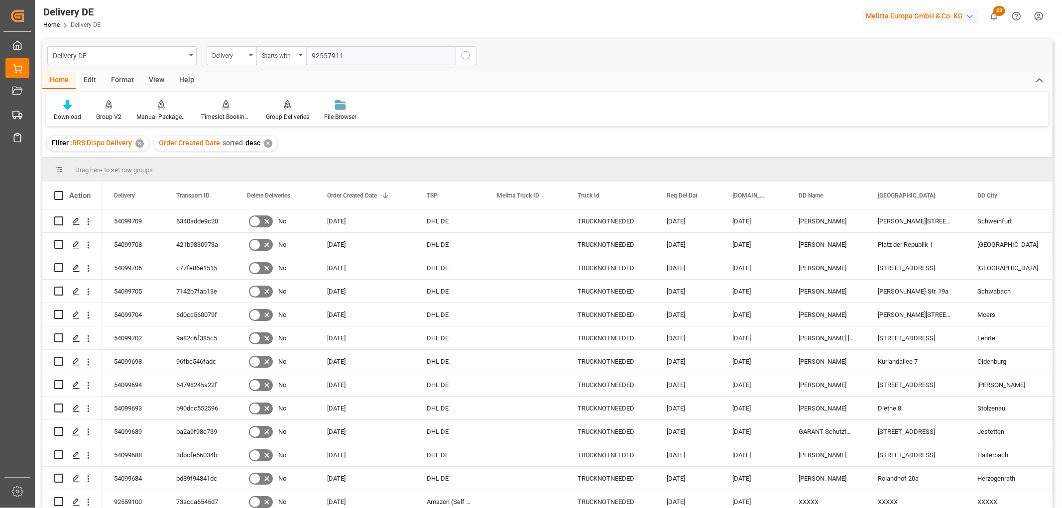
type input "92557911"
click at [466, 54] on icon "search button" at bounding box center [466, 56] width 12 height 12
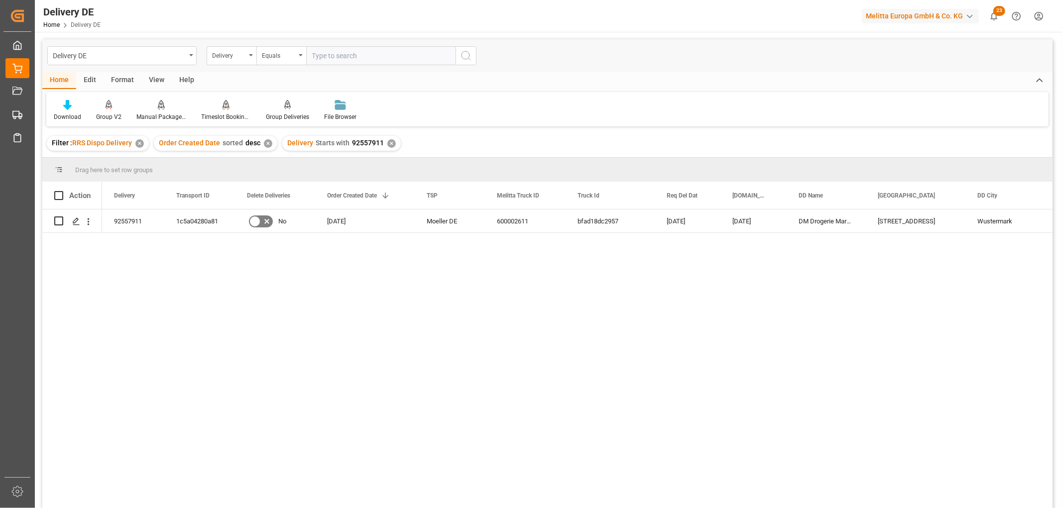
click at [390, 143] on div "✕" at bounding box center [391, 143] width 8 height 8
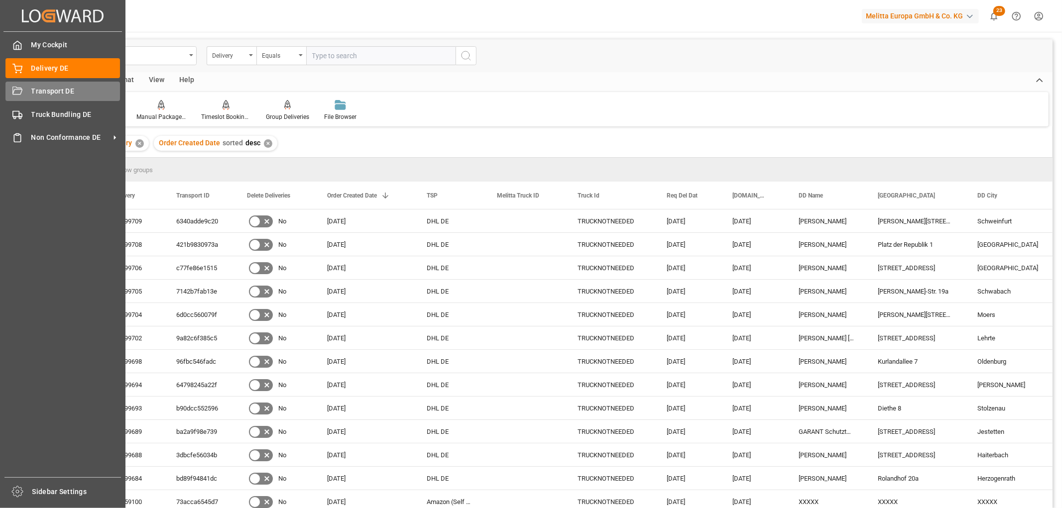
click at [23, 93] on div "Transport DE Transport DE" at bounding box center [62, 91] width 115 height 19
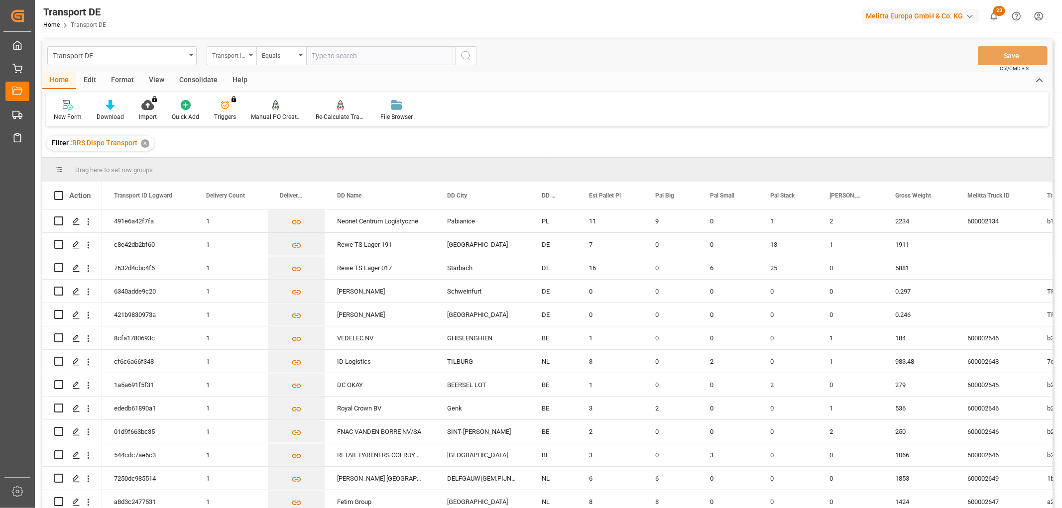
click at [228, 53] on div "Transport ID Logward" at bounding box center [229, 54] width 34 height 11
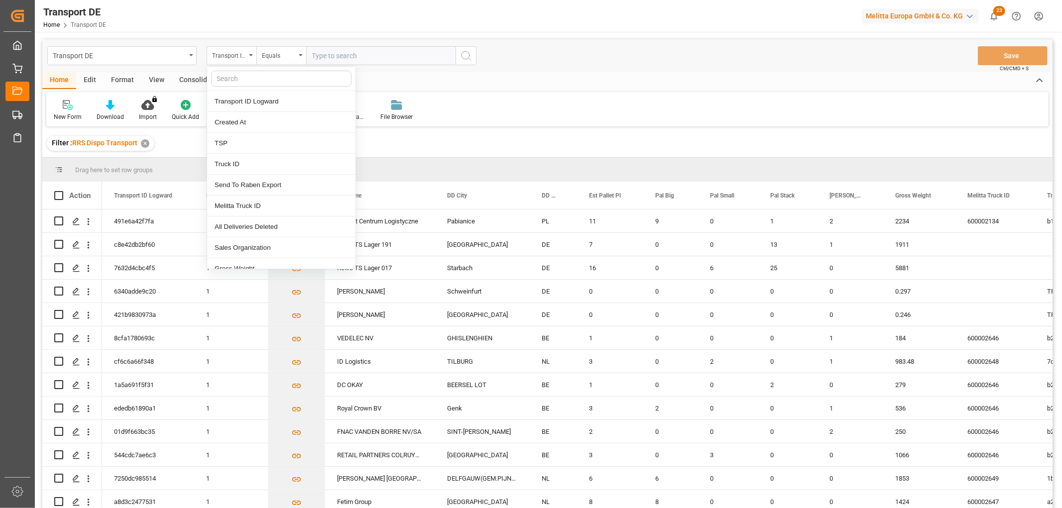
click at [235, 80] on input "text" at bounding box center [281, 79] width 140 height 16
type input "req"
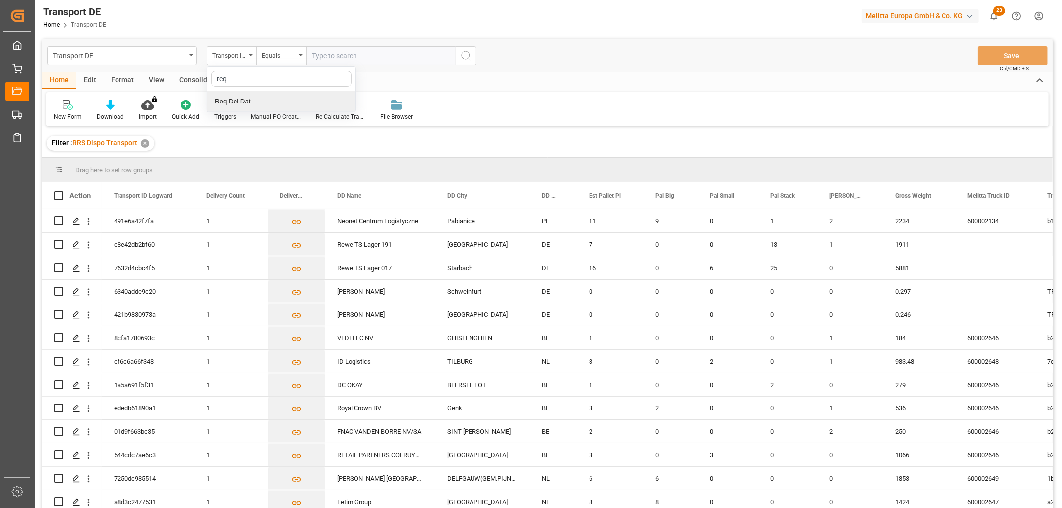
click at [241, 100] on div "Req Del Dat" at bounding box center [281, 101] width 148 height 21
click at [271, 51] on div "Equals" at bounding box center [279, 54] width 34 height 11
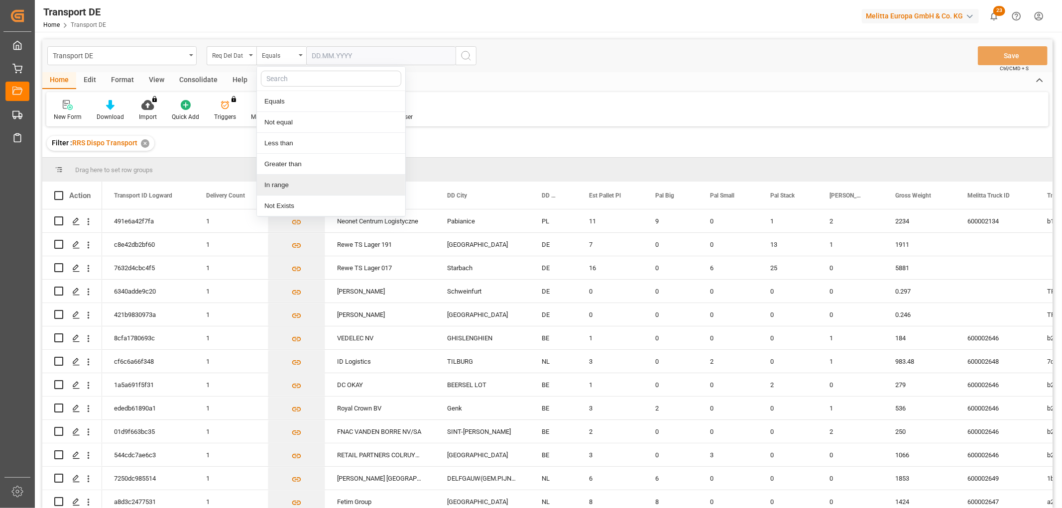
click at [284, 186] on div "In range" at bounding box center [331, 185] width 148 height 21
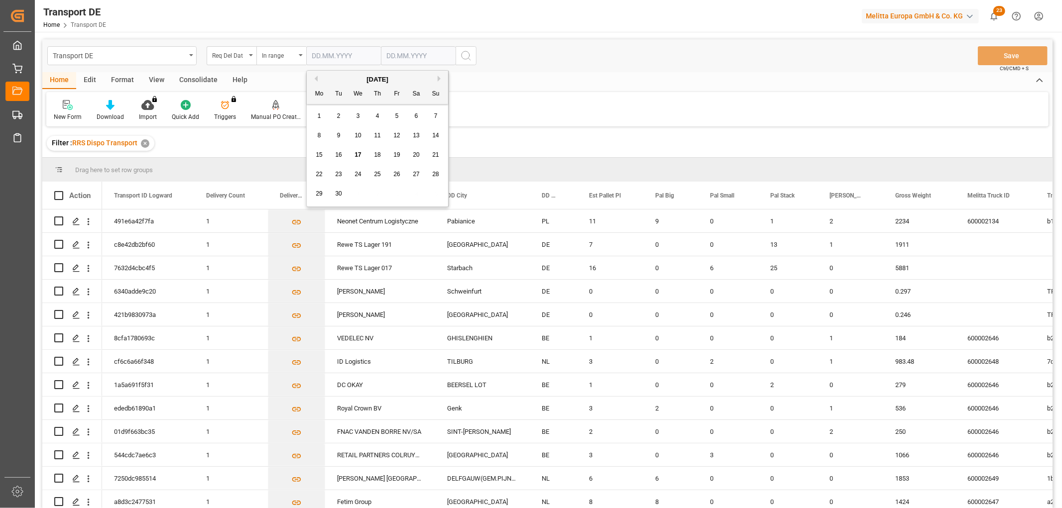
click at [327, 56] on input "text" at bounding box center [343, 55] width 75 height 19
drag, startPoint x: 317, startPoint y: 114, endPoint x: 318, endPoint y: 108, distance: 6.0
click at [318, 114] on span "1" at bounding box center [319, 116] width 3 height 7
type input "01.09.2025"
click at [386, 52] on input "text" at bounding box center [418, 55] width 75 height 19
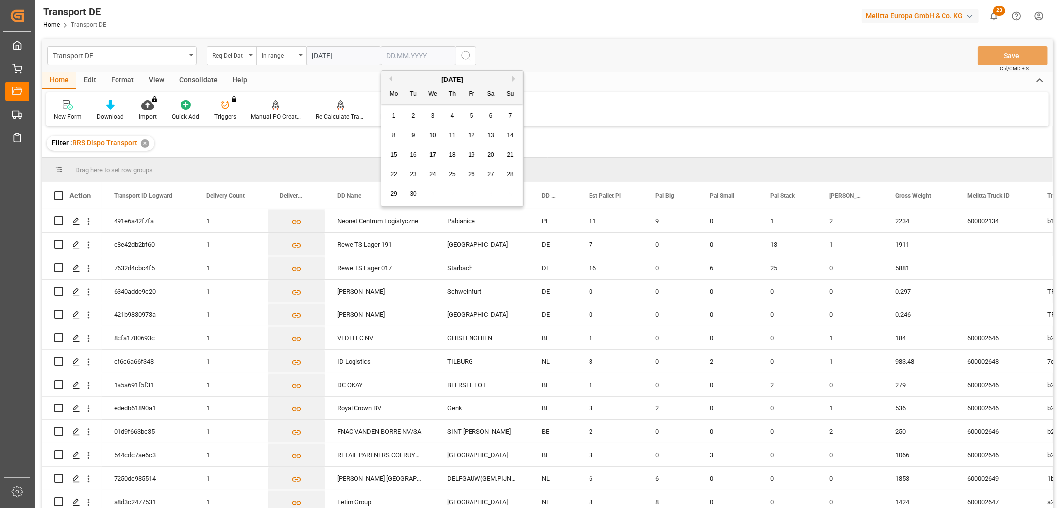
click at [504, 198] on div "29 30 1 2 3 4 5" at bounding box center [452, 193] width 136 height 19
click at [471, 151] on span "19" at bounding box center [471, 154] width 6 height 7
type input "19.09.2025"
click at [464, 55] on icon "search button" at bounding box center [466, 56] width 12 height 12
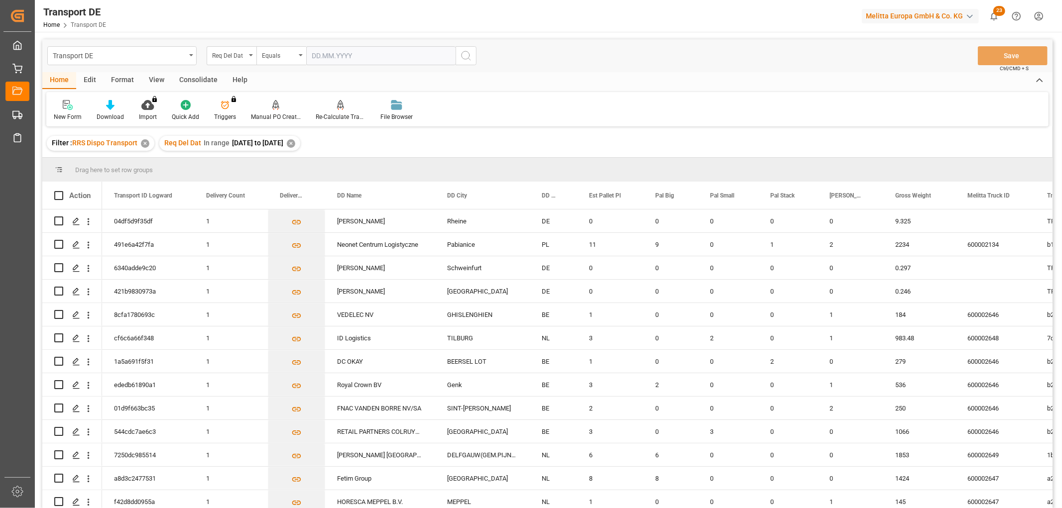
click at [197, 79] on div "Consolidate" at bounding box center [198, 80] width 53 height 17
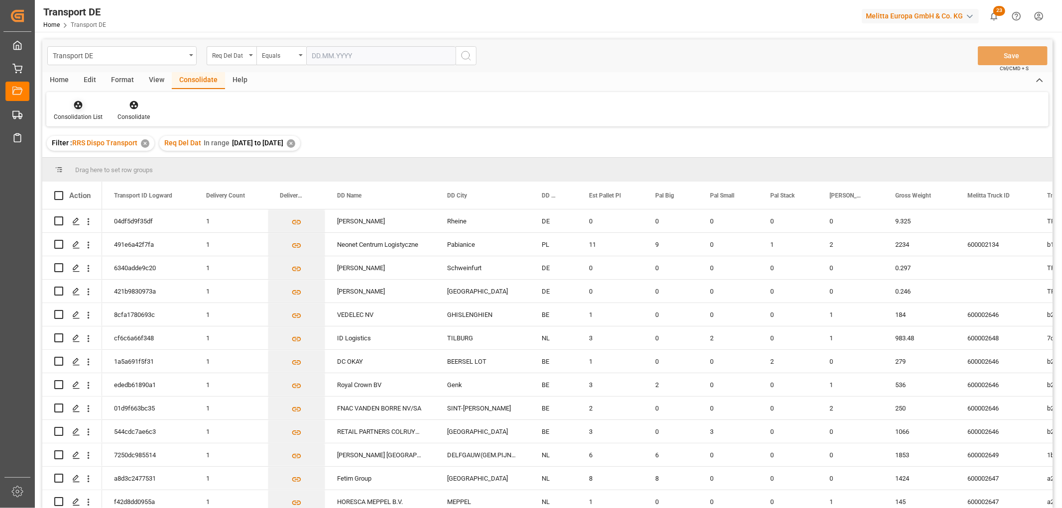
click at [76, 107] on icon at bounding box center [78, 105] width 8 height 8
click at [83, 162] on div "Truck Bundling RRS Dispo National" at bounding box center [117, 161] width 111 height 10
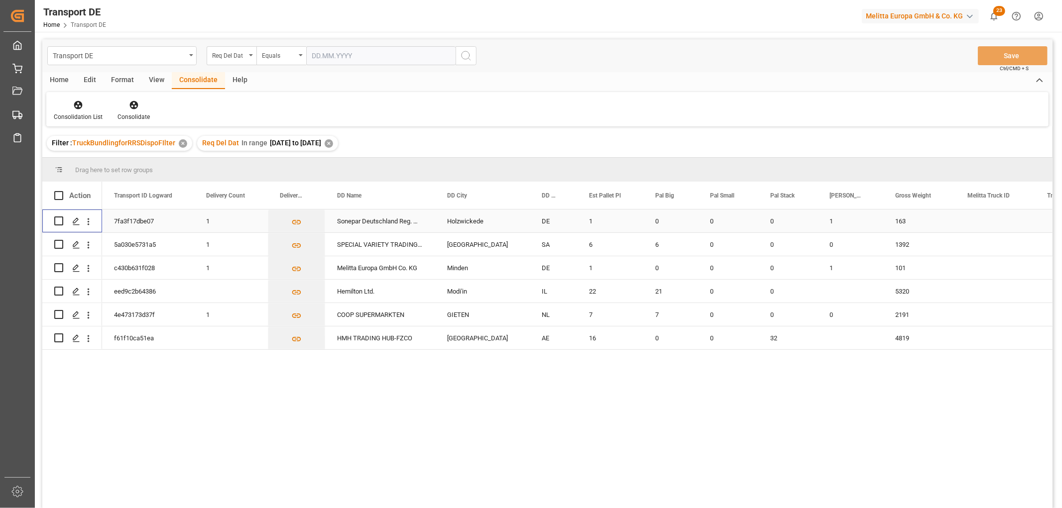
click at [57, 221] on input "Press Space to toggle row selection (unchecked)" at bounding box center [58, 221] width 9 height 9
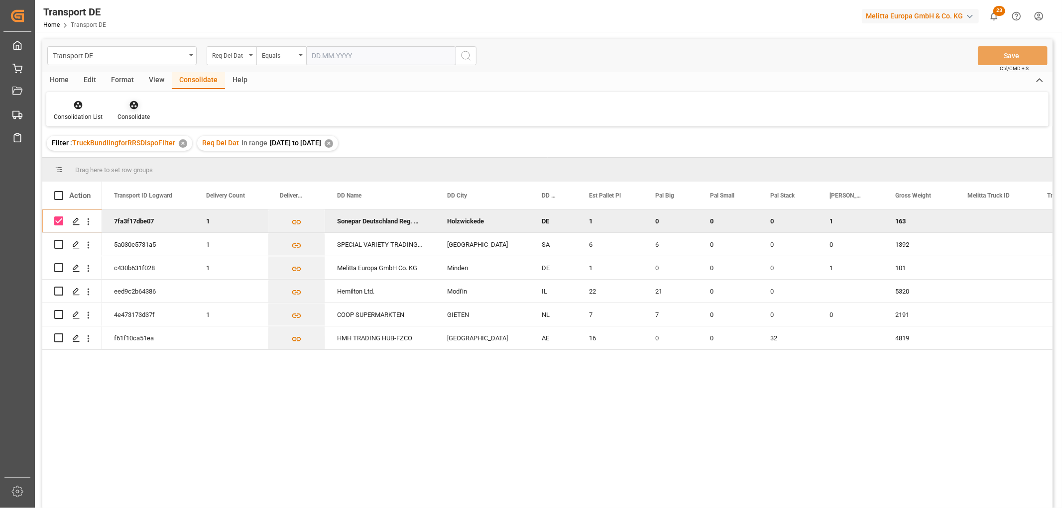
click at [131, 106] on icon at bounding box center [134, 105] width 10 height 10
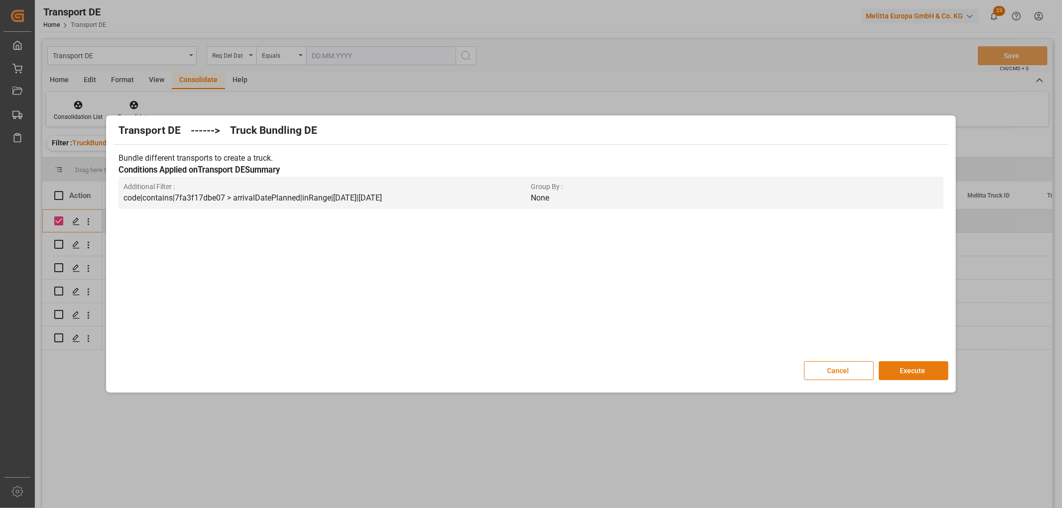
click at [922, 369] on button "Execute" at bounding box center [914, 371] width 70 height 19
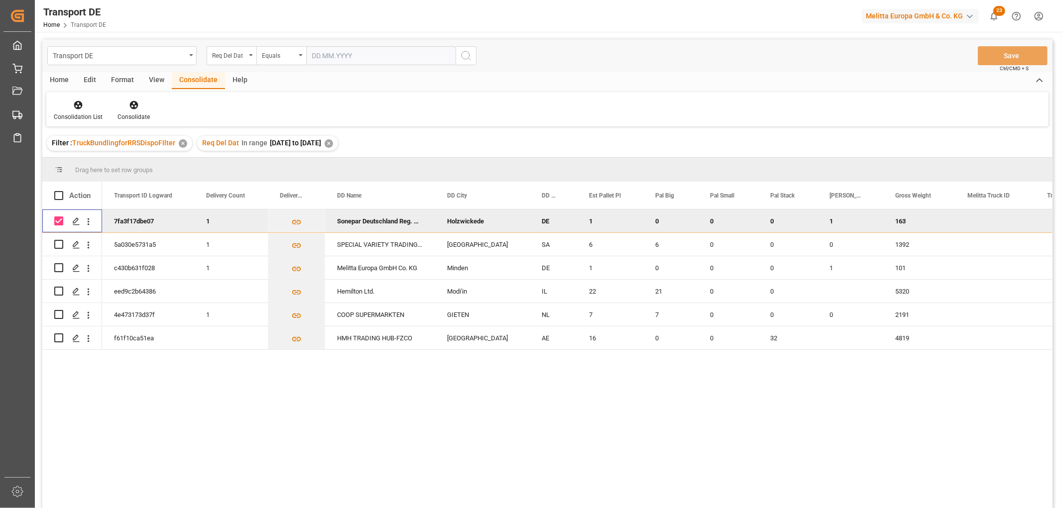
click at [61, 218] on input "Press Space to toggle row selection (checked)" at bounding box center [58, 221] width 9 height 9
checkbox input "false"
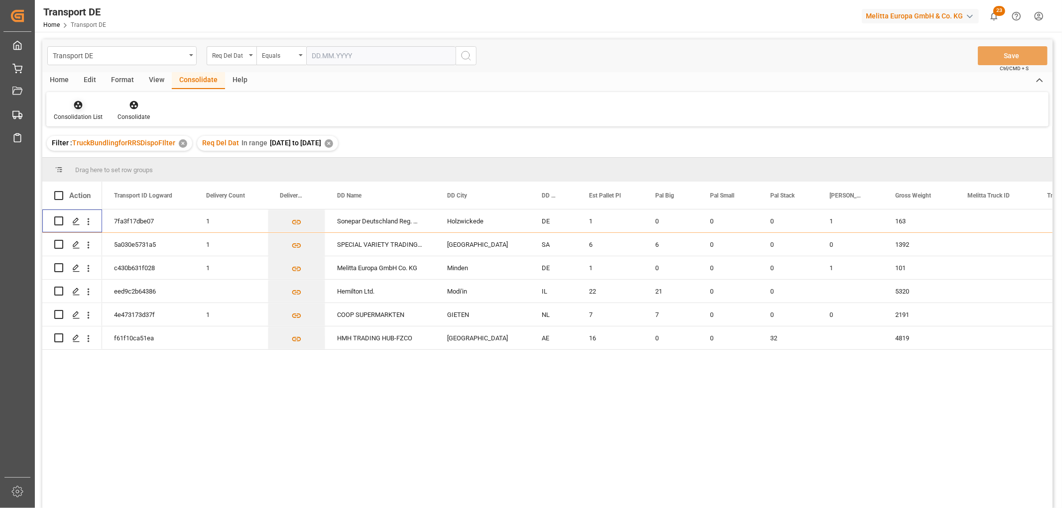
click at [76, 101] on icon at bounding box center [78, 105] width 10 height 10
click at [80, 161] on div "Transport DE Req Del Dat Equals Save Ctrl/CMD + S Home Edit Format View Consoli…" at bounding box center [547, 286] width 1010 height 495
click at [333, 145] on div "✕" at bounding box center [329, 143] width 8 height 8
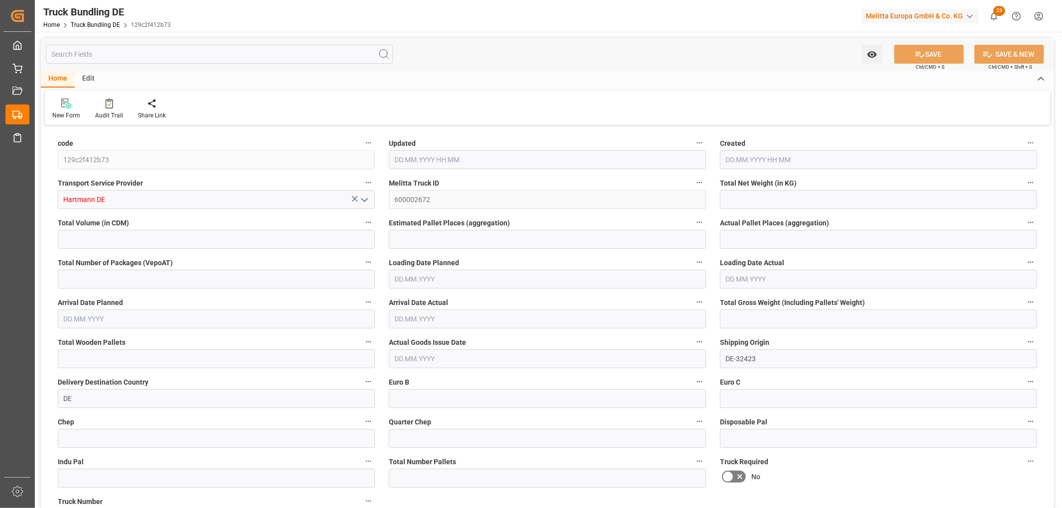
type input "127.04"
type input "698.75"
type input "1"
type input "0"
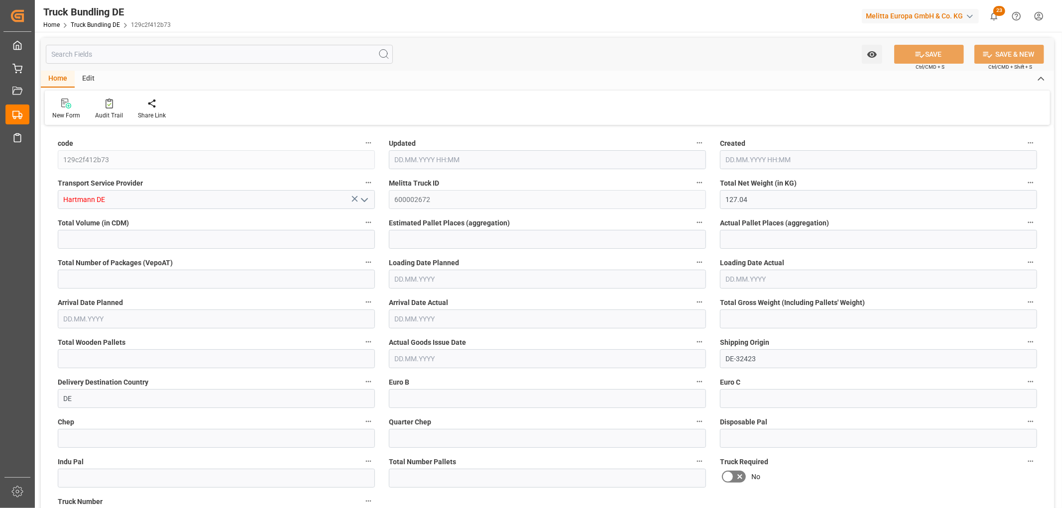
type input "163"
type input "1"
type input "0"
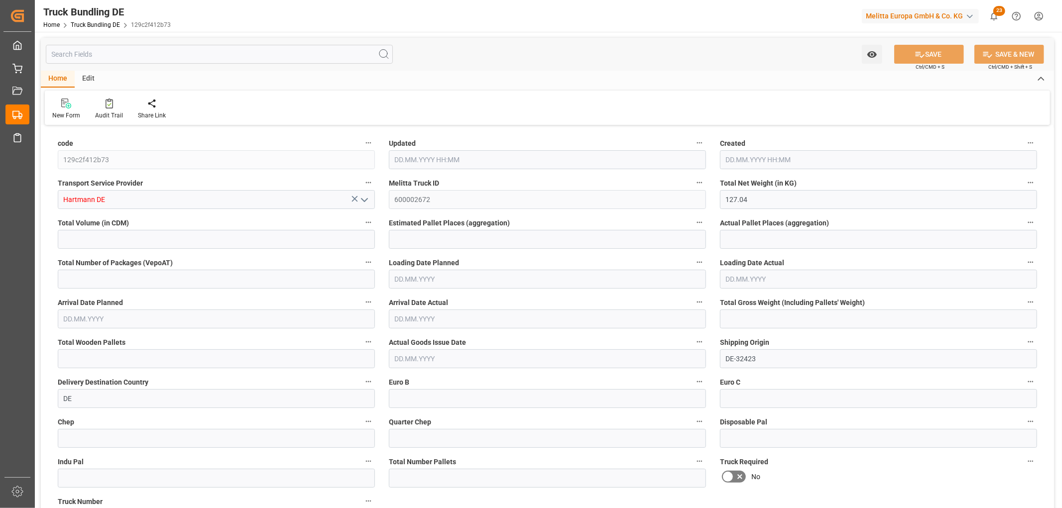
type input "0"
type input "[DATE] 08:50"
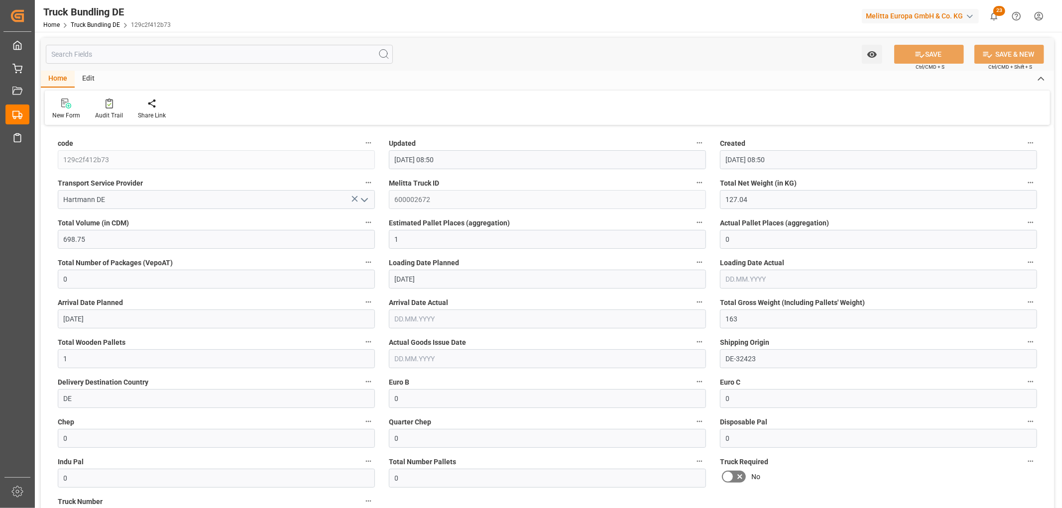
type input "[DATE] 08:50"
type input "[DATE]"
